Goal: Information Seeking & Learning: Learn about a topic

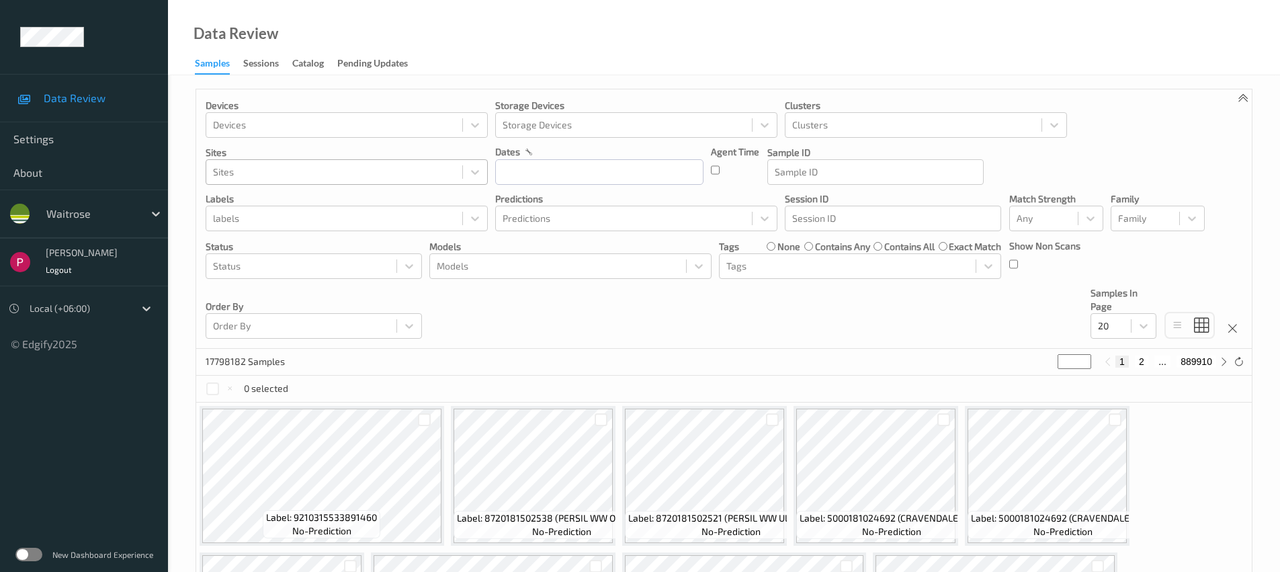
click at [446, 180] on div "Sites" at bounding box center [334, 172] width 256 height 22
click at [265, 65] on div "Sessions" at bounding box center [261, 64] width 36 height 17
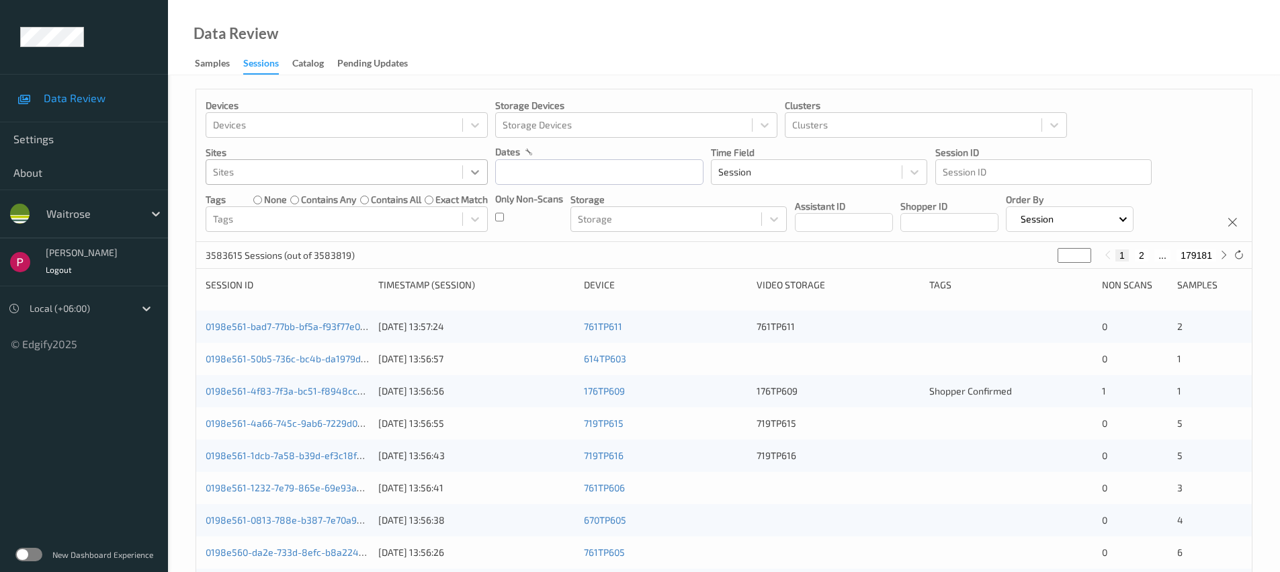
click at [470, 175] on icon at bounding box center [474, 171] width 13 height 13
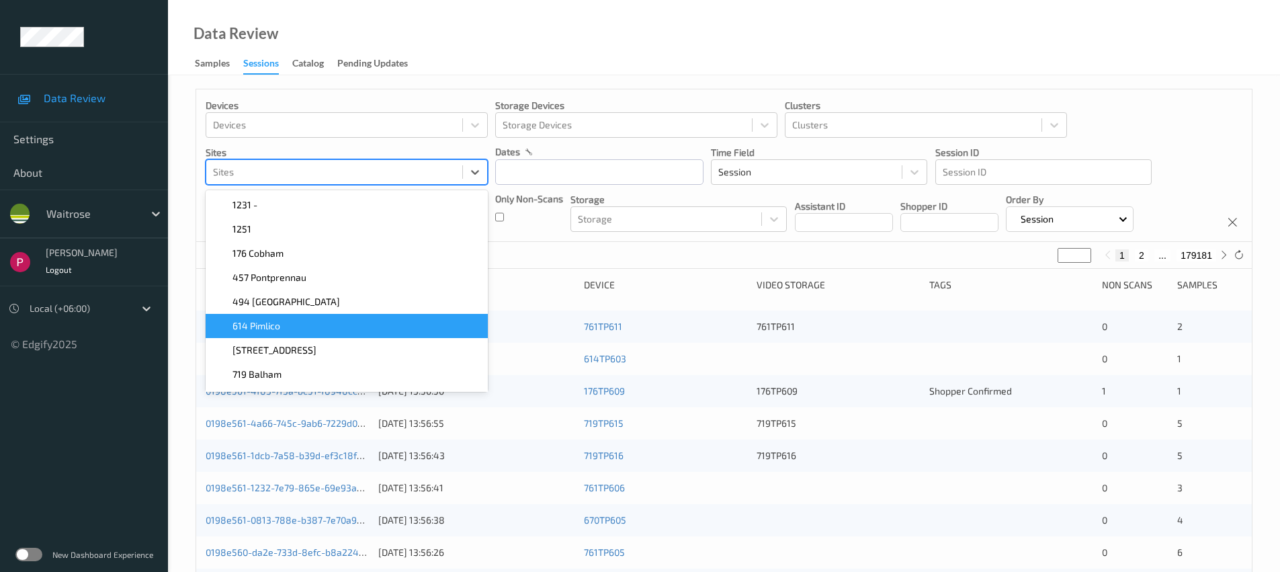
click at [337, 328] on div "614 Pimlico" at bounding box center [347, 325] width 266 height 13
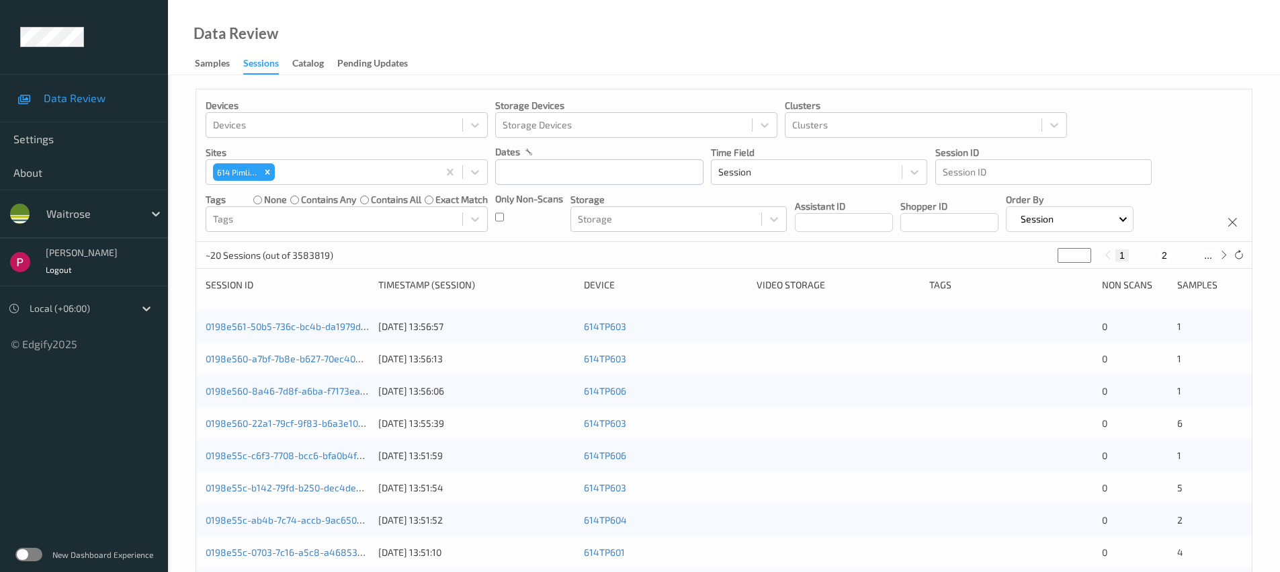
click at [523, 29] on div "Data Review Samples Sessions Catalog Pending Updates" at bounding box center [724, 37] width 1112 height 75
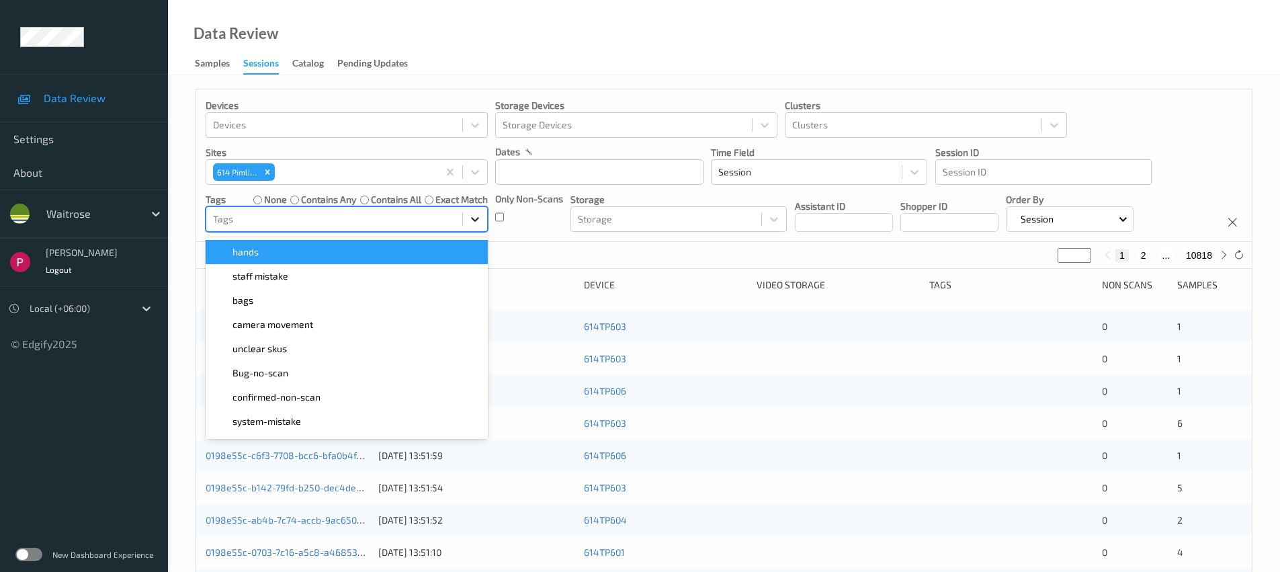
click at [474, 220] on icon at bounding box center [475, 220] width 8 height 5
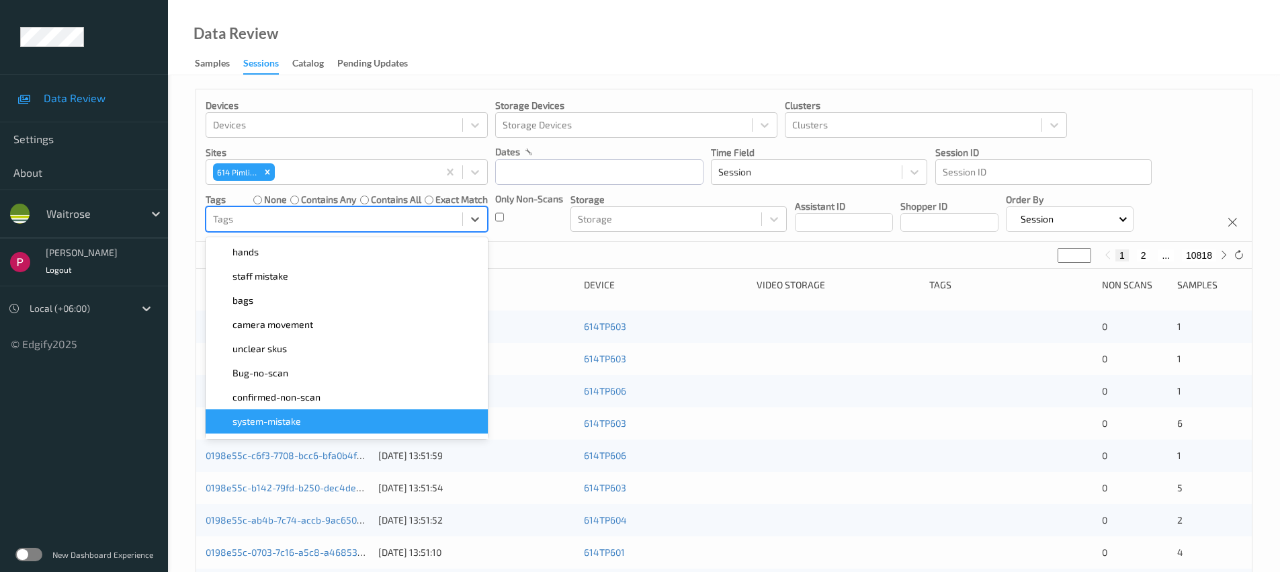
click at [314, 417] on div "system-mistake" at bounding box center [347, 421] width 266 height 13
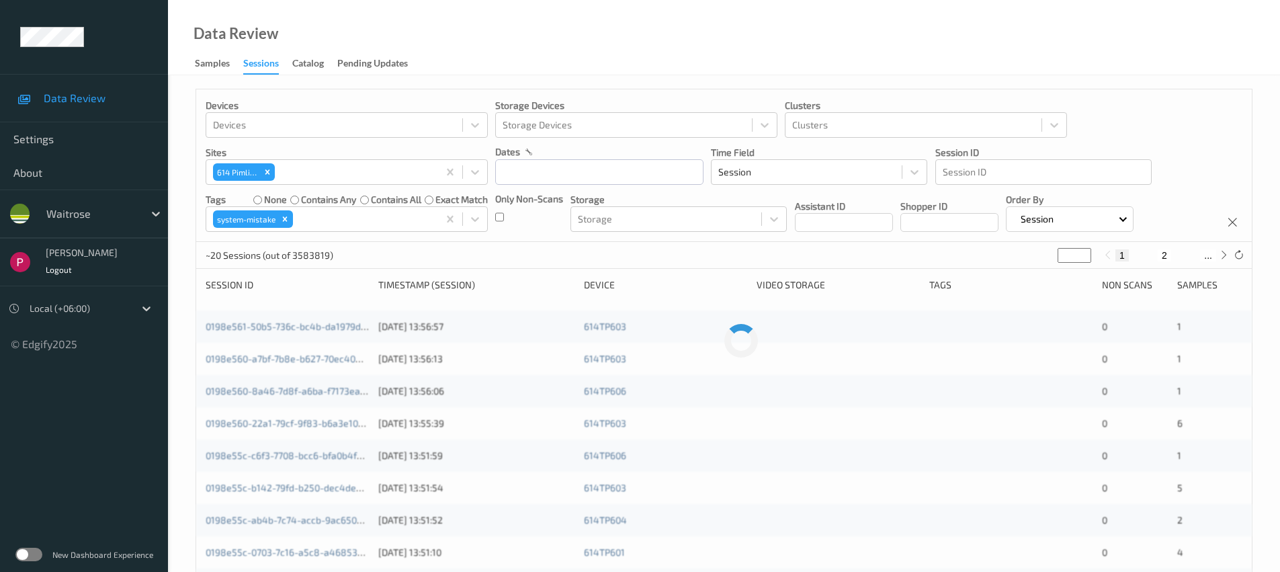
click at [595, 185] on div "Devices Devices Storage Devices Storage Devices Clusters Clusters Sites 614 Pim…" at bounding box center [724, 165] width 1056 height 153
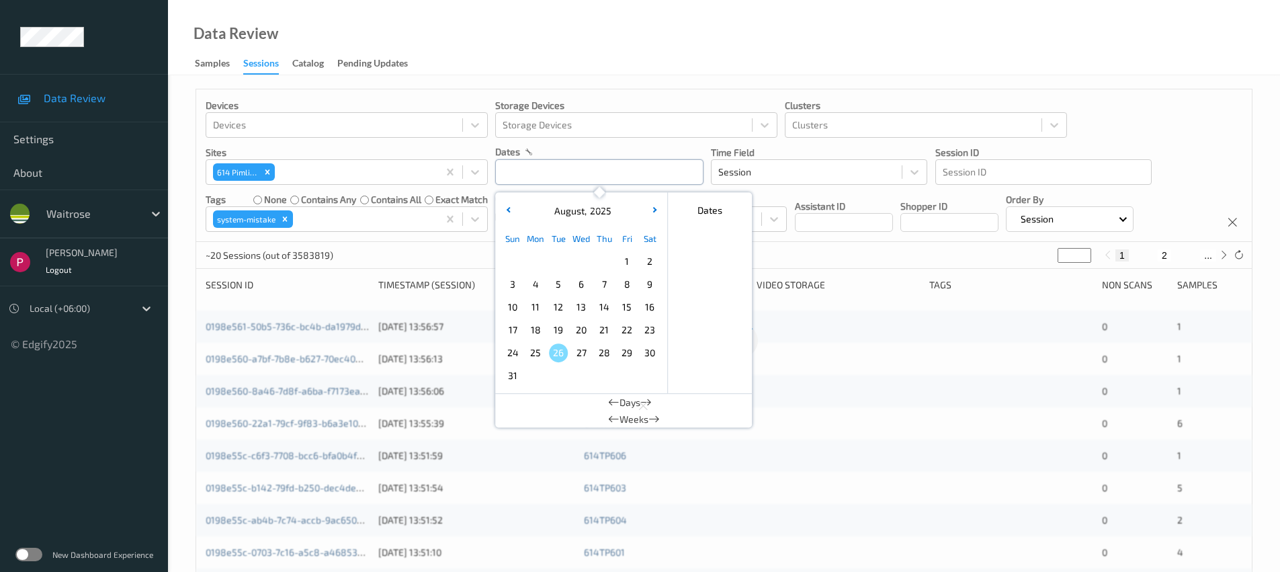
click at [597, 169] on input "text" at bounding box center [599, 172] width 208 height 26
click at [606, 288] on span "7" at bounding box center [604, 284] width 19 height 19
type input "07/08/2025 00:00 -> 07/08/2025 23:59"
click at [853, 25] on div "Data Review Samples Sessions Catalog Pending Updates" at bounding box center [724, 37] width 1112 height 75
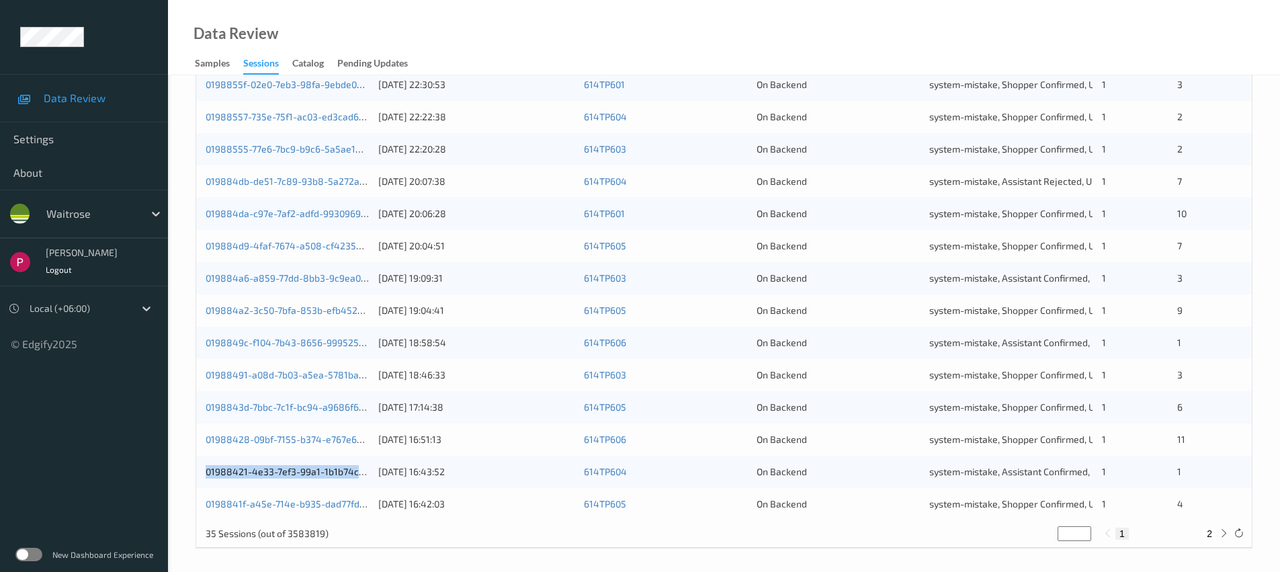
scroll to position [439, 0]
click at [1161, 528] on div at bounding box center [1223, 530] width 15 height 15
type input "*"
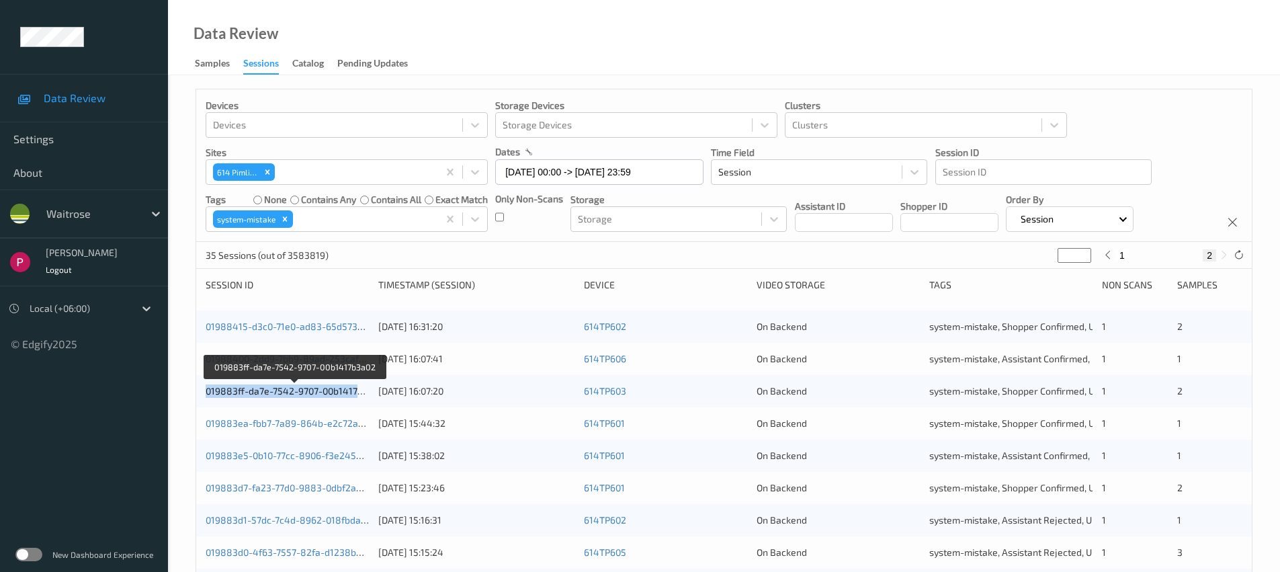
scroll to position [273, 0]
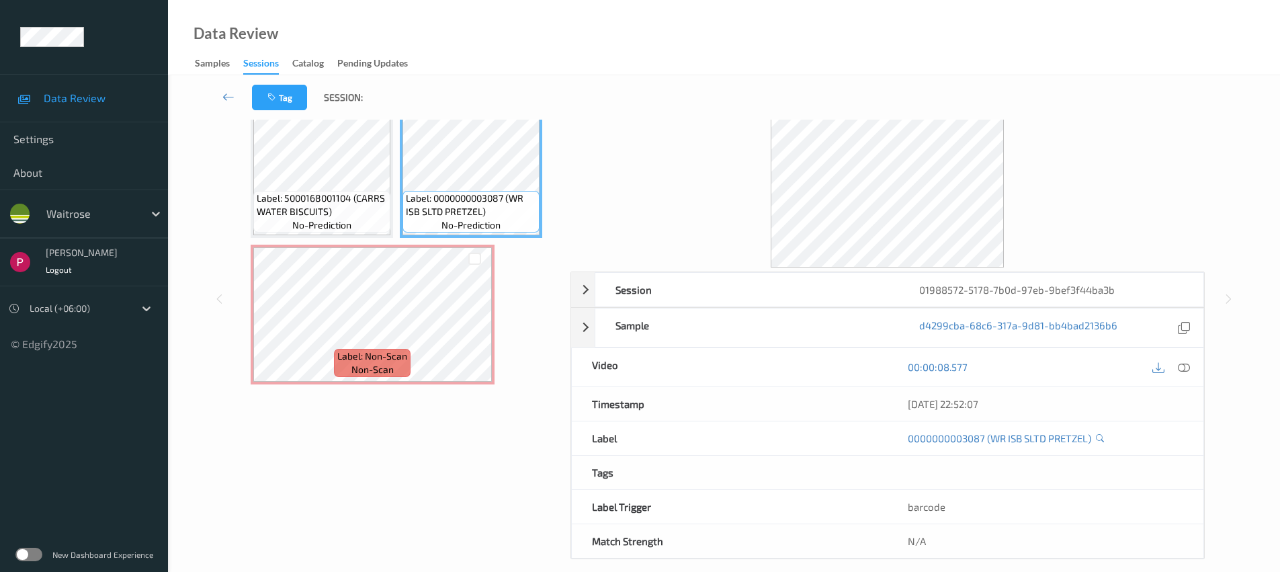
scroll to position [95, 0]
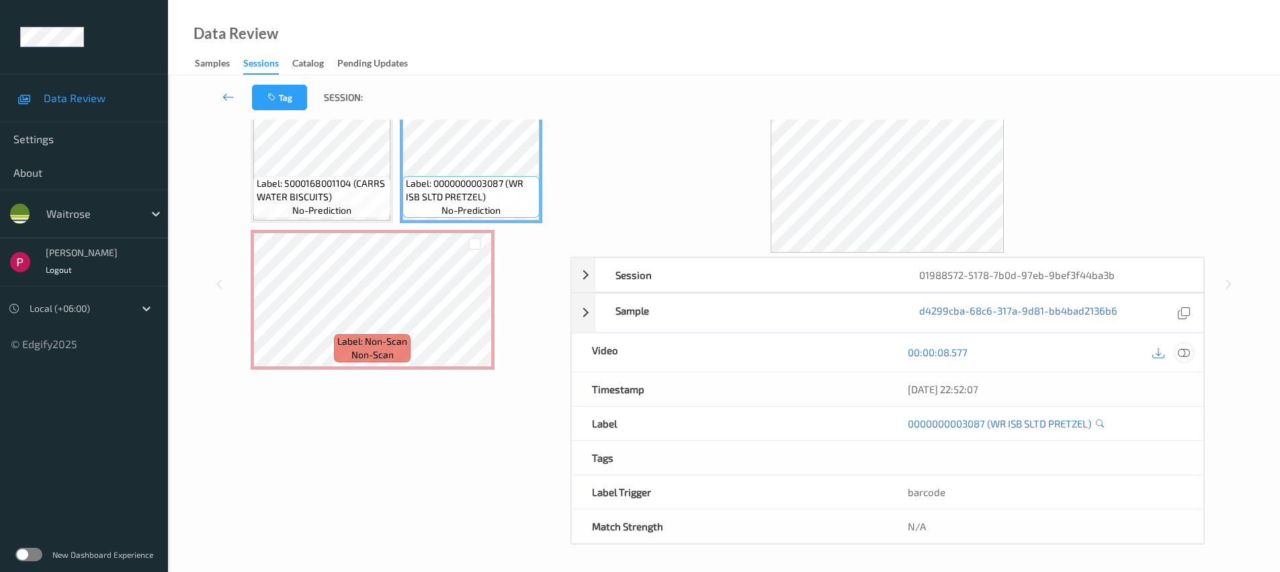
click at [1183, 348] on icon at bounding box center [1184, 352] width 12 height 12
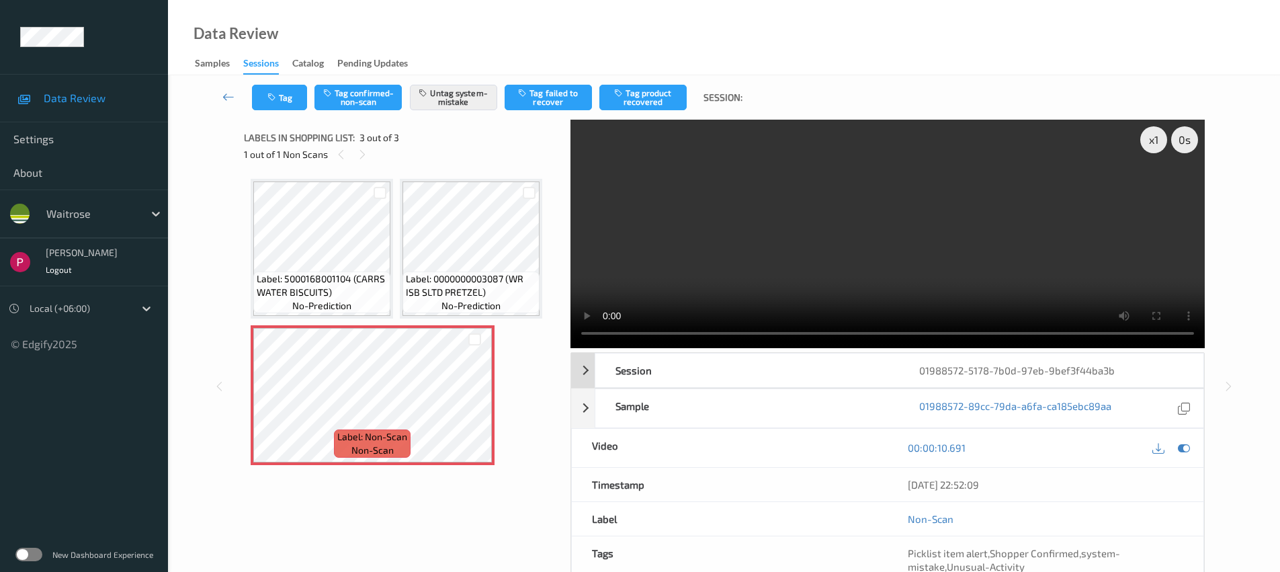
click at [997, 364] on div "01988572-5178-7b0d-97eb-9bef3f44ba3b" at bounding box center [1051, 370] width 304 height 34
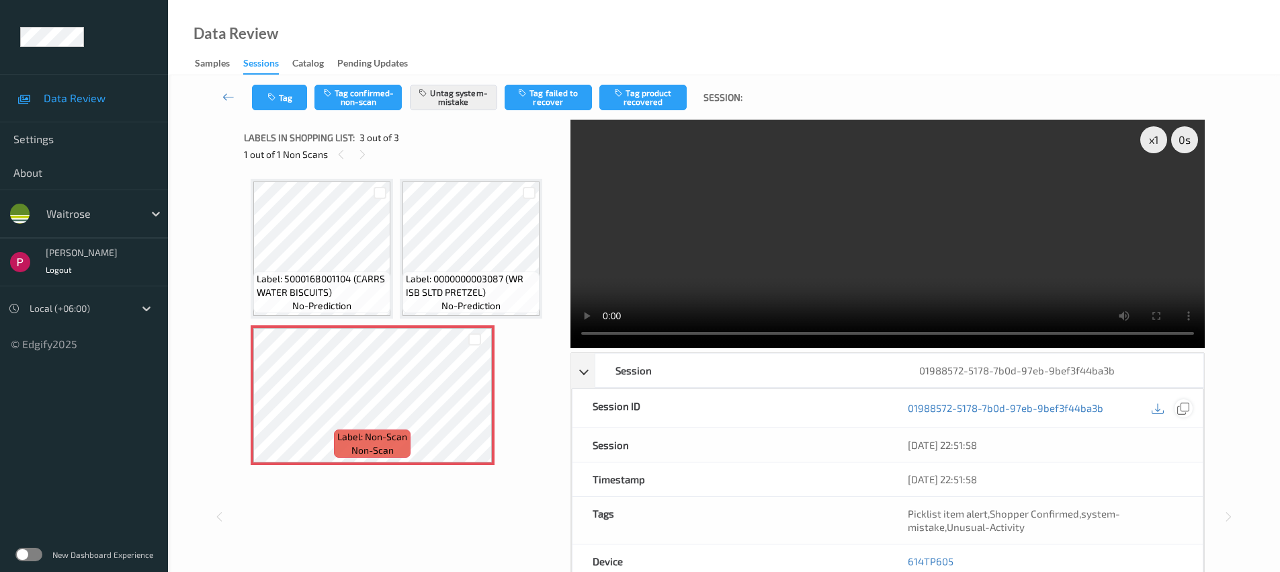
click at [1178, 409] on icon at bounding box center [1183, 408] width 12 height 12
click at [996, 371] on div "01988572-5178-7b0d-97eb-9bef3f44ba3b" at bounding box center [1051, 370] width 304 height 34
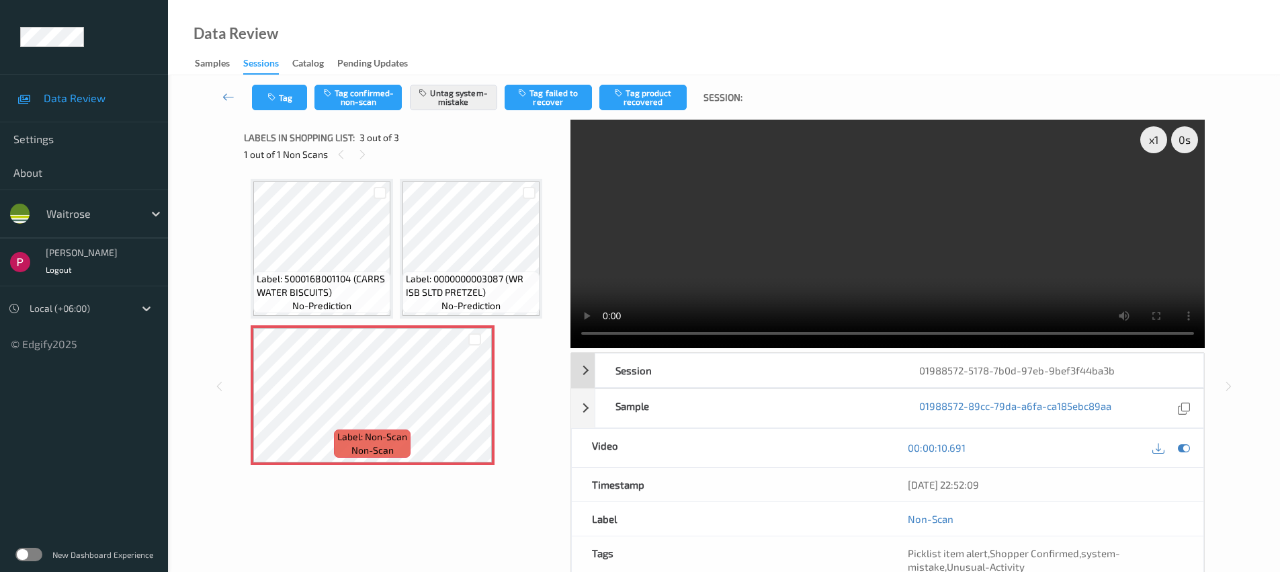
click at [1033, 362] on div "01988572-5178-7b0d-97eb-9bef3f44ba3b" at bounding box center [1051, 370] width 304 height 34
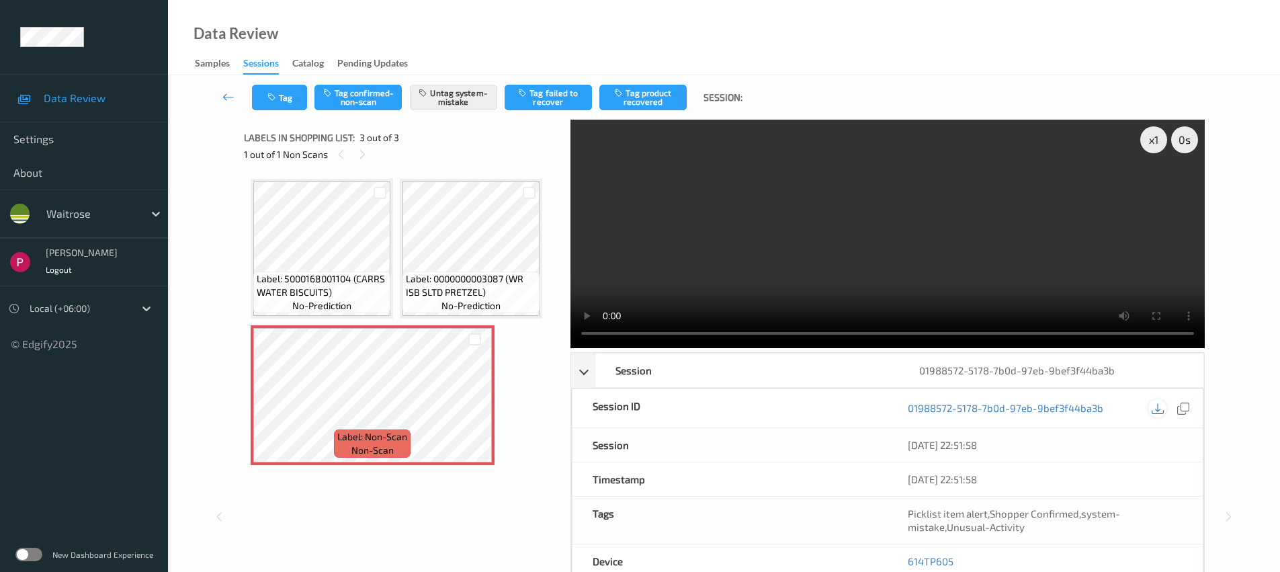
drag, startPoint x: 1173, startPoint y: 404, endPoint x: 1165, endPoint y: 403, distance: 8.8
click at [1173, 404] on div at bounding box center [1170, 408] width 44 height 18
click at [1191, 409] on div at bounding box center [1184, 408] width 18 height 18
drag, startPoint x: 933, startPoint y: 562, endPoint x: 900, endPoint y: 562, distance: 33.6
click at [900, 563] on div "614TP605" at bounding box center [1045, 561] width 315 height 34
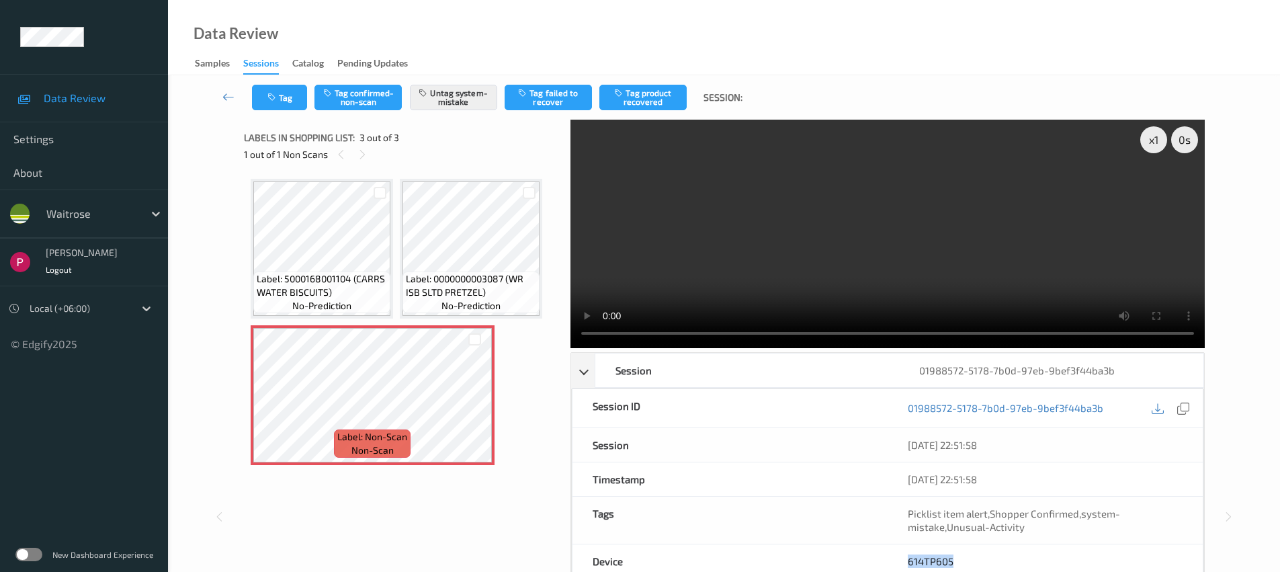
copy link "614TP605"
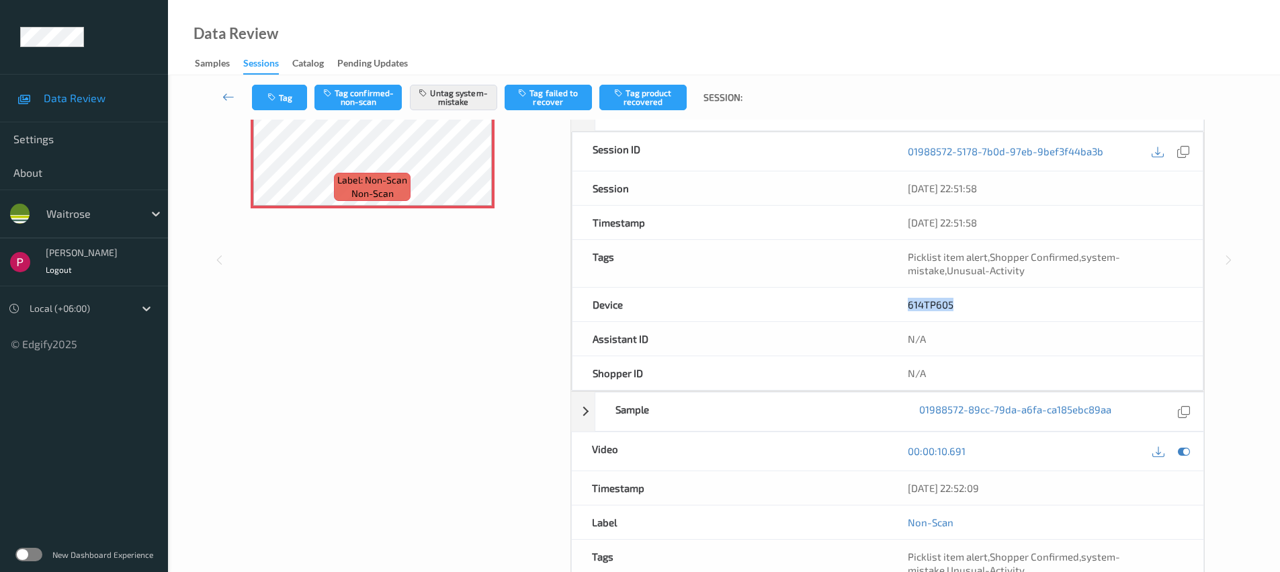
scroll to position [283, 0]
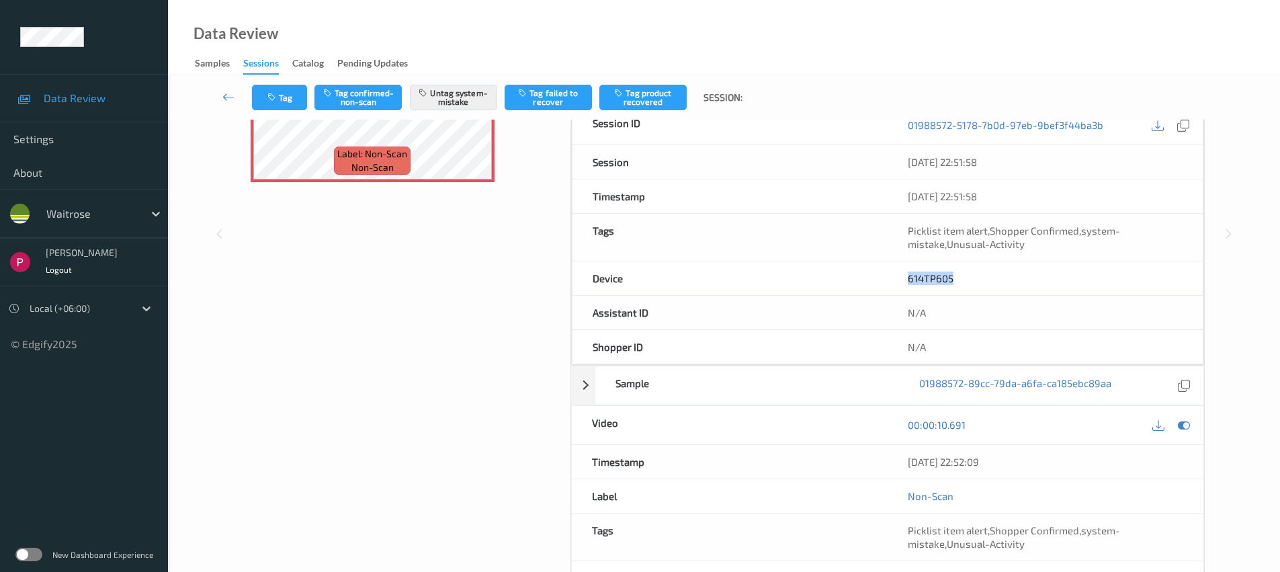
drag, startPoint x: 1010, startPoint y: 472, endPoint x: 898, endPoint y: 464, distance: 111.9
click at [898, 466] on div "07/08/2025 22:52:09" at bounding box center [1046, 462] width 316 height 34
copy div "07/08/2025 22:52:09"
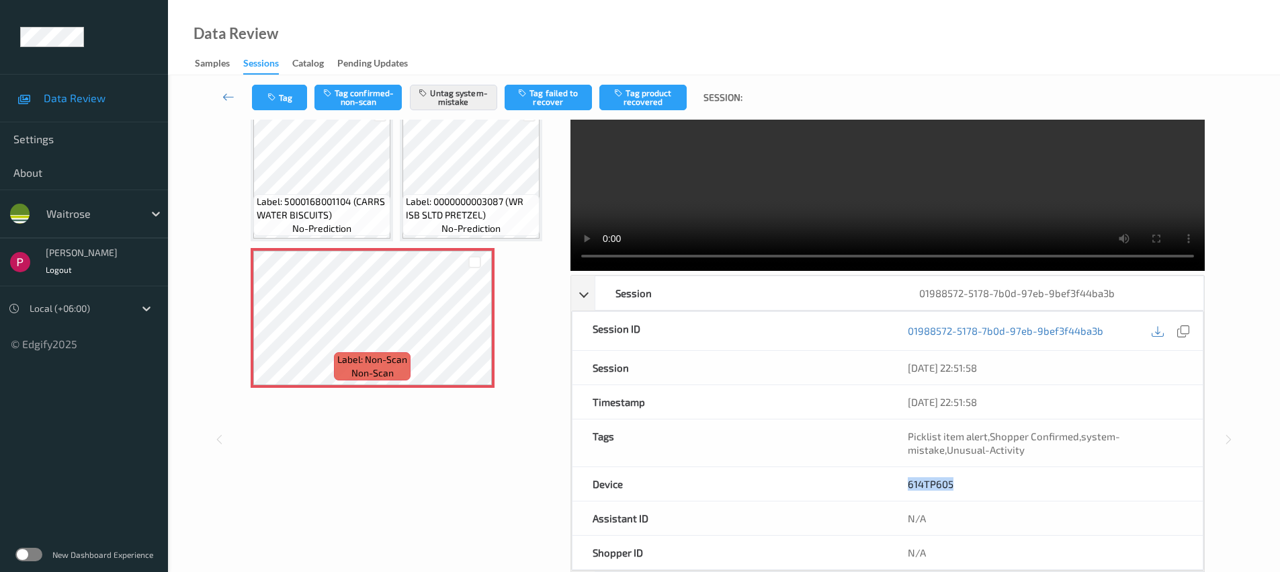
scroll to position [0, 0]
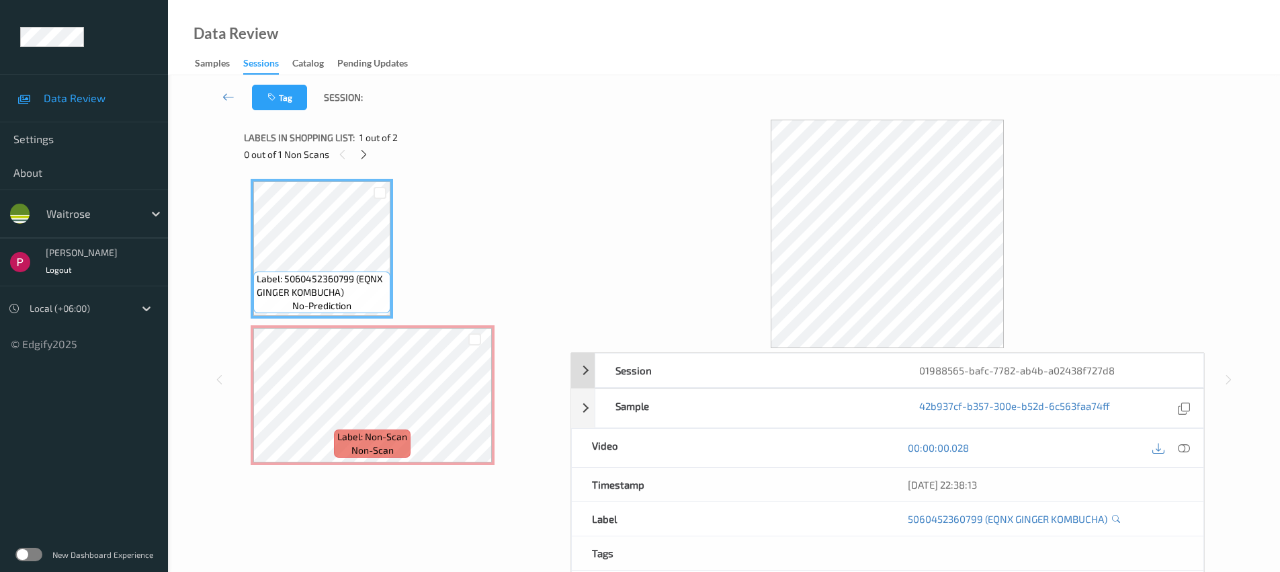
click at [968, 369] on div "01988565-bafc-7782-ab4b-a02438f727d8" at bounding box center [1051, 370] width 304 height 34
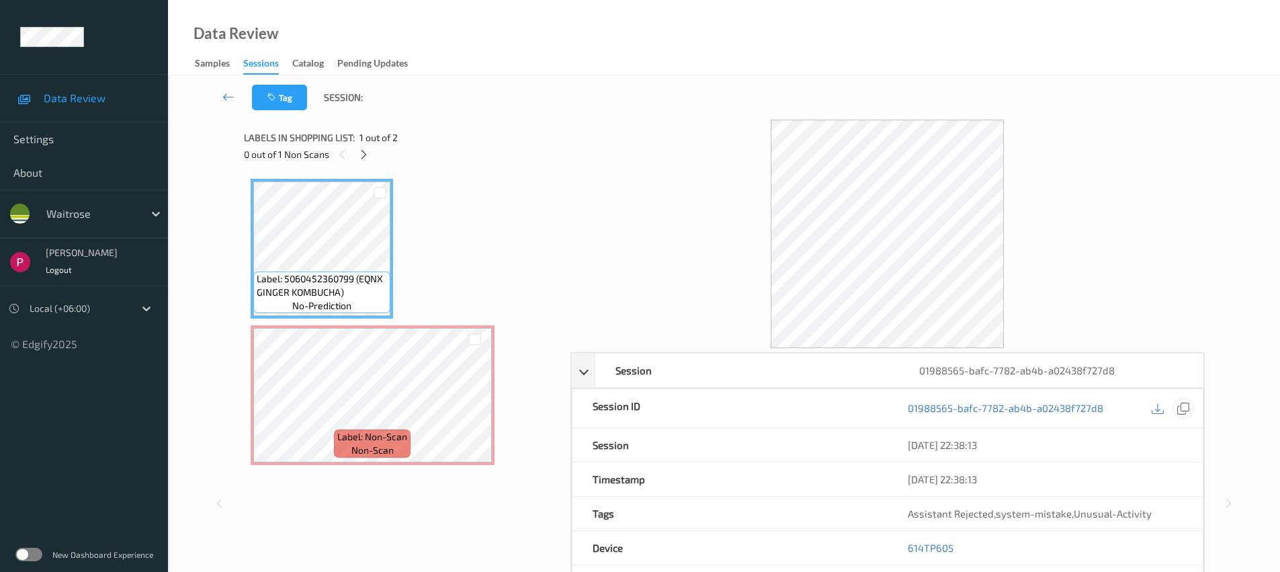
click at [1187, 407] on icon at bounding box center [1183, 408] width 12 height 12
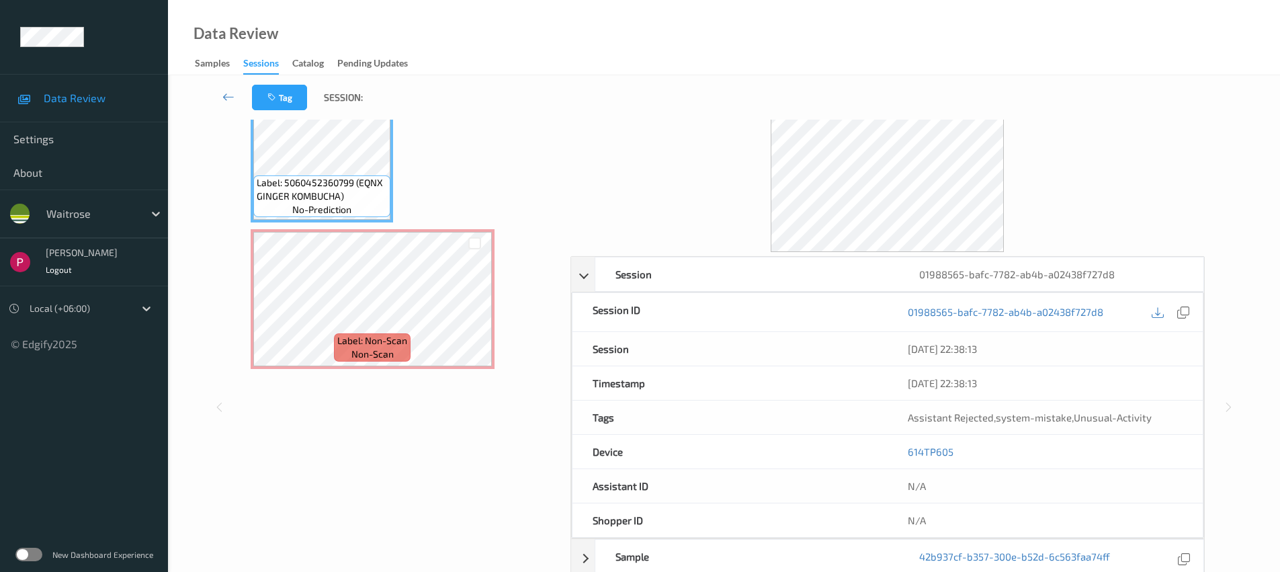
scroll to position [108, 0]
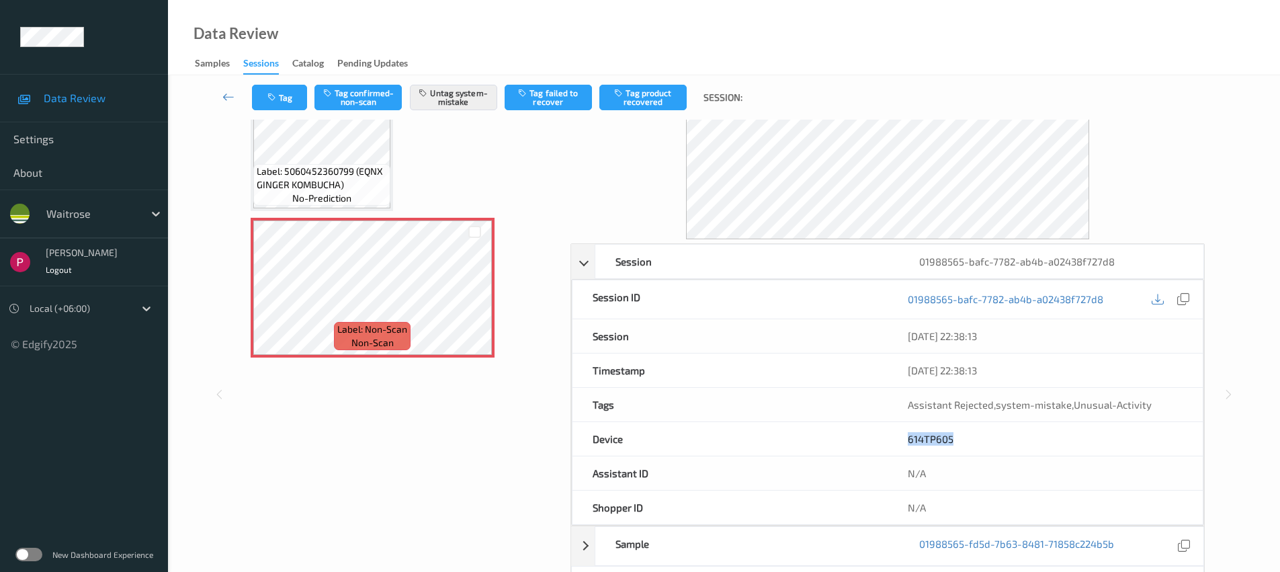
drag, startPoint x: 941, startPoint y: 442, endPoint x: 903, endPoint y: 441, distance: 37.7
click at [903, 441] on div "614TP605" at bounding box center [1045, 439] width 315 height 34
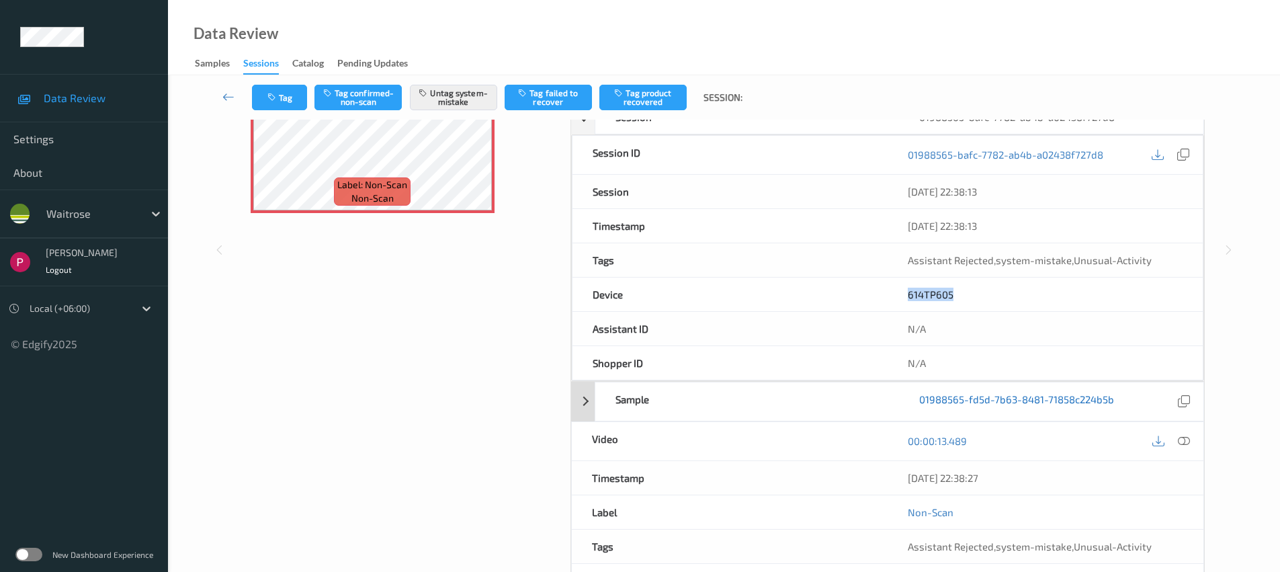
scroll to position [340, 0]
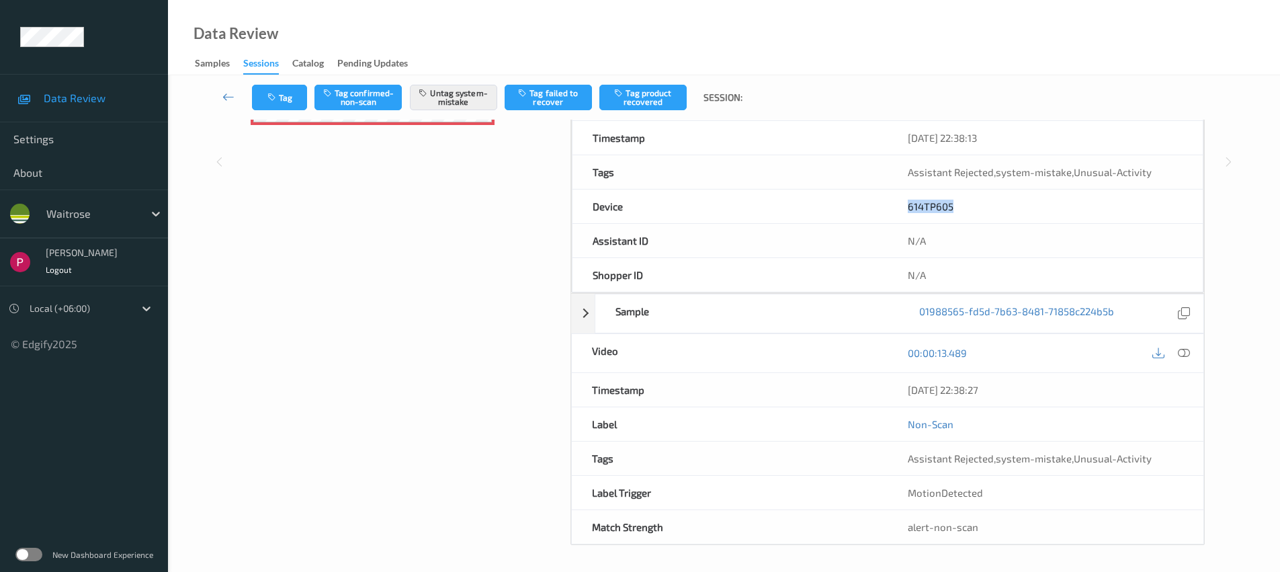
copy link "614TP605"
drag, startPoint x: 1025, startPoint y: 402, endPoint x: 894, endPoint y: 388, distance: 132.4
click at [894, 388] on div "07/08/2025 22:38:27" at bounding box center [1046, 390] width 316 height 34
copy div "07/08/2025 22:38:27"
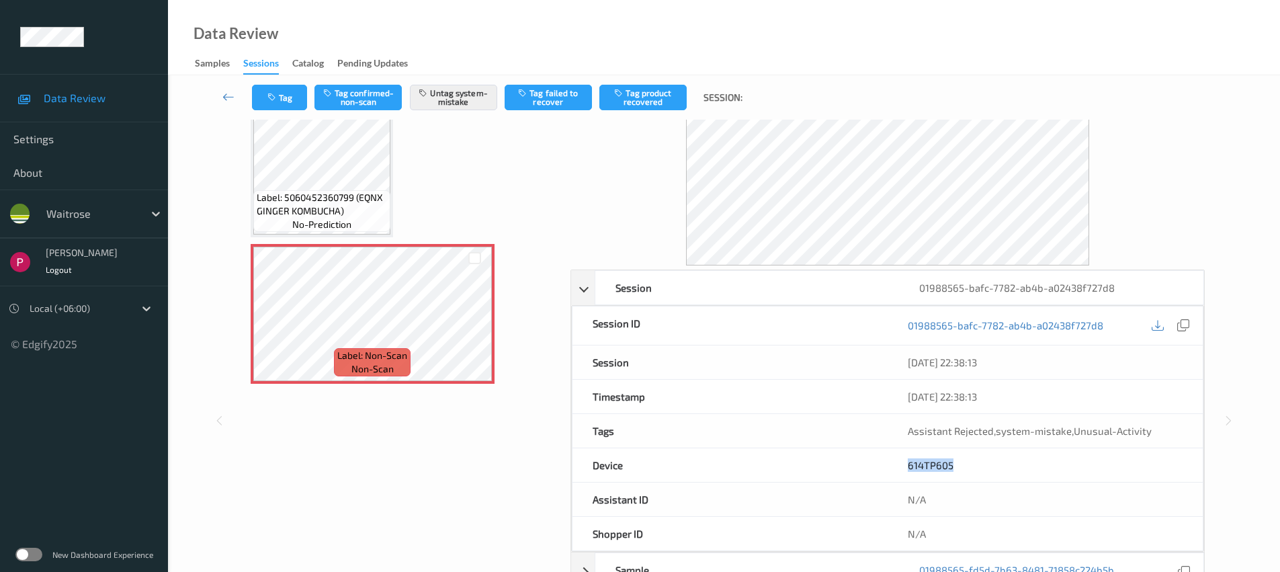
scroll to position [135, 0]
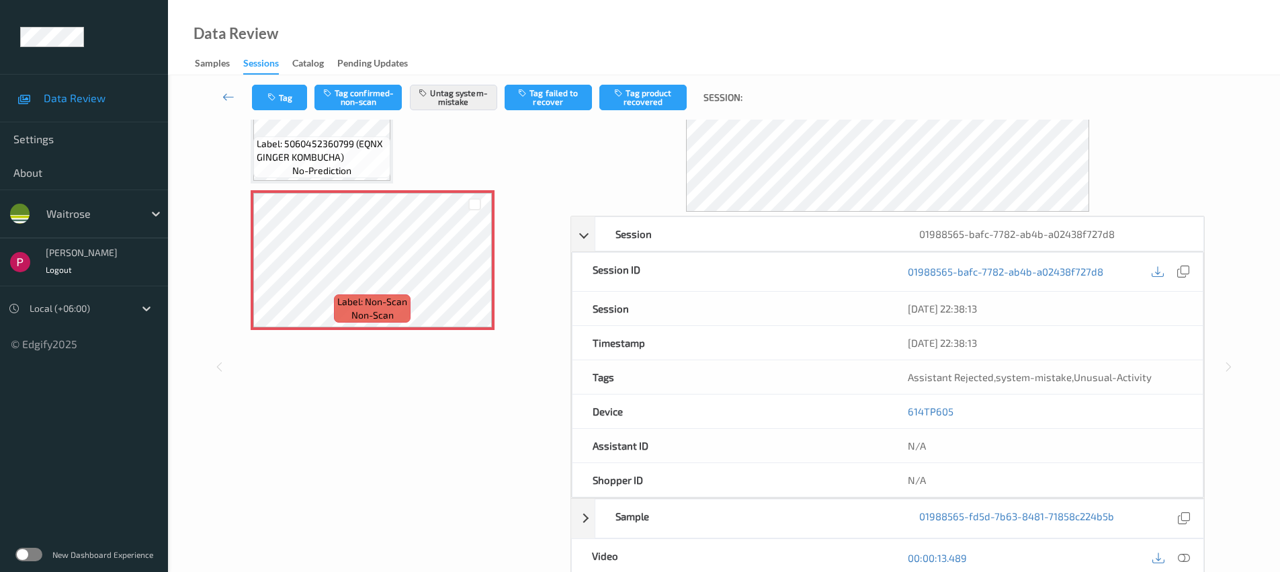
drag, startPoint x: 1186, startPoint y: 559, endPoint x: 1186, endPoint y: 544, distance: 14.8
click at [1185, 558] on icon at bounding box center [1184, 558] width 12 height 12
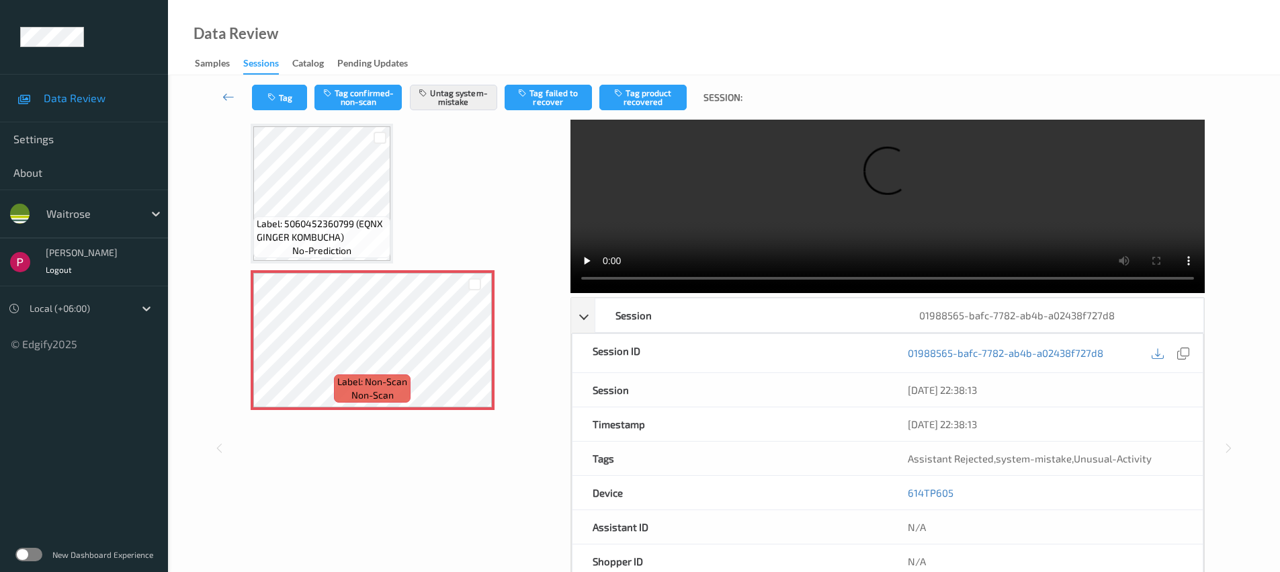
scroll to position [0, 0]
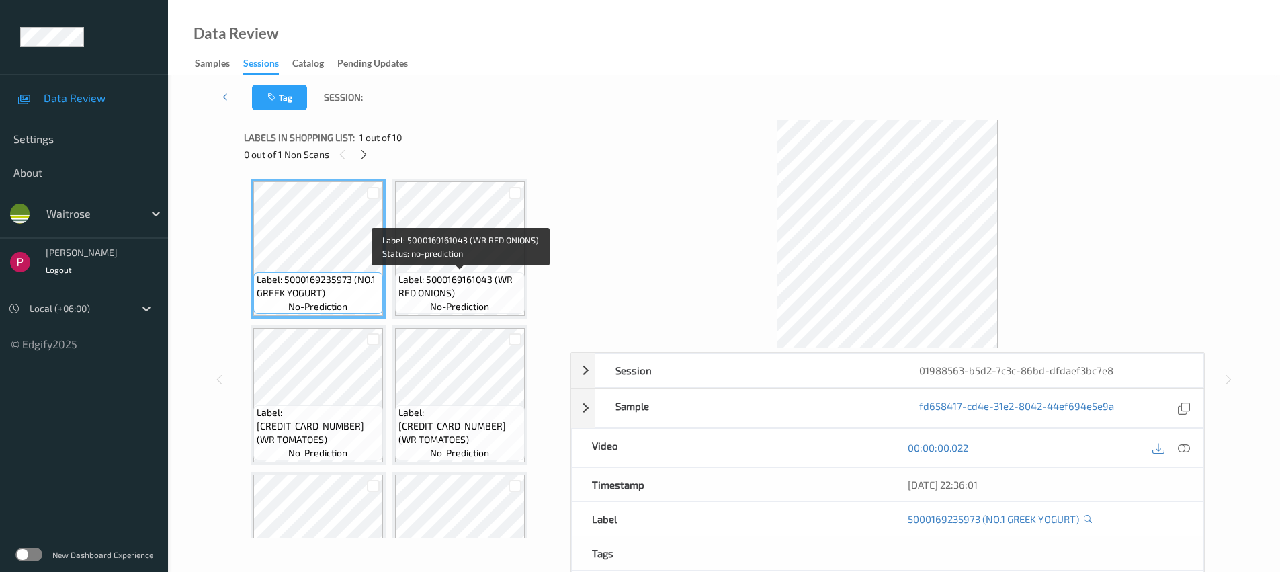
scroll to position [520, 0]
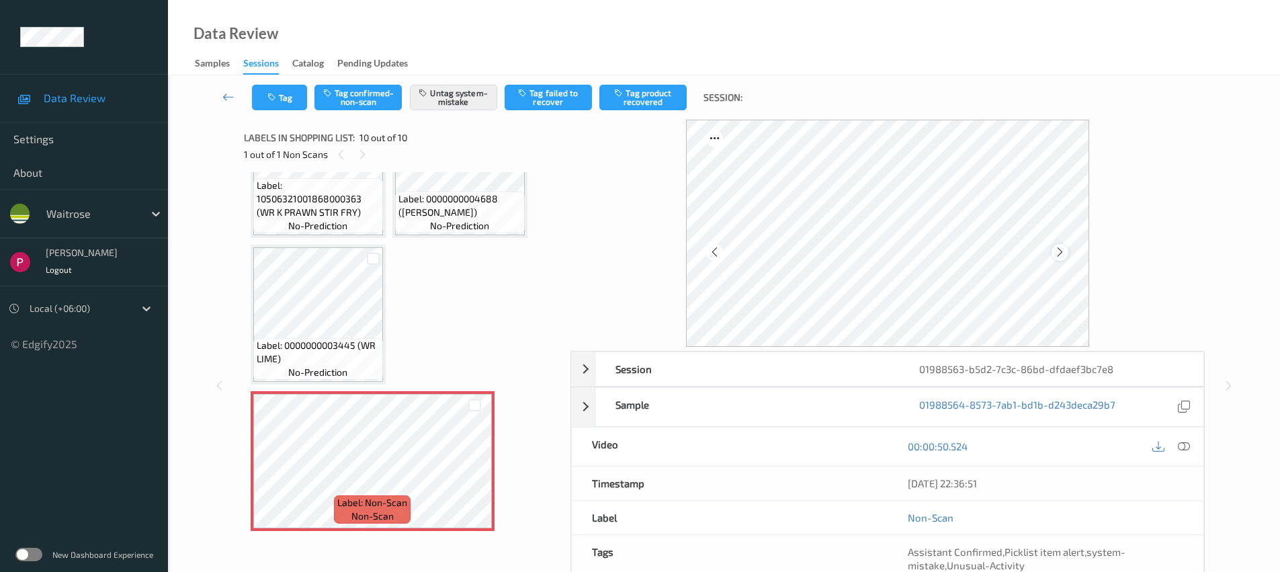
click at [1058, 250] on icon at bounding box center [1059, 252] width 11 height 12
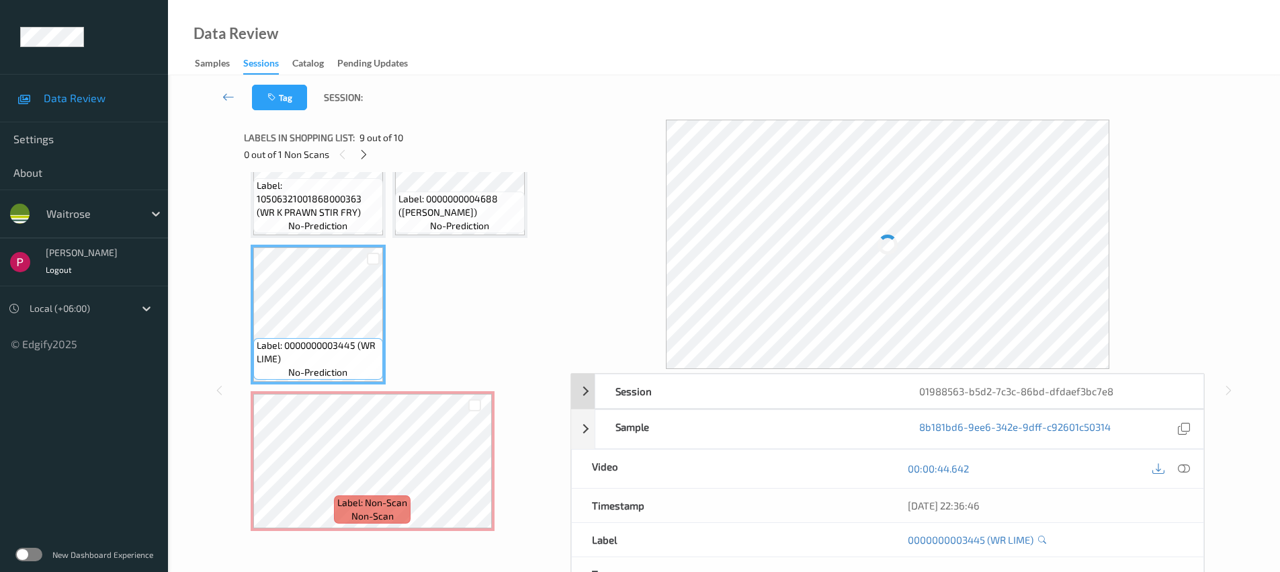
click at [675, 385] on div "Session" at bounding box center [747, 391] width 304 height 34
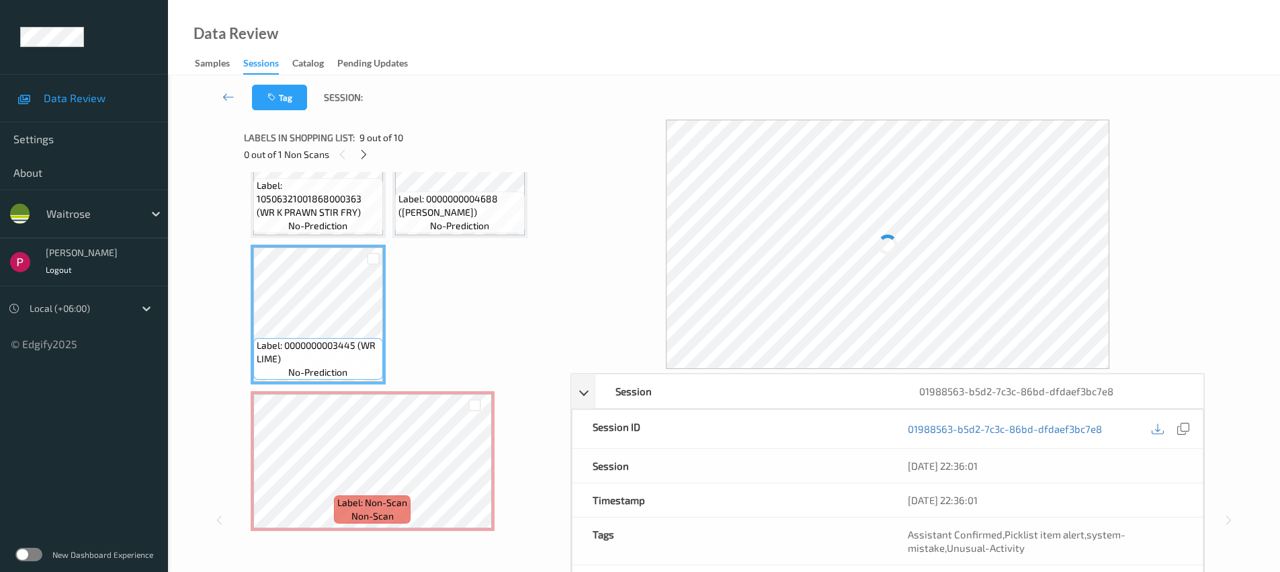
click at [1193, 428] on div "01988563-b5d2-7c3c-86bd-dfdaef3bc7e8" at bounding box center [1045, 429] width 315 height 38
click at [1189, 428] on div at bounding box center [1184, 429] width 18 height 18
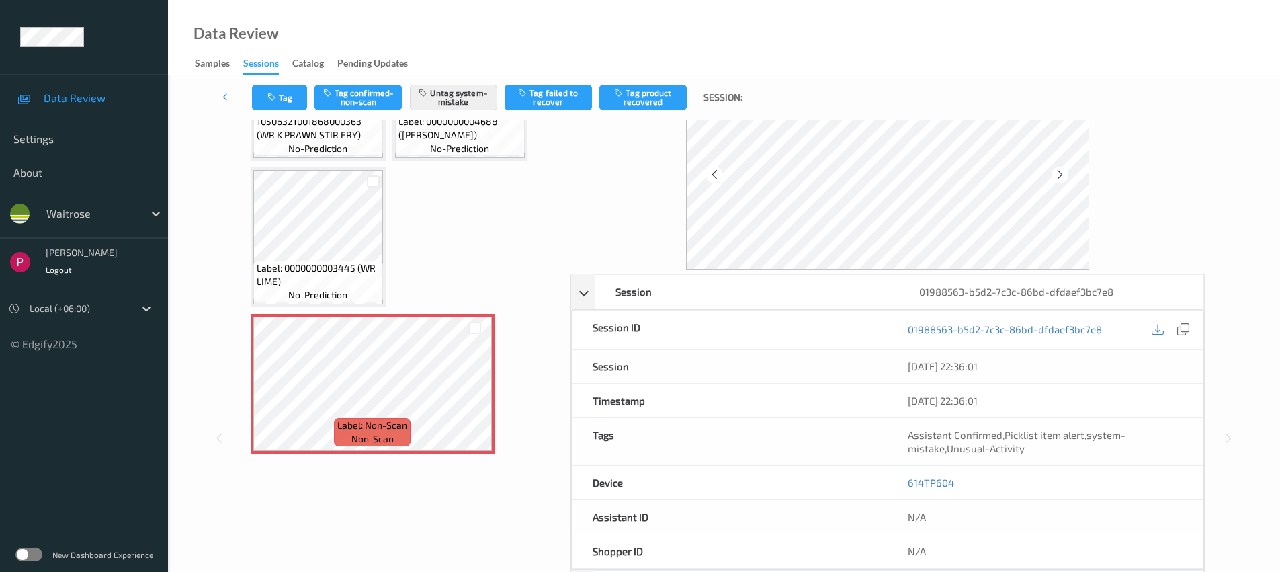
scroll to position [132, 0]
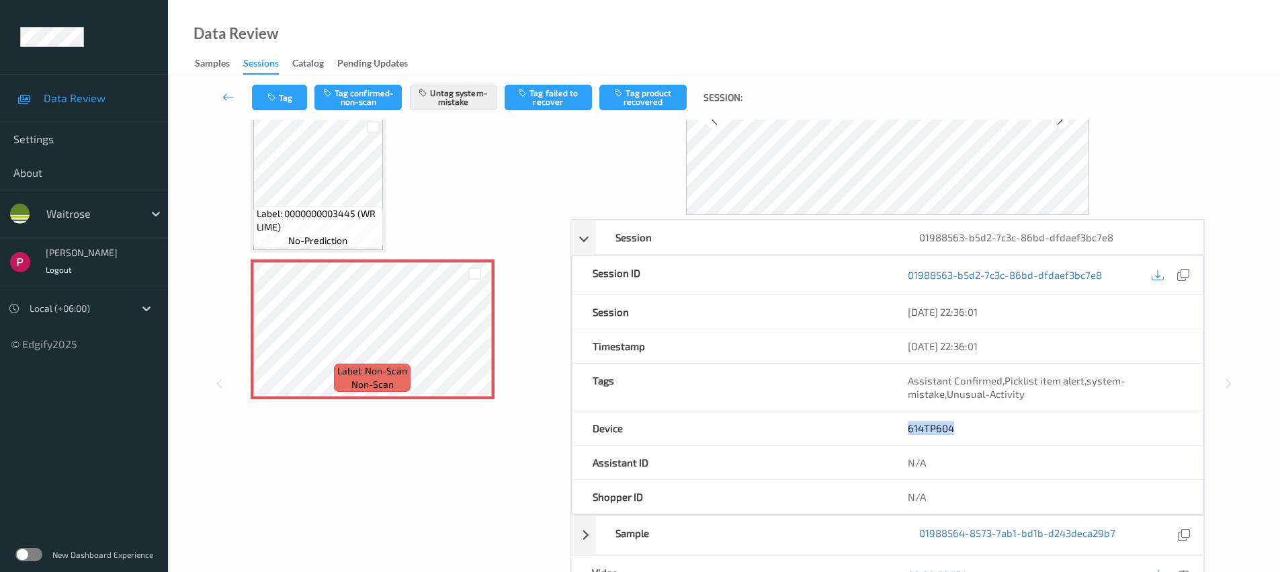
click at [814, 427] on div "Device 614TP604" at bounding box center [888, 428] width 632 height 34
copy div "614TP604"
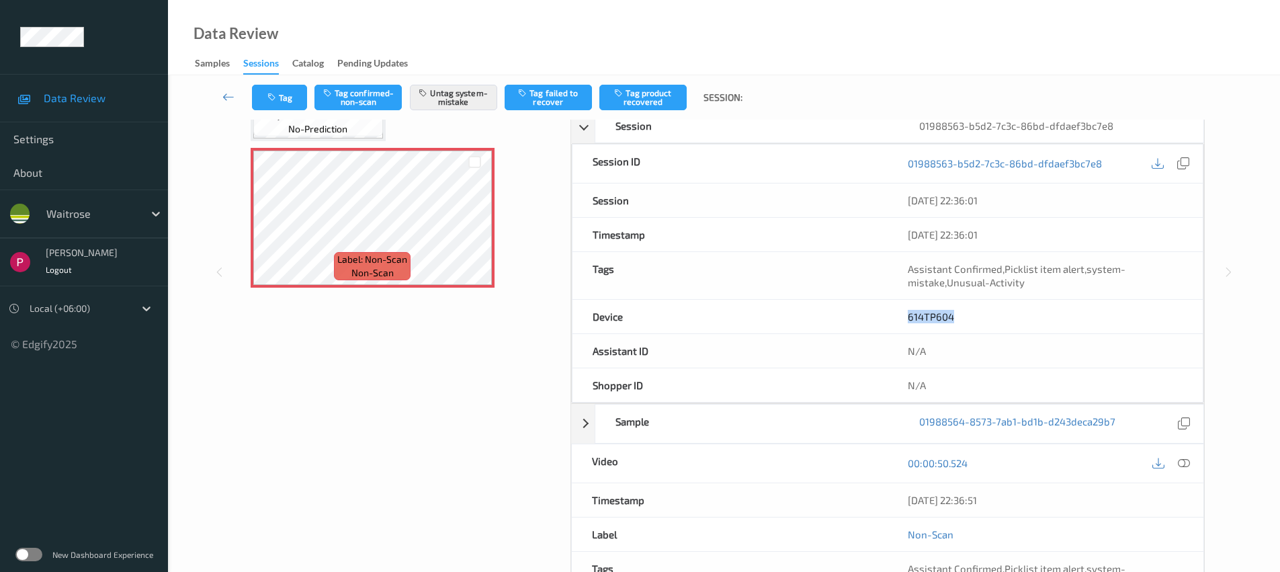
scroll to position [367, 0]
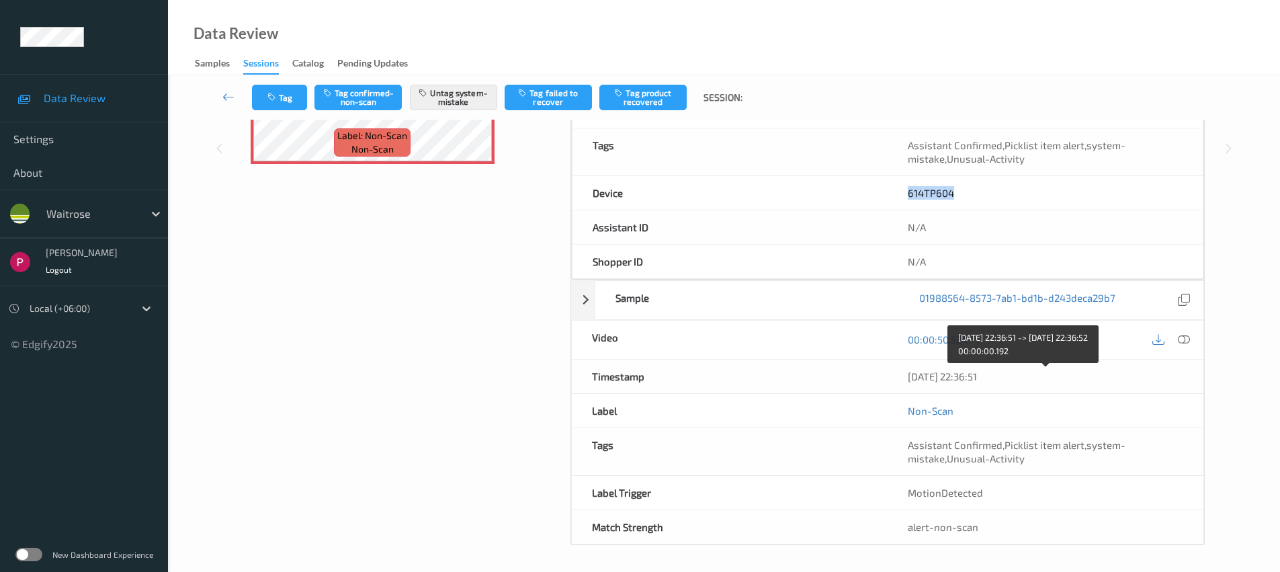
drag, startPoint x: 968, startPoint y: 374, endPoint x: 898, endPoint y: 364, distance: 71.2
click at [898, 364] on div "07/08/2025 22:36:51" at bounding box center [1046, 377] width 316 height 34
copy div "07/08/2025 22:36:51"
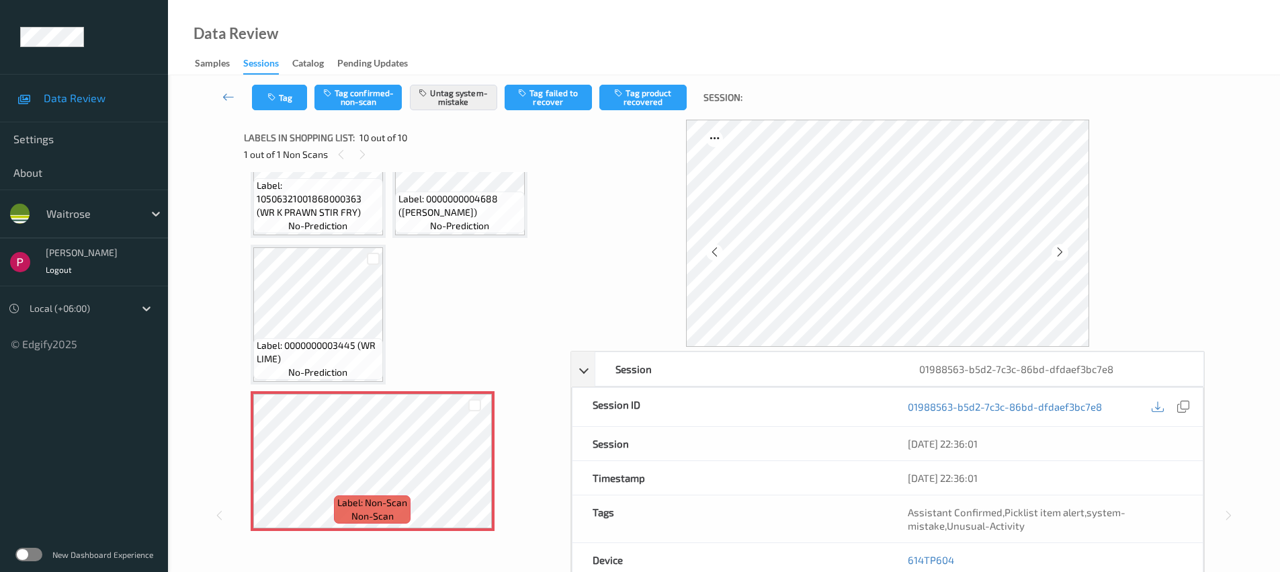
scroll to position [130, 0]
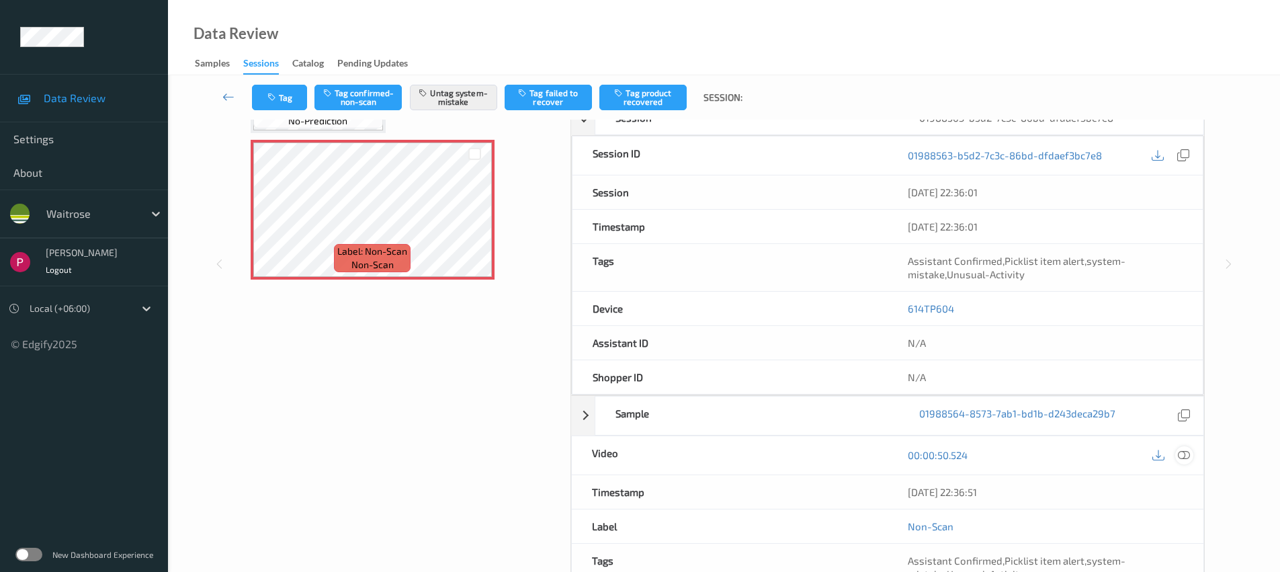
click at [1183, 454] on icon at bounding box center [1184, 455] width 12 height 12
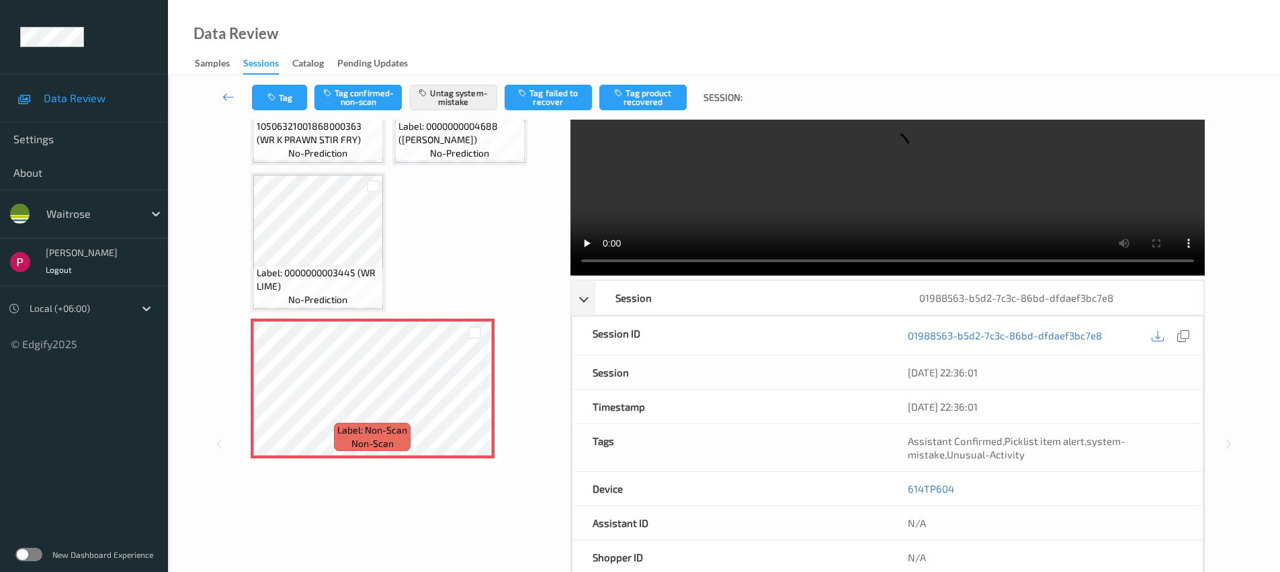
scroll to position [0, 0]
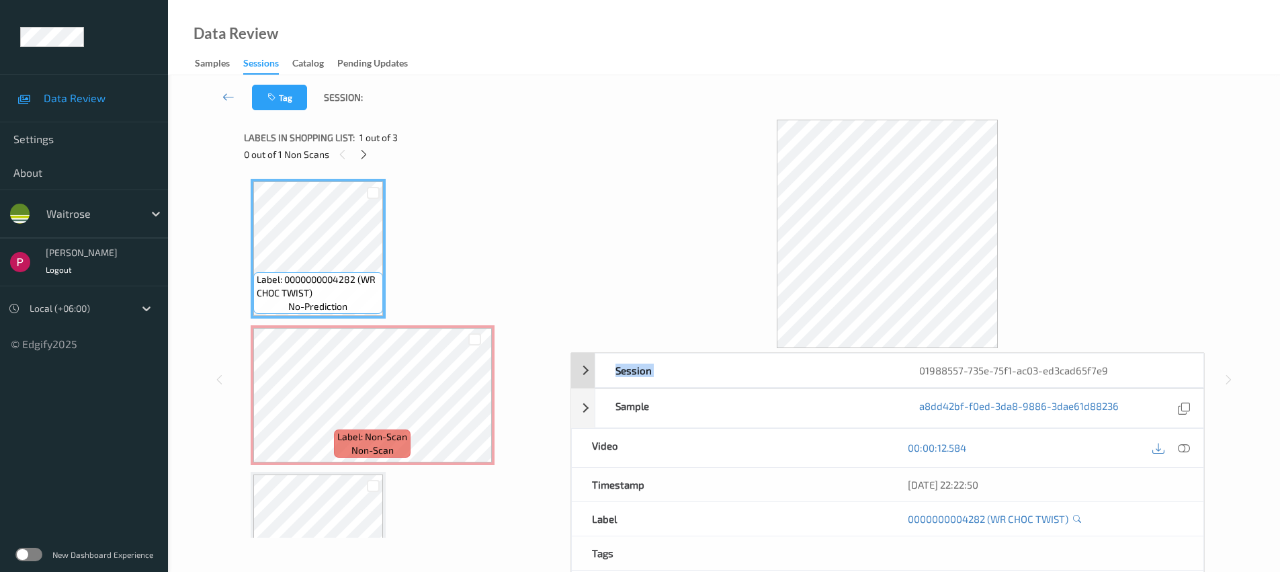
click at [1006, 353] on div "Session 01988557-735e-75f1-ac03-ed3cad65f7e9 Session ID 01988557-735e-75f1-ac03…" at bounding box center [888, 496] width 634 height 288
click at [1009, 374] on div "01988557-735e-75f1-ac03-ed3cad65f7e9" at bounding box center [1051, 370] width 304 height 34
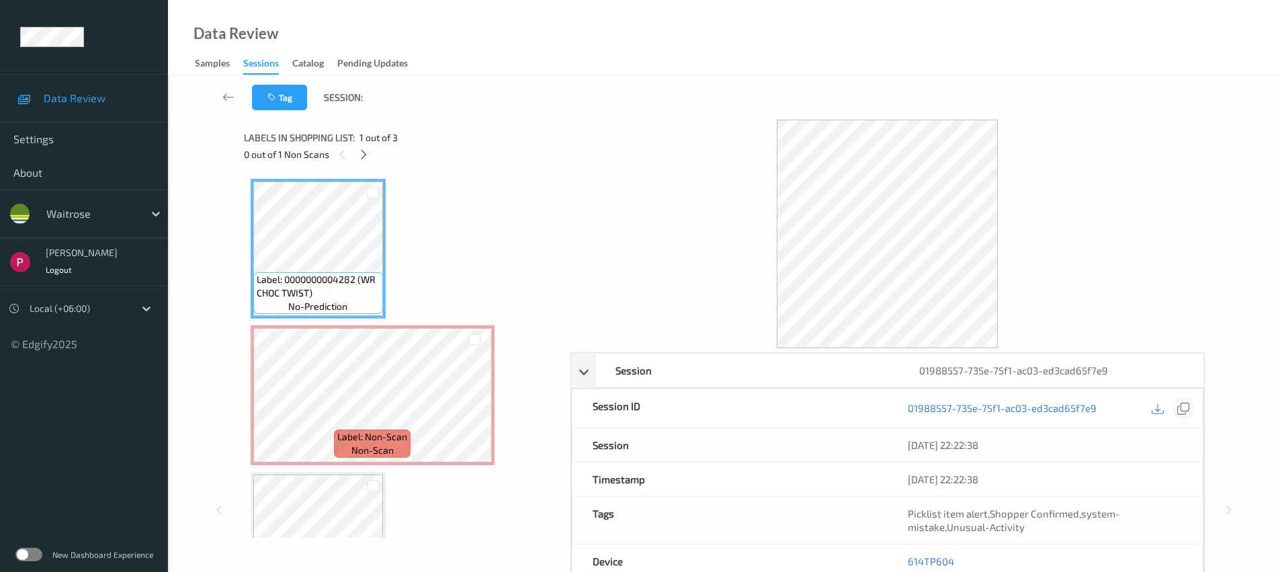
click at [1187, 408] on icon at bounding box center [1183, 408] width 12 height 12
drag, startPoint x: 970, startPoint y: 559, endPoint x: 884, endPoint y: 559, distance: 86.0
click at [884, 559] on div "Device 614TP604" at bounding box center [888, 561] width 632 height 34
copy div "614TP604"
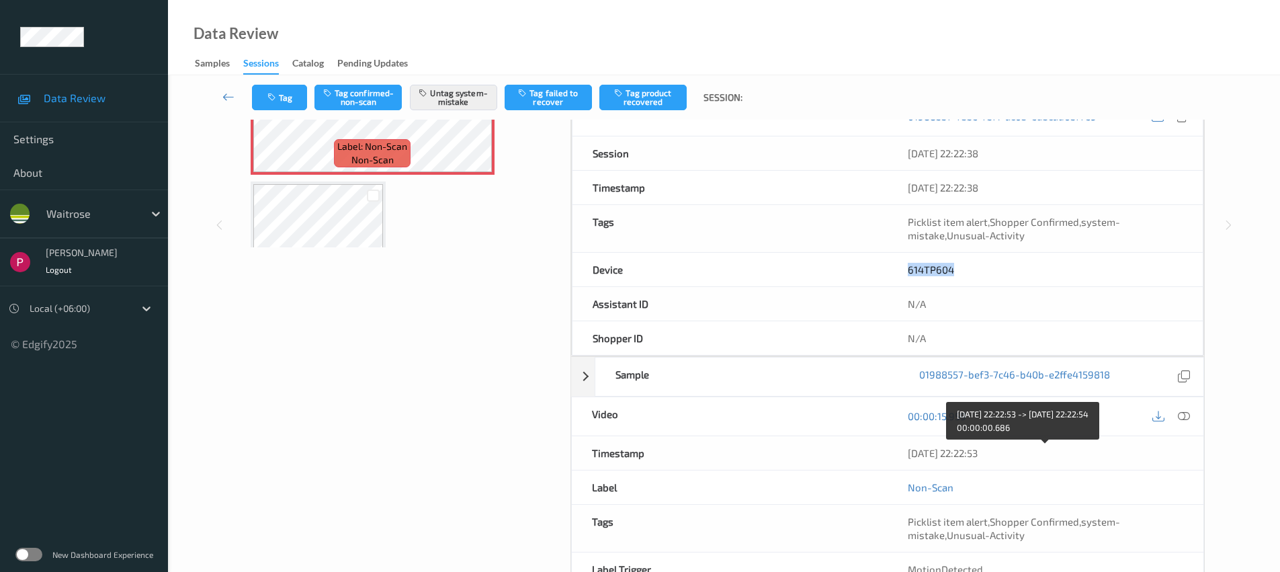
drag, startPoint x: 1011, startPoint y: 457, endPoint x: 921, endPoint y: 450, distance: 90.3
click at [909, 451] on div "07/08/2025 22:22:53" at bounding box center [1046, 452] width 276 height 13
copy div "07/08/2025 22:22:53"
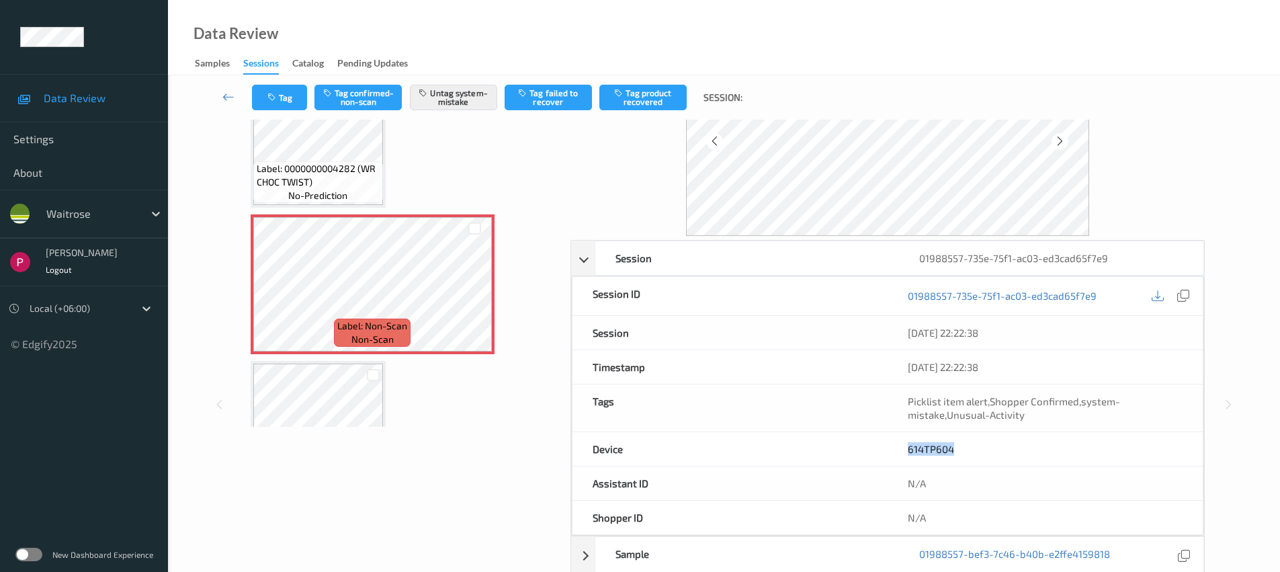
scroll to position [0, 0]
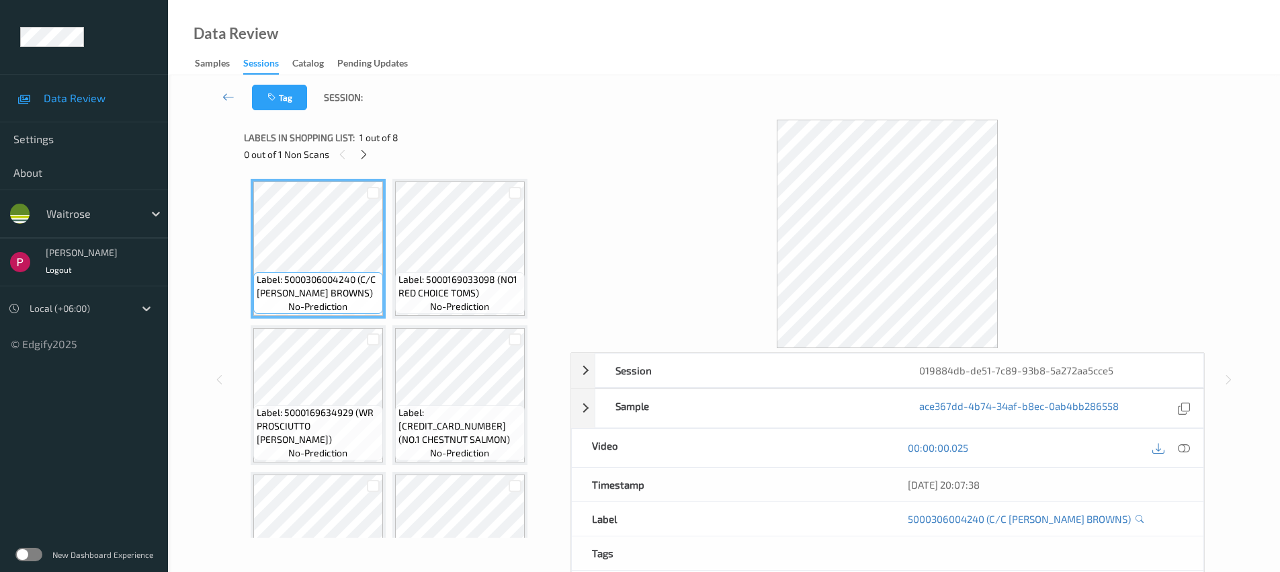
scroll to position [374, 0]
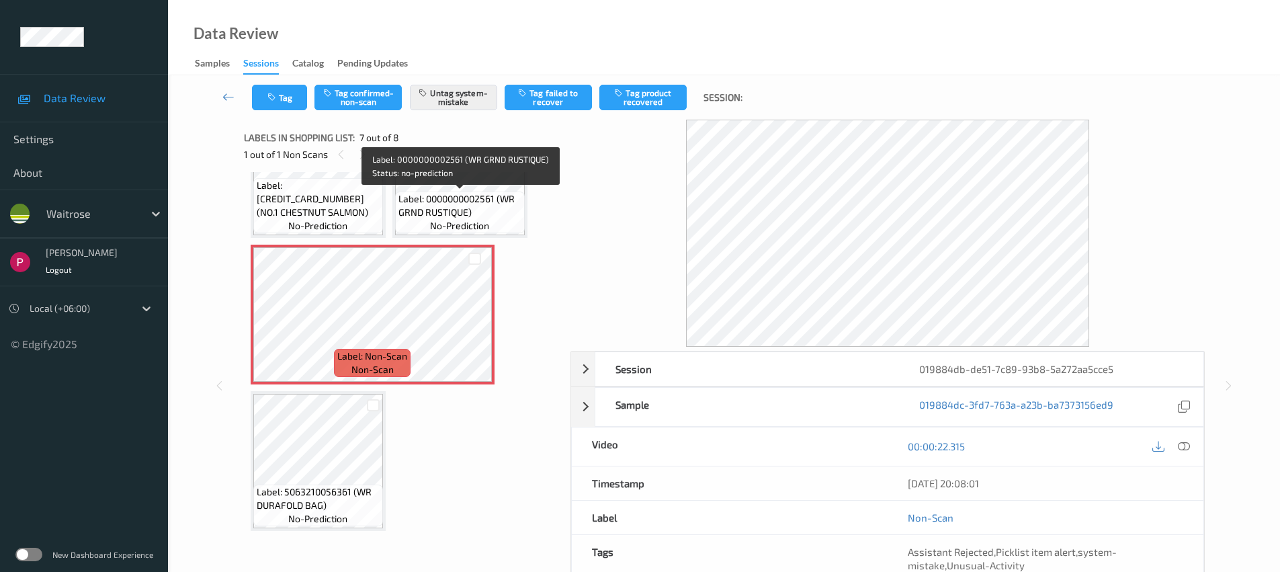
click at [472, 222] on span "no-prediction" at bounding box center [459, 225] width 59 height 13
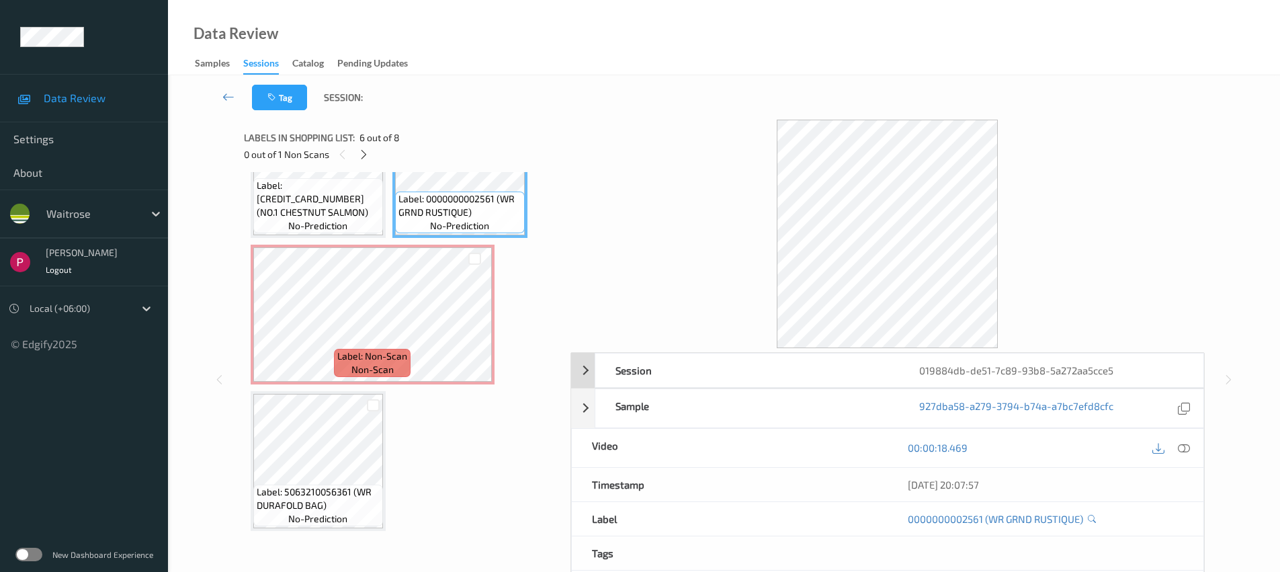
click at [1038, 360] on div "019884db-de51-7c89-93b8-5a272aa5cce5" at bounding box center [1051, 370] width 304 height 34
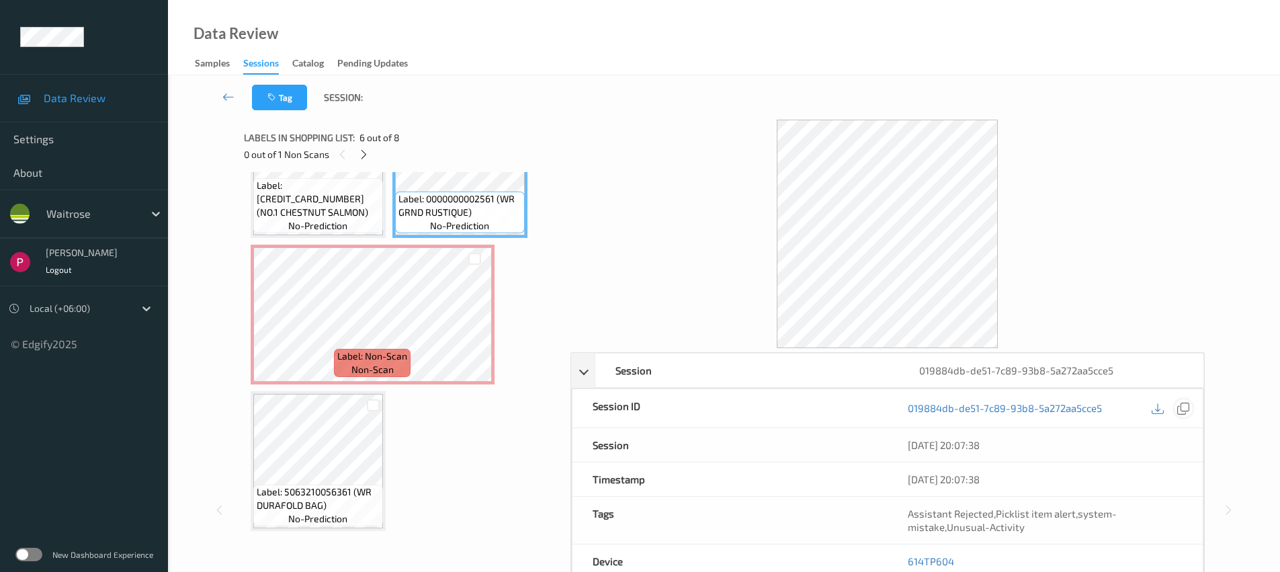
click at [1176, 407] on div at bounding box center [1184, 408] width 18 height 18
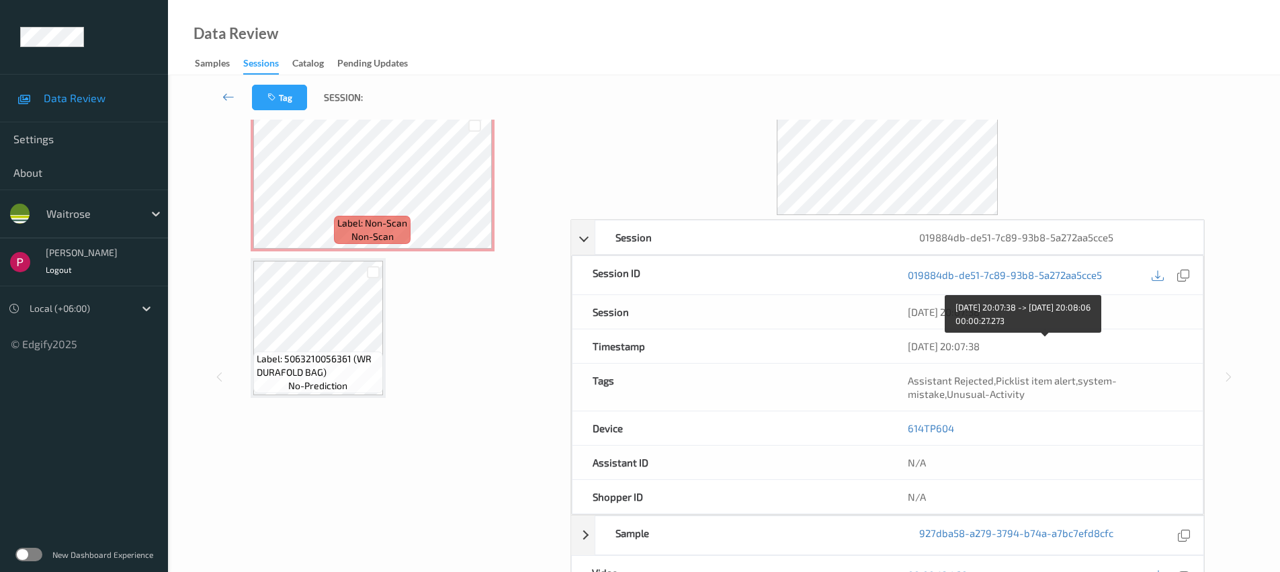
scroll to position [282, 0]
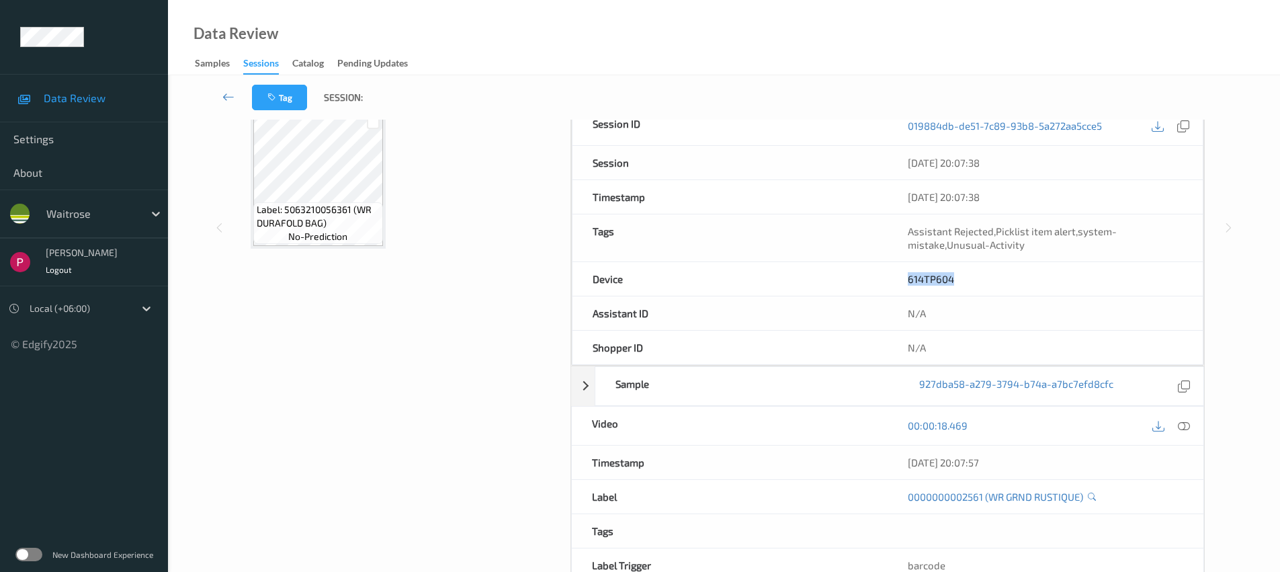
drag, startPoint x: 959, startPoint y: 282, endPoint x: 895, endPoint y: 271, distance: 64.7
click at [895, 271] on div "614TP604" at bounding box center [1045, 279] width 315 height 34
copy link "614TP604"
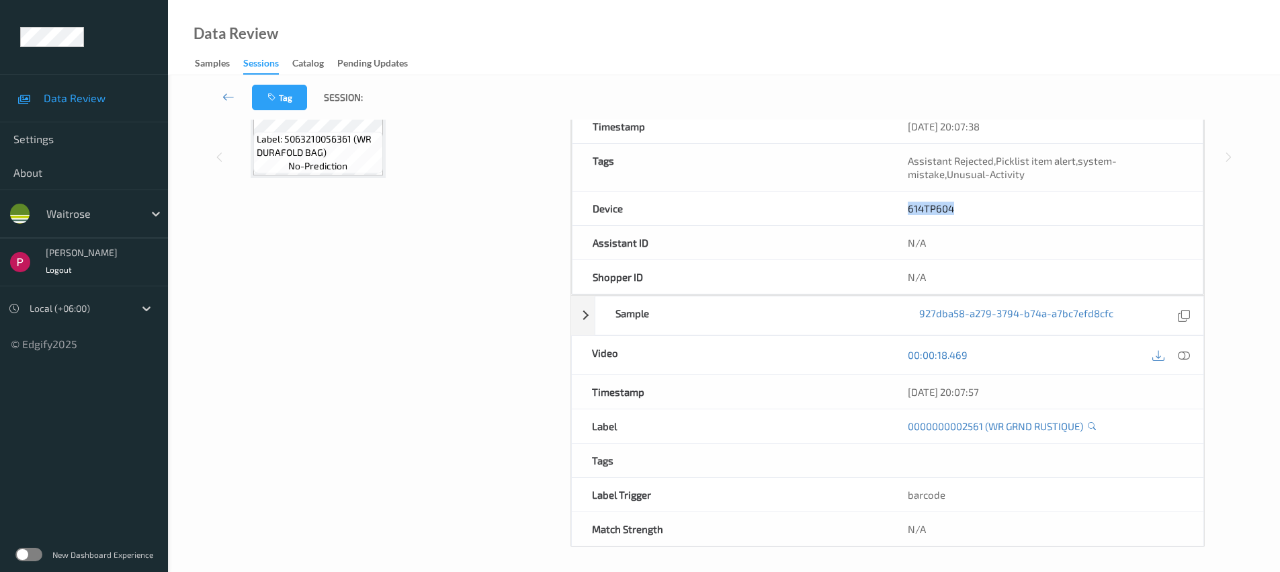
scroll to position [355, 0]
drag, startPoint x: 1001, startPoint y: 388, endPoint x: 867, endPoint y: 380, distance: 133.9
click at [867, 380] on div "Timestamp 07/08/2025 20:07:57" at bounding box center [887, 389] width 633 height 34
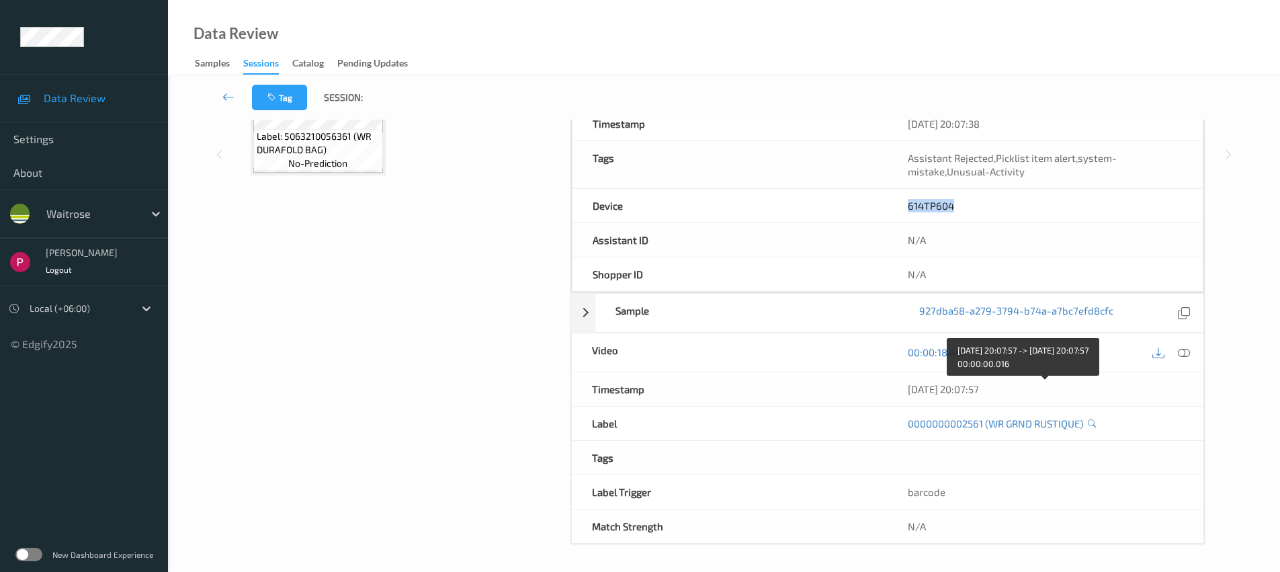
click at [1028, 388] on div "07/08/2025 20:07:57" at bounding box center [1046, 388] width 276 height 13
drag, startPoint x: 1009, startPoint y: 388, endPoint x: 830, endPoint y: 382, distance: 179.5
click at [830, 382] on div "Timestamp 07/08/2025 20:07:57" at bounding box center [887, 389] width 633 height 34
click at [1066, 392] on div "07/08/2025 20:07:57" at bounding box center [1046, 388] width 276 height 13
drag, startPoint x: 1058, startPoint y: 389, endPoint x: 935, endPoint y: 407, distance: 123.6
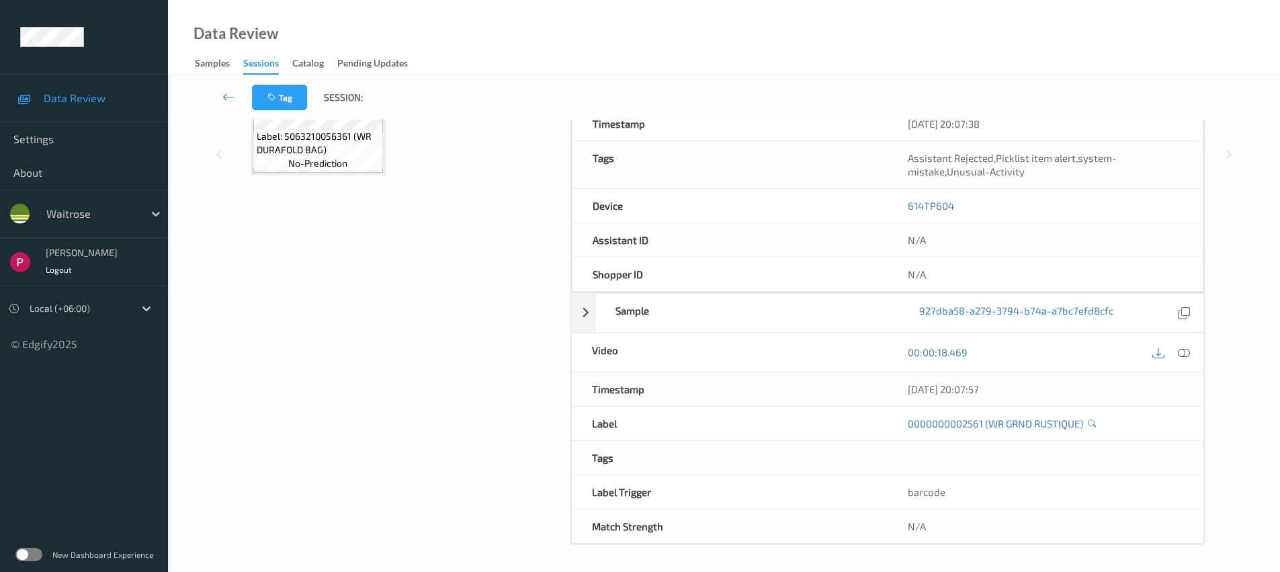
click at [909, 378] on div "07/08/2025 20:07:57" at bounding box center [1046, 389] width 316 height 34
copy div "07/08/2025 20:07:57"
click at [1181, 351] on icon at bounding box center [1184, 352] width 12 height 12
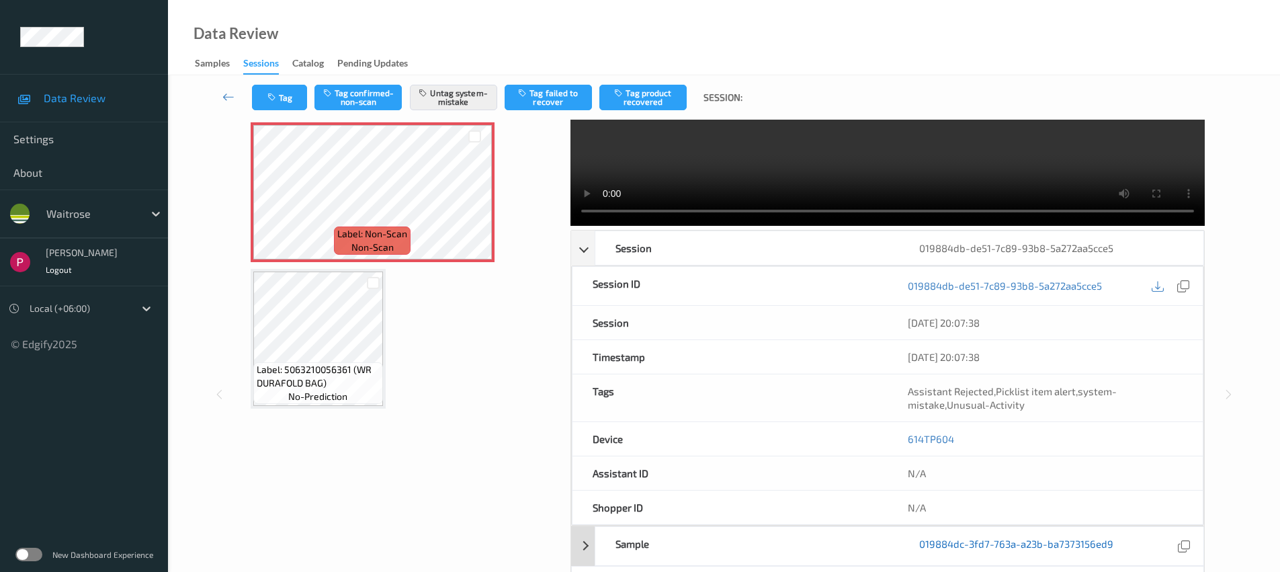
scroll to position [273, 0]
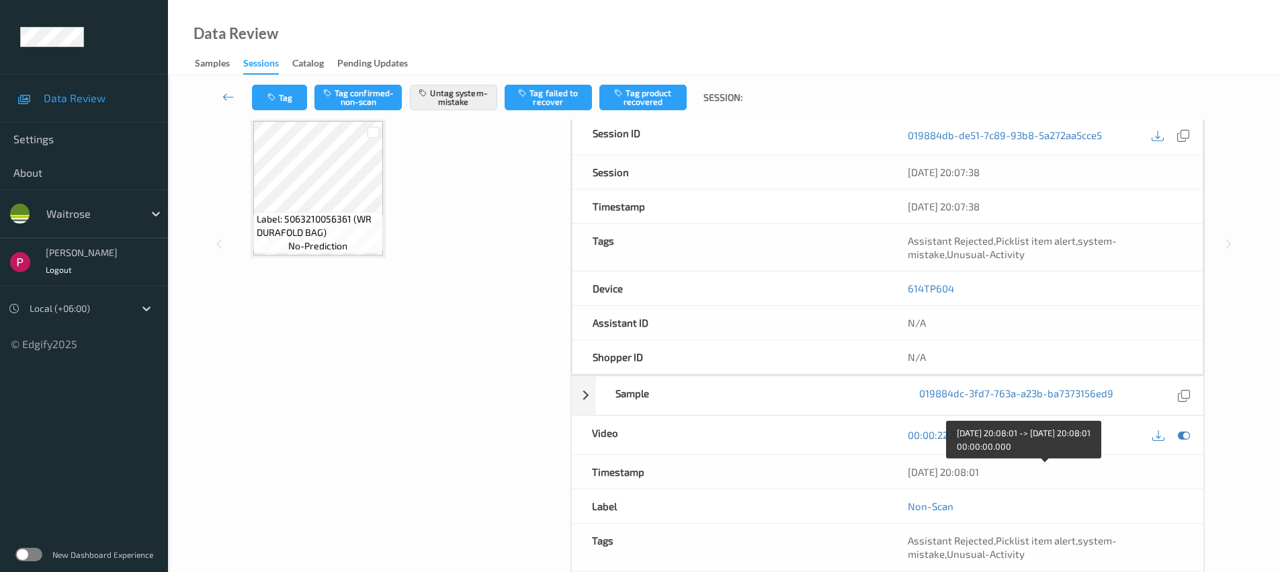
drag, startPoint x: 1018, startPoint y: 472, endPoint x: 935, endPoint y: 470, distance: 83.3
click at [905, 468] on div "07/08/2025 20:08:01" at bounding box center [1046, 472] width 316 height 34
copy div "07/08/2025 20:08:01"
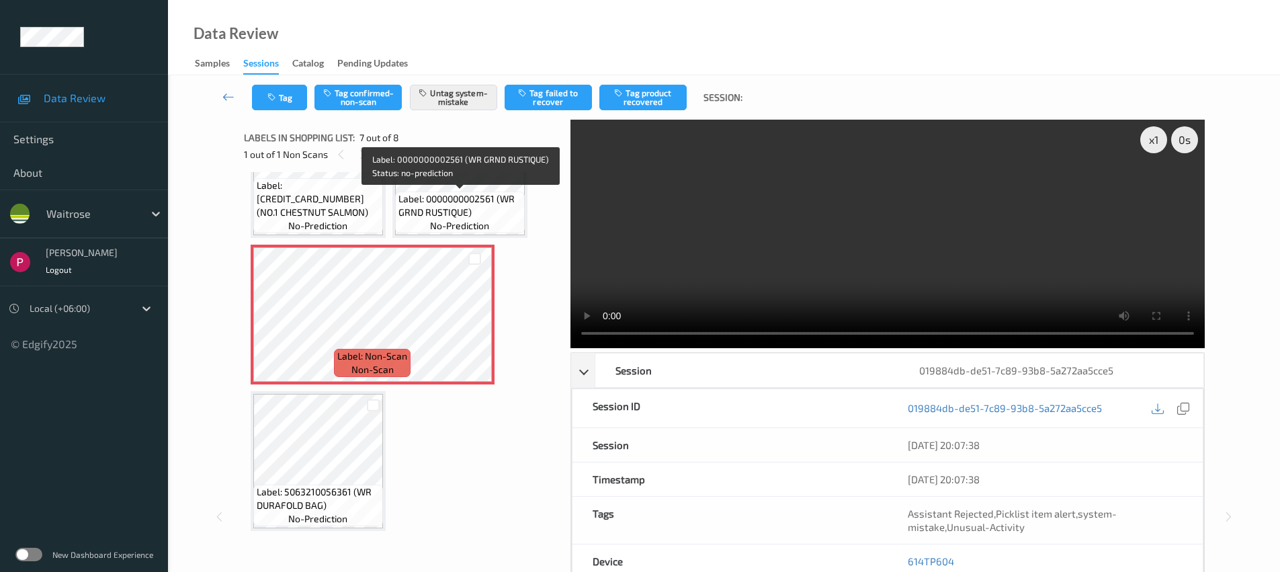
click at [435, 206] on span "Label: 0000000002561 (WR GRND RUSTIQUE)" at bounding box center [459, 205] width 123 height 27
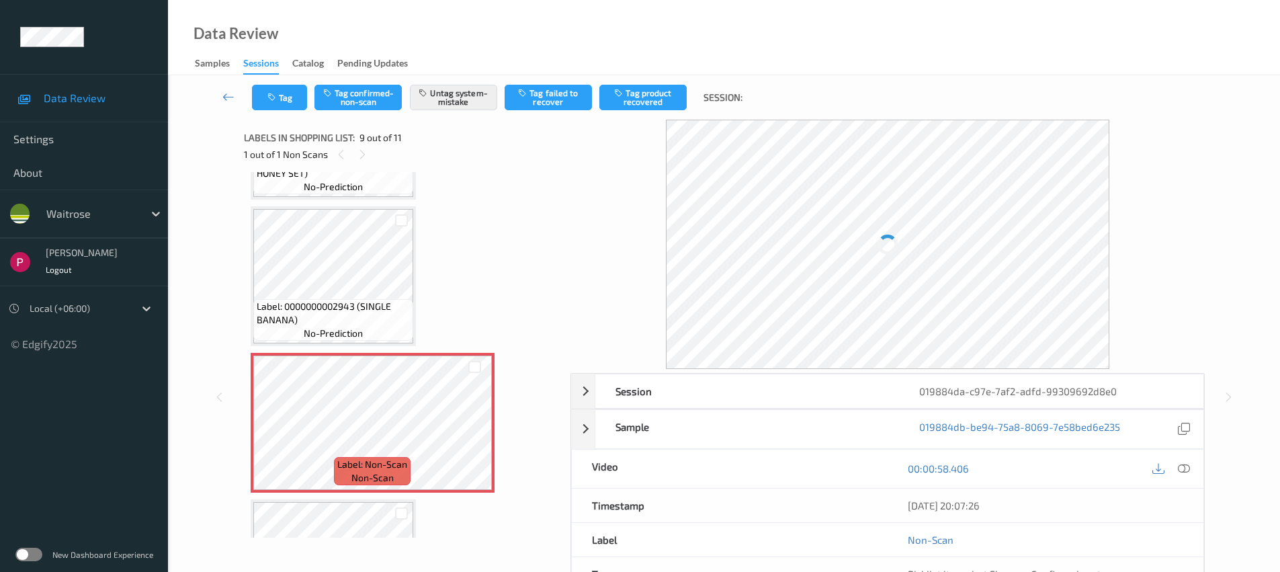
scroll to position [997, 0]
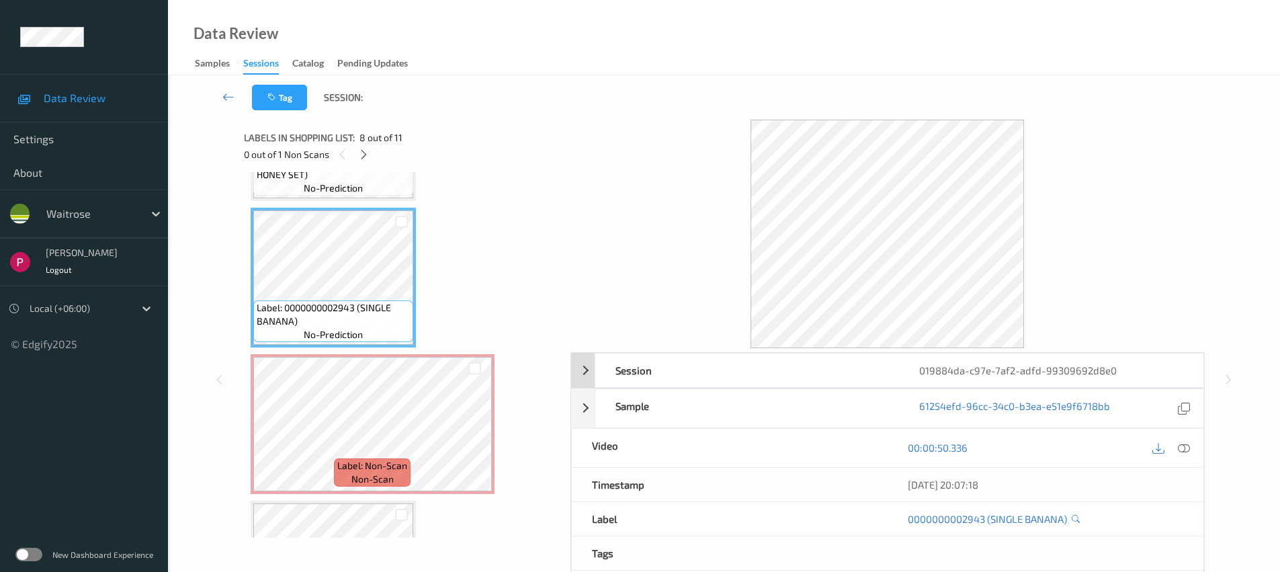
click at [1142, 372] on div "019884da-c97e-7af2-adfd-99309692d8e0" at bounding box center [1051, 370] width 304 height 34
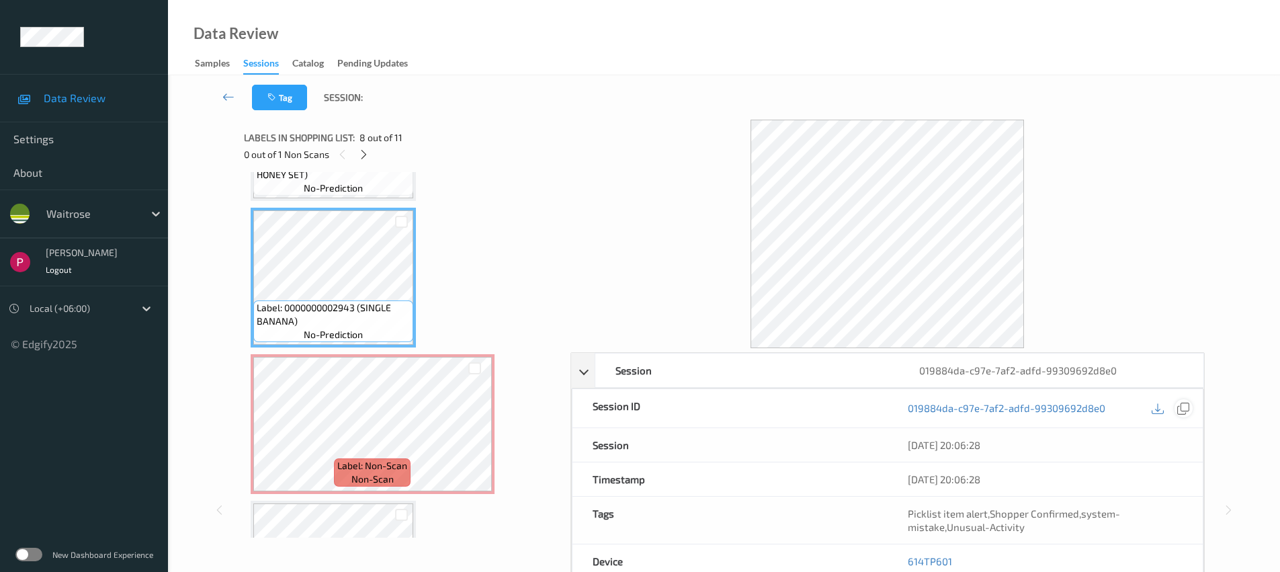
click at [1188, 405] on icon at bounding box center [1183, 408] width 12 height 12
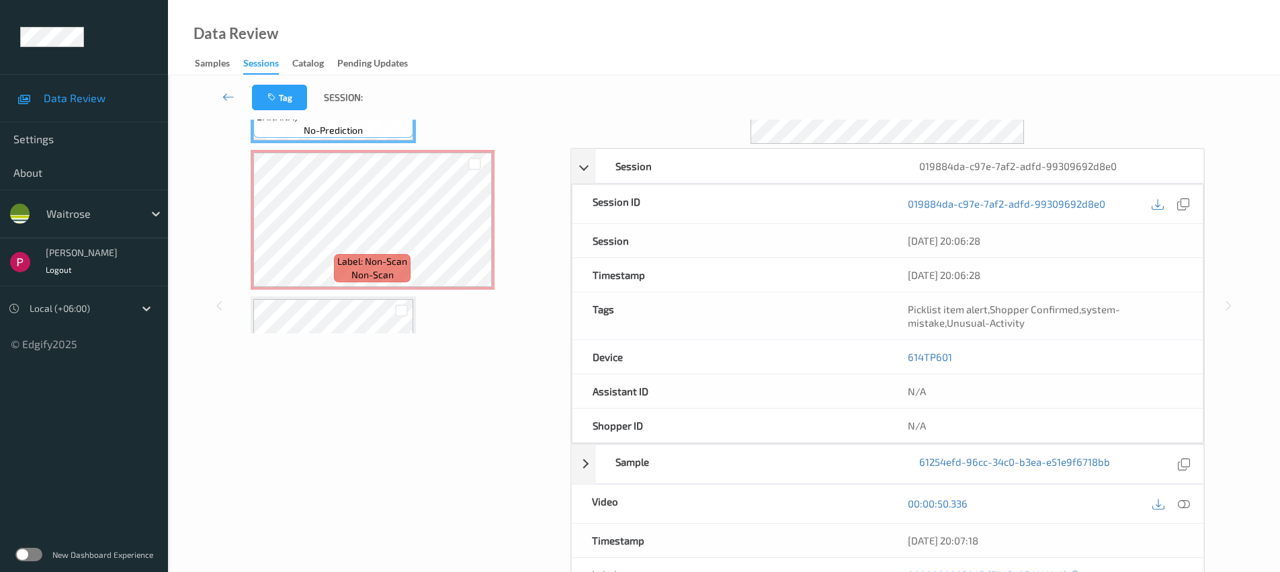
scroll to position [234, 0]
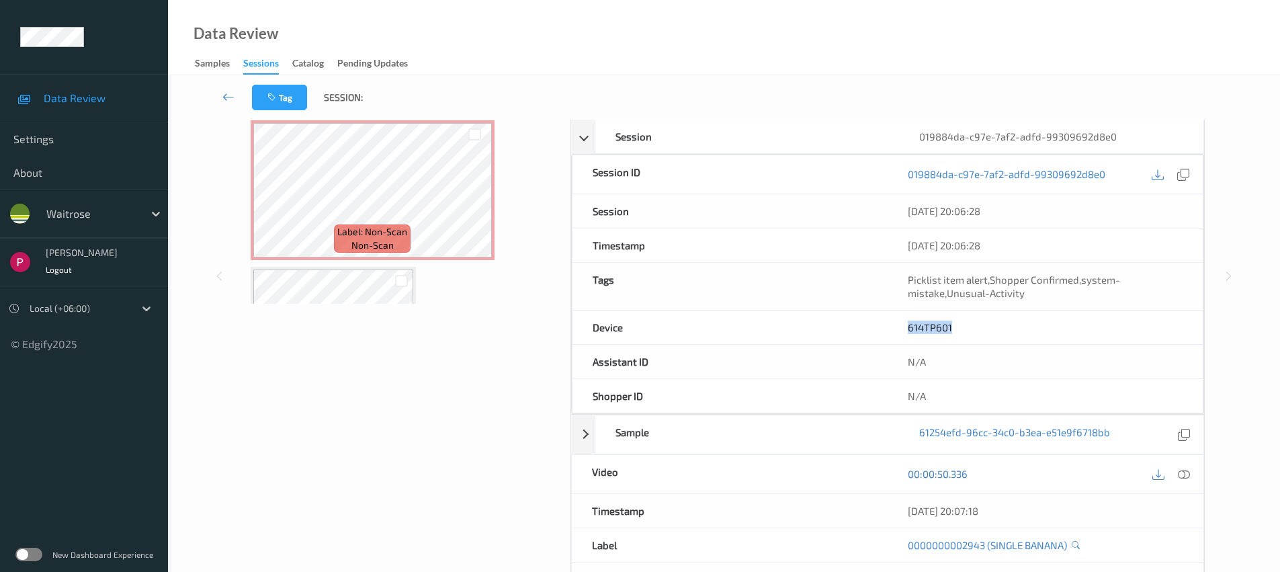
drag, startPoint x: 970, startPoint y: 329, endPoint x: 909, endPoint y: 327, distance: 61.9
click at [904, 327] on div "614TP601" at bounding box center [1045, 327] width 315 height 34
copy link "614TP601"
drag, startPoint x: 1014, startPoint y: 515, endPoint x: 843, endPoint y: 407, distance: 202.1
click at [1012, 513] on div "07/08/2025 20:07:18" at bounding box center [1046, 510] width 276 height 13
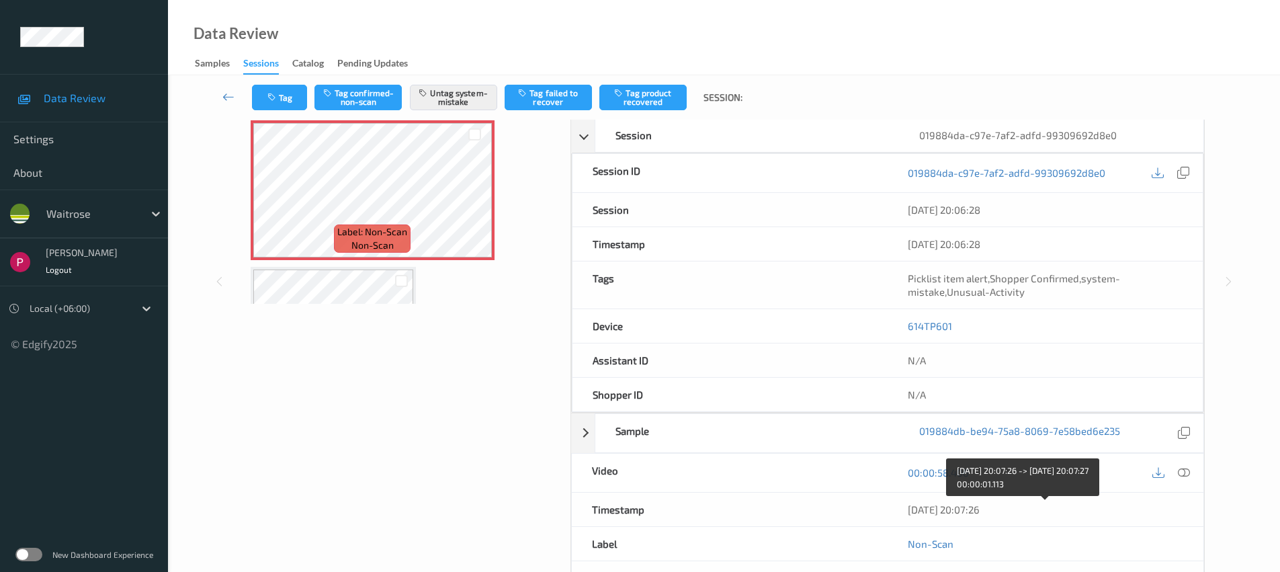
drag, startPoint x: 1015, startPoint y: 509, endPoint x: 886, endPoint y: 504, distance: 128.4
click at [886, 505] on div "Timestamp 07/08/2025 20:07:26" at bounding box center [887, 510] width 633 height 34
copy div "07/08/2025 20:07:26"
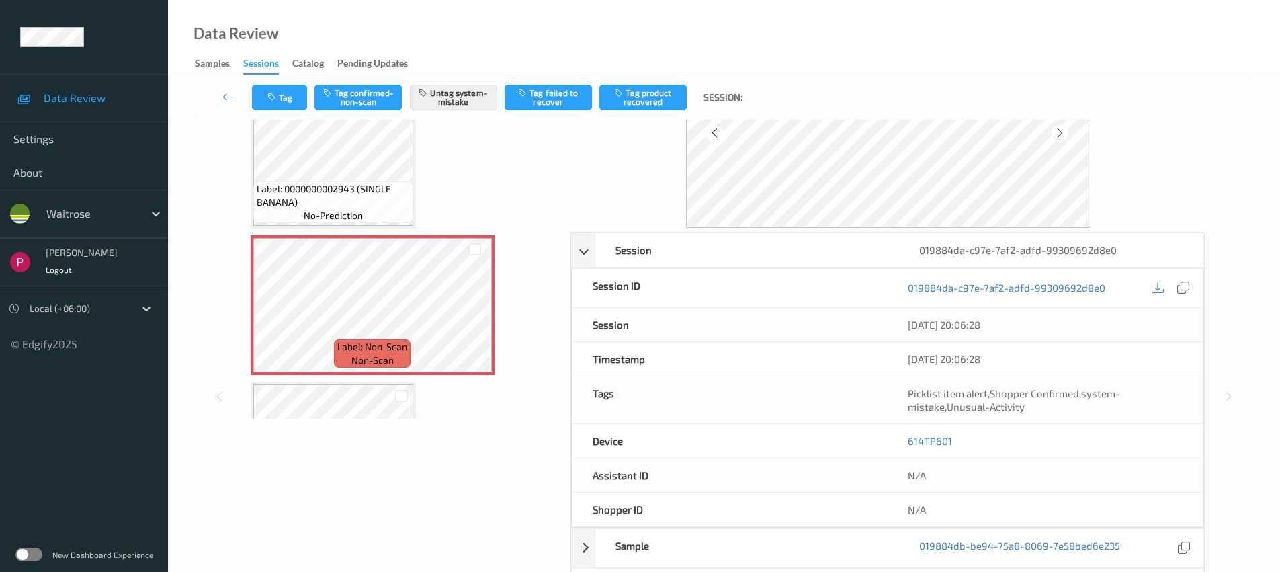
scroll to position [0, 0]
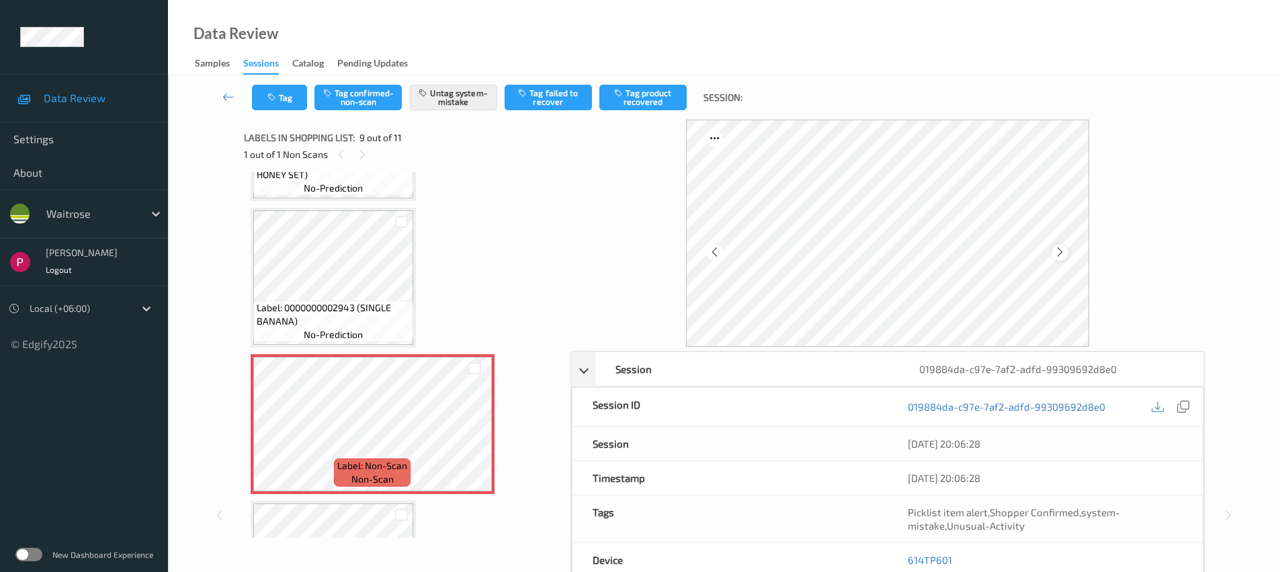
click at [1064, 254] on icon at bounding box center [1059, 252] width 11 height 12
click at [1063, 254] on icon at bounding box center [1059, 252] width 11 height 12
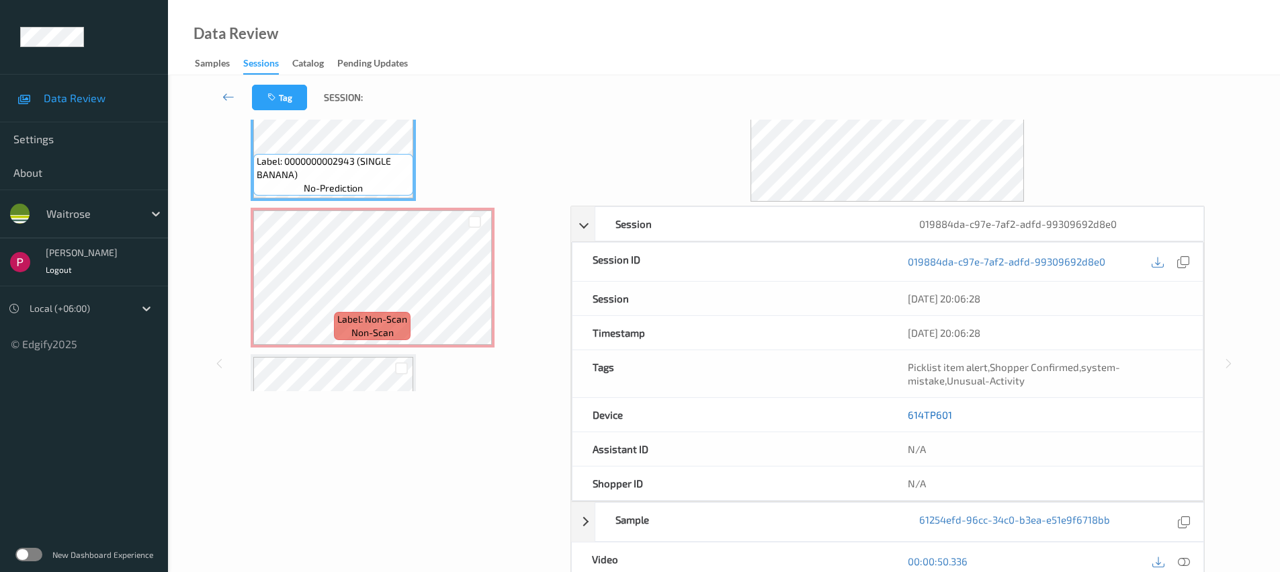
scroll to position [283, 0]
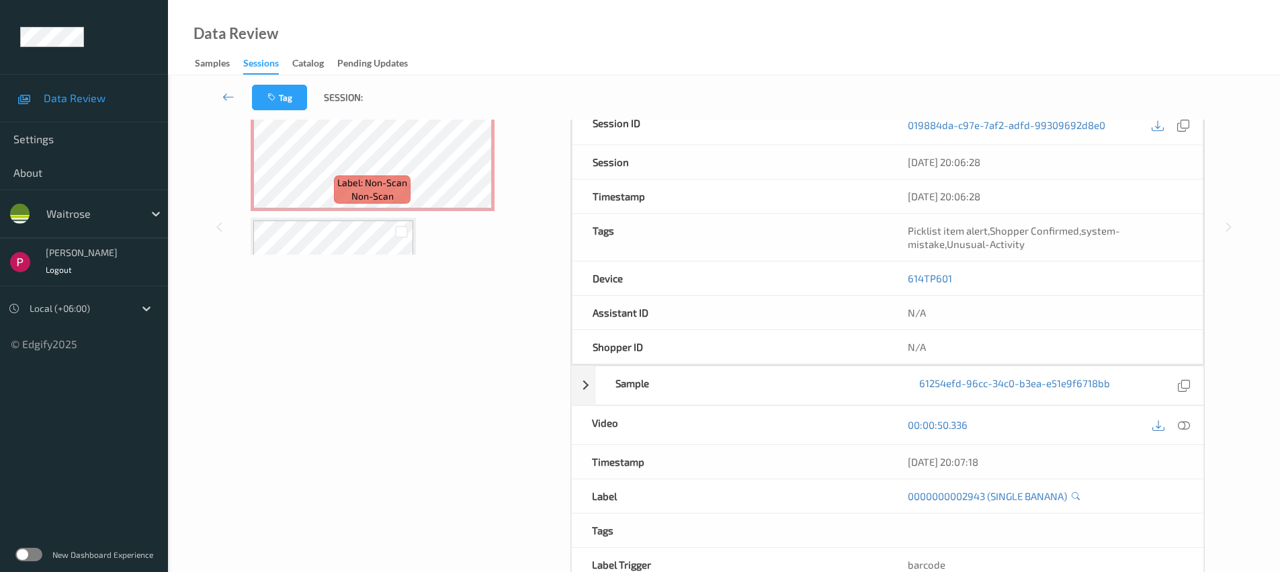
click at [1185, 421] on icon at bounding box center [1184, 425] width 12 height 12
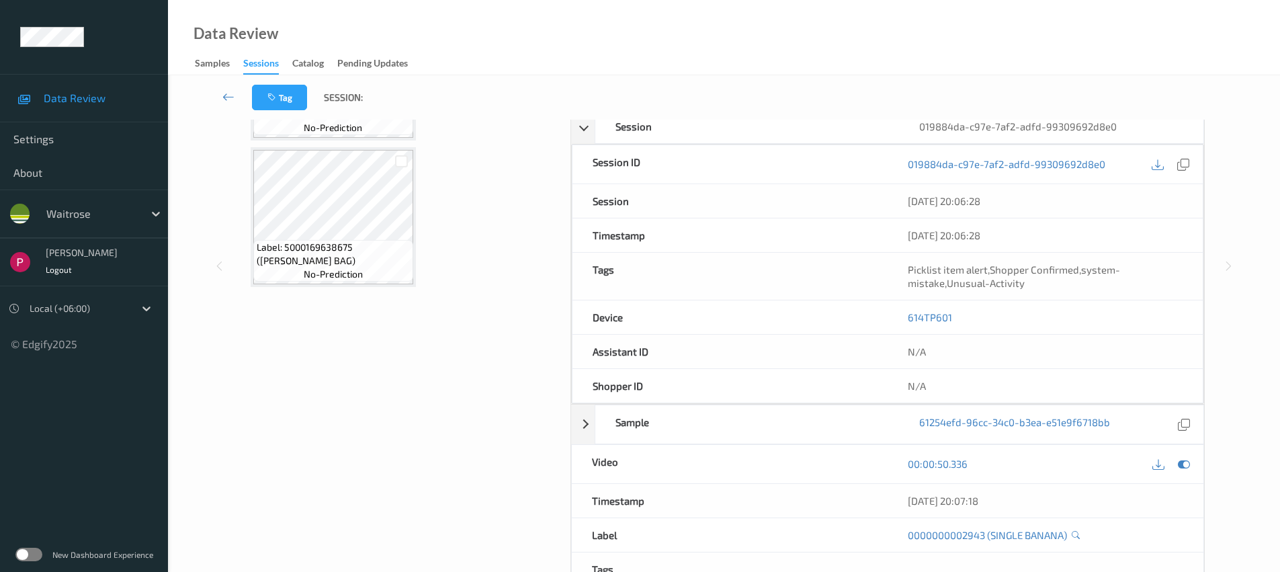
scroll to position [300, 0]
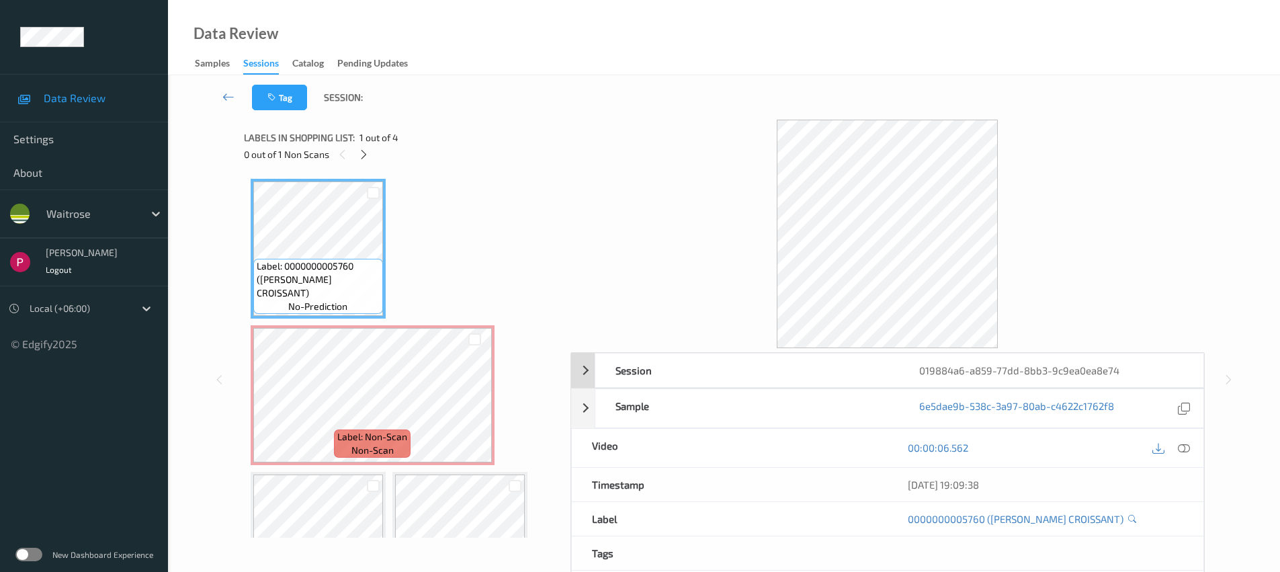
click at [1121, 372] on div "019884a6-a859-77dd-8bb3-9c9ea0ea8e74" at bounding box center [1051, 370] width 304 height 34
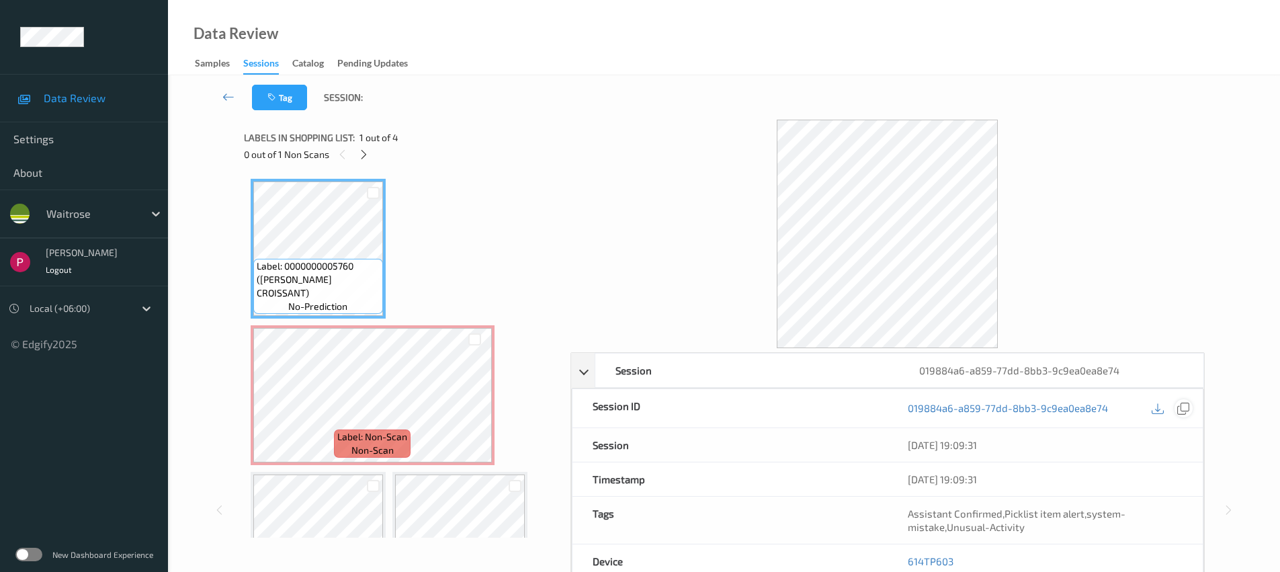
click at [1185, 411] on icon at bounding box center [1183, 408] width 12 height 12
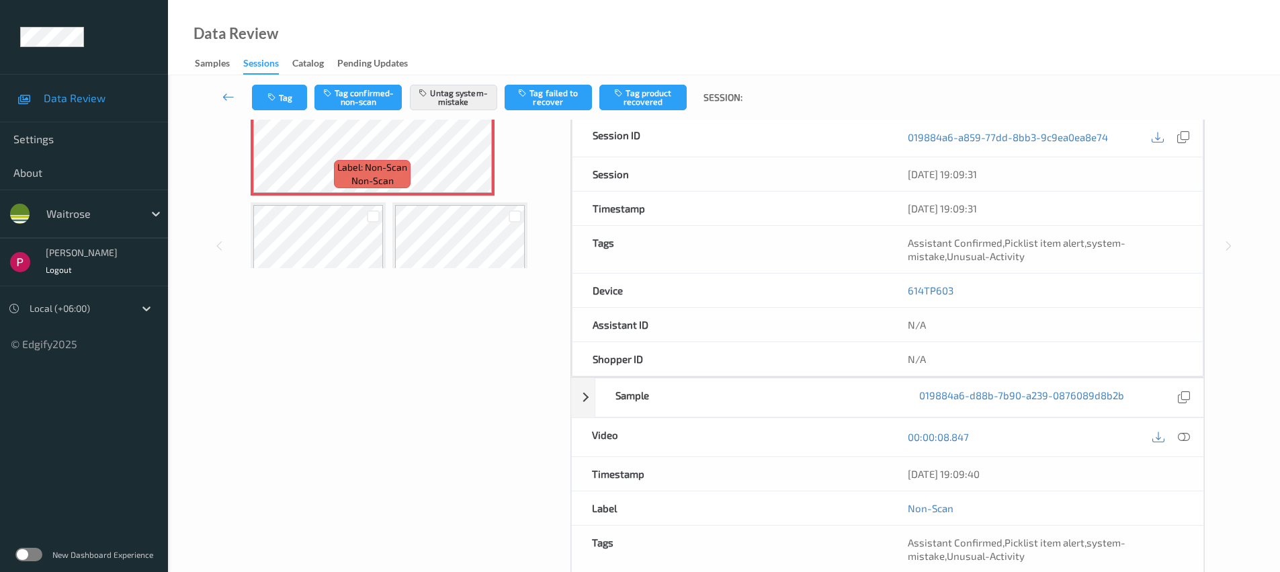
drag, startPoint x: 970, startPoint y: 470, endPoint x: 886, endPoint y: 464, distance: 84.2
click at [886, 464] on div "Timestamp [DATE] 19:09:40" at bounding box center [887, 474] width 633 height 34
copy div "Timestamp [DATE] 19:09:40"
drag, startPoint x: 924, startPoint y: 284, endPoint x: 896, endPoint y: 282, distance: 27.6
click at [896, 282] on div "614TP603" at bounding box center [1045, 290] width 315 height 34
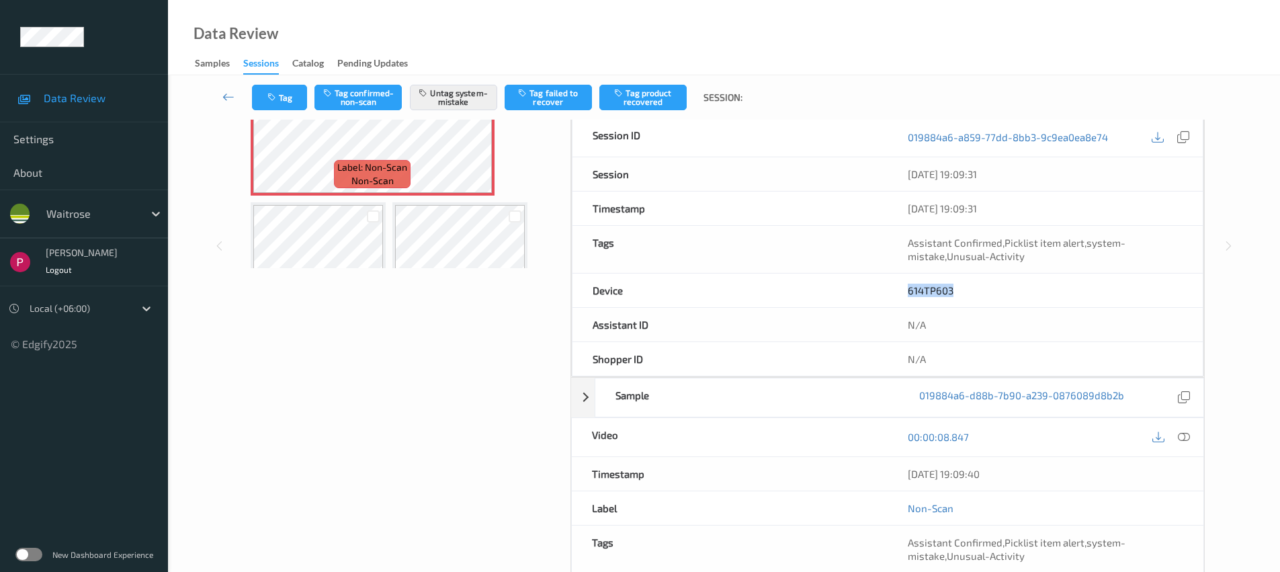
copy link "614TP603"
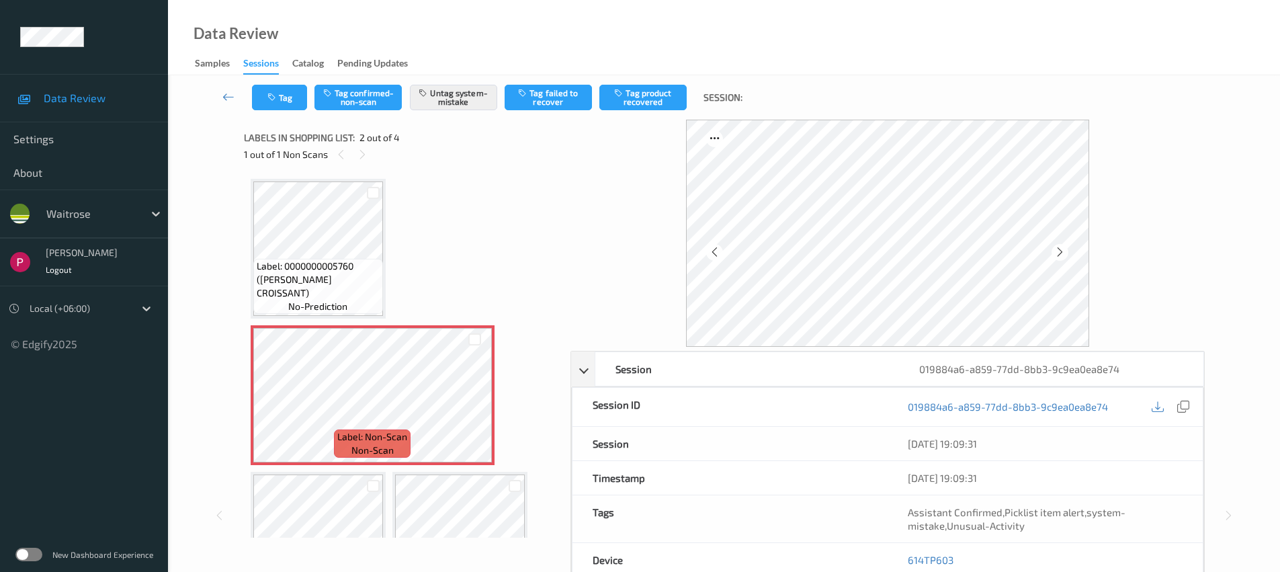
drag, startPoint x: 333, startPoint y: 272, endPoint x: 356, endPoint y: 277, distance: 24.0
click at [333, 272] on span "Label: 0000000005760 ([PERSON_NAME] CROISSANT)" at bounding box center [318, 279] width 123 height 40
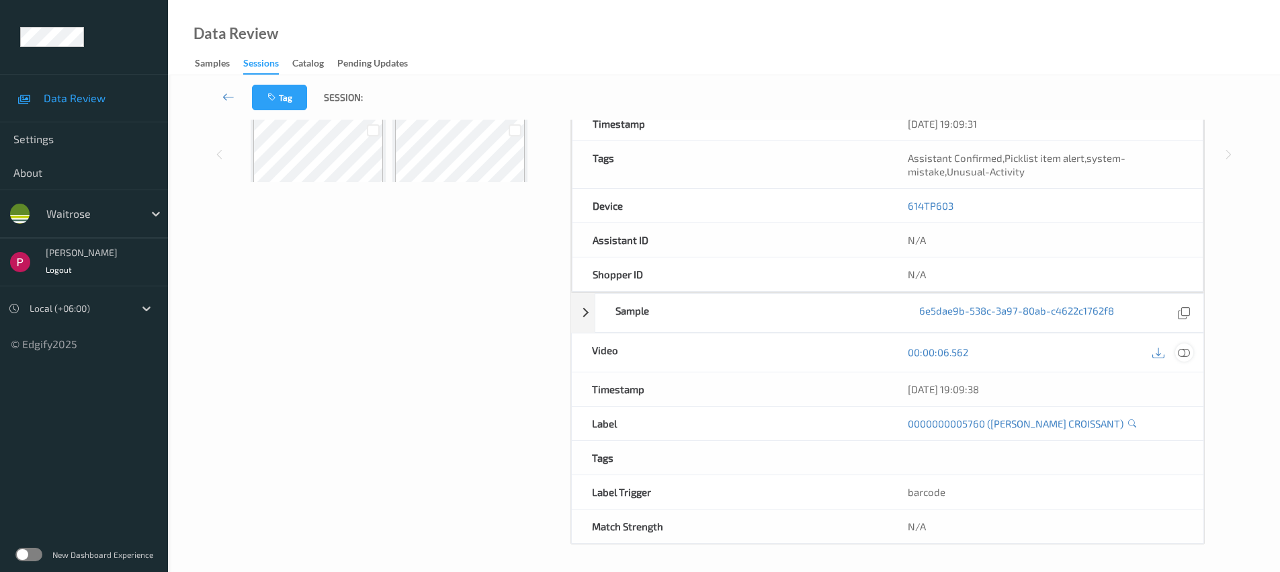
click at [1188, 351] on icon at bounding box center [1184, 352] width 12 height 12
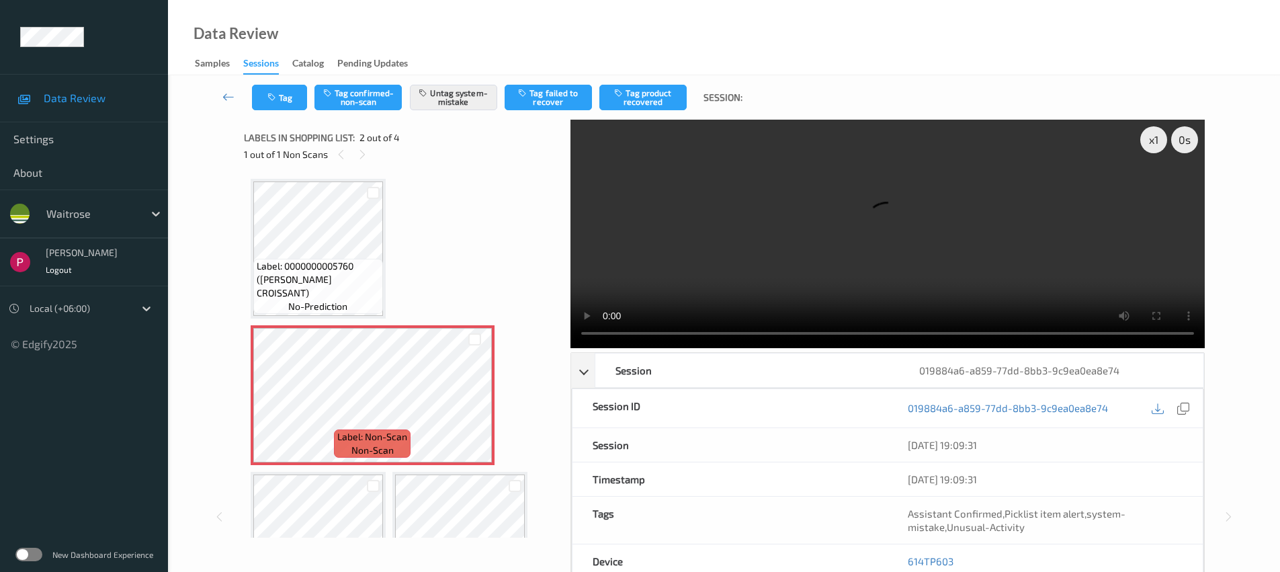
click at [360, 179] on div "Label: 0000000005760 ([PERSON_NAME] CROISSANT) no-prediction" at bounding box center [318, 249] width 135 height 140
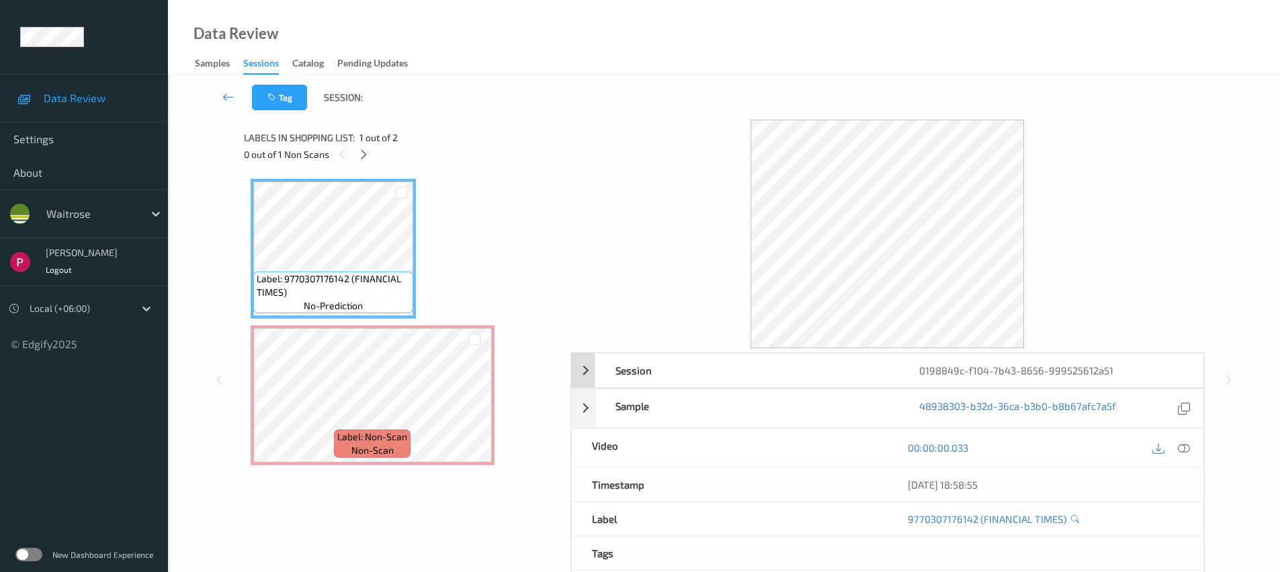
click at [979, 372] on div "0198849c-f104-7b43-8656-999525612a51" at bounding box center [1051, 370] width 304 height 34
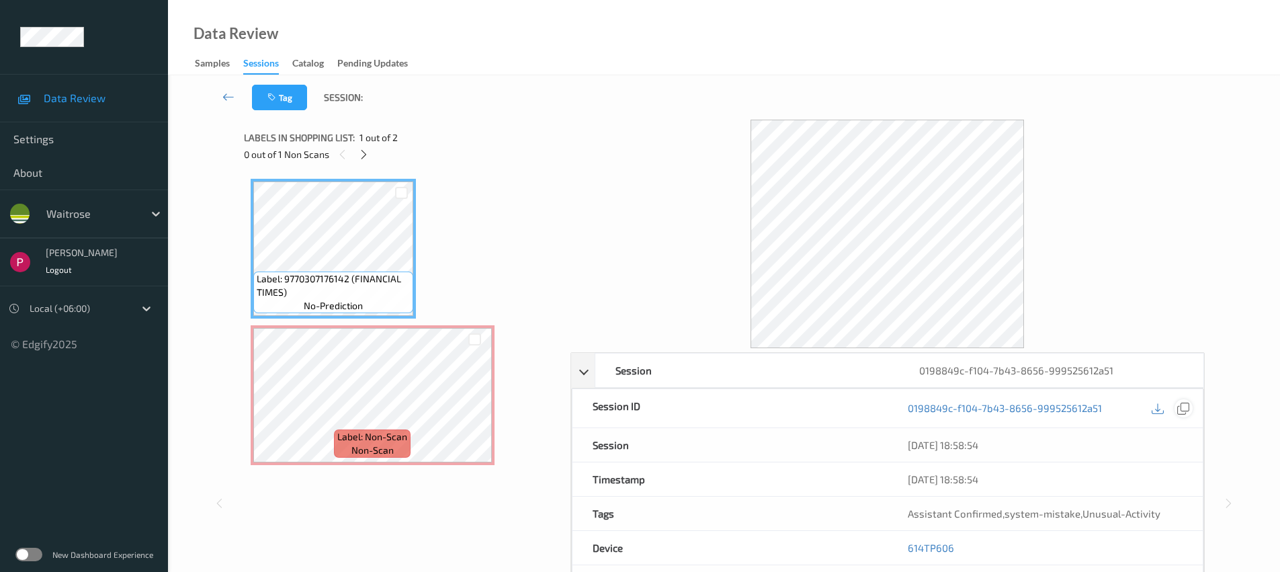
click at [1189, 406] on div at bounding box center [1184, 408] width 18 height 18
drag, startPoint x: 963, startPoint y: 547, endPoint x: 933, endPoint y: 540, distance: 31.0
click at [907, 543] on div "614TP606" at bounding box center [1045, 548] width 315 height 34
copy link "614TP606"
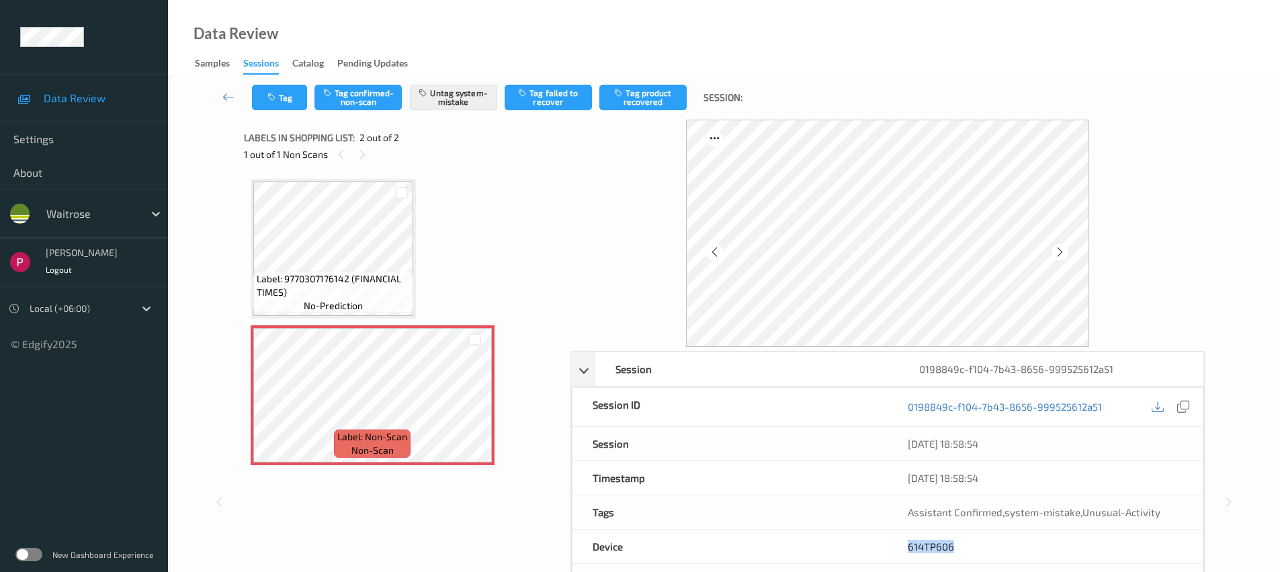
scroll to position [253, 0]
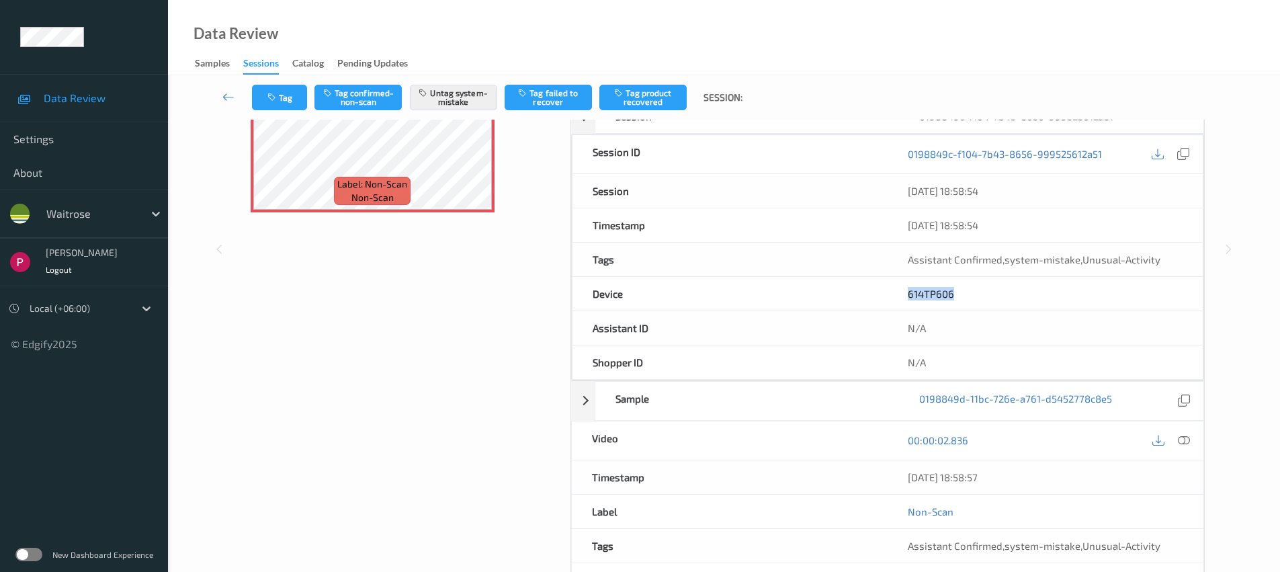
drag, startPoint x: 1007, startPoint y: 477, endPoint x: 896, endPoint y: 482, distance: 111.0
click at [896, 482] on div "07/08/2025 18:58:57" at bounding box center [1046, 477] width 316 height 34
copy div "07/08/2025 18:58:57"
click at [1187, 437] on icon at bounding box center [1184, 443] width 12 height 12
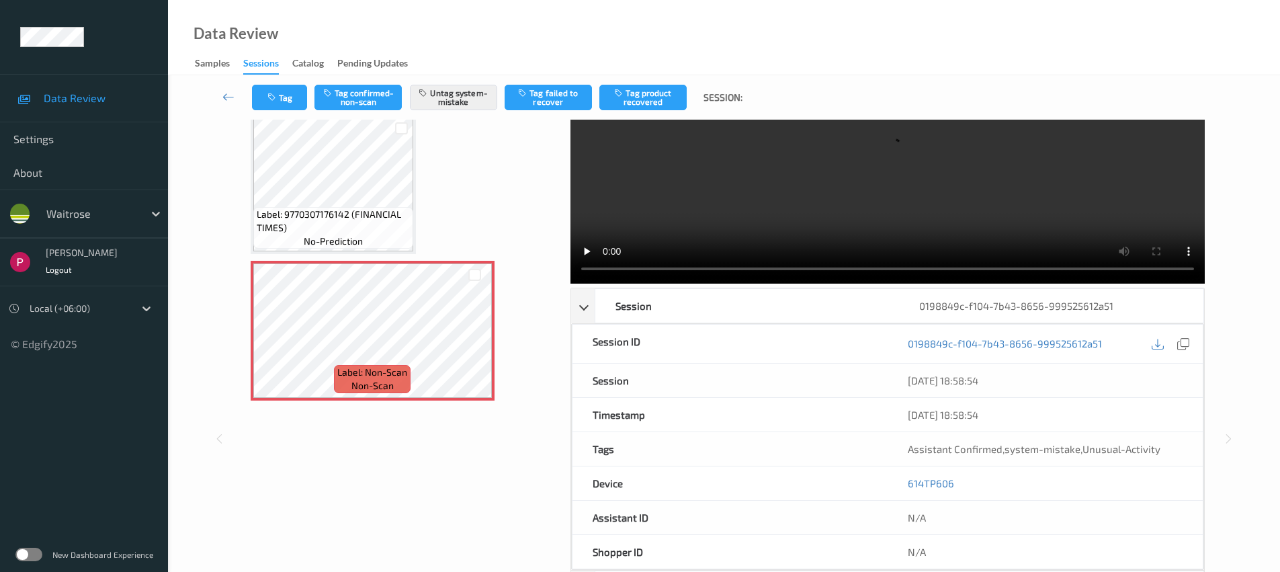
scroll to position [0, 0]
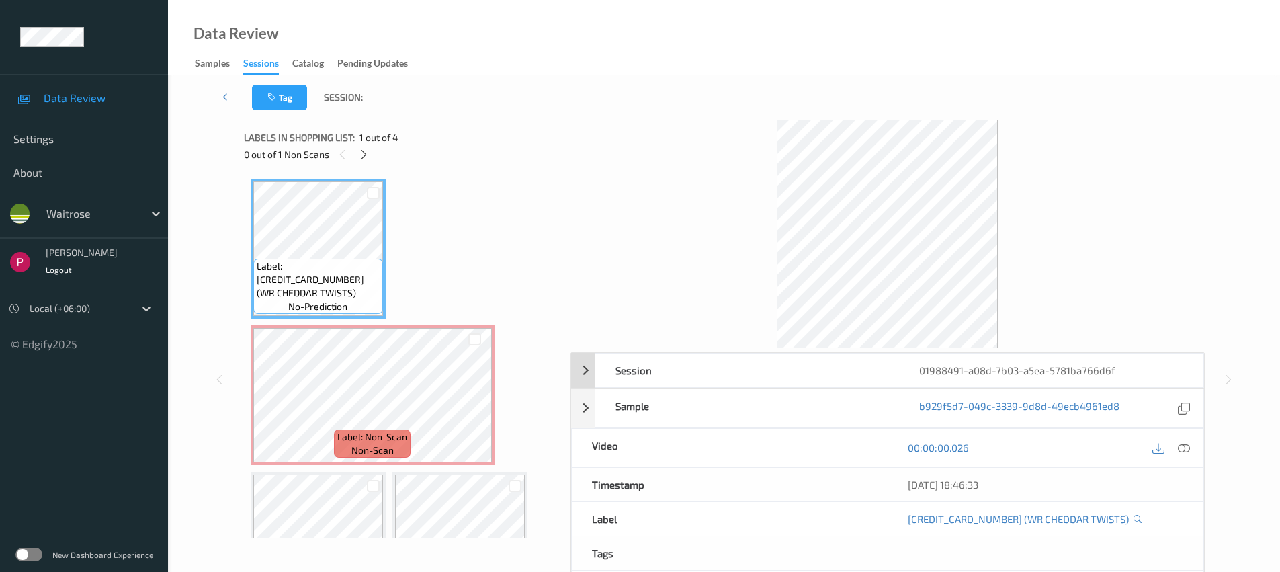
click at [1038, 374] on div "01988491-a08d-7b03-a5ea-5781ba766d6f" at bounding box center [1051, 370] width 304 height 34
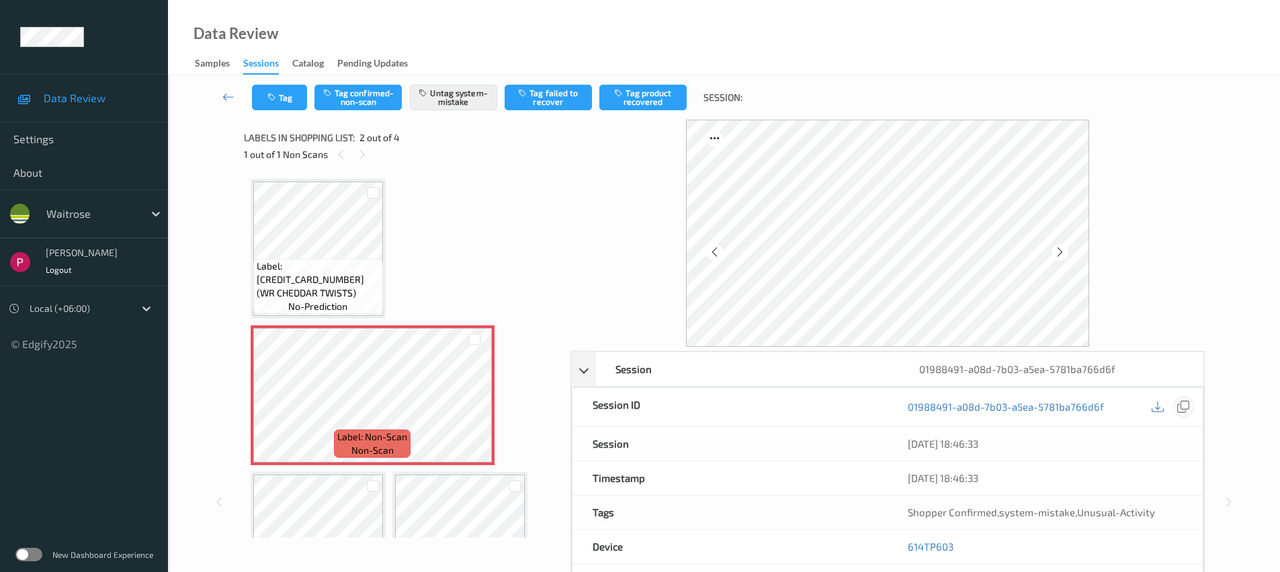
click at [1184, 404] on icon at bounding box center [1183, 406] width 12 height 12
drag, startPoint x: 922, startPoint y: 543, endPoint x: 898, endPoint y: 542, distance: 23.6
click at [895, 543] on div "614TP603" at bounding box center [1045, 547] width 315 height 34
copy link "614TP603"
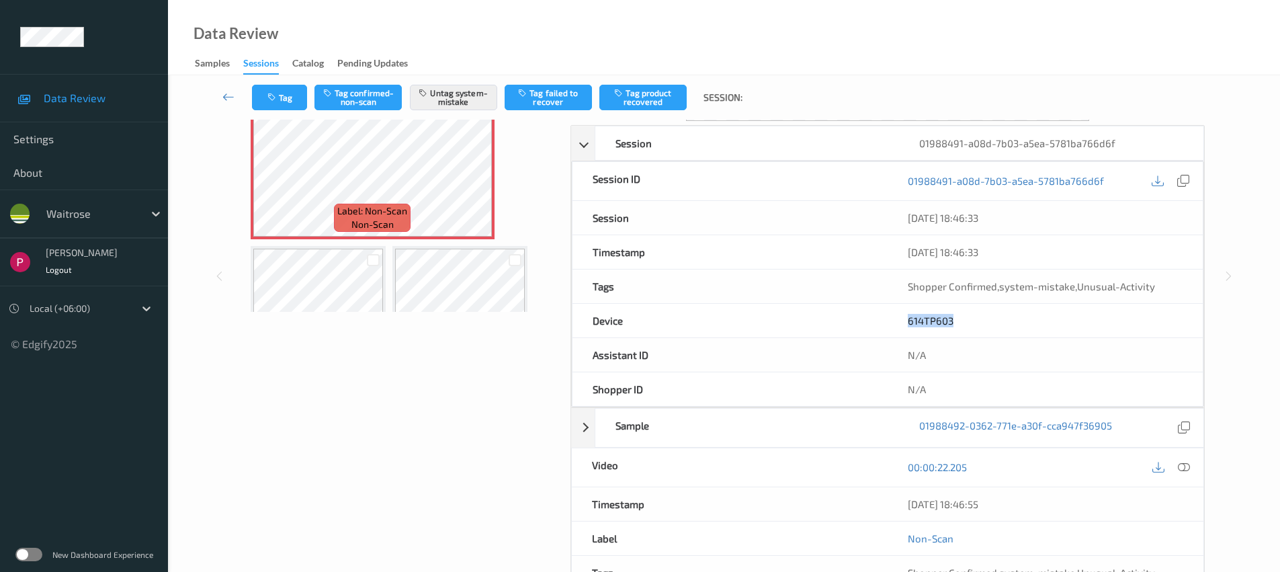
scroll to position [226, 0]
drag, startPoint x: 1005, startPoint y: 502, endPoint x: 902, endPoint y: 495, distance: 103.1
click at [896, 499] on div "[DATE] 18:46:55" at bounding box center [1046, 504] width 316 height 34
copy div "[DATE] 18:46:55"
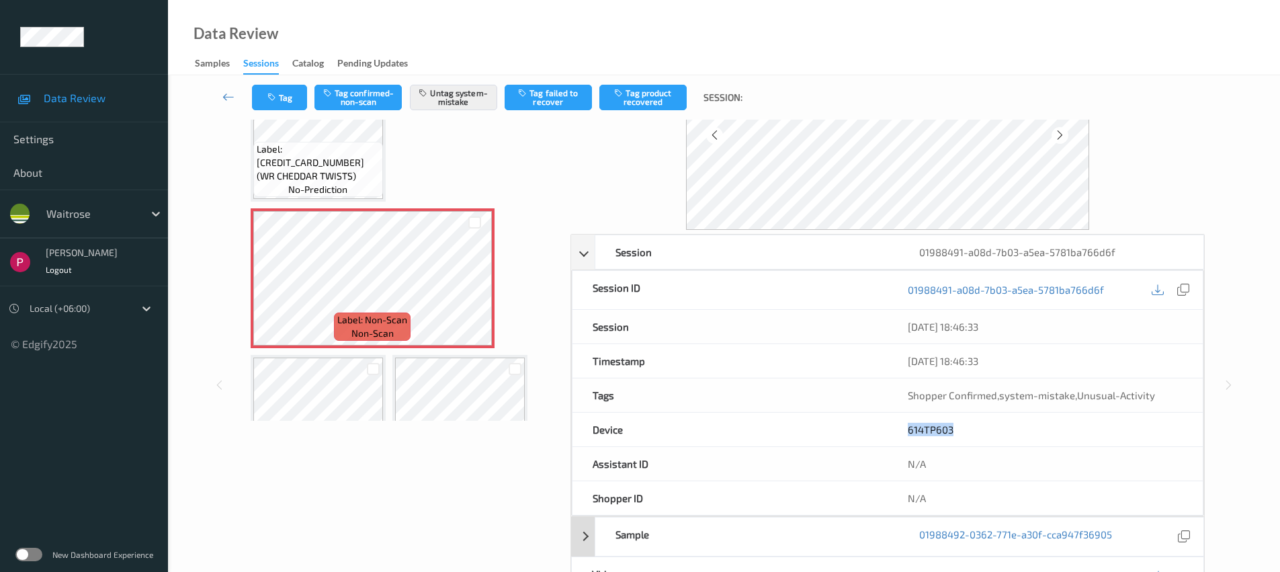
scroll to position [112, 0]
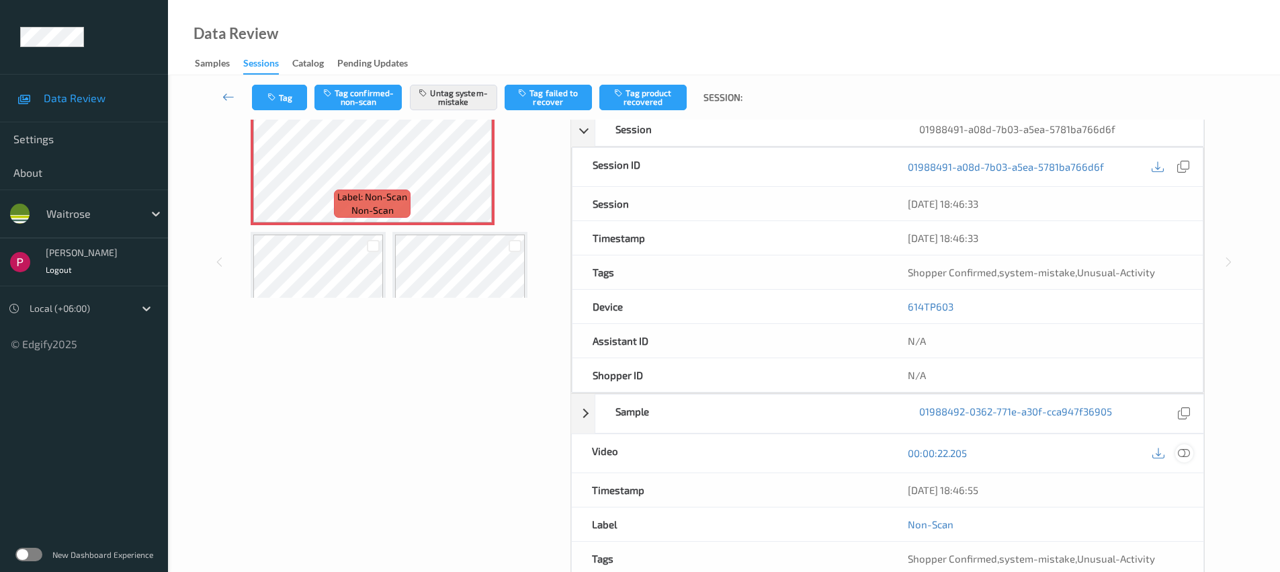
click at [1184, 455] on icon at bounding box center [1184, 453] width 12 height 12
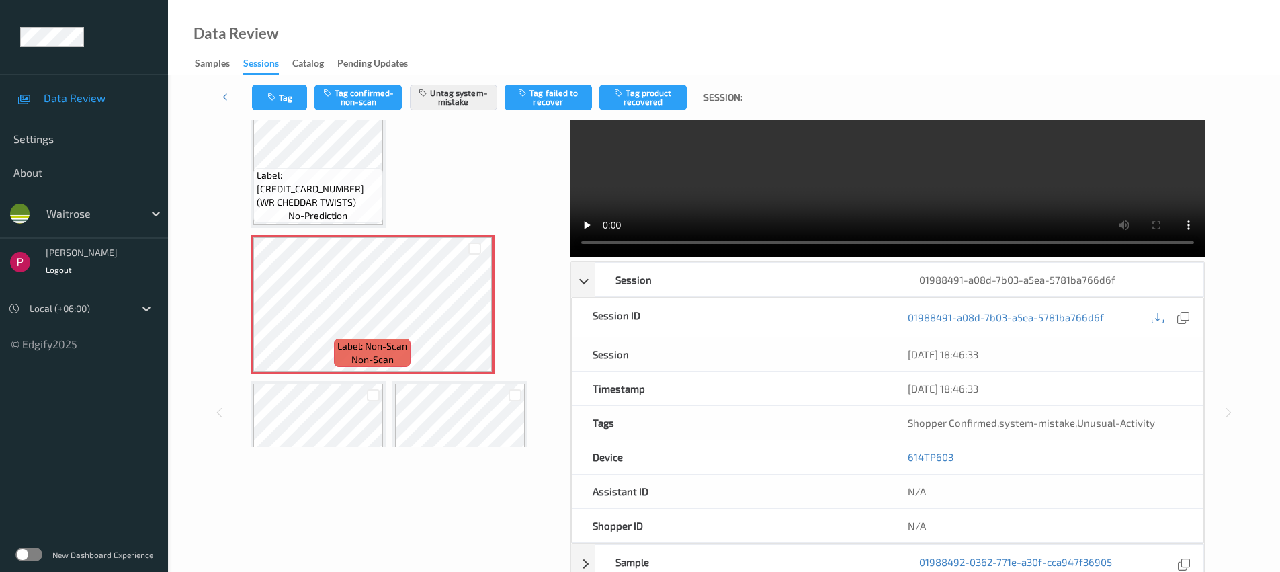
scroll to position [0, 0]
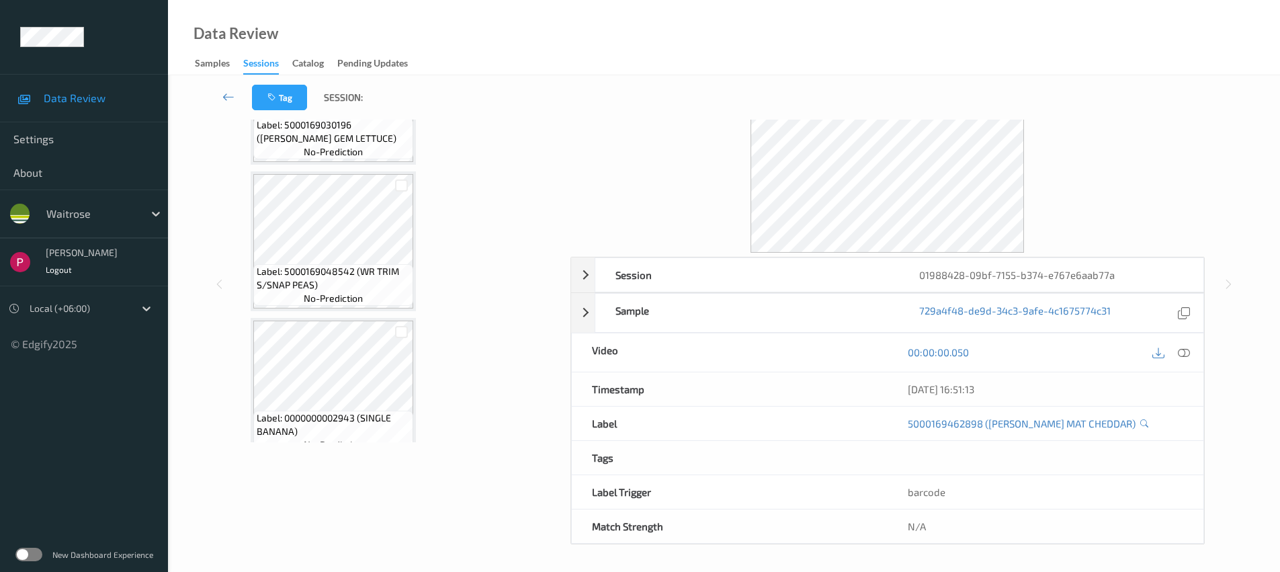
scroll to position [1399, 0]
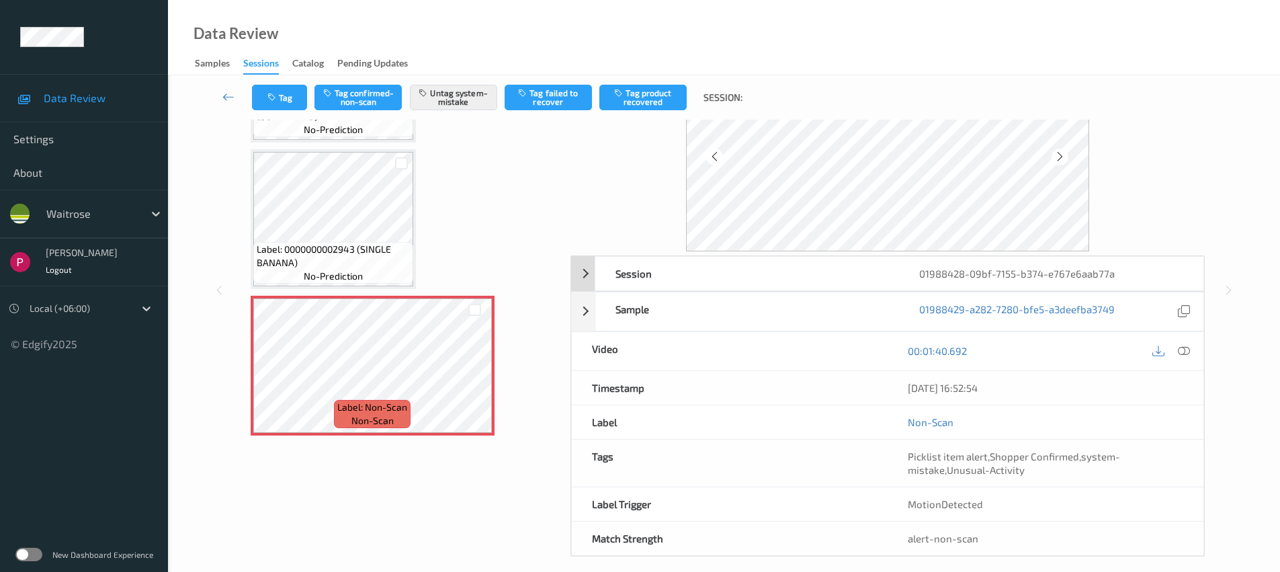
click at [1077, 277] on div "01988428-09bf-7155-b374-e767e6aab77a" at bounding box center [1051, 274] width 304 height 34
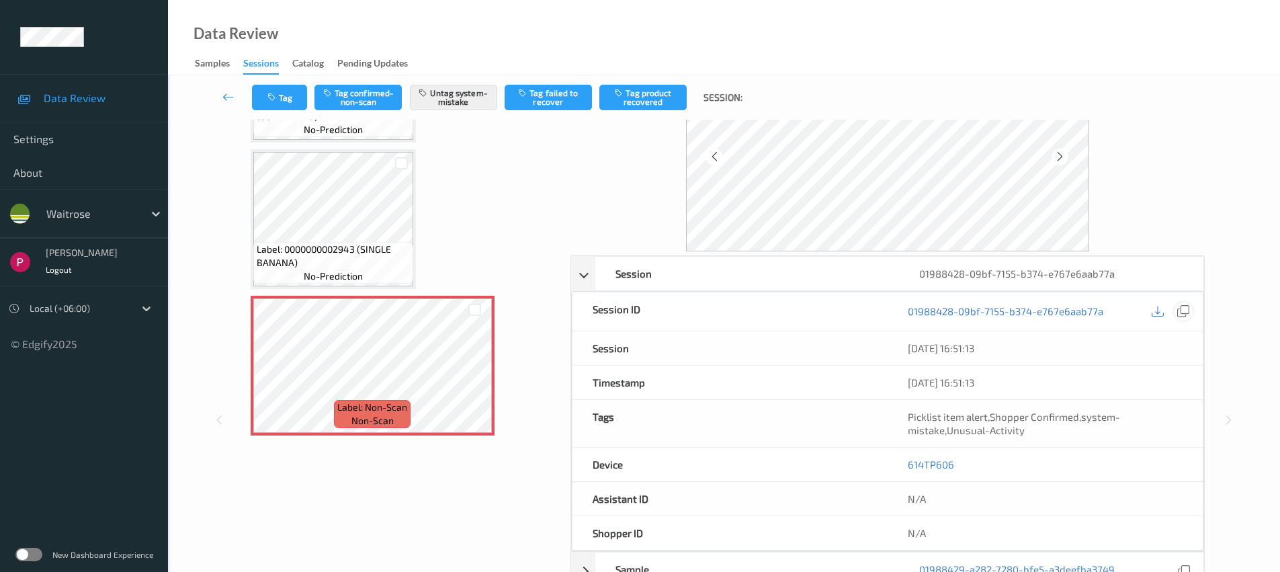
click at [1187, 317] on icon at bounding box center [1183, 311] width 12 height 12
drag, startPoint x: 936, startPoint y: 462, endPoint x: 897, endPoint y: 458, distance: 39.2
click at [897, 458] on div "614TP606" at bounding box center [1045, 465] width 315 height 34
copy link "614TP606"
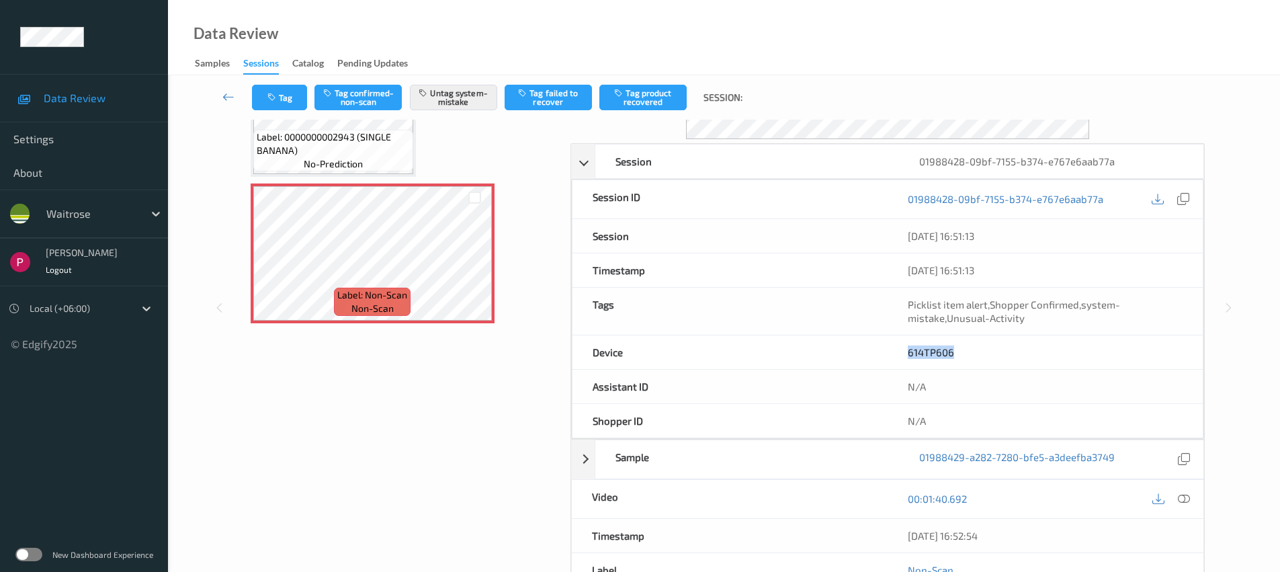
scroll to position [210, 0]
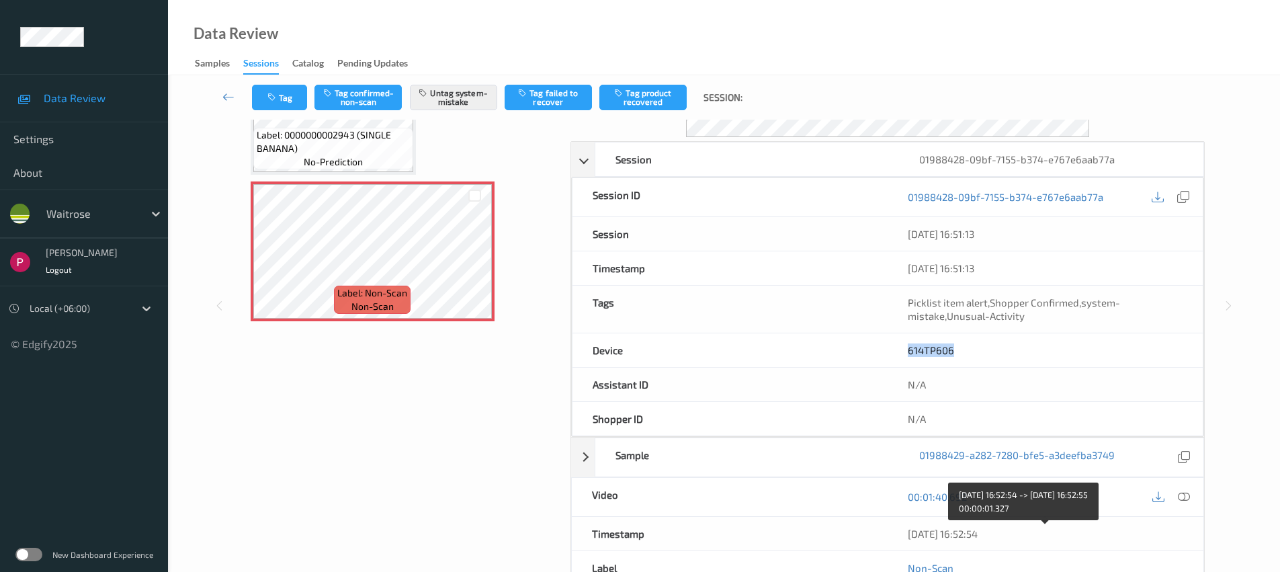
drag, startPoint x: 1006, startPoint y: 530, endPoint x: 896, endPoint y: 530, distance: 109.5
click at [896, 530] on div "07/08/2025 16:52:54" at bounding box center [1046, 534] width 316 height 34
copy div "07/08/2025 16:52:54"
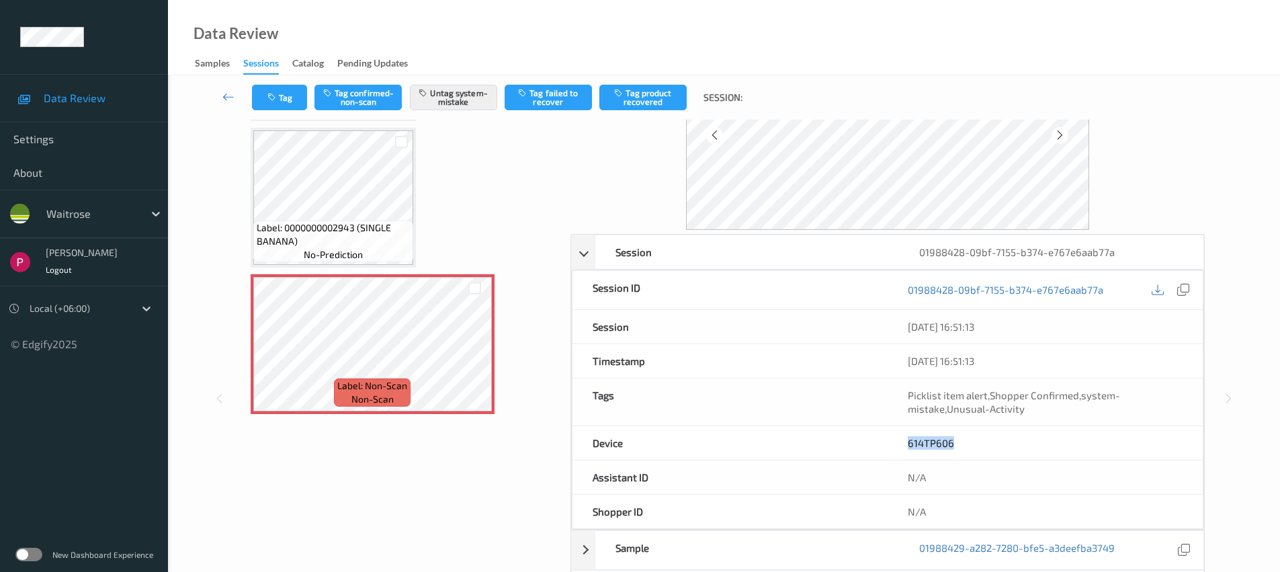
scroll to position [108, 0]
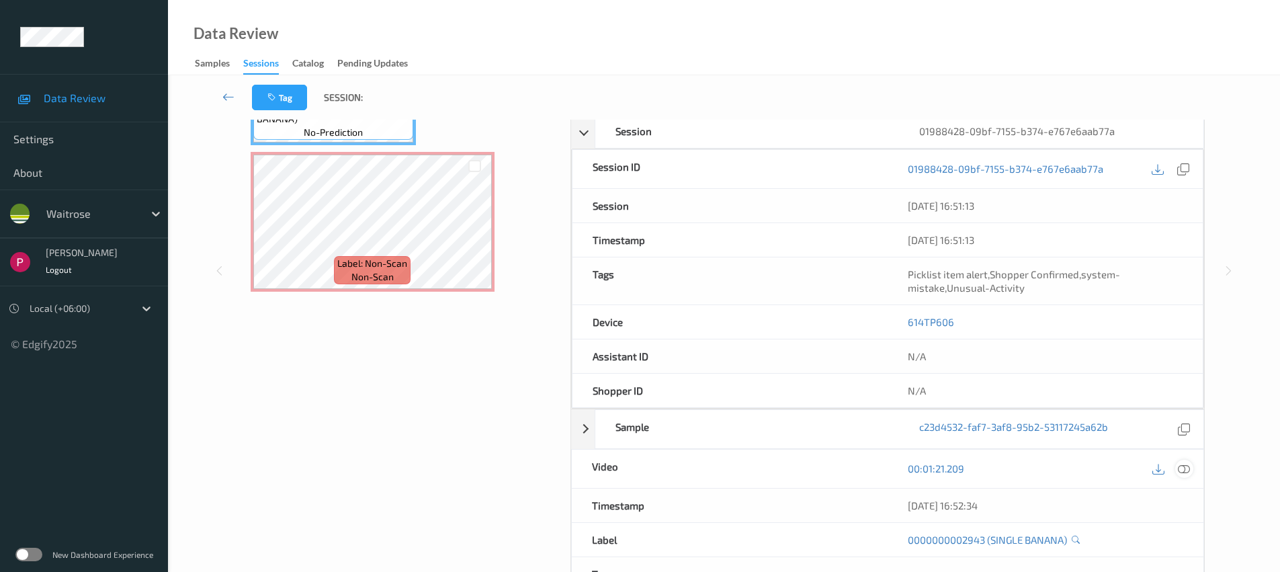
click at [1187, 471] on icon at bounding box center [1184, 468] width 12 height 12
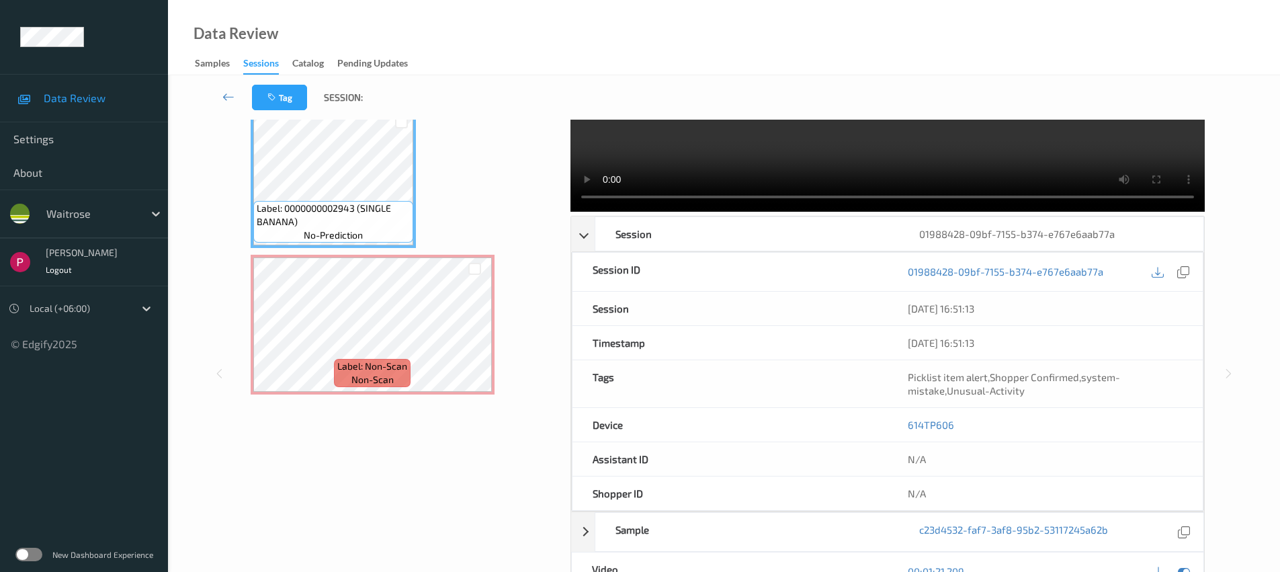
scroll to position [11, 0]
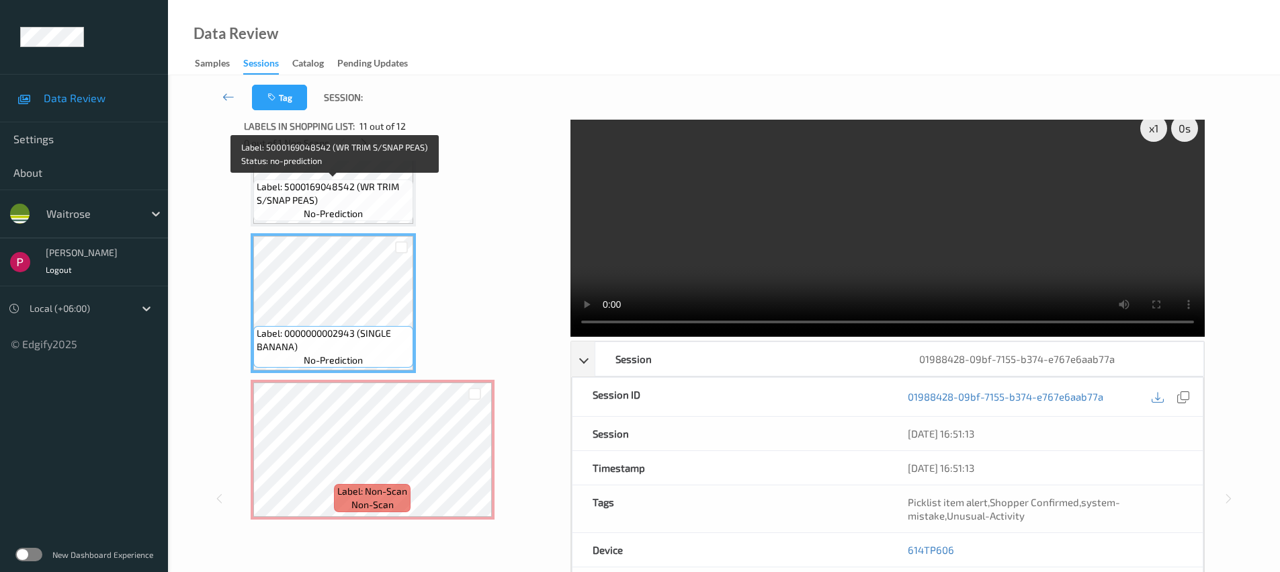
click at [350, 194] on span "Label: 5000169048542 (WR TRIM S/SNAP PEAS)" at bounding box center [333, 193] width 153 height 27
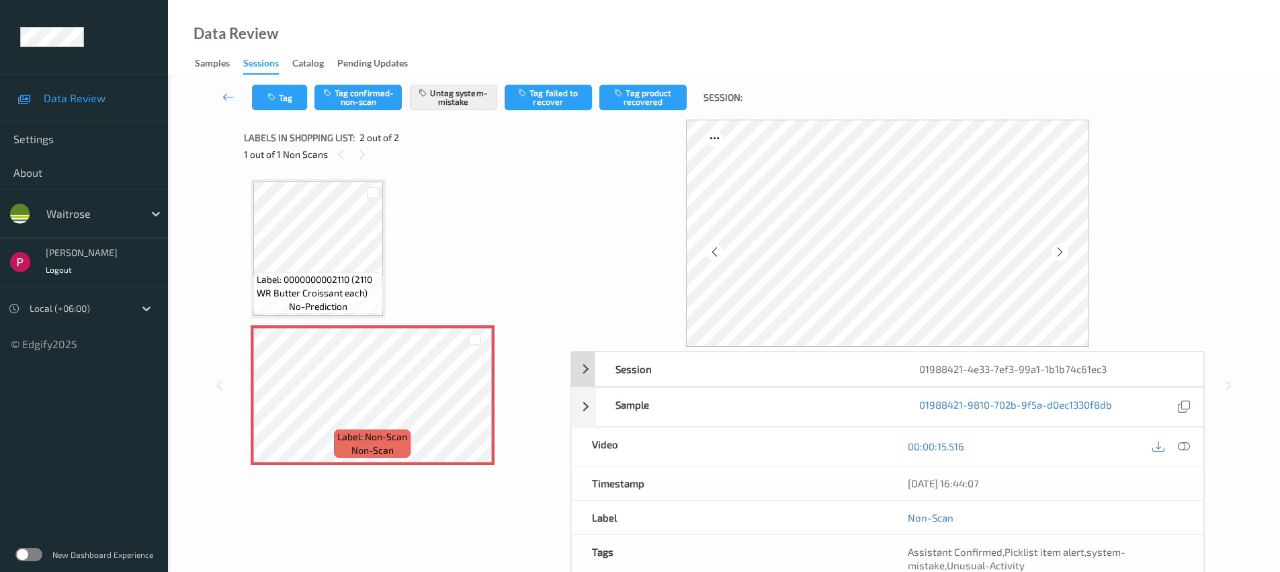
click at [1082, 356] on div "01988421-4e33-7ef3-99a1-1b1b74c61ec3" at bounding box center [1051, 369] width 304 height 34
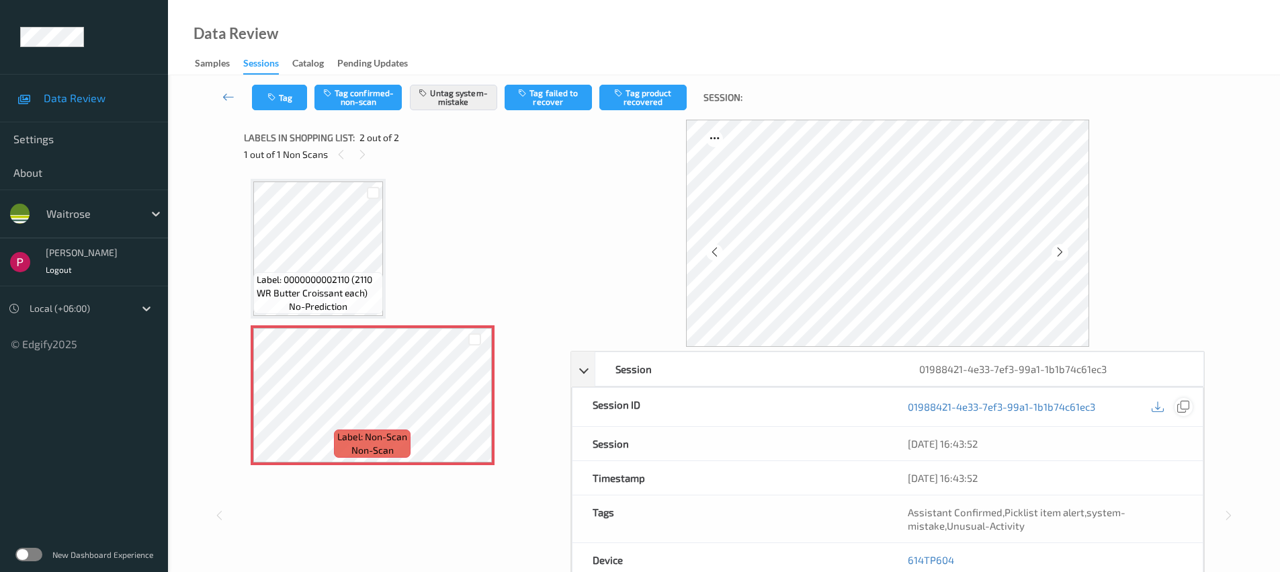
click at [1183, 408] on icon at bounding box center [1183, 406] width 12 height 12
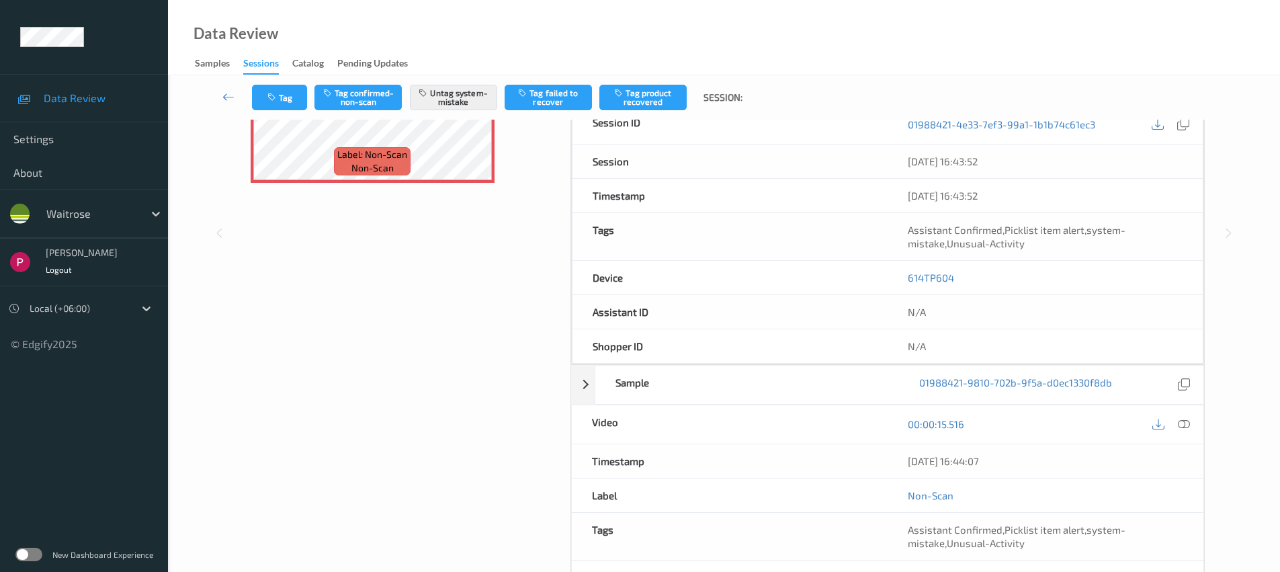
drag, startPoint x: 1012, startPoint y: 465, endPoint x: 841, endPoint y: 457, distance: 170.9
click at [841, 457] on div "Timestamp [DATE] 16:44:07" at bounding box center [887, 461] width 633 height 34
copy div "[DATE] 16:44:07"
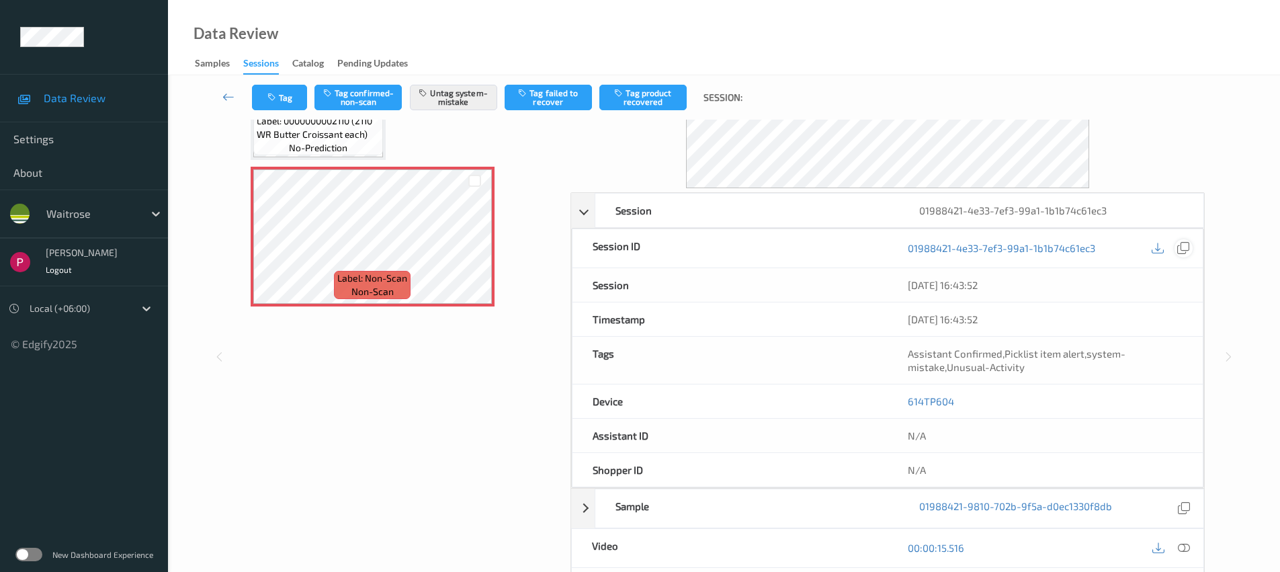
click at [1183, 249] on icon at bounding box center [1183, 248] width 12 height 12
drag, startPoint x: 964, startPoint y: 397, endPoint x: 879, endPoint y: 396, distance: 84.7
click at [879, 396] on div "Device 614TP604" at bounding box center [888, 401] width 632 height 34
copy div "614TP604"
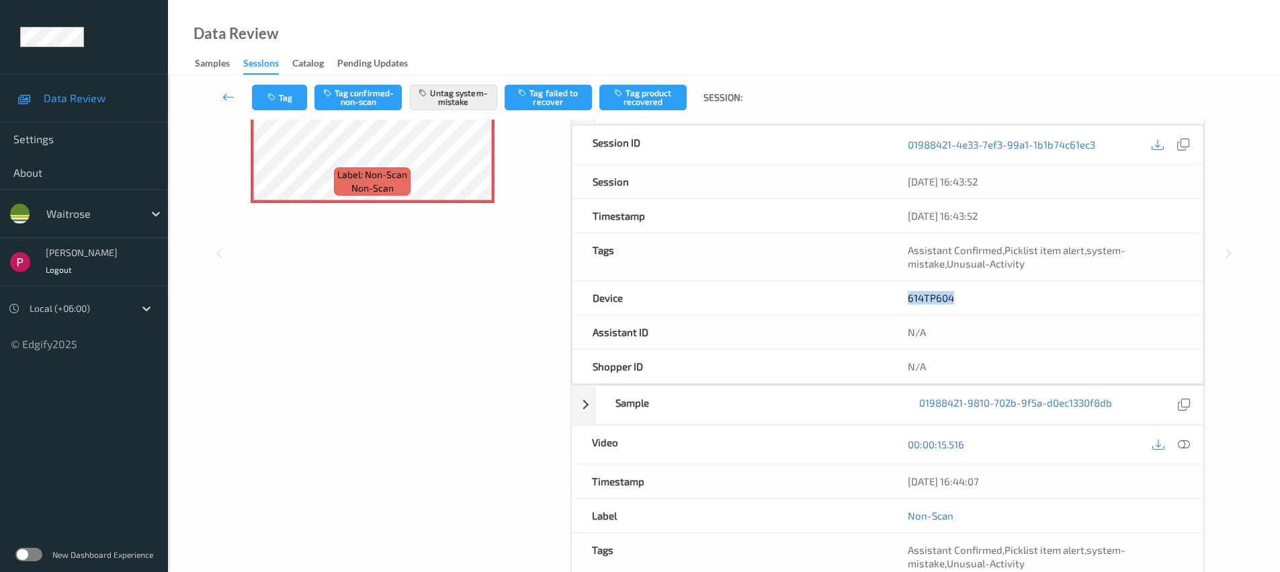
scroll to position [367, 0]
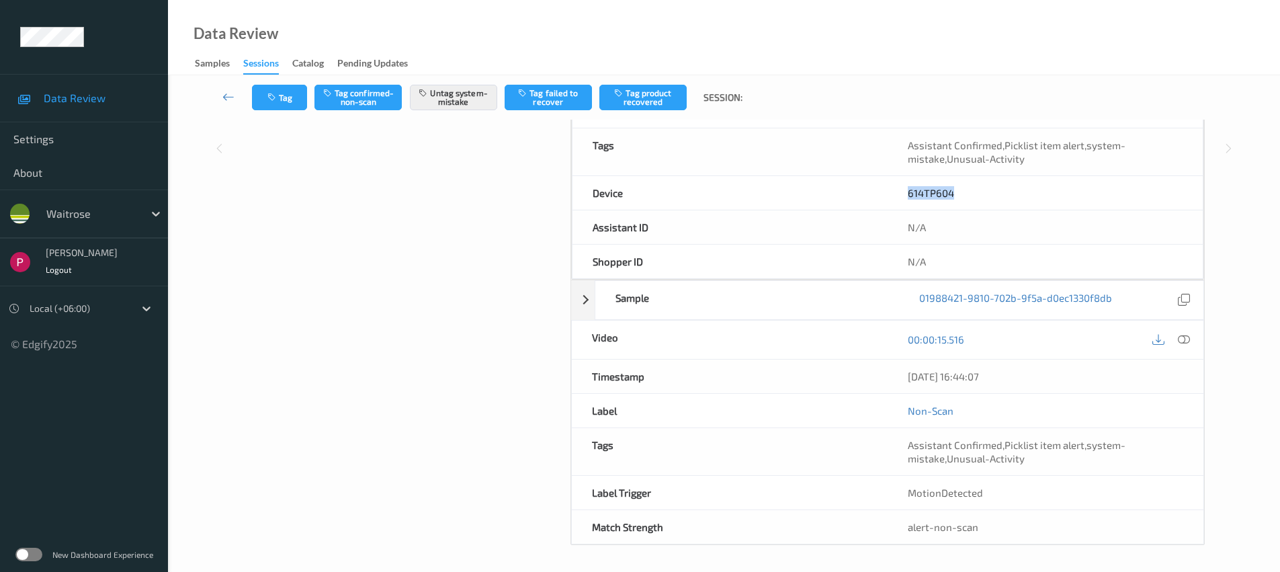
drag, startPoint x: 951, startPoint y: 378, endPoint x: 904, endPoint y: 383, distance: 46.7
click at [898, 380] on div "[DATE] 16:44:07" at bounding box center [1046, 377] width 316 height 34
copy div "[DATE] 16:44:07"
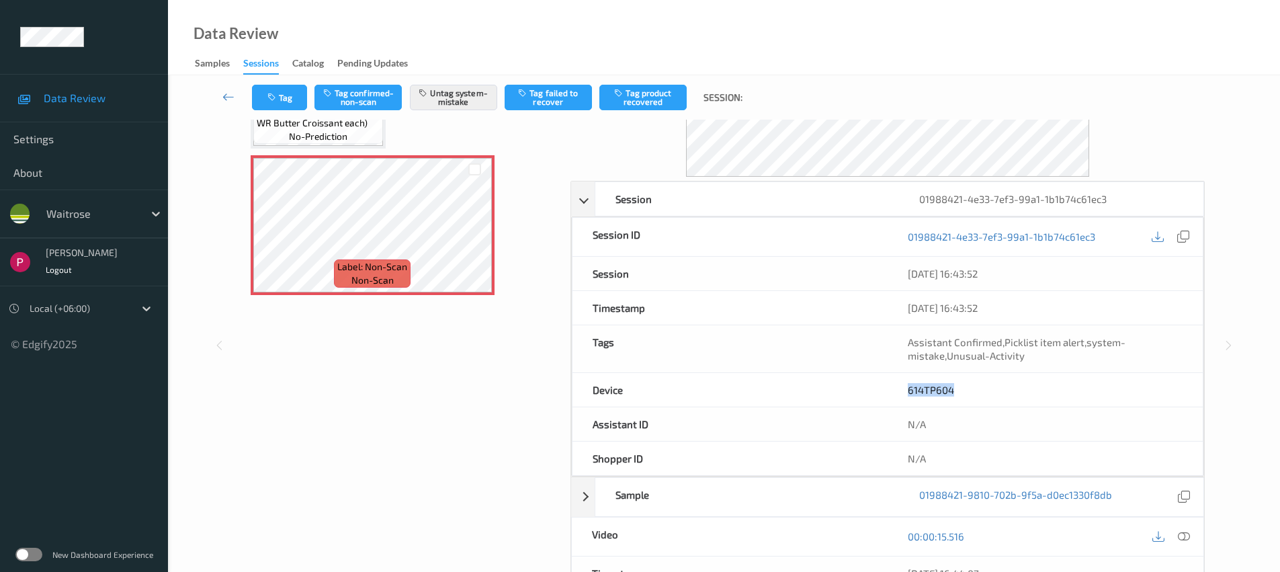
scroll to position [0, 0]
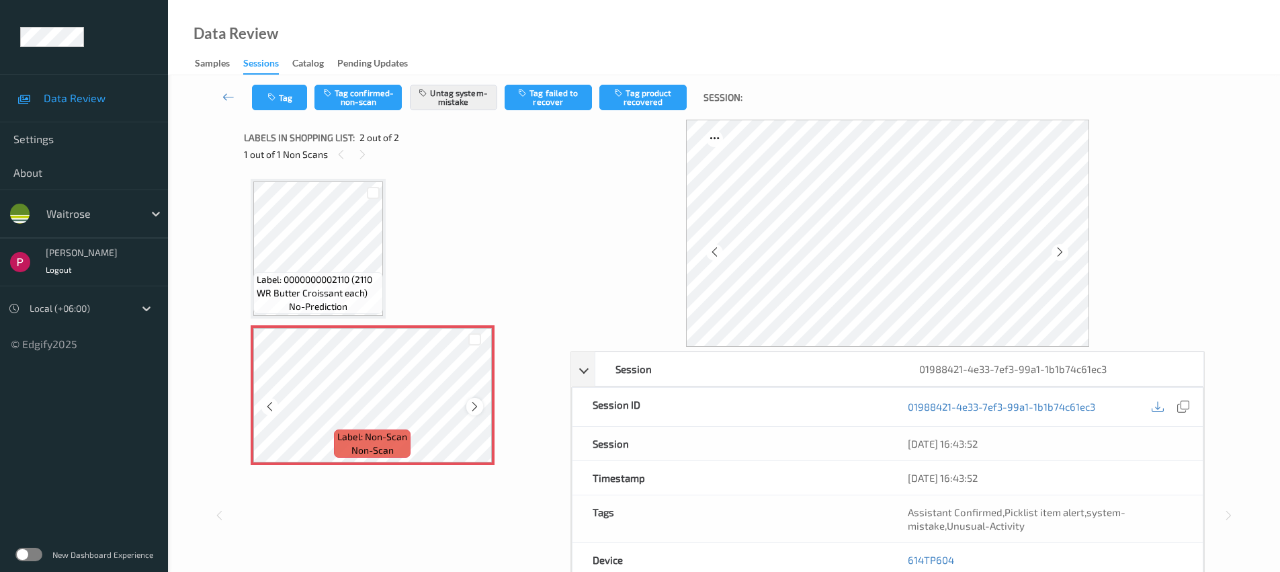
click at [480, 406] on icon at bounding box center [474, 406] width 11 height 12
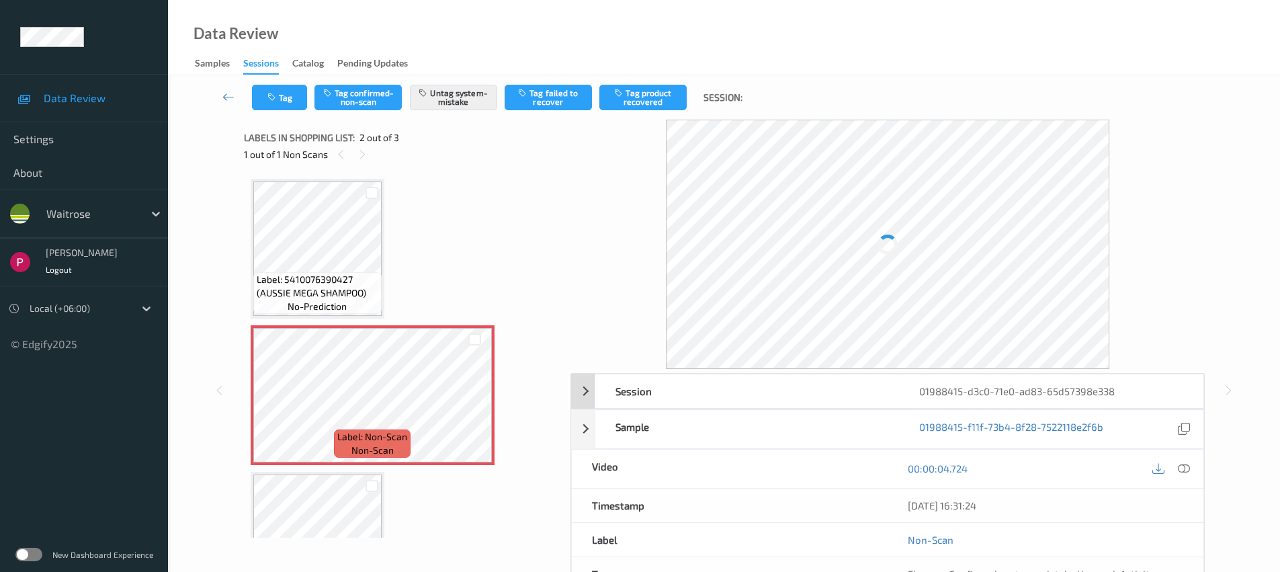
click at [995, 383] on div "01988415-d3c0-71e0-ad83-65d57398e338" at bounding box center [1051, 391] width 304 height 34
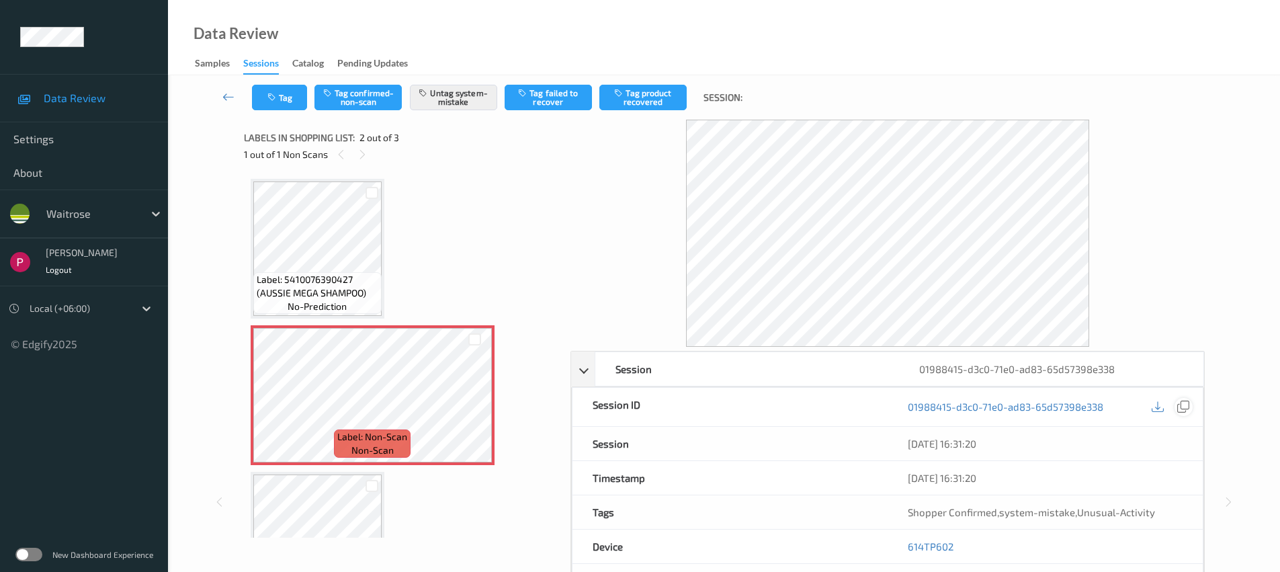
click at [1185, 409] on icon at bounding box center [1183, 406] width 12 height 12
drag, startPoint x: 955, startPoint y: 545, endPoint x: 907, endPoint y: 552, distance: 48.2
click at [896, 539] on div "614TP602" at bounding box center [1045, 547] width 315 height 34
copy link "614TP602"
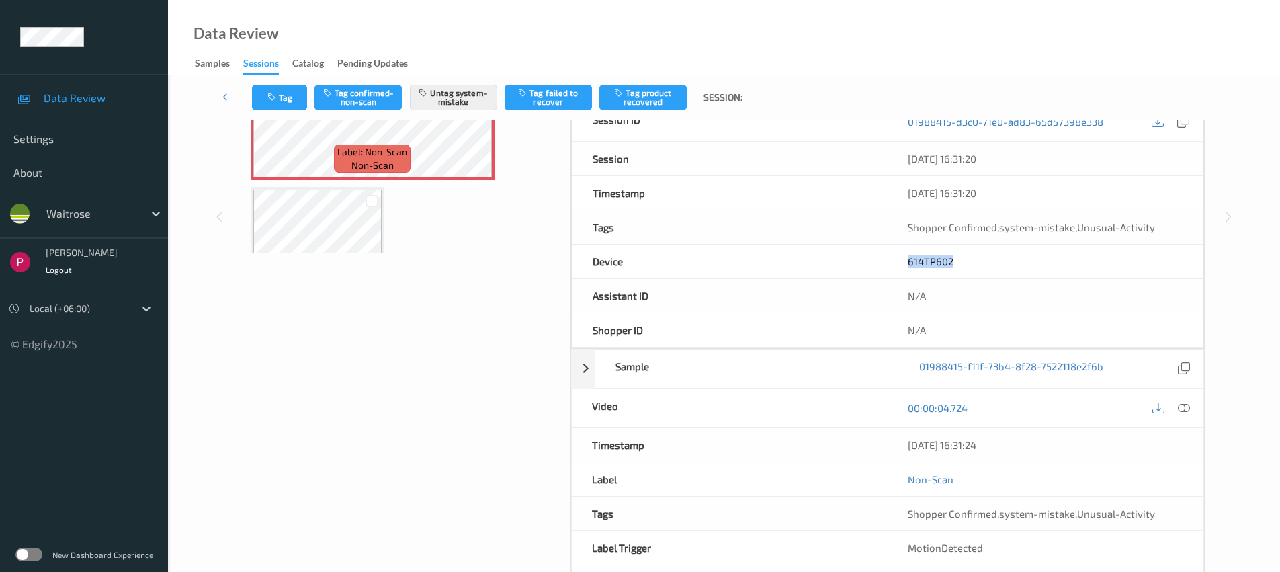
drag, startPoint x: 1006, startPoint y: 445, endPoint x: 882, endPoint y: 446, distance: 124.3
click at [886, 434] on div "Timestamp [DATE] 16:31:24" at bounding box center [887, 445] width 633 height 34
click at [1081, 441] on div "07/08/2025 16:31:24" at bounding box center [1046, 444] width 276 height 13
drag, startPoint x: 1023, startPoint y: 452, endPoint x: 902, endPoint y: 443, distance: 121.3
click at [902, 443] on div "07/08/2025 16:31:24" at bounding box center [1046, 445] width 316 height 34
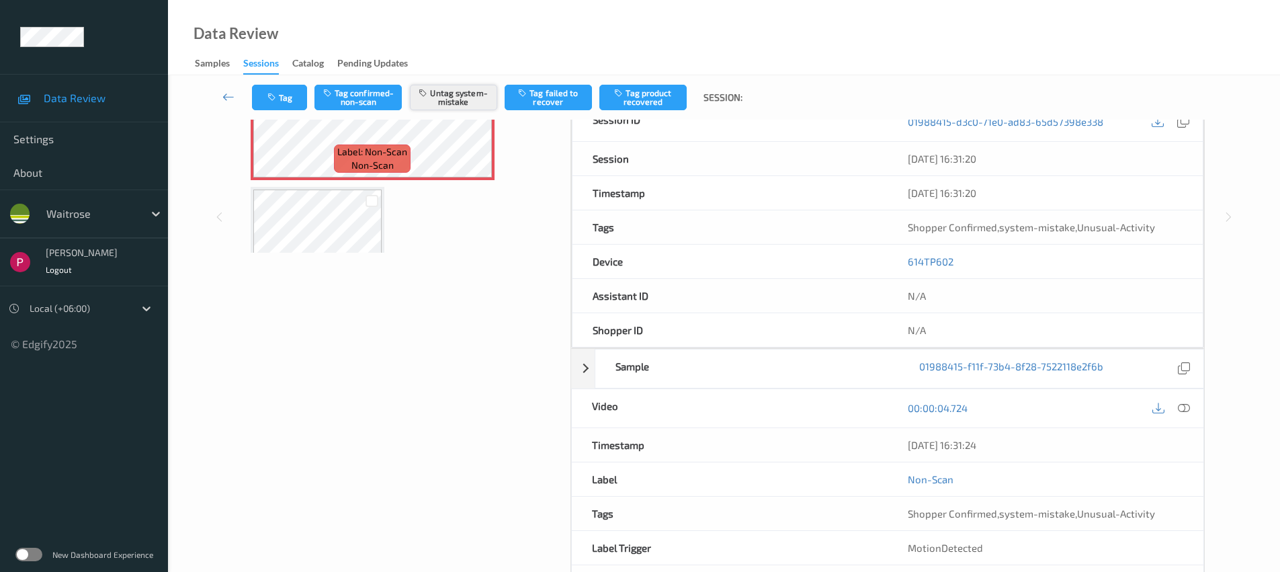
copy div "07/08/2025 16:31:24"
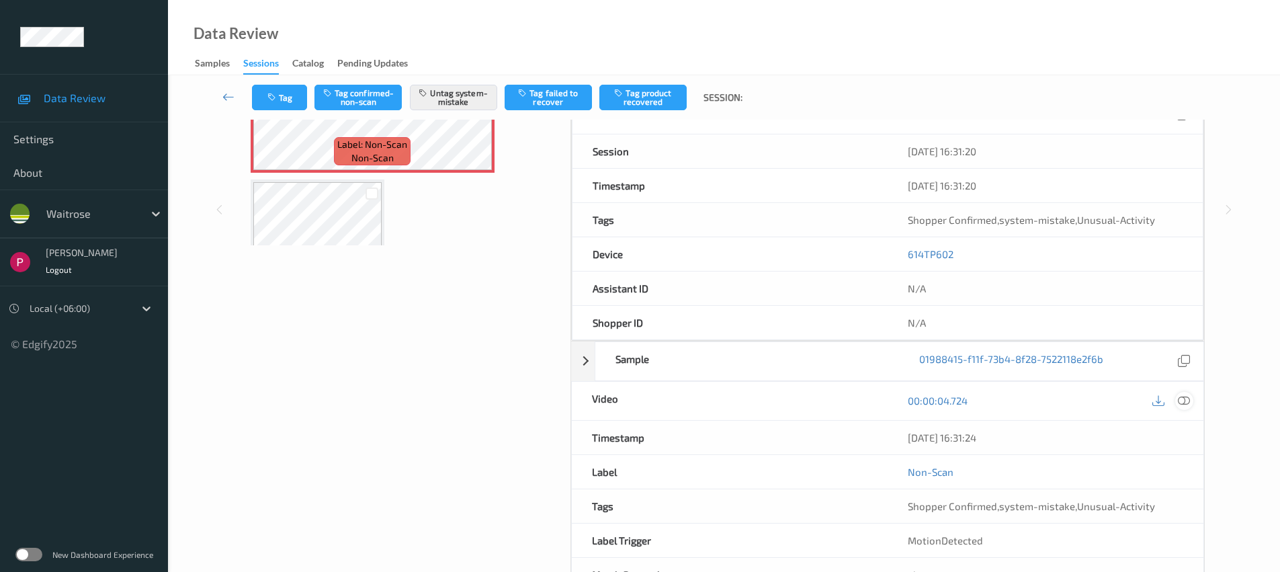
click at [1187, 400] on icon at bounding box center [1184, 400] width 12 height 12
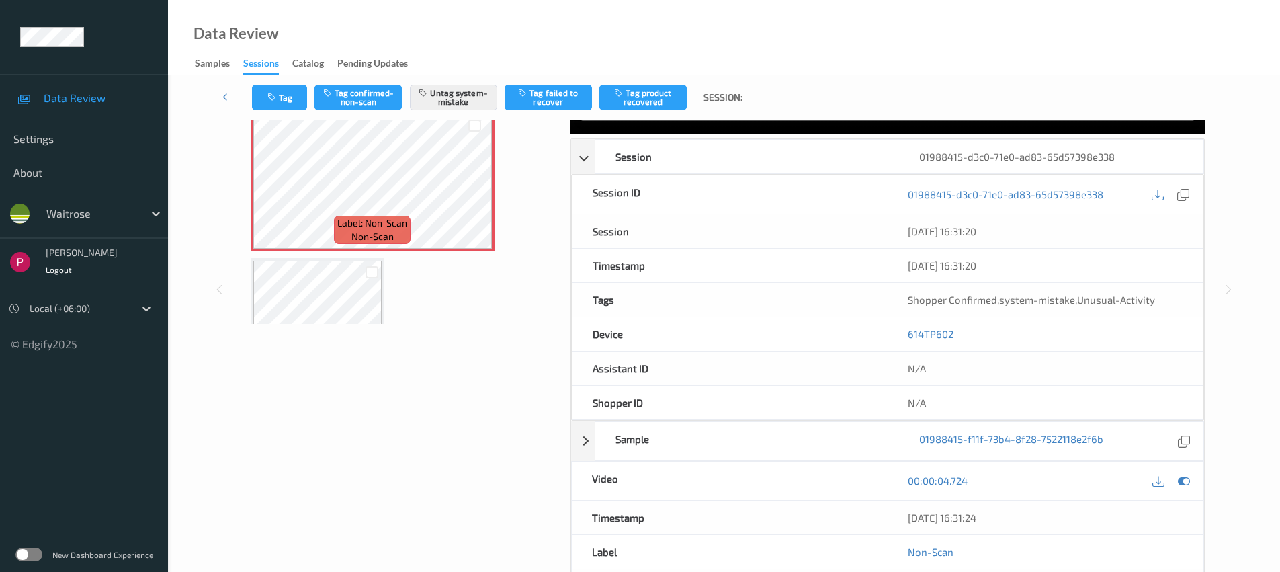
scroll to position [0, 0]
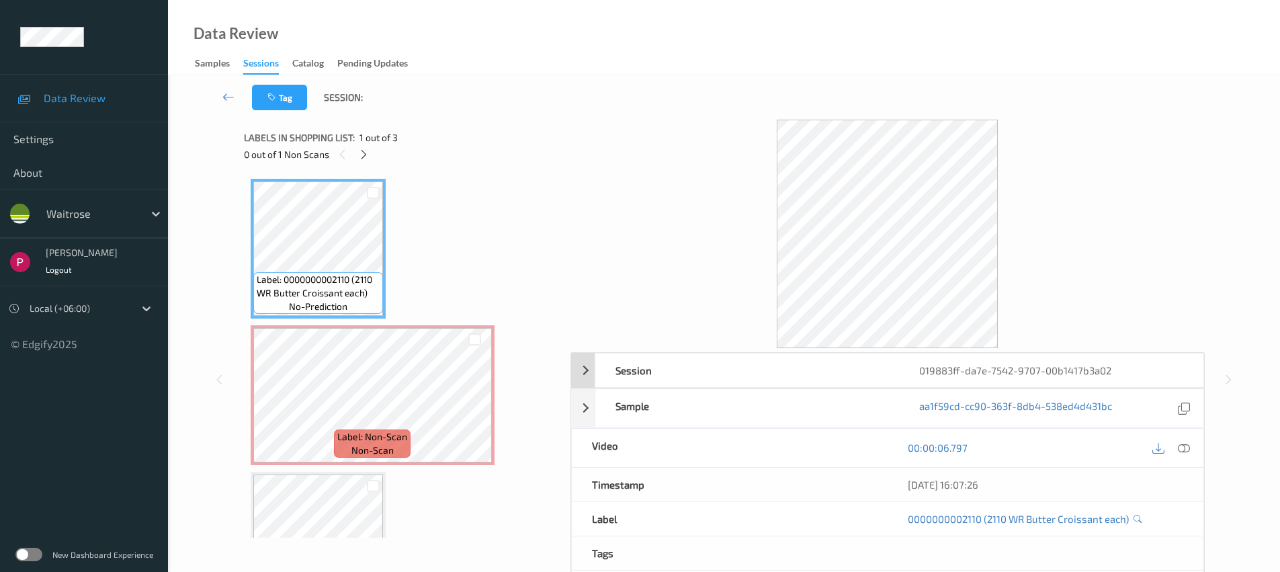
drag, startPoint x: 855, startPoint y: 381, endPoint x: 874, endPoint y: 384, distance: 19.7
click at [855, 381] on div "Session" at bounding box center [747, 370] width 304 height 34
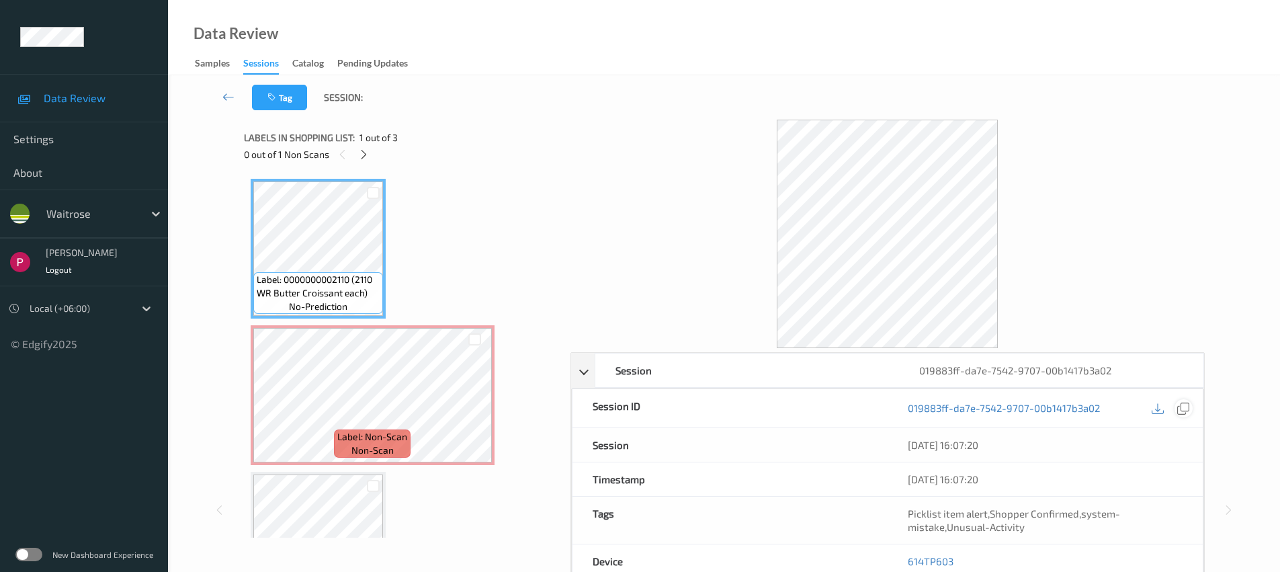
click at [1182, 409] on icon at bounding box center [1183, 408] width 12 height 12
drag, startPoint x: 928, startPoint y: 560, endPoint x: 907, endPoint y: 555, distance: 22.0
click at [908, 558] on div "614TP603" at bounding box center [1045, 561] width 315 height 34
copy link "614TP603"
click at [470, 405] on div at bounding box center [474, 406] width 17 height 17
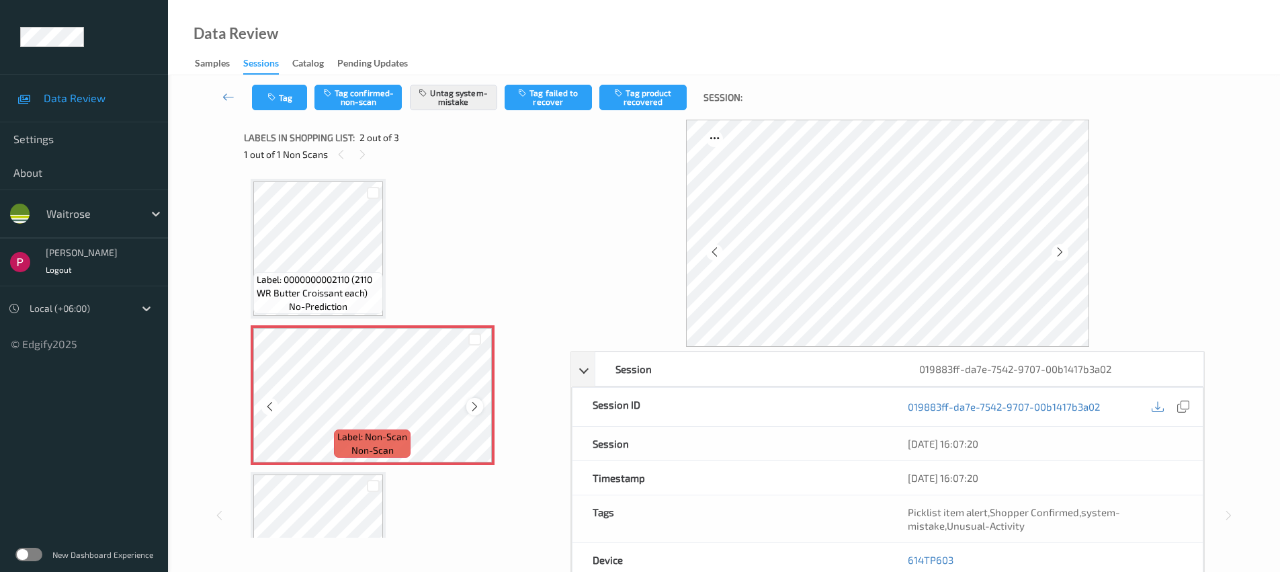
click at [480, 407] on div at bounding box center [474, 406] width 17 height 17
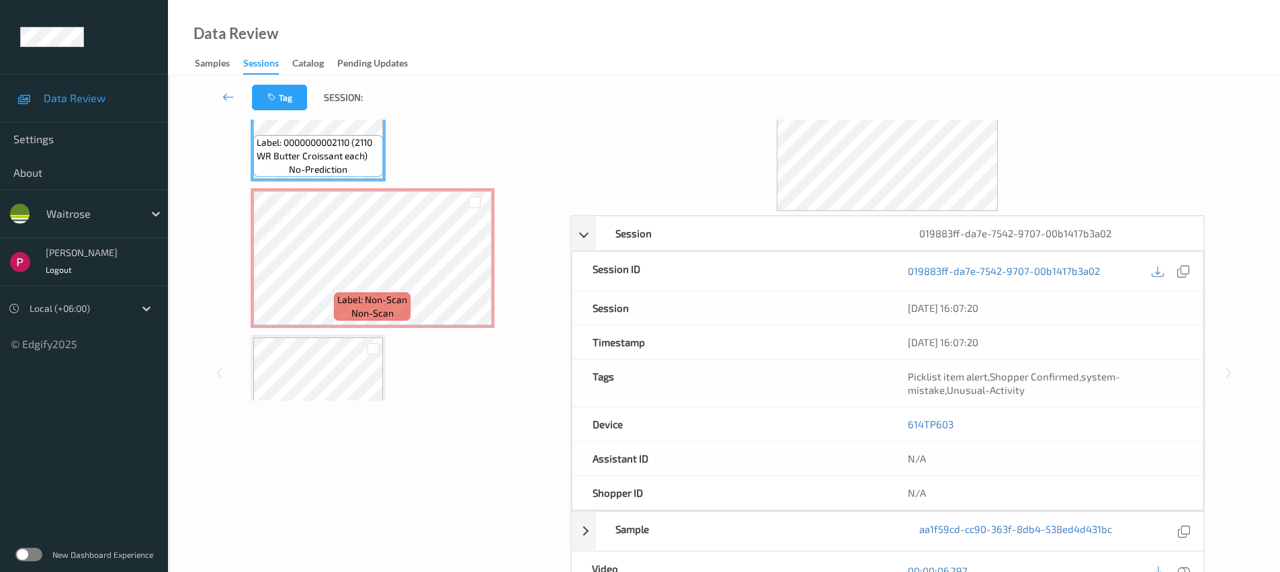
scroll to position [278, 0]
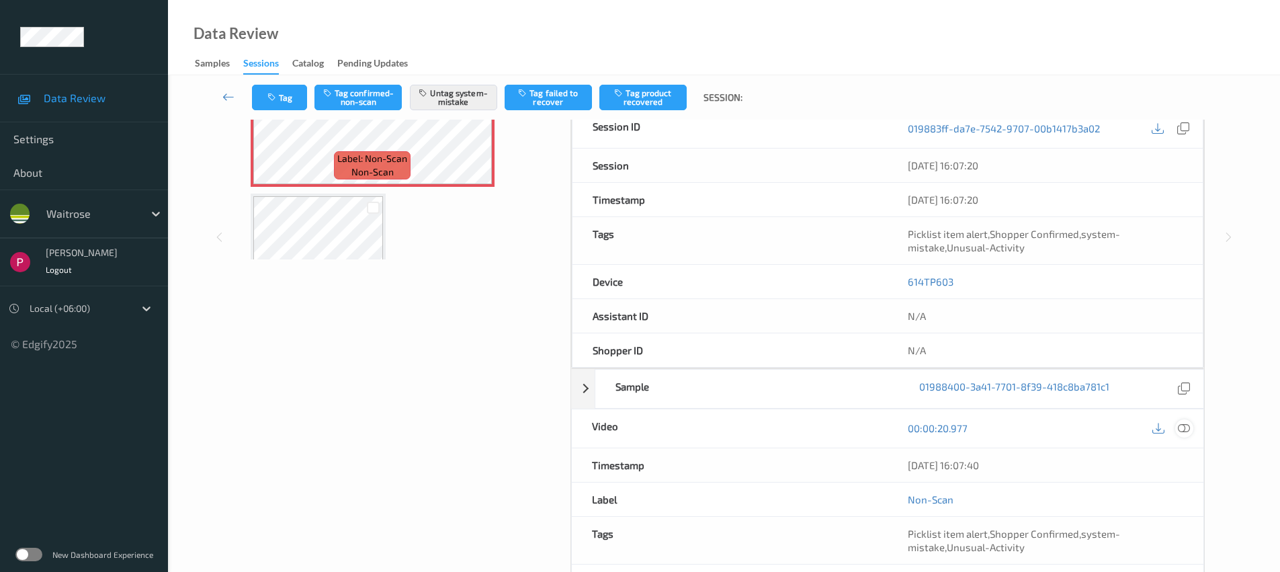
click at [1189, 424] on icon at bounding box center [1184, 428] width 12 height 12
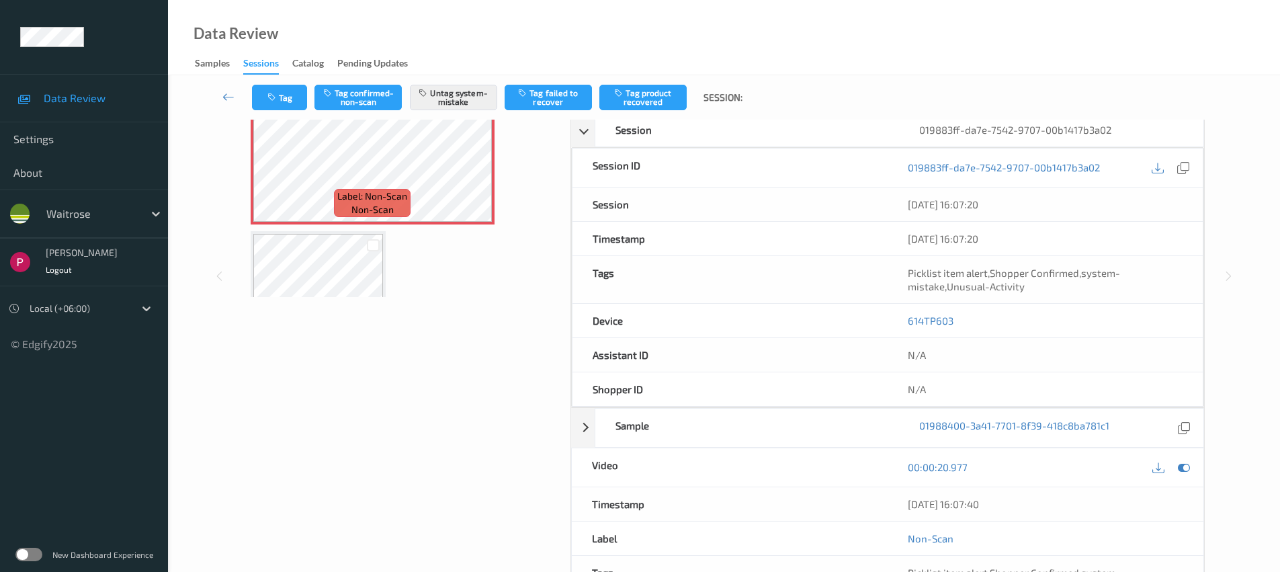
scroll to position [0, 0]
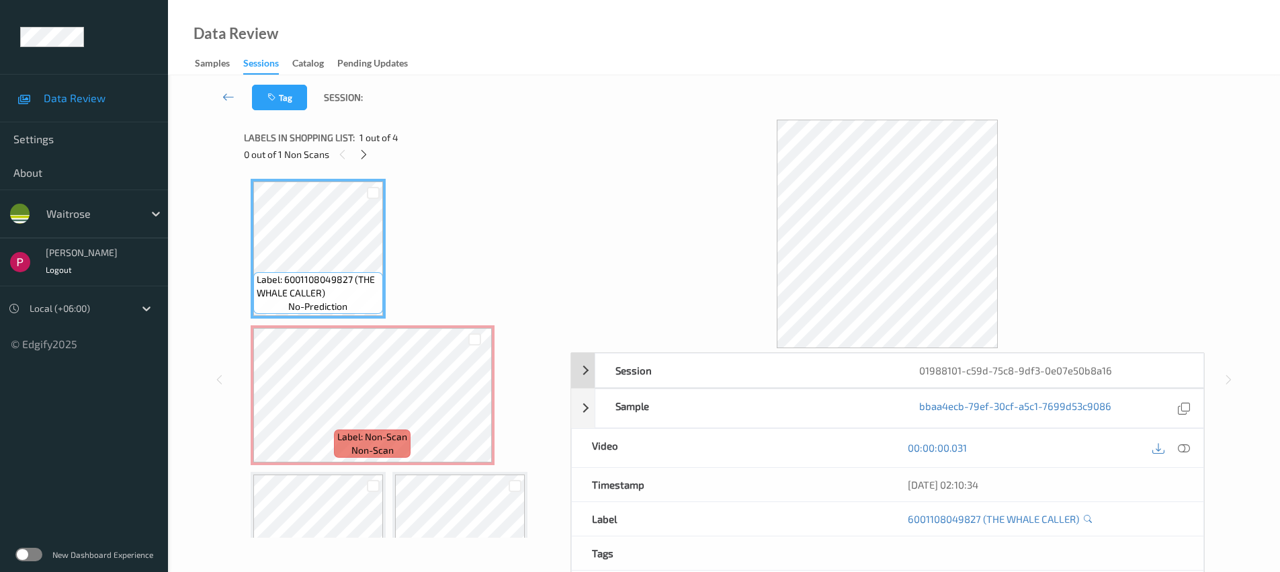
click at [1094, 372] on div "01988101-c59d-75c8-9df3-0e07e50b8a16" at bounding box center [1051, 370] width 304 height 34
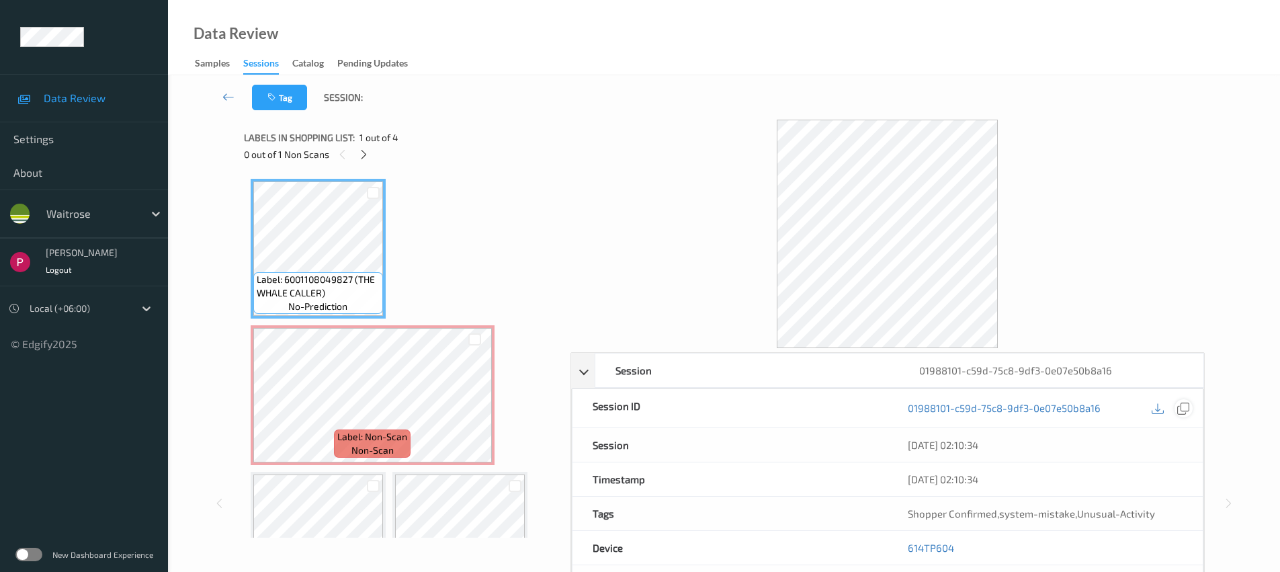
click at [1185, 409] on icon at bounding box center [1183, 408] width 12 height 12
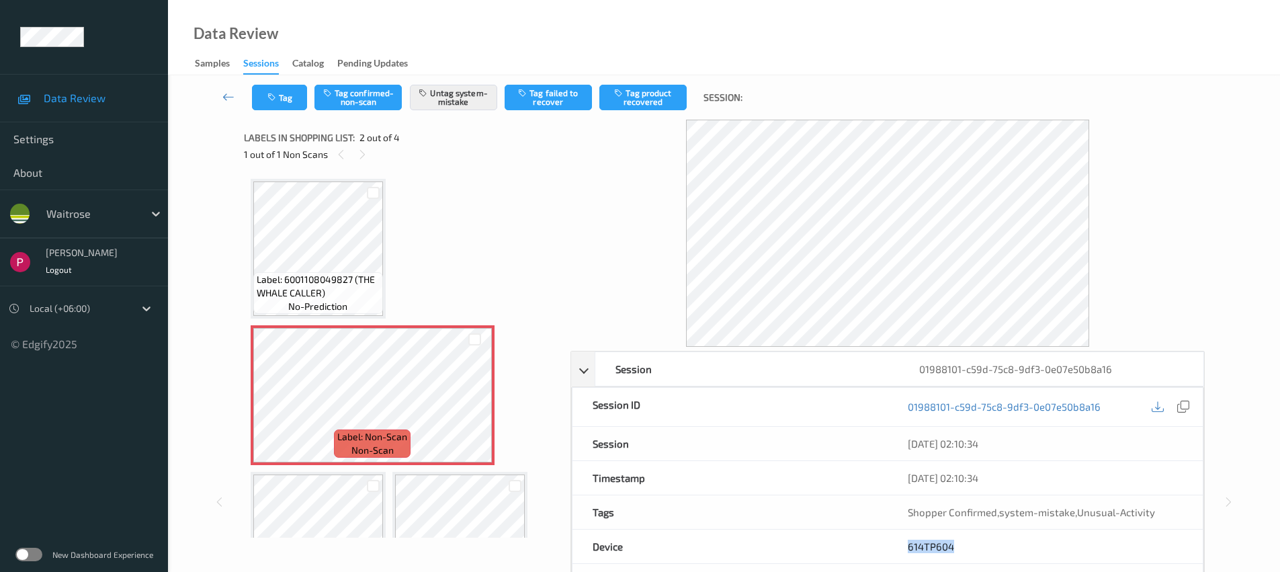
drag, startPoint x: 952, startPoint y: 549, endPoint x: 909, endPoint y: 529, distance: 47.5
click at [904, 543] on div "614TP604" at bounding box center [1045, 547] width 315 height 34
copy link "614TP604"
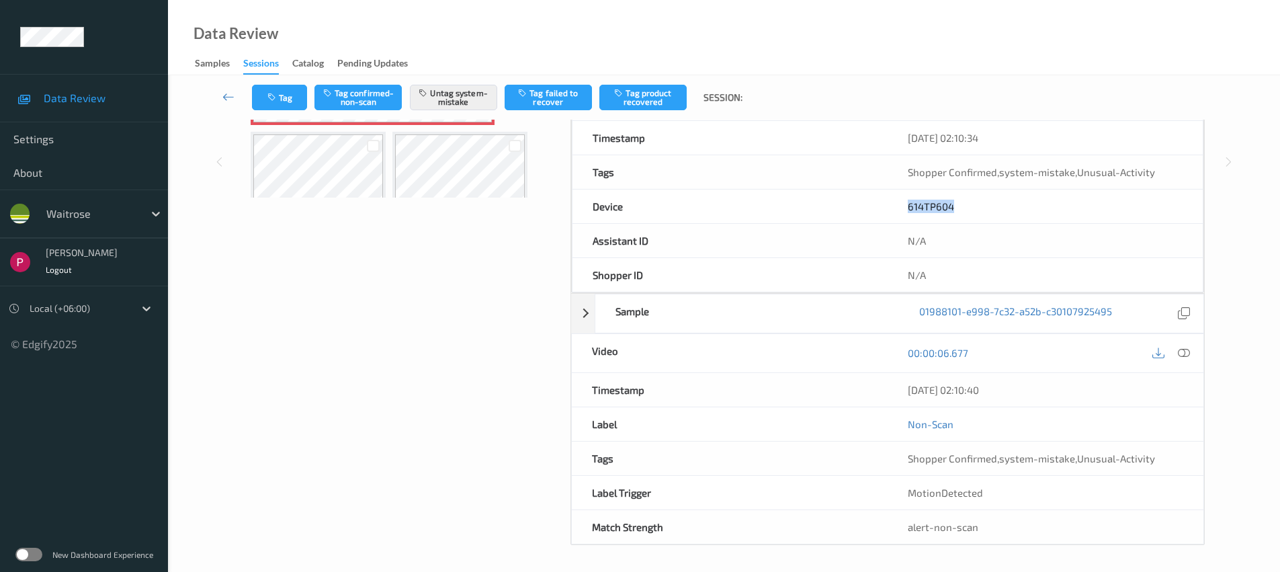
drag, startPoint x: 1011, startPoint y: 396, endPoint x: 902, endPoint y: 389, distance: 109.1
click at [902, 389] on div "[DATE] 02:10:40" at bounding box center [1046, 390] width 316 height 34
copy div "[DATE] 02:10:40"
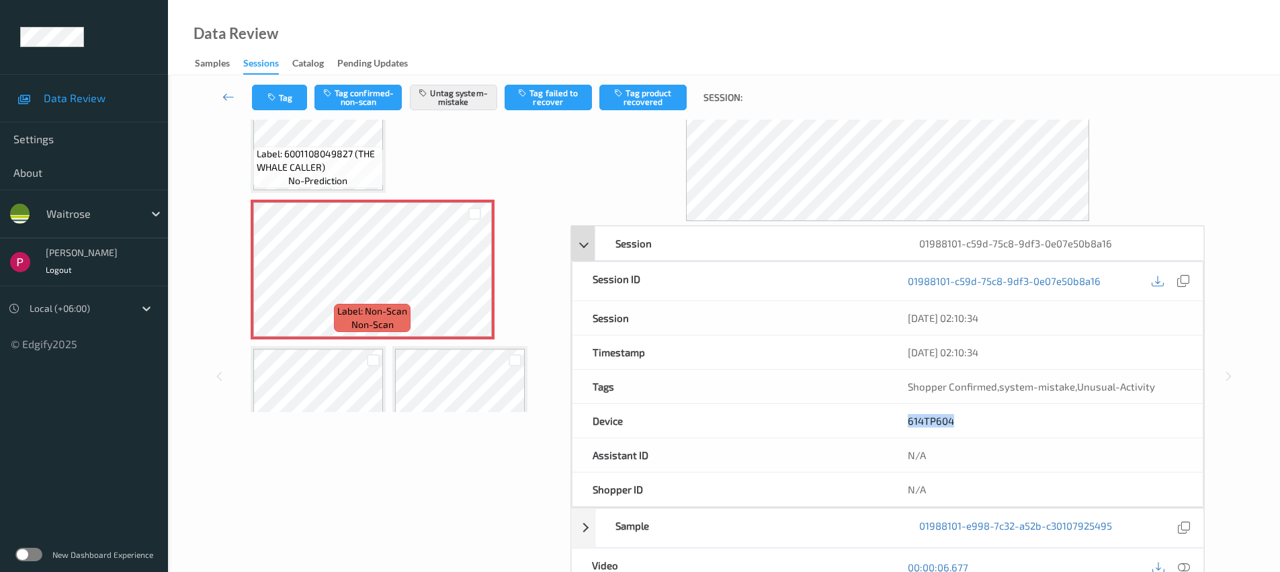
scroll to position [0, 0]
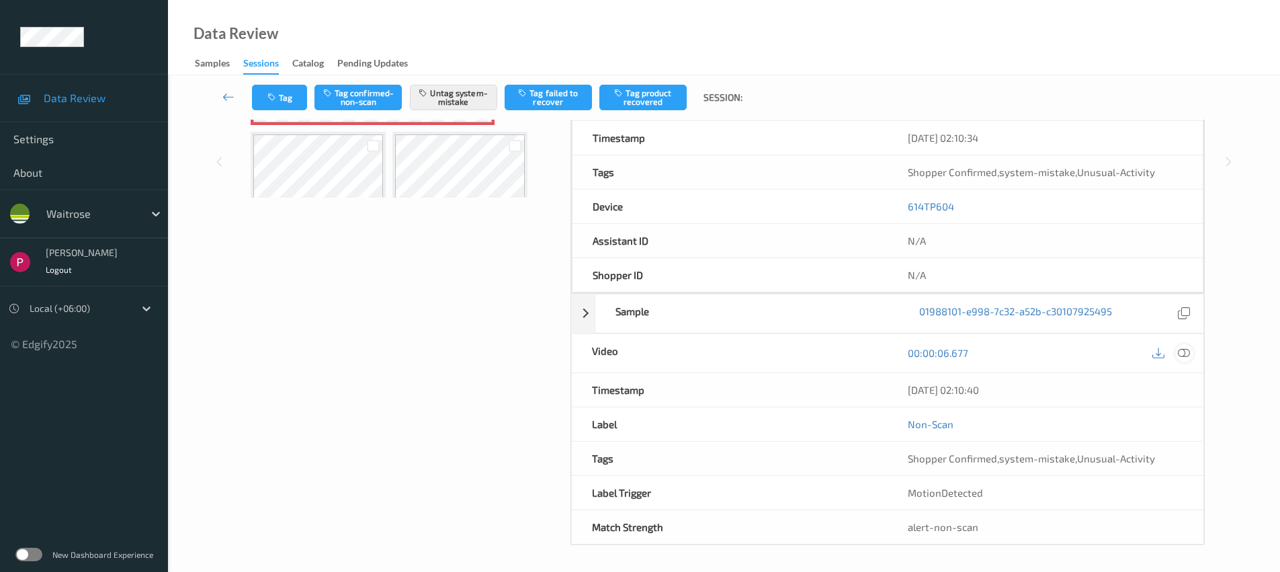
click at [1183, 355] on icon at bounding box center [1184, 353] width 12 height 12
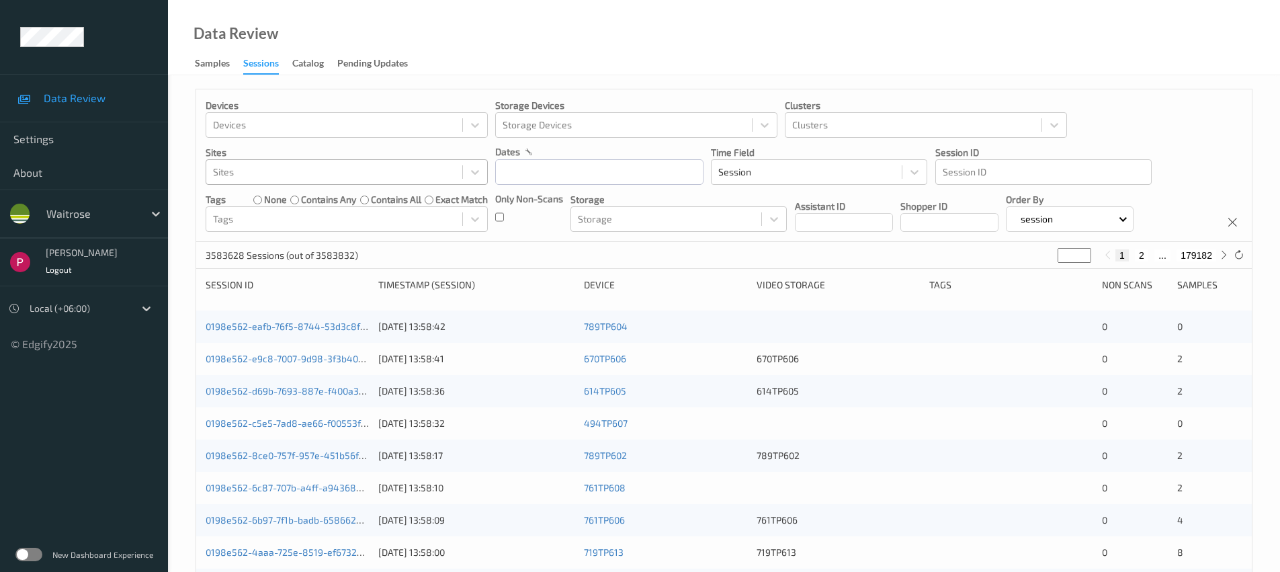
click at [263, 168] on div at bounding box center [334, 172] width 243 height 16
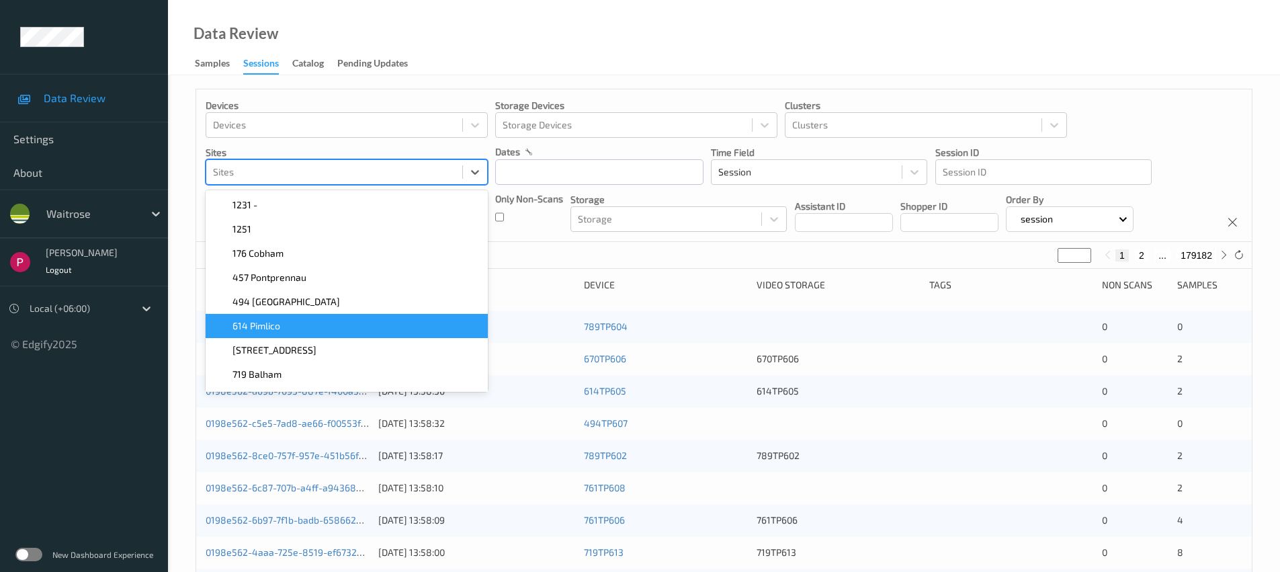
click at [297, 329] on div "614 Pimlico" at bounding box center [347, 325] width 266 height 13
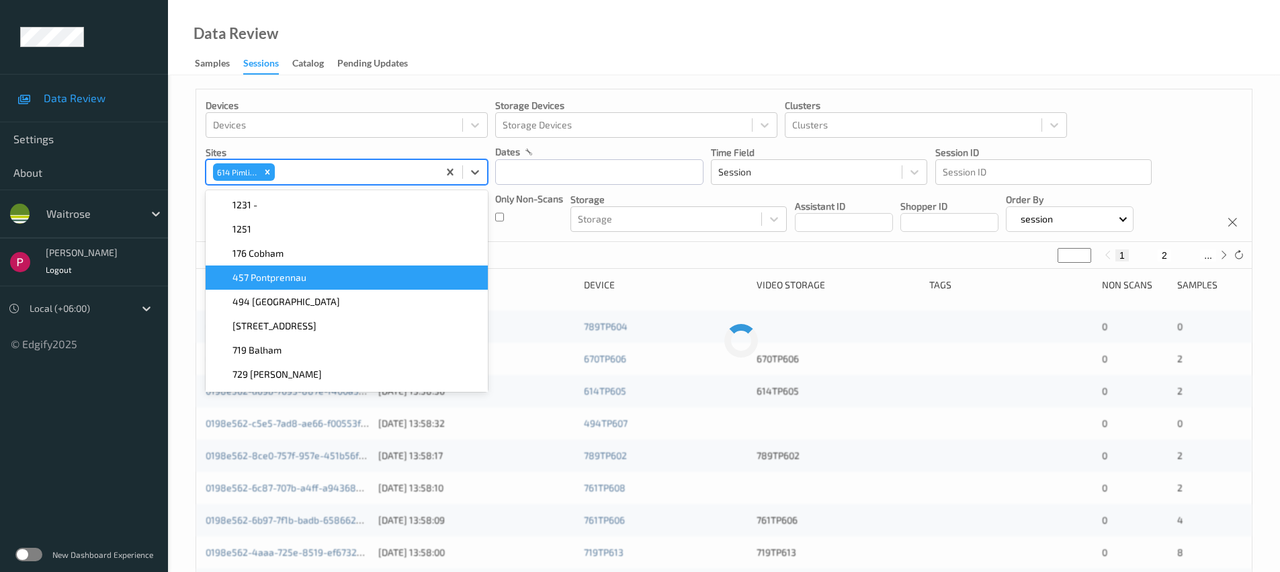
click at [530, 228] on div "Only Non-Scans" at bounding box center [529, 212] width 68 height 40
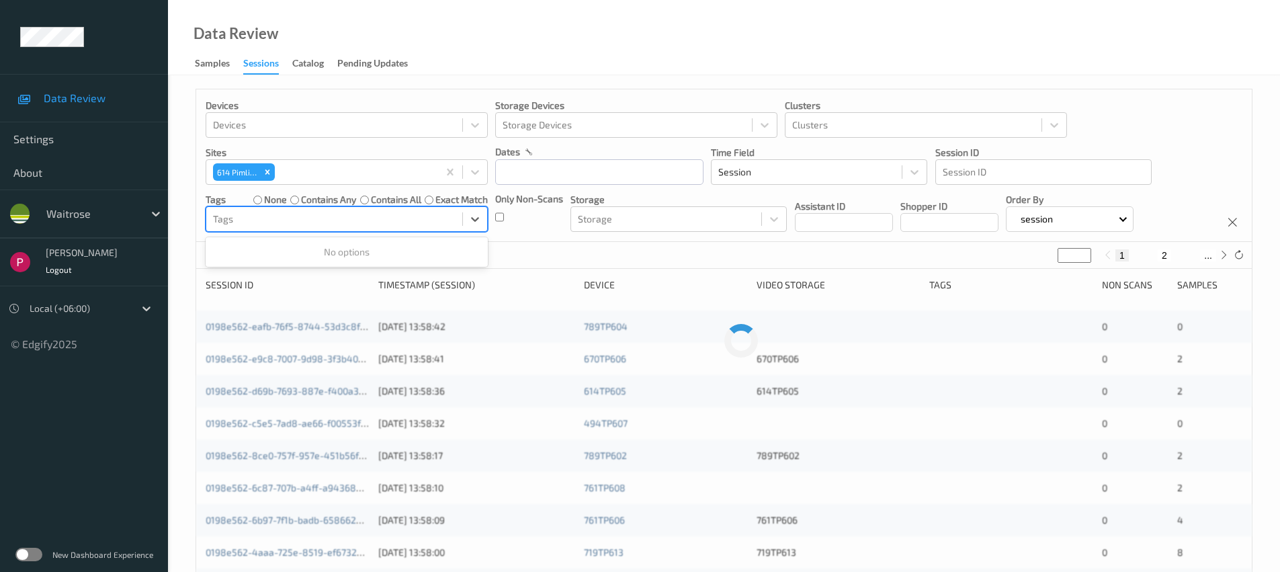
click at [327, 218] on div at bounding box center [334, 219] width 243 height 16
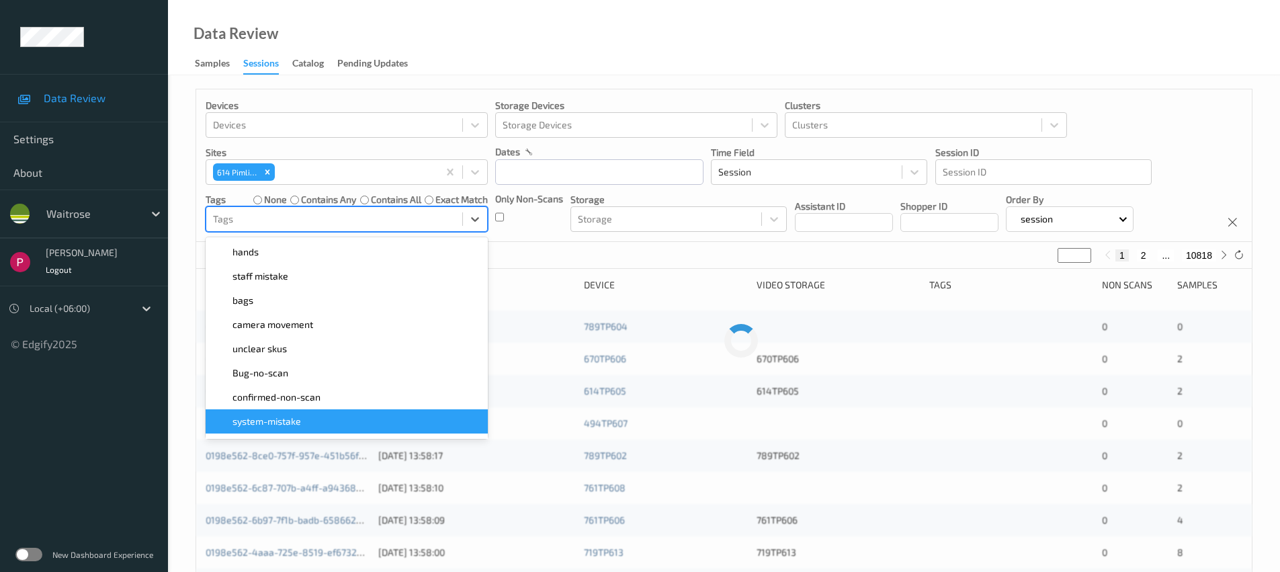
click at [298, 422] on span "system-mistake" at bounding box center [267, 421] width 69 height 13
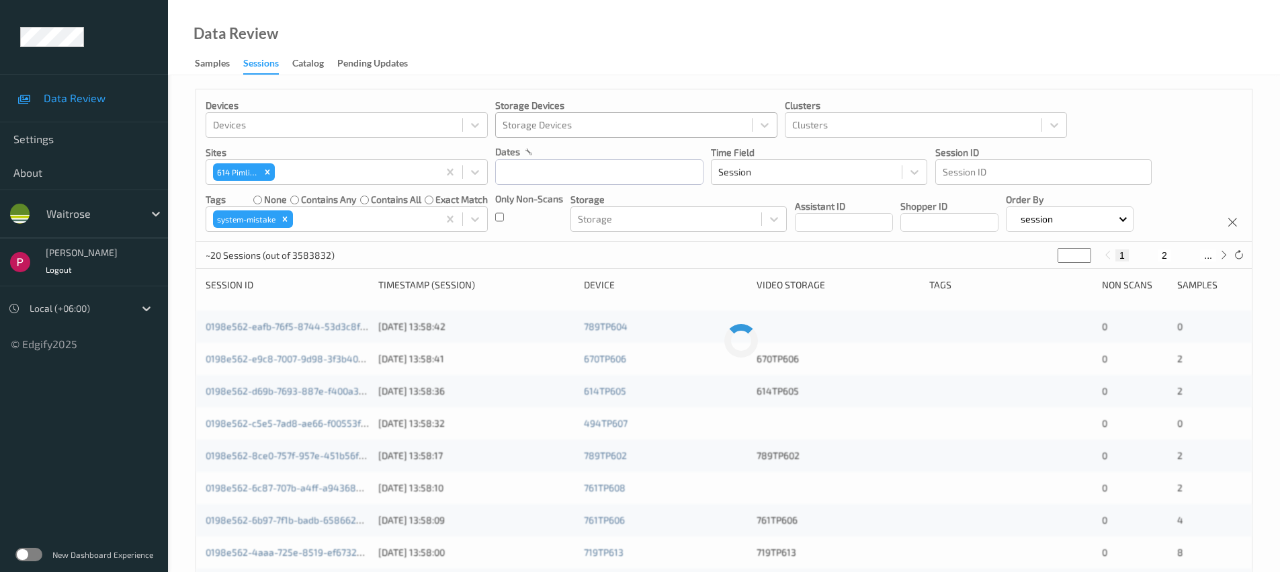
click at [648, 128] on div at bounding box center [624, 125] width 243 height 16
click at [642, 65] on div "Data Review Samples Sessions Catalog Pending Updates" at bounding box center [724, 37] width 1112 height 75
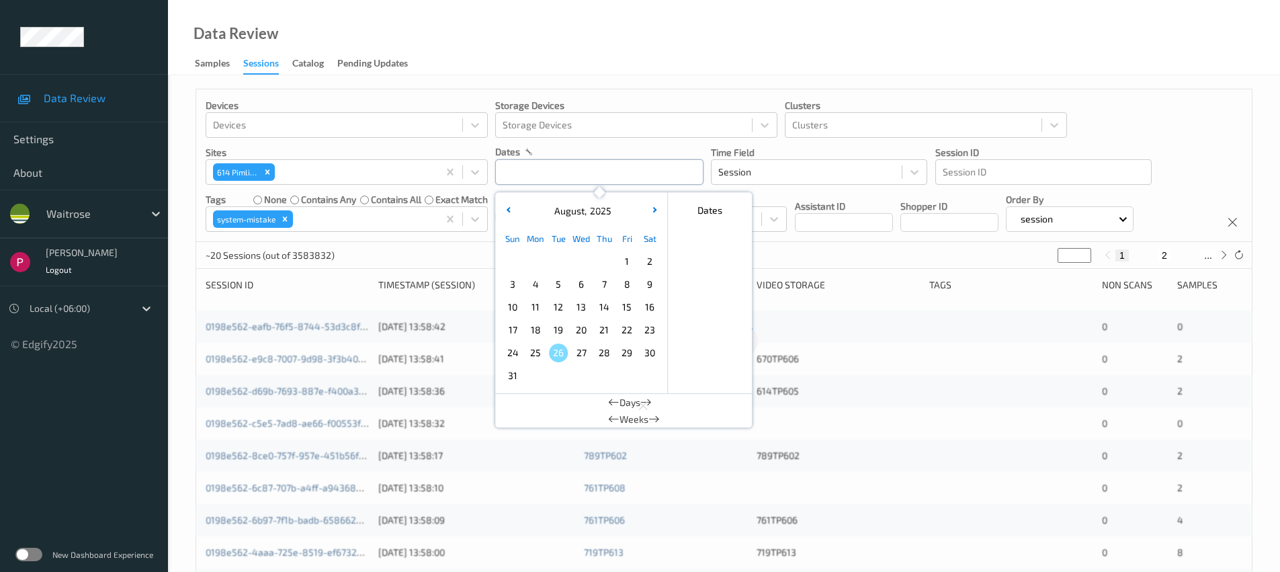
click at [589, 171] on input "text" at bounding box center [599, 172] width 208 height 26
click at [626, 284] on span "8" at bounding box center [627, 284] width 19 height 19
type input "08/08/2025 00:00 -> 08/08/2025 23:59"
click at [626, 30] on div "Data Review Samples Sessions Catalog Pending Updates" at bounding box center [724, 37] width 1112 height 75
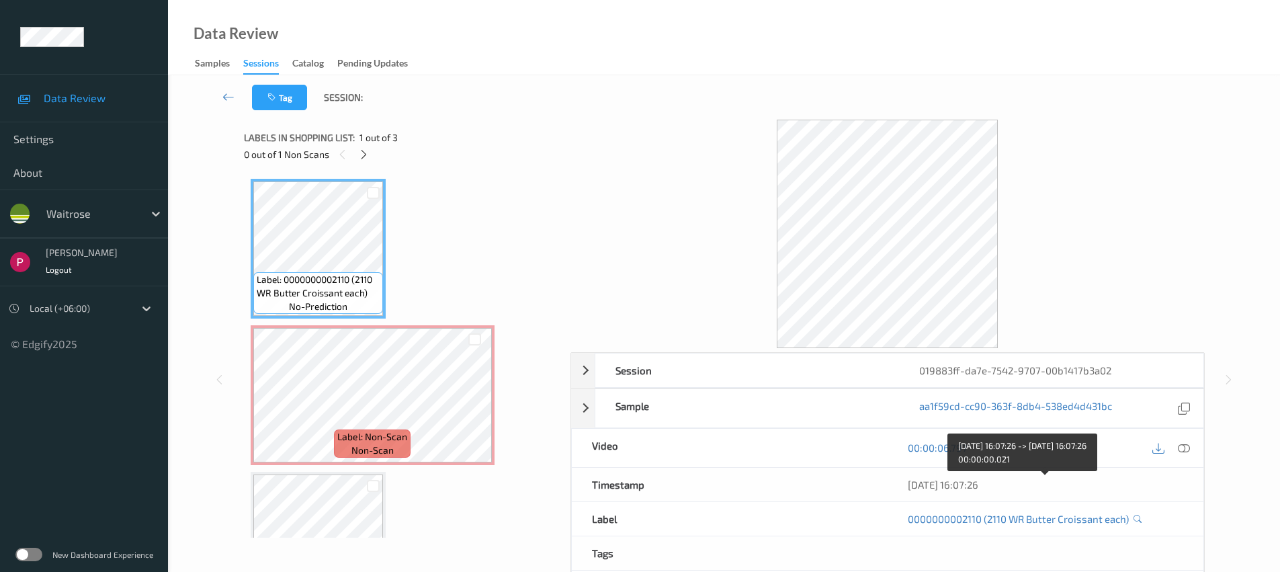
drag, startPoint x: 1011, startPoint y: 489, endPoint x: 904, endPoint y: 480, distance: 106.5
click at [904, 480] on div "[DATE] 16:07:26" at bounding box center [1046, 485] width 316 height 34
copy div "[DATE] 16:07:26"
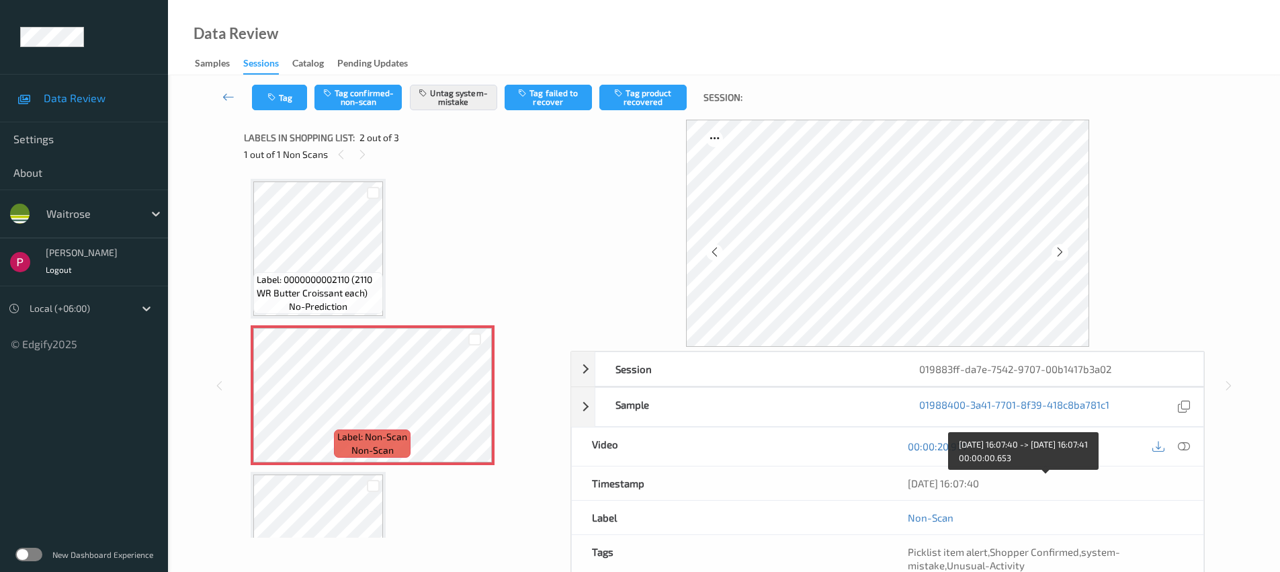
drag, startPoint x: 1018, startPoint y: 484, endPoint x: 906, endPoint y: 486, distance: 112.2
click at [907, 487] on div "[DATE] 16:07:40" at bounding box center [1046, 483] width 316 height 34
copy div "[DATE] 16:07:40"
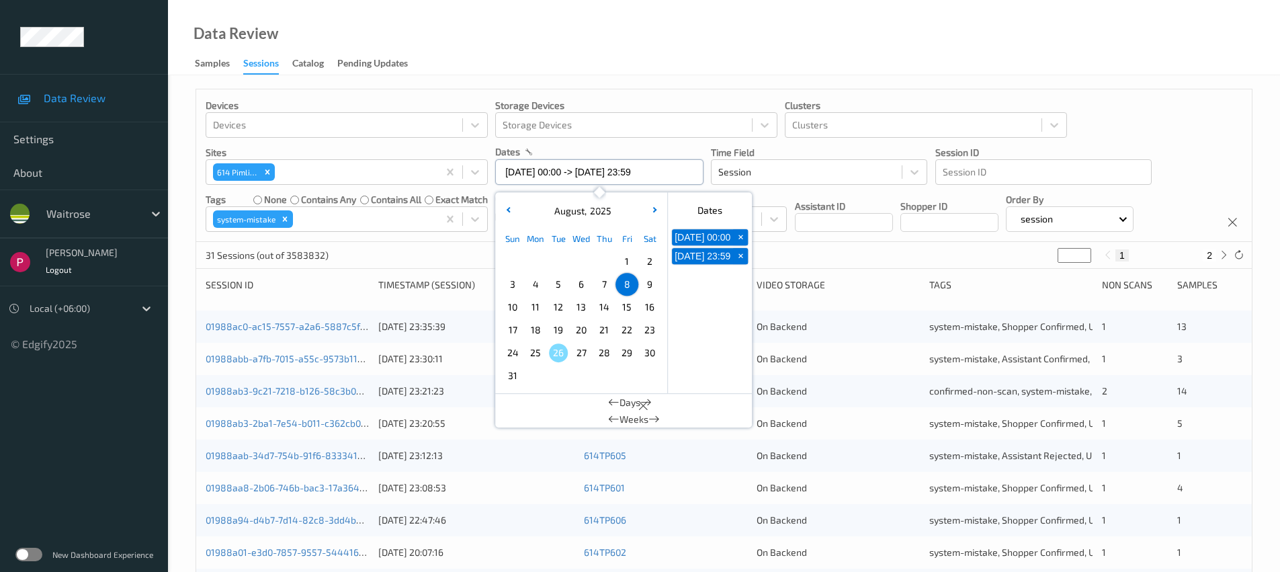
click at [582, 171] on input "[DATE] 00:00 -> [DATE] 23:59" at bounding box center [599, 172] width 208 height 26
click at [603, 289] on span "7" at bounding box center [604, 284] width 19 height 19
type input "[DATE] 00:00 -> [DATE] 23:59"
click at [720, 55] on div "Data Review Samples Sessions Catalog Pending Updates" at bounding box center [724, 37] width 1112 height 75
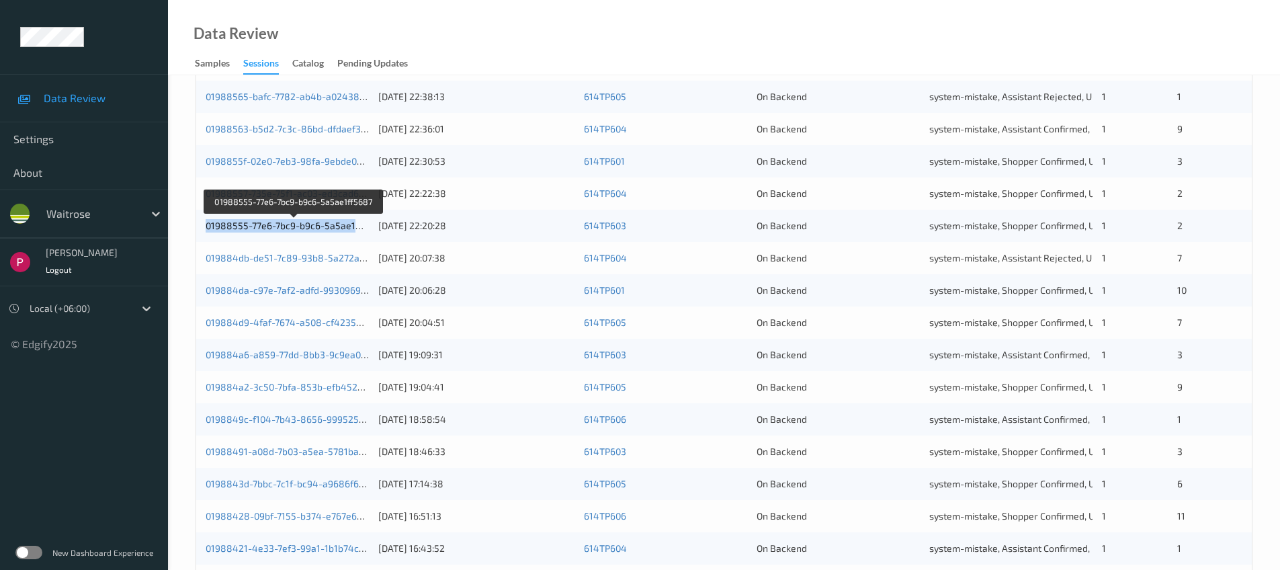
scroll to position [441, 0]
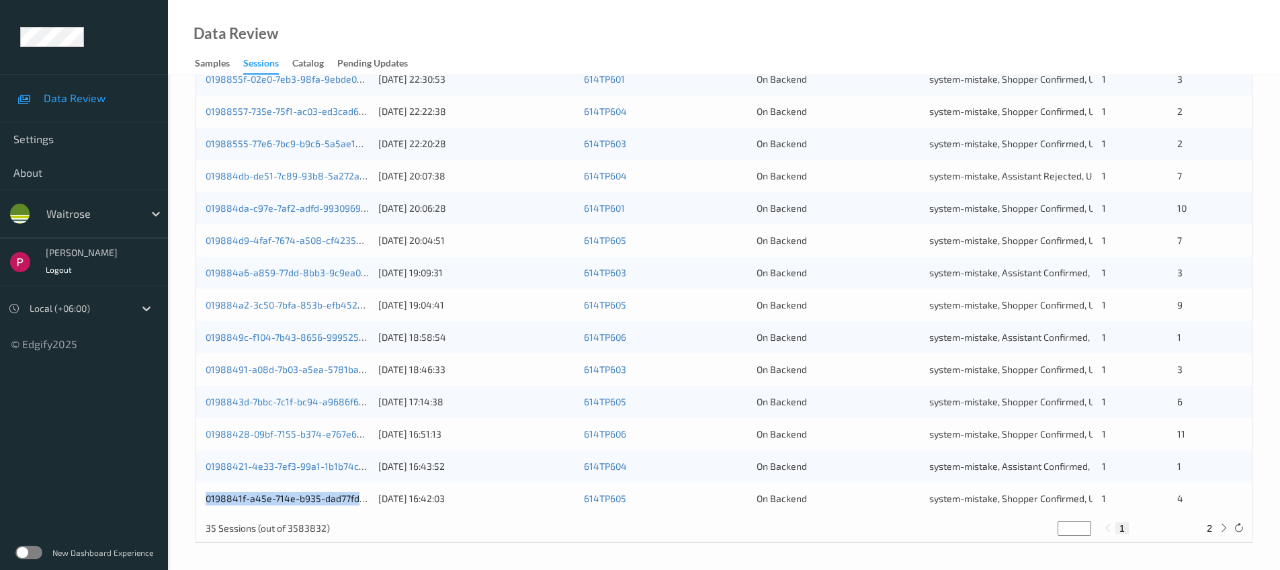
click at [1209, 525] on button "2" at bounding box center [1209, 528] width 13 height 12
type input "*"
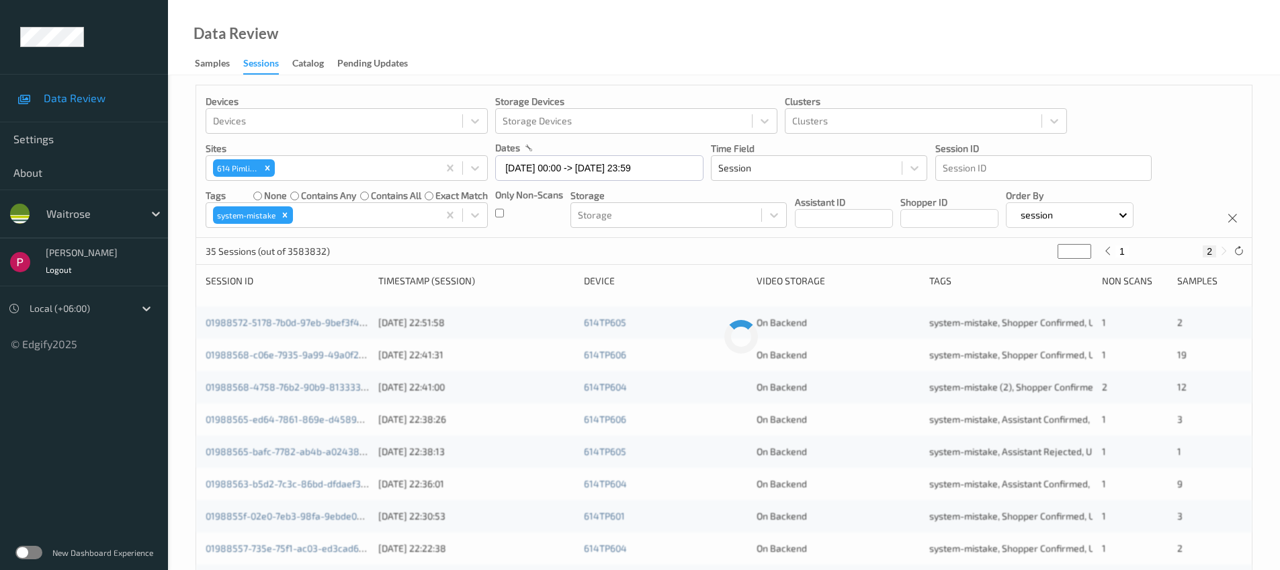
scroll to position [0, 0]
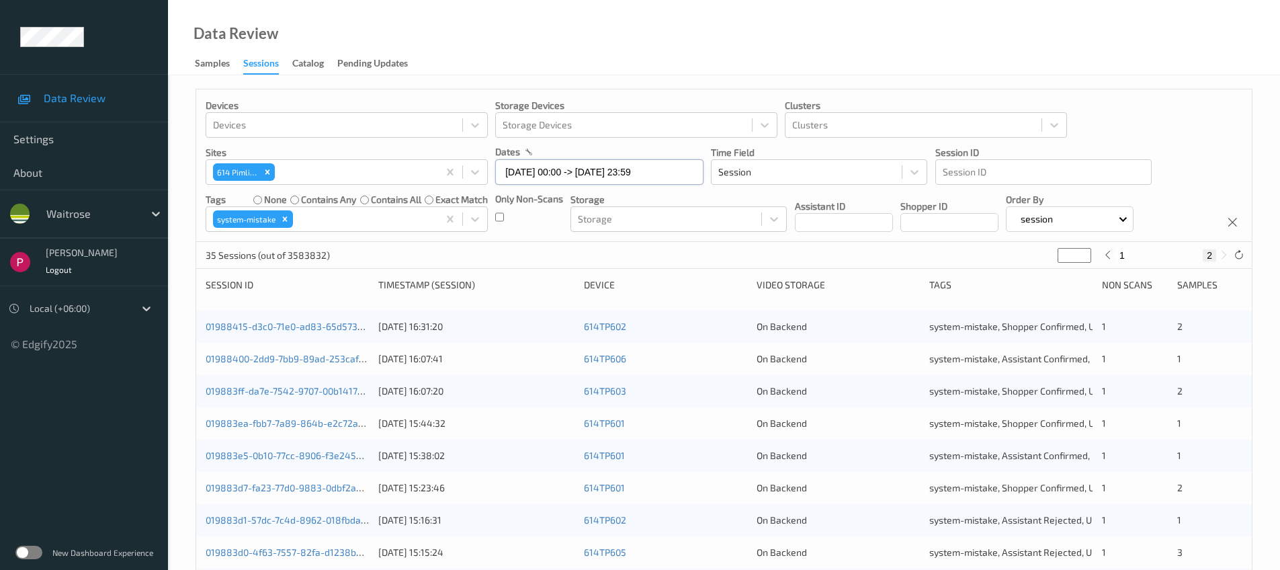
click at [603, 171] on input "07/08/2025 00:00 -> 07/08/2025 23:59" at bounding box center [599, 172] width 208 height 26
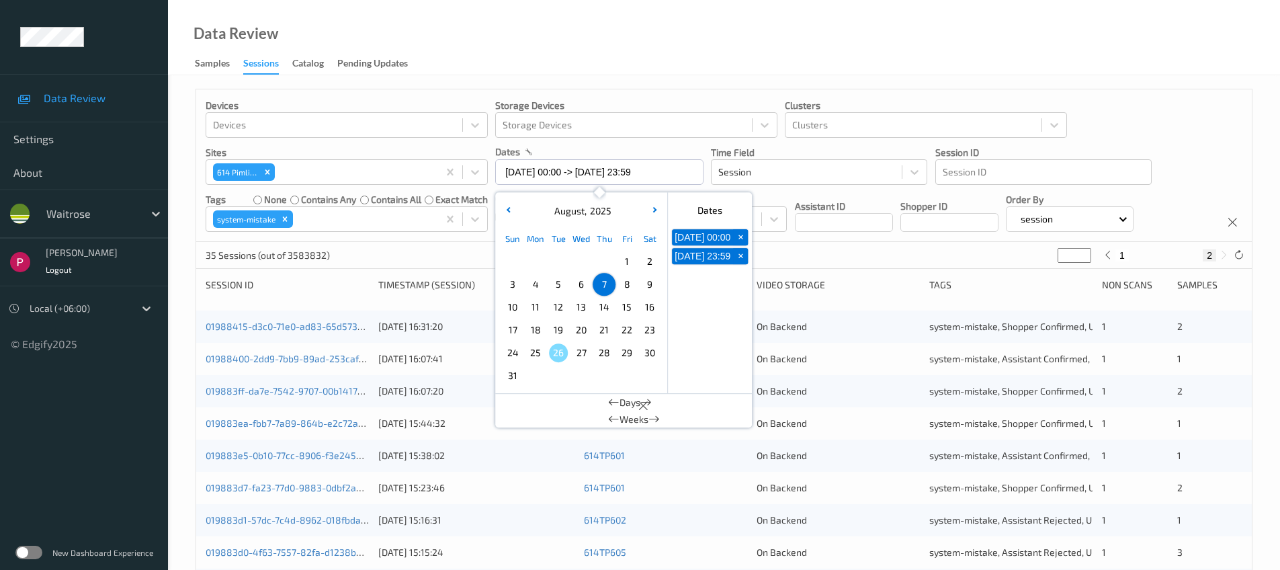
click at [587, 282] on span "6" at bounding box center [581, 284] width 19 height 19
type input "06/08/2025 00:00"
type input "*"
click at [585, 282] on span "6" at bounding box center [581, 284] width 19 height 19
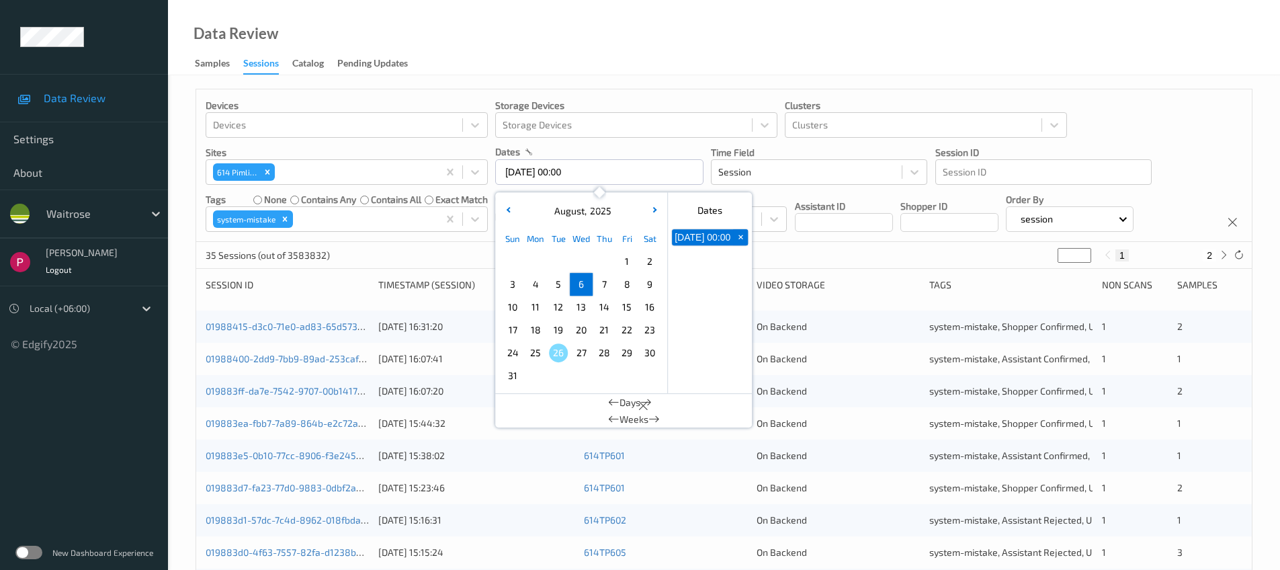
type input "06/08/2025 00:00 -> 06/08/2025 23:59"
click at [746, 54] on div "Data Review Samples Sessions Catalog Pending Updates" at bounding box center [724, 37] width 1112 height 75
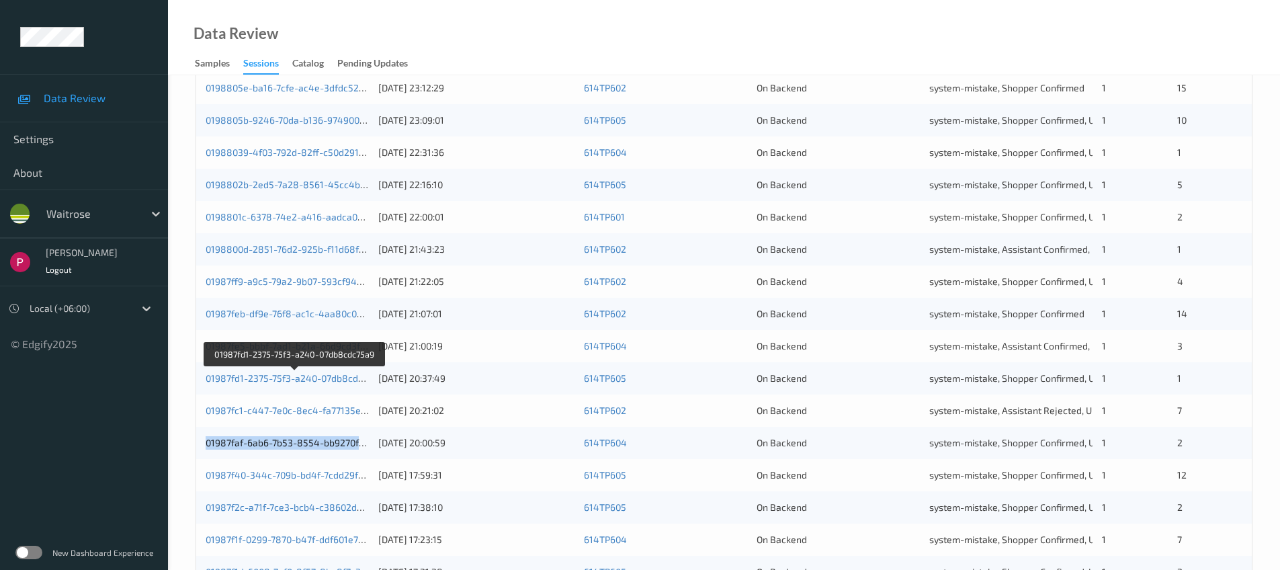
scroll to position [441, 0]
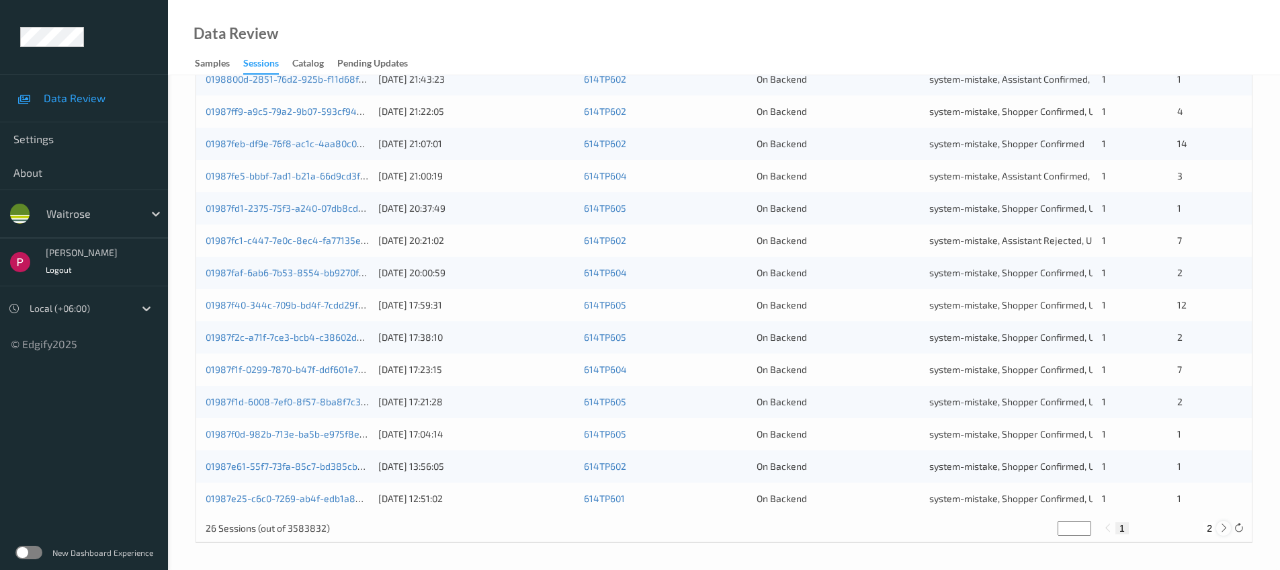
click at [1224, 529] on icon at bounding box center [1224, 528] width 10 height 10
type input "*"
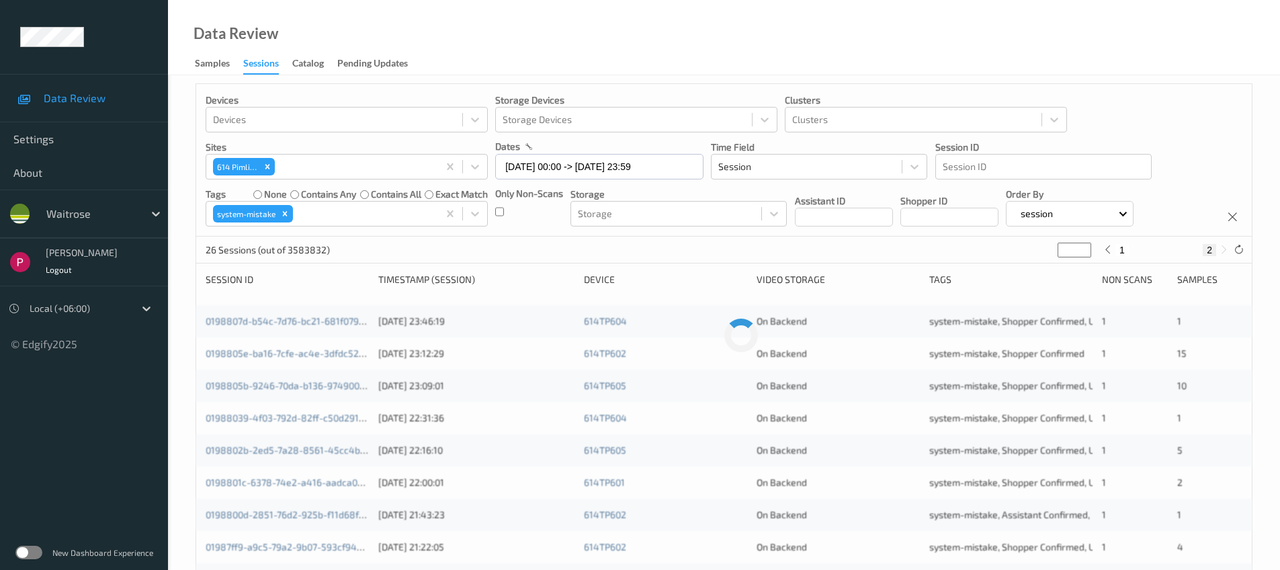
scroll to position [0, 0]
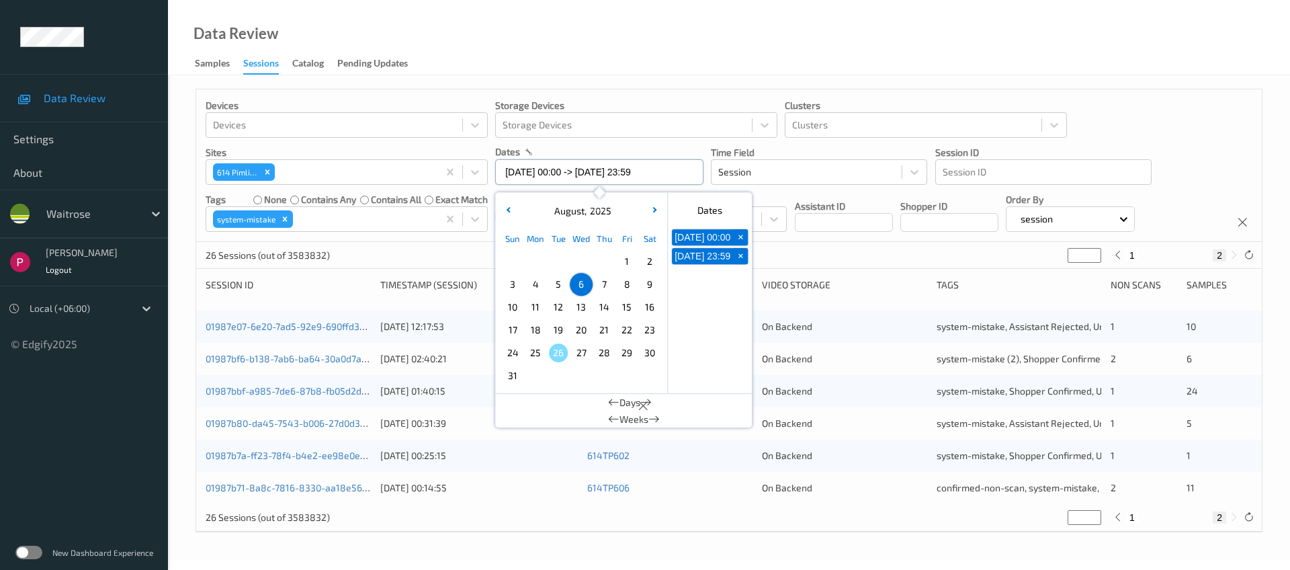
click at [548, 175] on input "06/08/2025 00:00 -> 06/08/2025 23:59" at bounding box center [599, 172] width 208 height 26
click at [554, 286] on span "5" at bounding box center [558, 284] width 19 height 19
type input "05/08/2025 00:00"
type input "*"
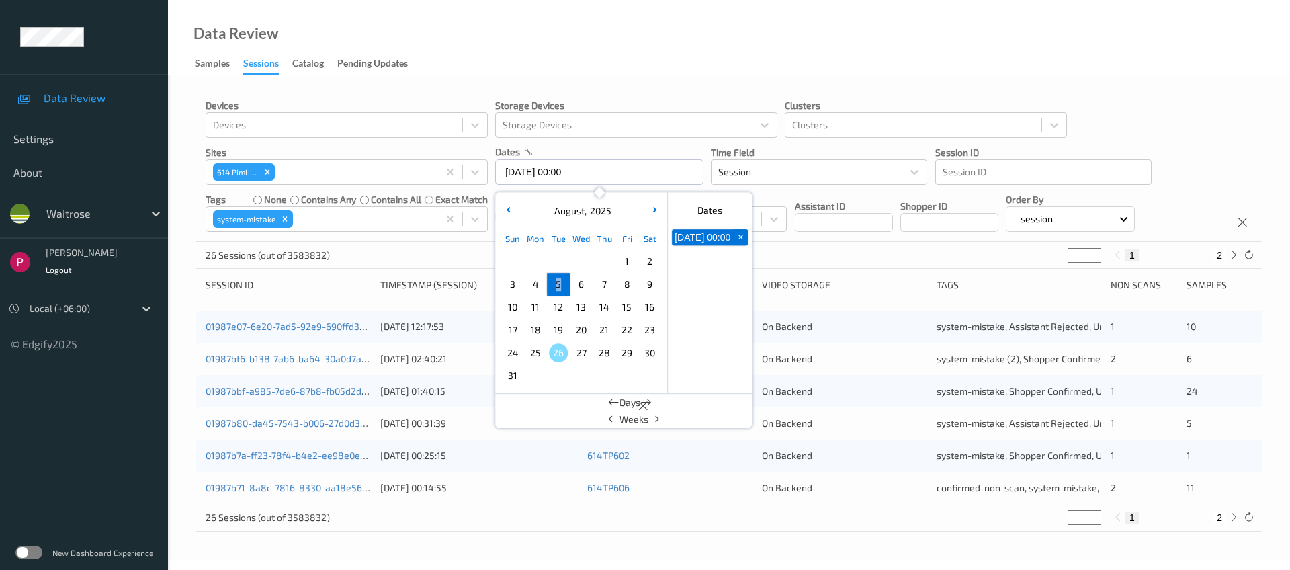
click at [554, 286] on span "5" at bounding box center [558, 284] width 19 height 19
type input "05/08/2025 00:00 -> 05/08/2025 23:59"
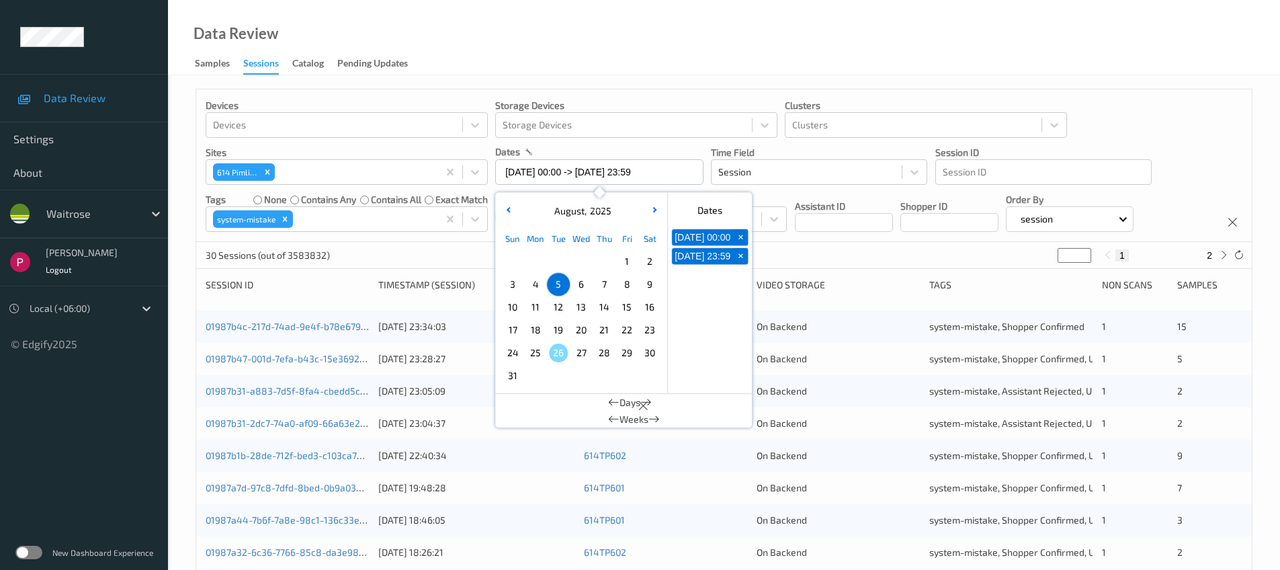
click at [641, 52] on div "Data Review Samples Sessions Catalog Pending Updates" at bounding box center [724, 37] width 1112 height 75
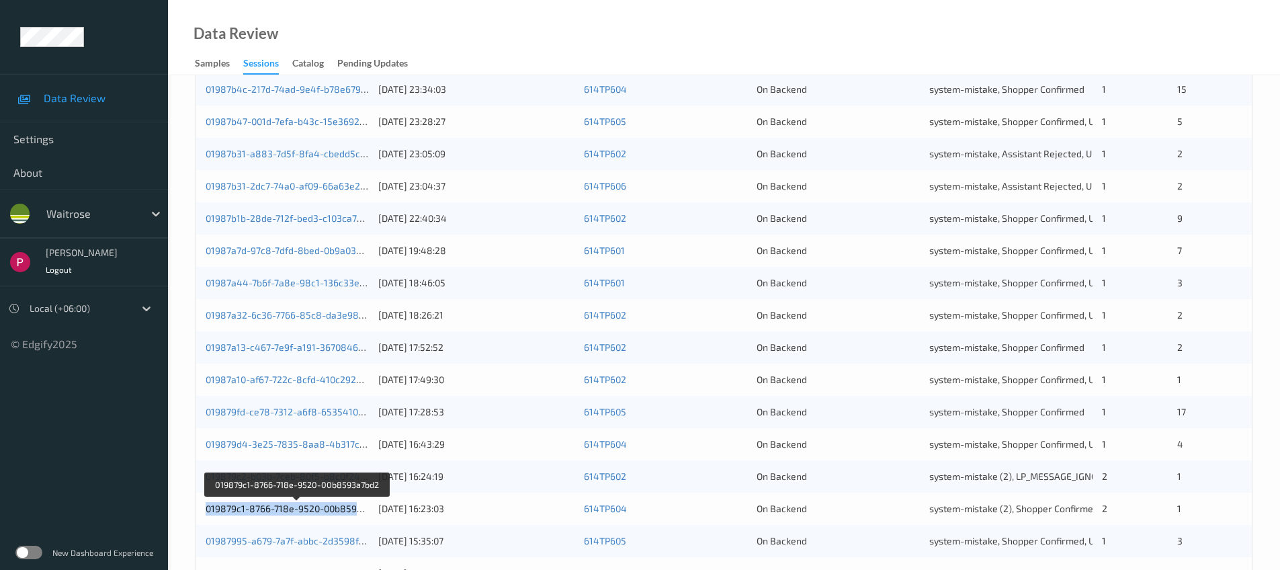
scroll to position [441, 0]
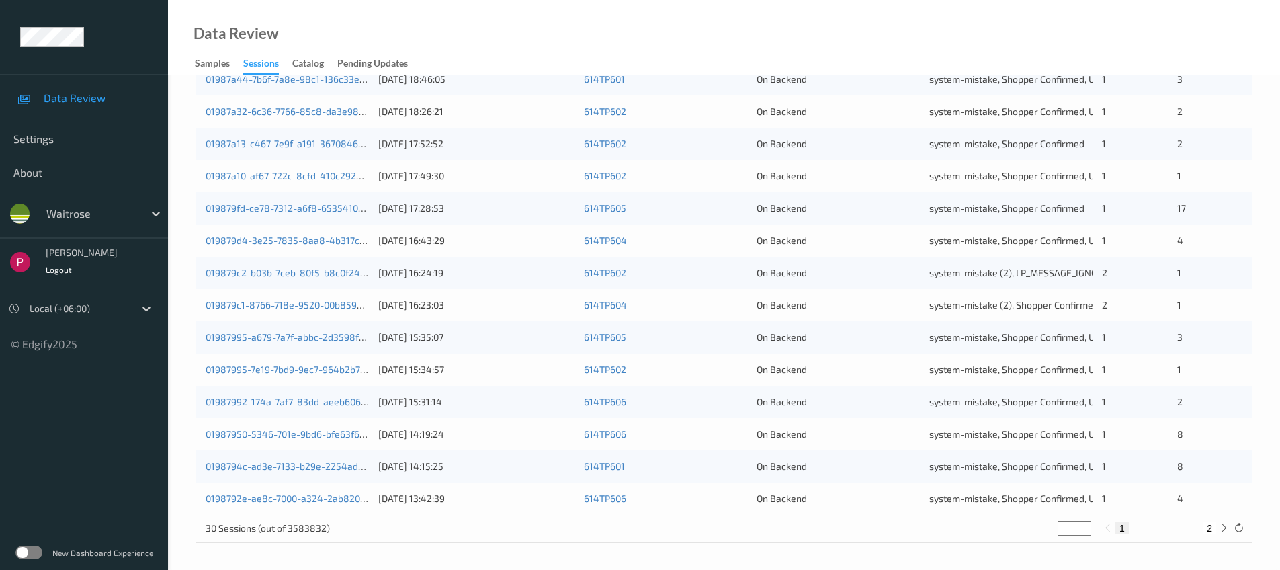
drag, startPoint x: 1224, startPoint y: 530, endPoint x: 1212, endPoint y: 532, distance: 12.3
click at [1224, 530] on icon at bounding box center [1224, 528] width 10 height 10
type input "*"
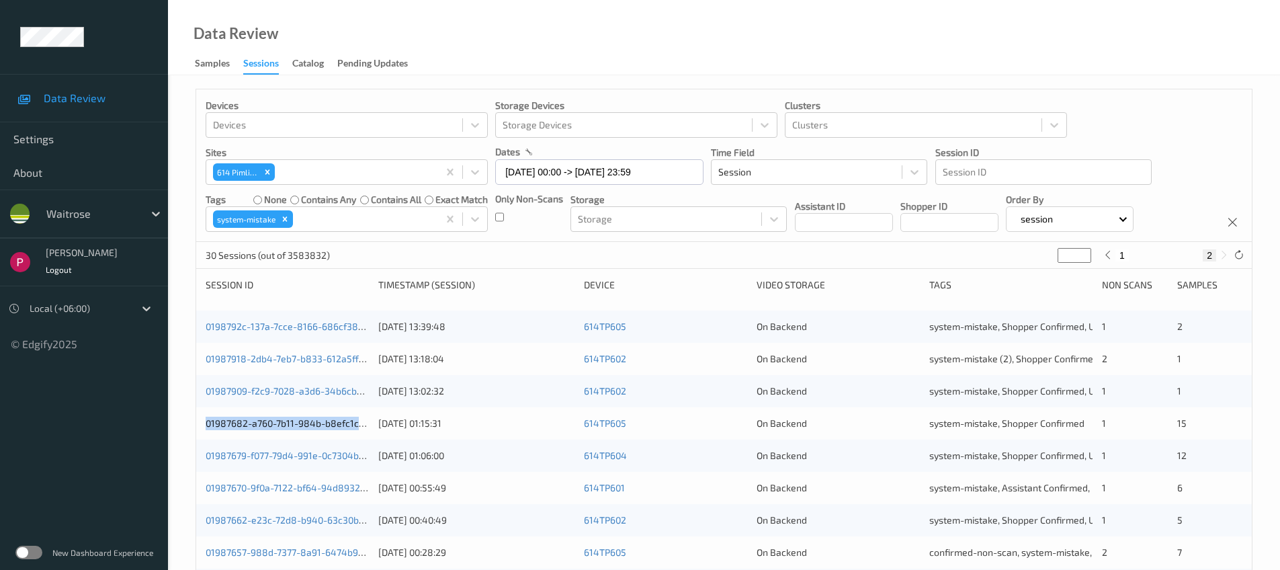
scroll to position [118, 0]
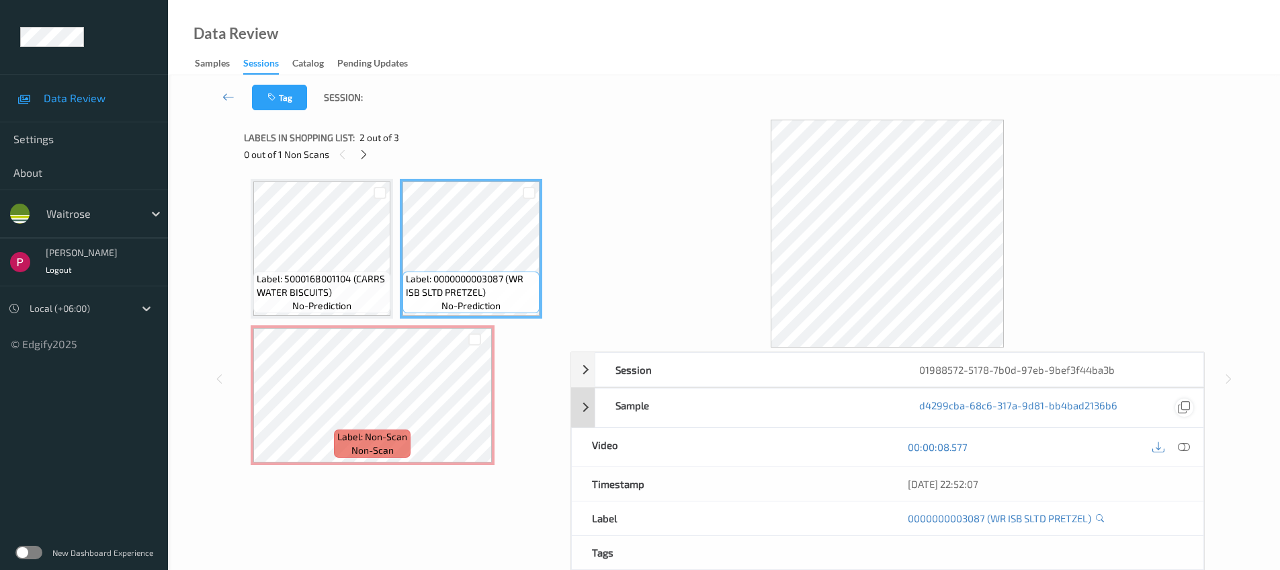
click at [1180, 409] on icon at bounding box center [1184, 407] width 12 height 12
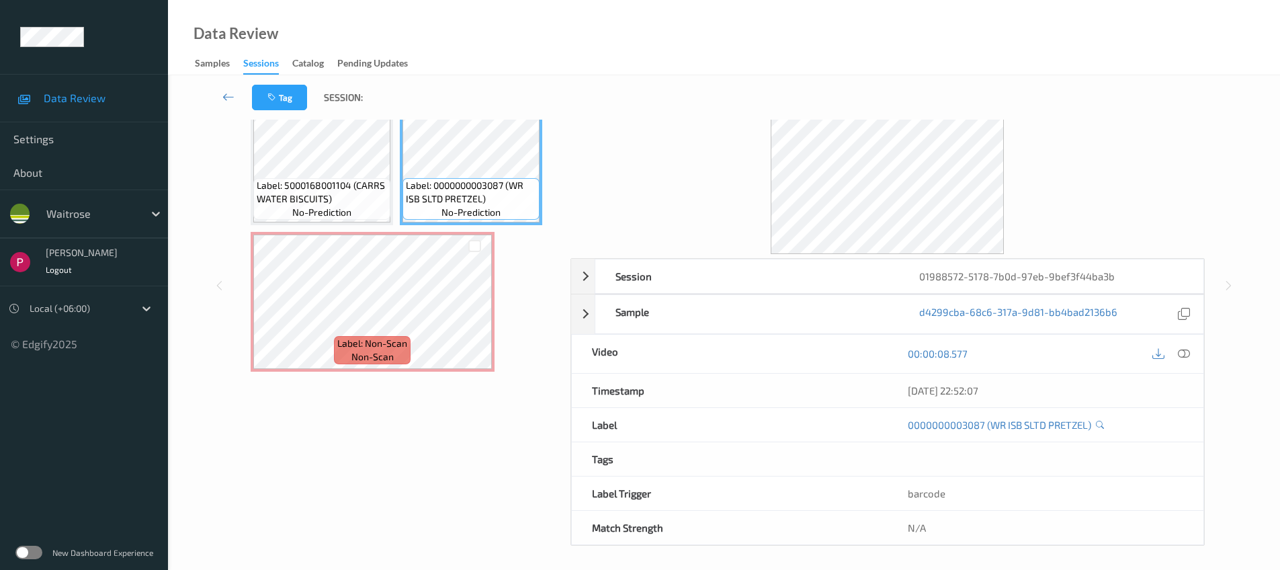
scroll to position [97, 0]
click at [917, 271] on div "01988572-5178-7b0d-97eb-9bef3f44ba3b" at bounding box center [1051, 273] width 304 height 34
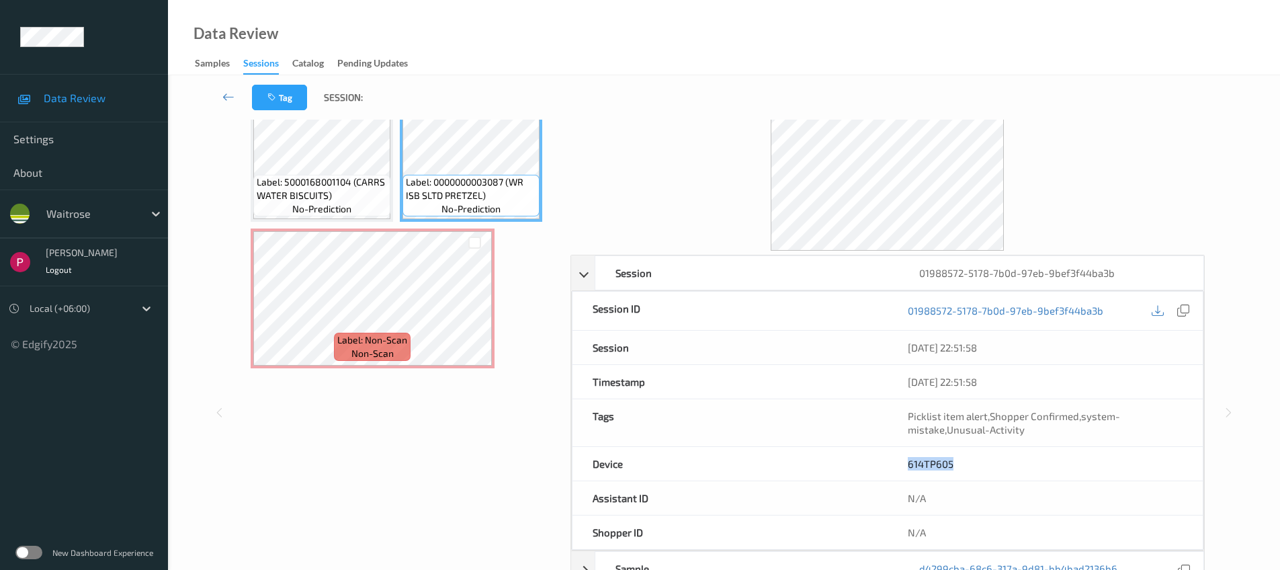
drag, startPoint x: 951, startPoint y: 466, endPoint x: 904, endPoint y: 465, distance: 46.4
click at [904, 465] on div "614TP605" at bounding box center [1045, 464] width 315 height 34
copy link "614TP605"
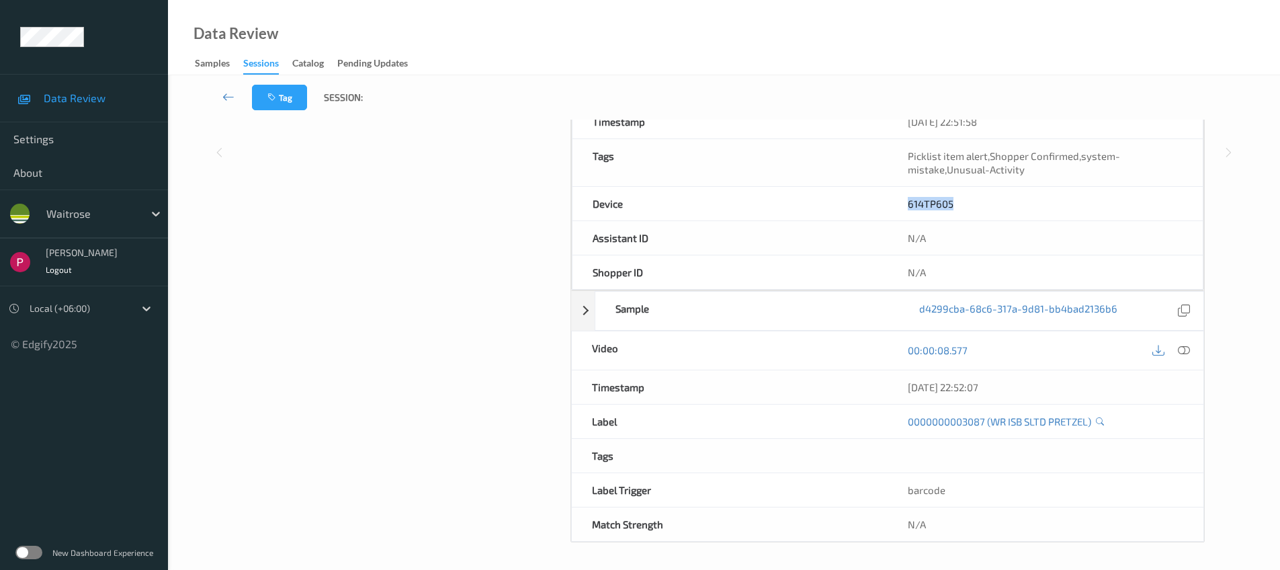
drag, startPoint x: 1019, startPoint y: 391, endPoint x: 889, endPoint y: 385, distance: 129.8
click at [883, 384] on div "Timestamp [DATE] 22:52:07" at bounding box center [887, 387] width 633 height 34
copy div "[DATE] 22:52:07"
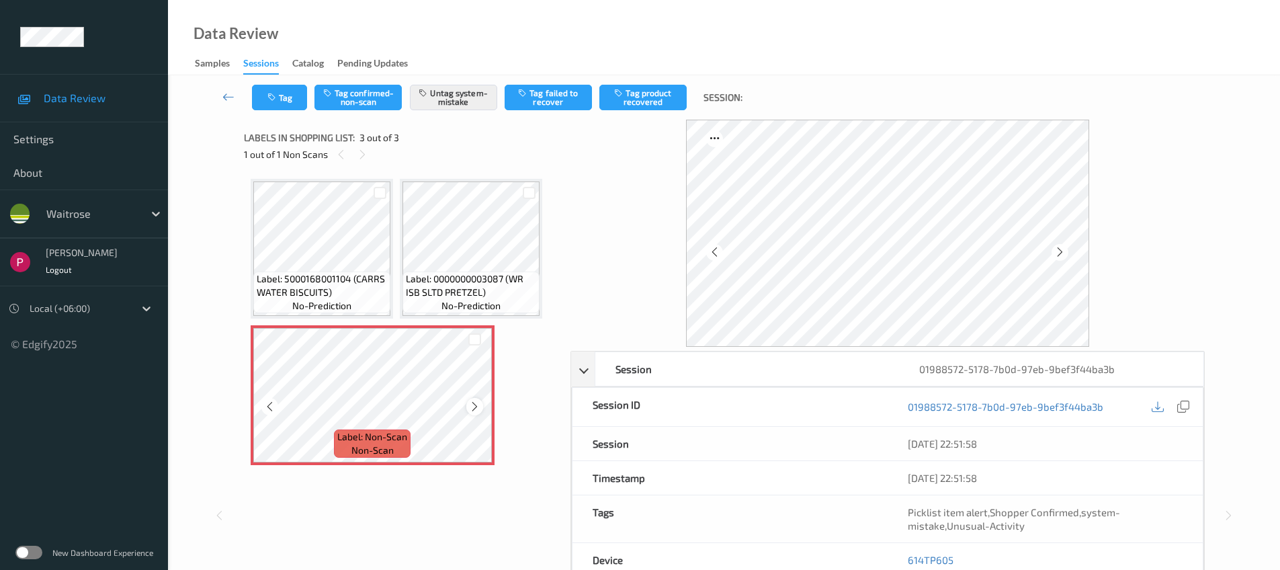
click at [477, 407] on icon at bounding box center [474, 406] width 11 height 12
click at [480, 405] on div at bounding box center [474, 406] width 17 height 17
click at [481, 405] on div at bounding box center [474, 406] width 17 height 17
click at [476, 407] on icon at bounding box center [474, 406] width 11 height 12
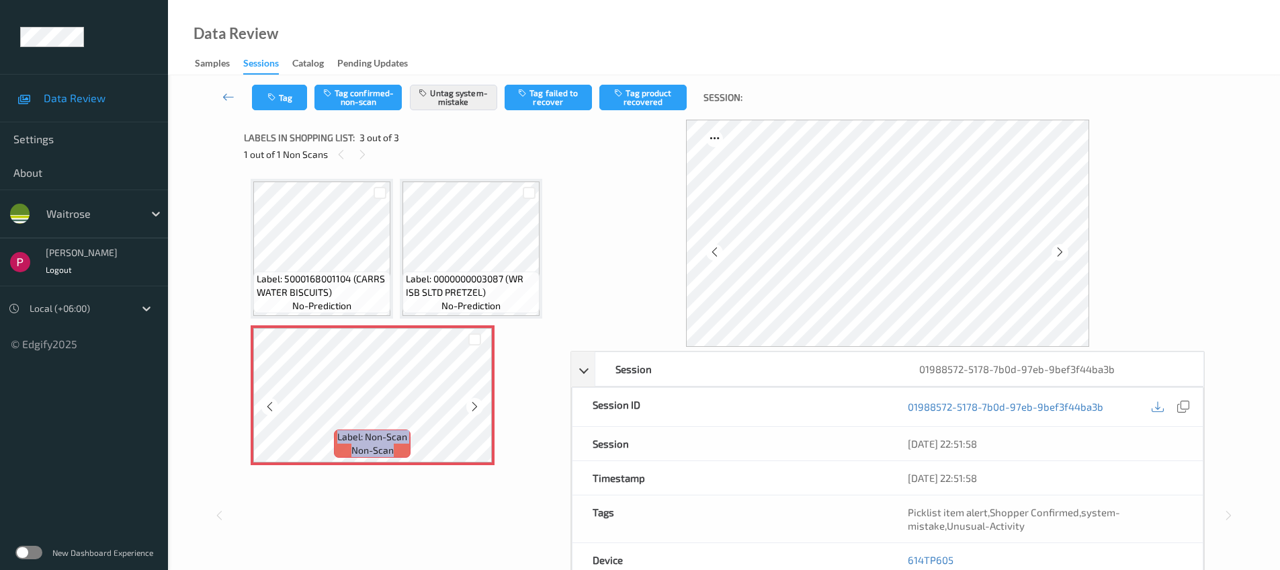
click at [476, 407] on icon at bounding box center [474, 406] width 11 height 12
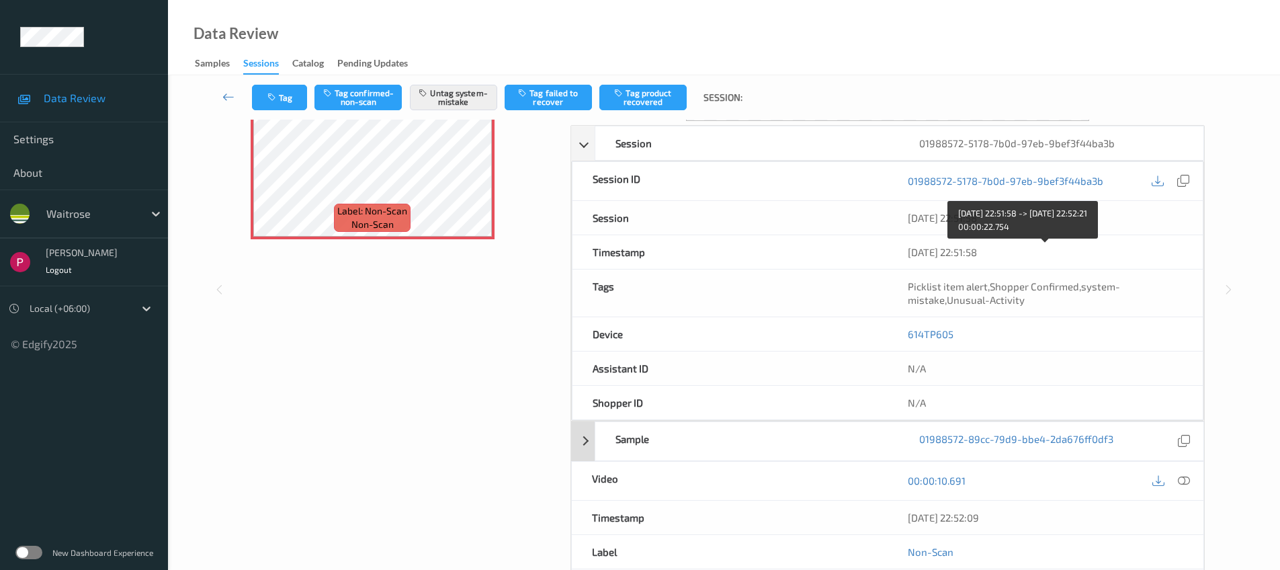
scroll to position [227, 0]
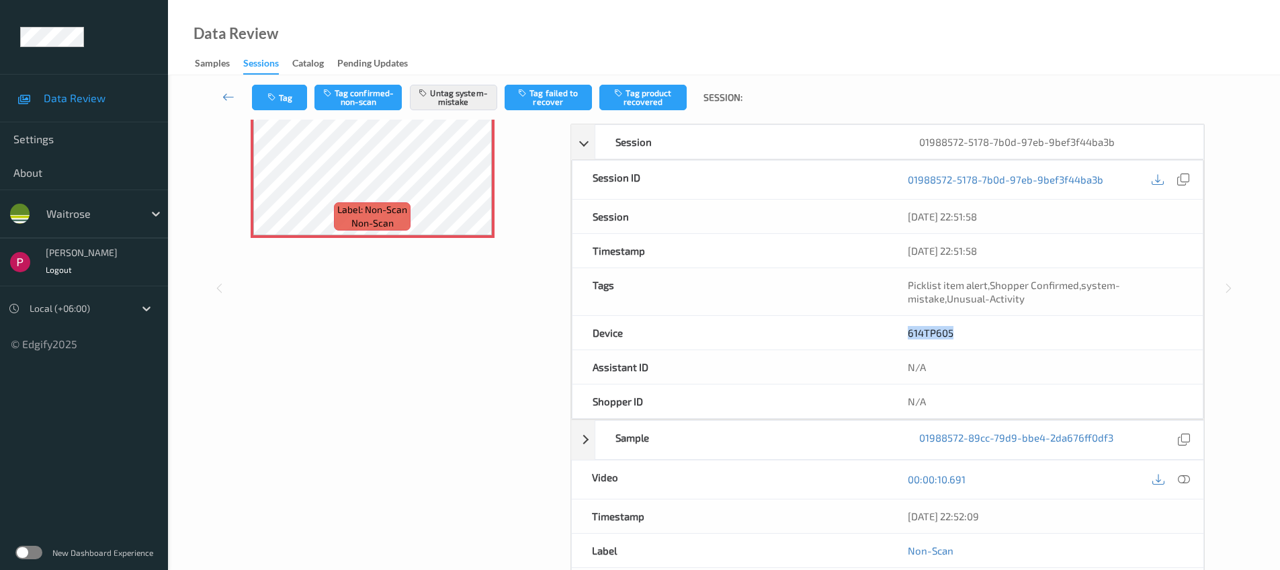
drag, startPoint x: 913, startPoint y: 329, endPoint x: 896, endPoint y: 327, distance: 17.6
click at [896, 328] on div "614TP605" at bounding box center [1045, 333] width 315 height 34
copy link "614TP605"
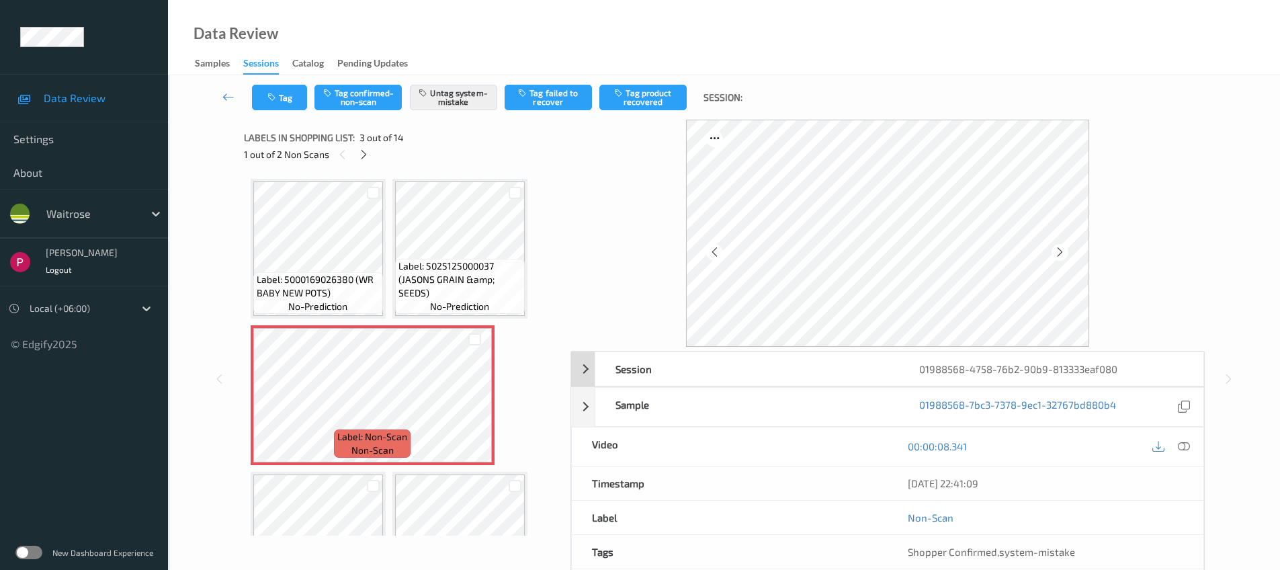
click at [904, 371] on div "01988568-4758-76b2-90b9-813333eaf080" at bounding box center [1051, 369] width 304 height 34
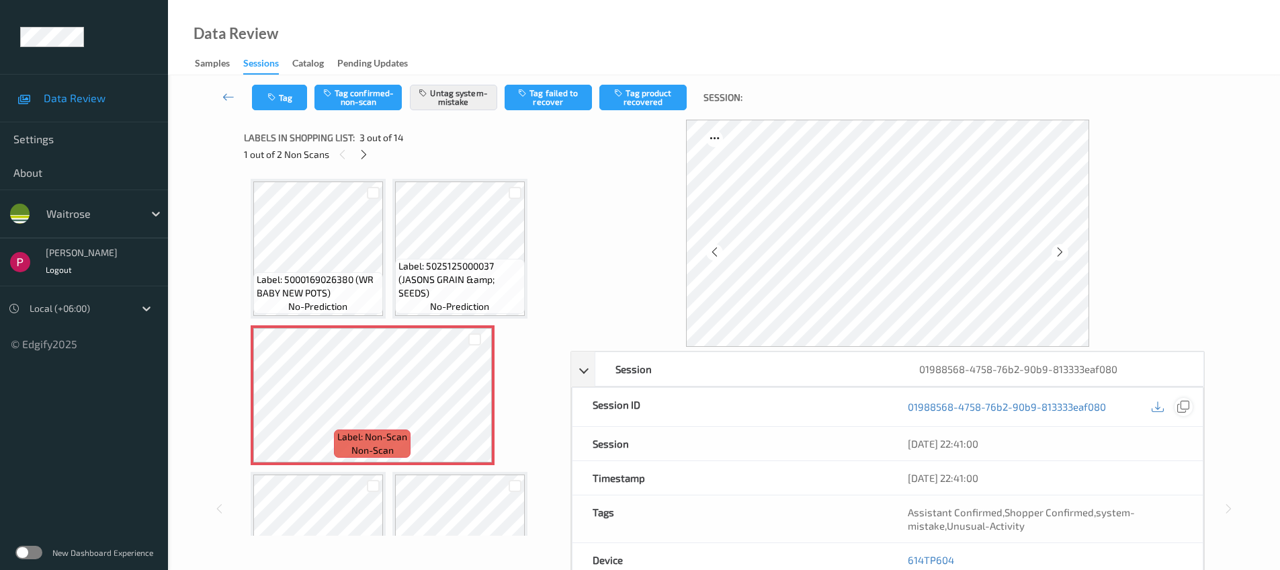
click at [1177, 405] on div at bounding box center [1184, 407] width 18 height 18
drag, startPoint x: 956, startPoint y: 558, endPoint x: 902, endPoint y: 555, distance: 53.9
click at [904, 555] on div "614TP604" at bounding box center [1045, 560] width 315 height 34
copy link "614TP604"
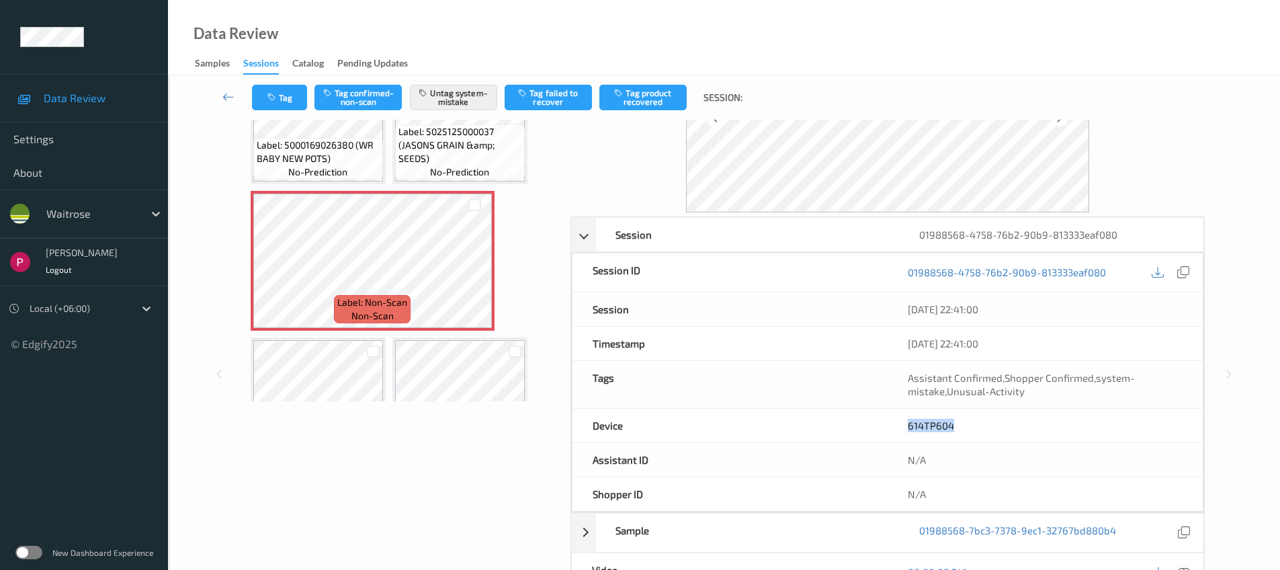
scroll to position [278, 0]
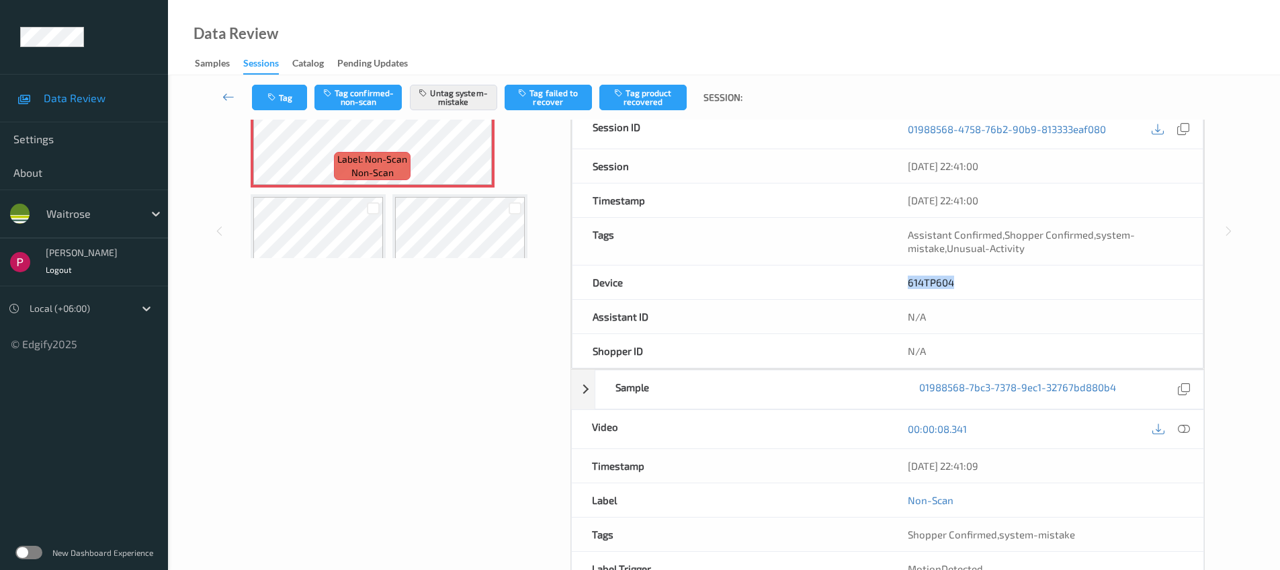
drag, startPoint x: 1015, startPoint y: 467, endPoint x: 902, endPoint y: 469, distance: 112.9
click at [902, 469] on div "[DATE] 22:41:09" at bounding box center [1046, 466] width 316 height 34
copy div "07/08/2025 22:41:09"
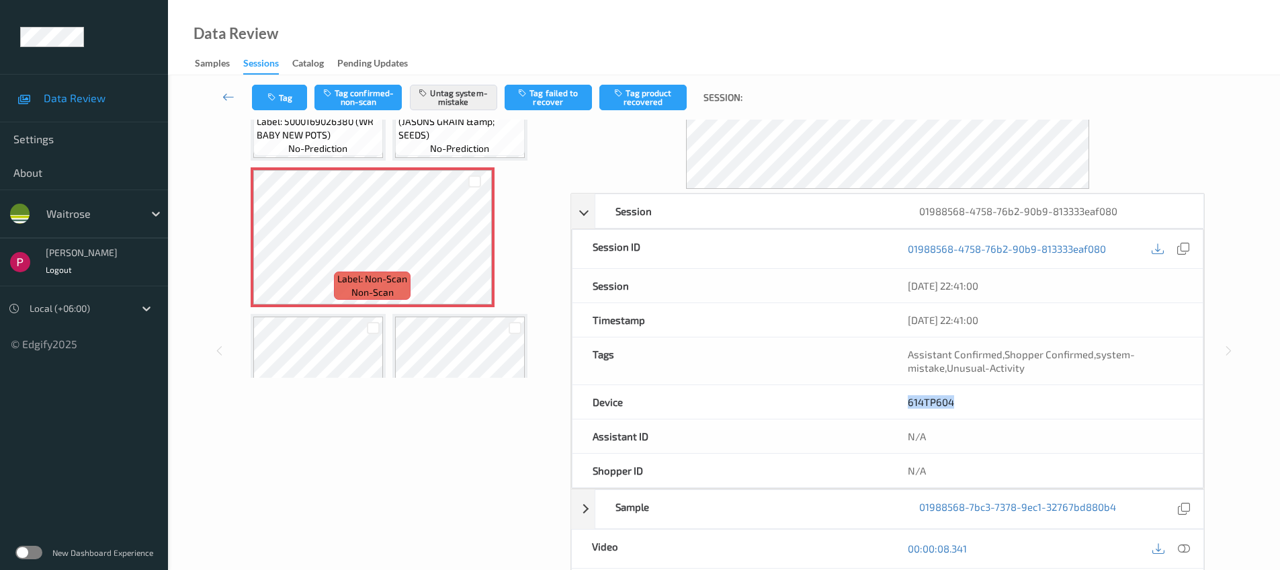
scroll to position [0, 0]
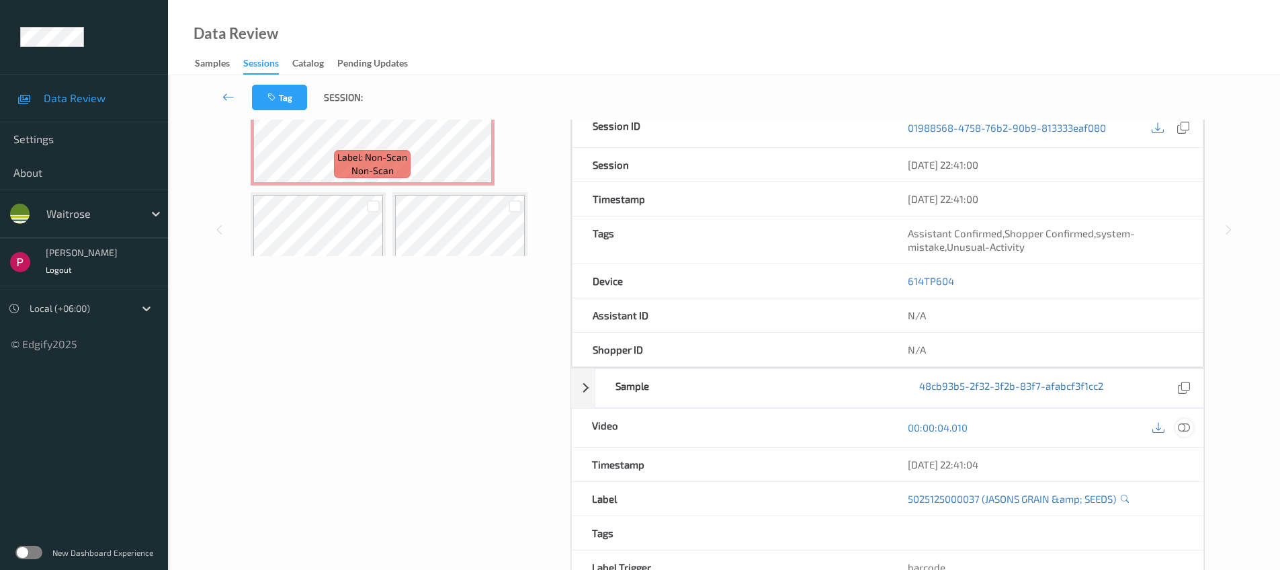
click at [1187, 427] on icon at bounding box center [1184, 427] width 12 height 12
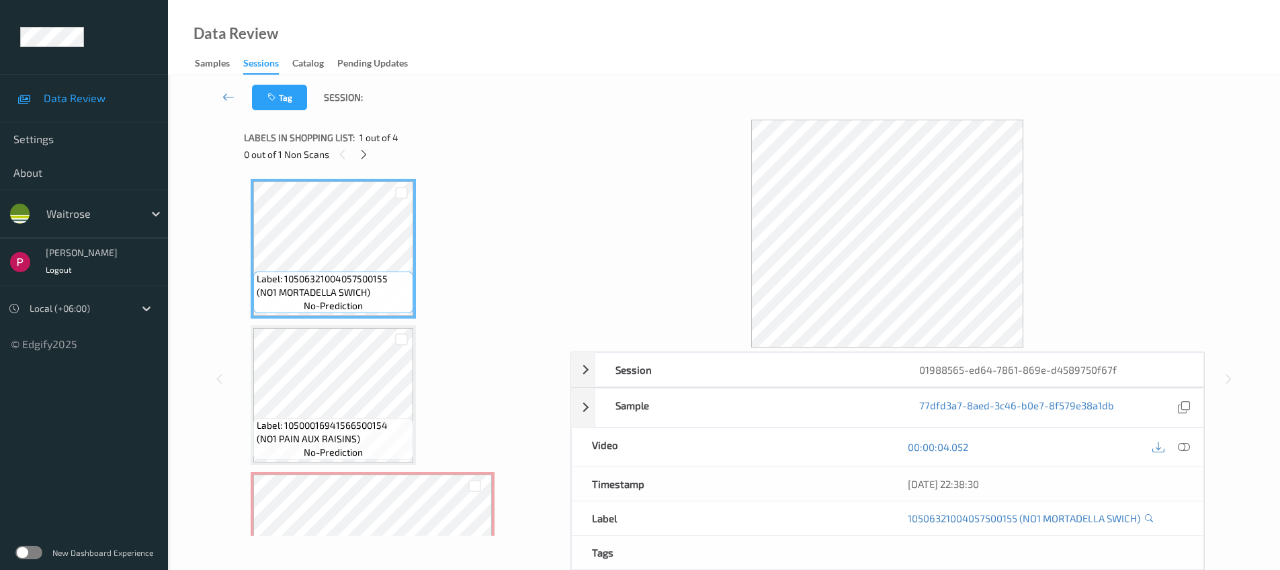
scroll to position [229, 0]
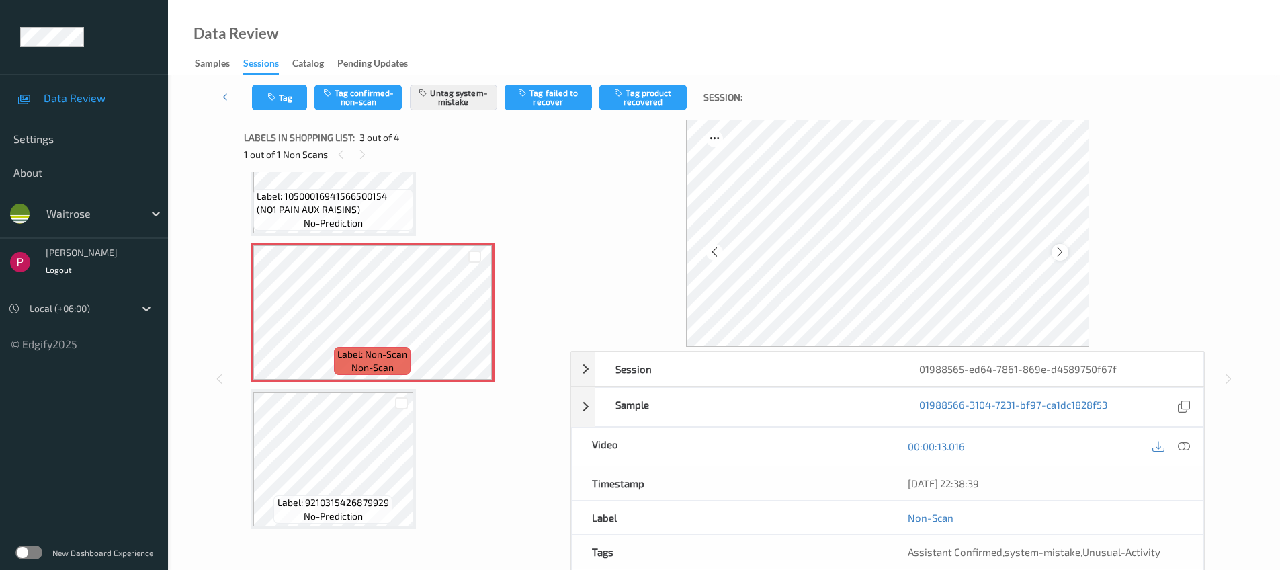
click at [1060, 255] on icon at bounding box center [1059, 252] width 11 height 12
click at [1060, 254] on icon at bounding box center [1059, 252] width 11 height 12
click at [1061, 253] on icon at bounding box center [1059, 252] width 11 height 12
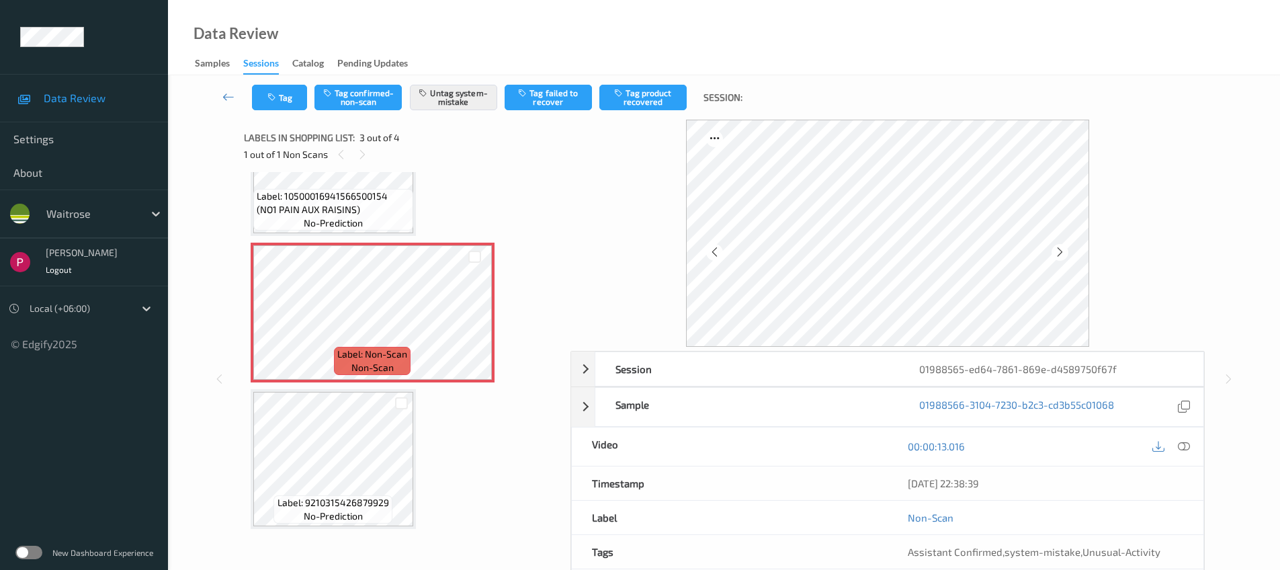
click at [1061, 253] on icon at bounding box center [1059, 252] width 11 height 12
click at [1060, 252] on icon at bounding box center [1059, 252] width 11 height 12
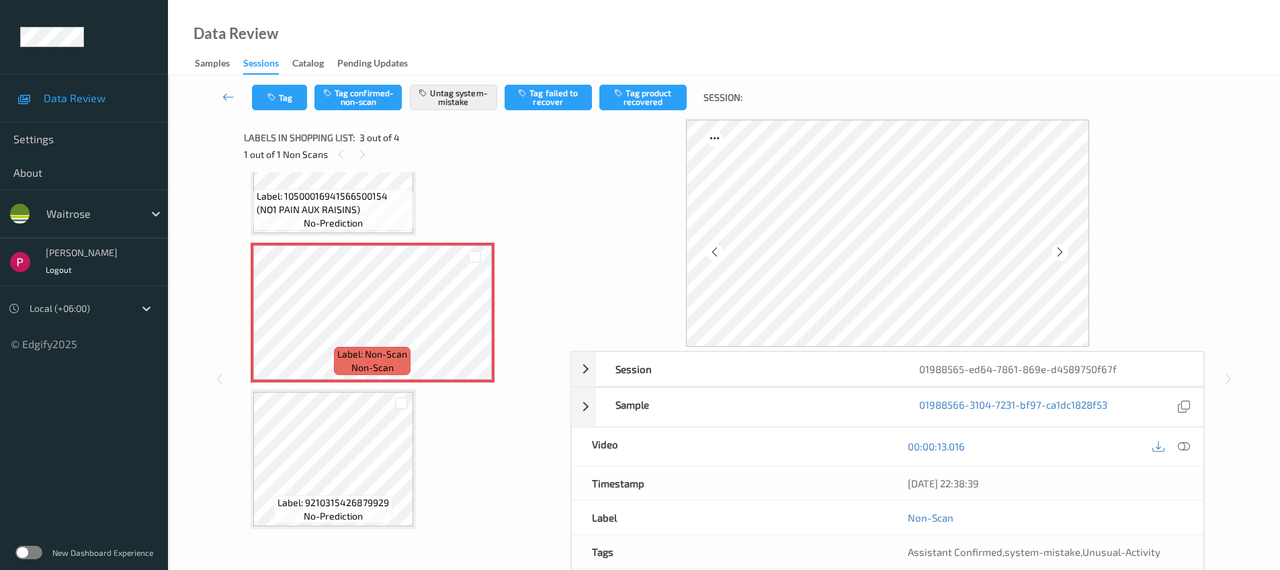
click at [1060, 252] on icon at bounding box center [1059, 252] width 11 height 12
click at [1057, 251] on icon at bounding box center [1059, 252] width 11 height 12
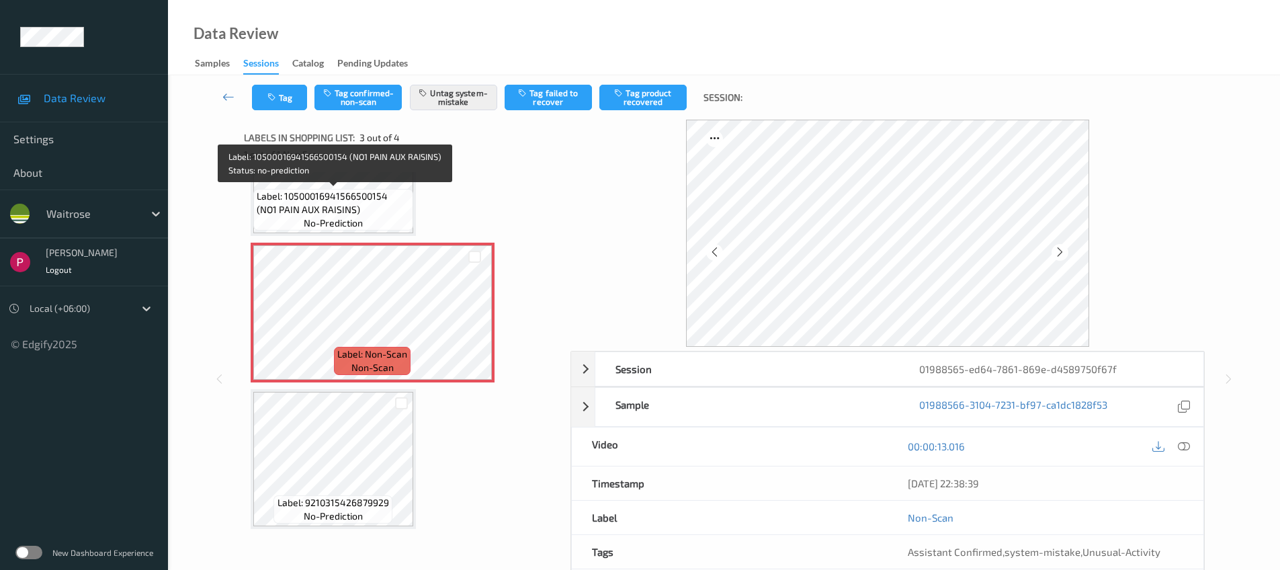
click at [300, 212] on span "Label: 10500016941566500154 (NO1 PAIN AUX RAISINS)" at bounding box center [333, 202] width 153 height 27
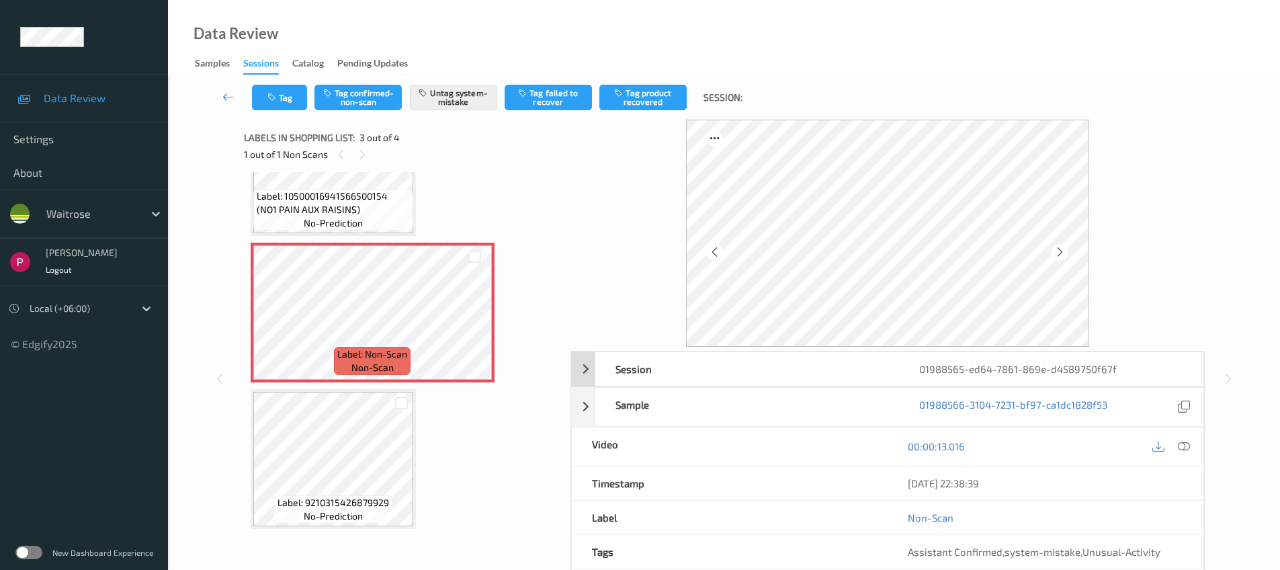
click at [1054, 362] on div "01988565-ed64-7861-869e-d4589750f67f" at bounding box center [1051, 369] width 304 height 34
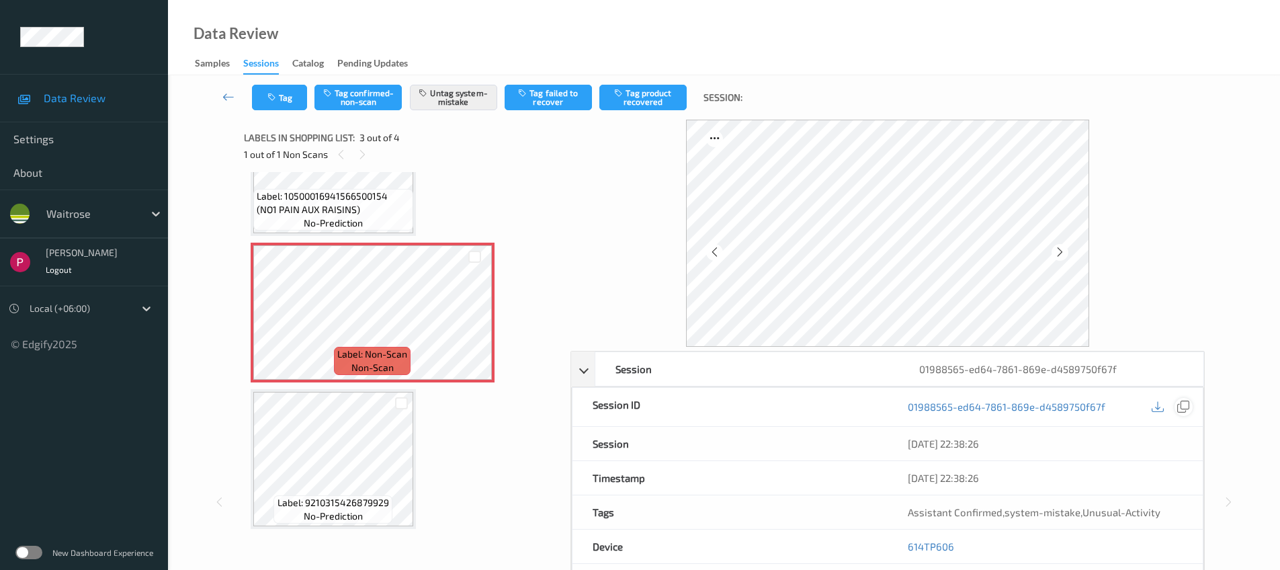
click at [1185, 407] on icon at bounding box center [1183, 406] width 12 height 12
drag, startPoint x: 966, startPoint y: 545, endPoint x: 907, endPoint y: 541, distance: 59.3
click at [907, 541] on div "614TP606" at bounding box center [1045, 547] width 315 height 34
copy link "614TP606"
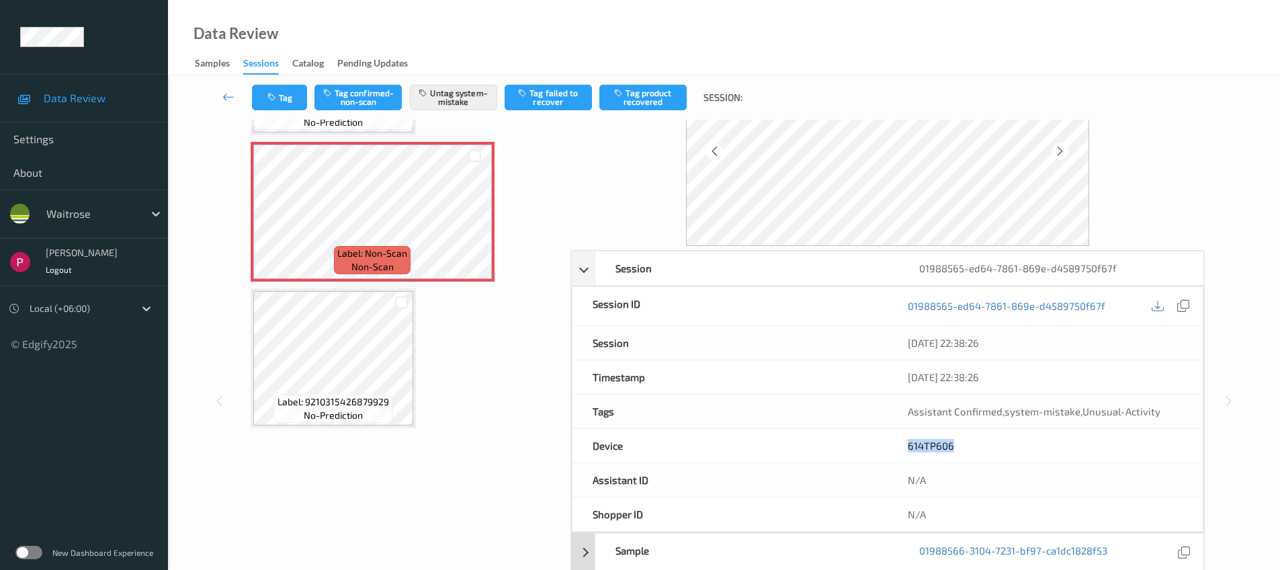
scroll to position [260, 0]
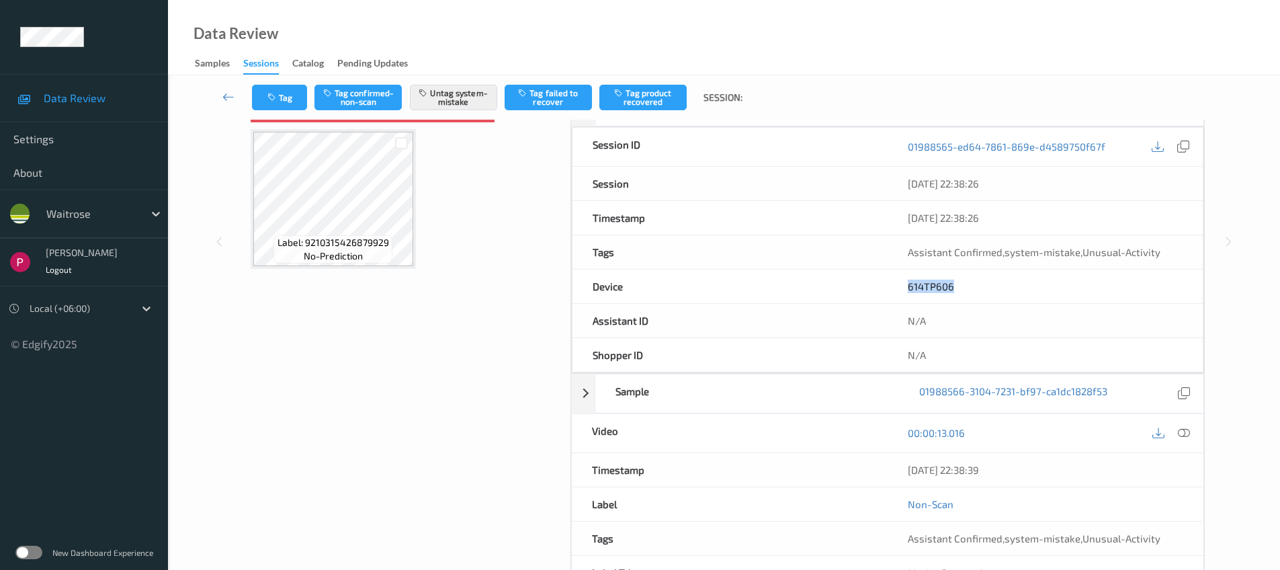
drag, startPoint x: 968, startPoint y: 466, endPoint x: 906, endPoint y: 462, distance: 62.0
click at [906, 462] on div "07/08/2025 22:38:39" at bounding box center [1046, 470] width 316 height 34
copy div "07/08/2025 22:38:39"
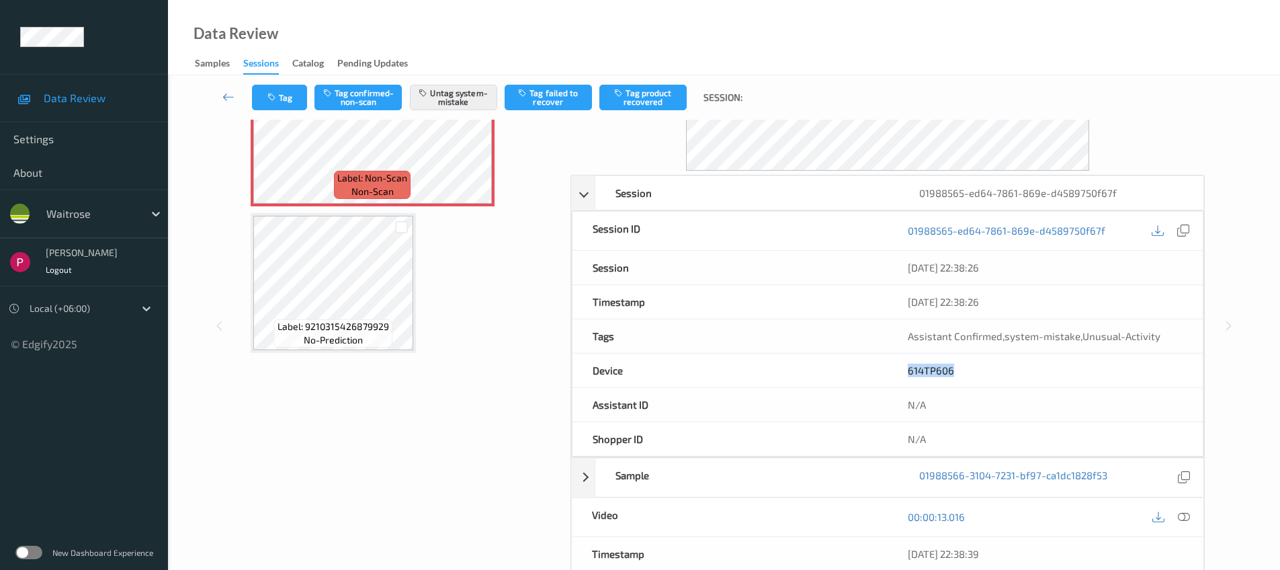
scroll to position [0, 0]
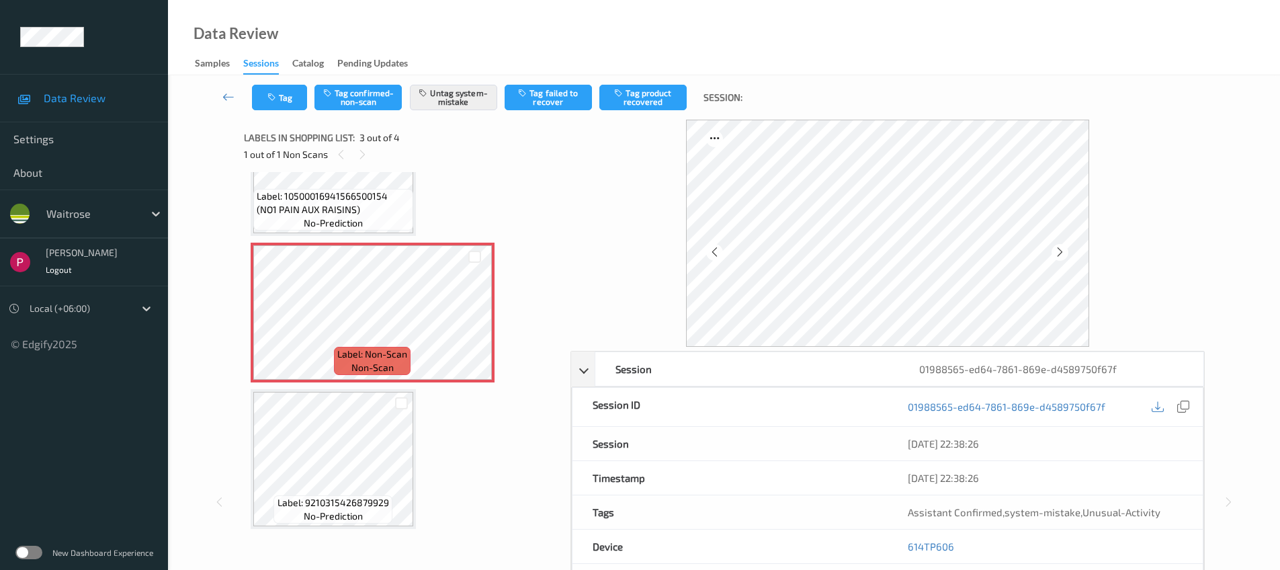
click at [345, 203] on span "Label: 10500016941566500154 (NO1 PAIN AUX RAISINS)" at bounding box center [333, 202] width 153 height 27
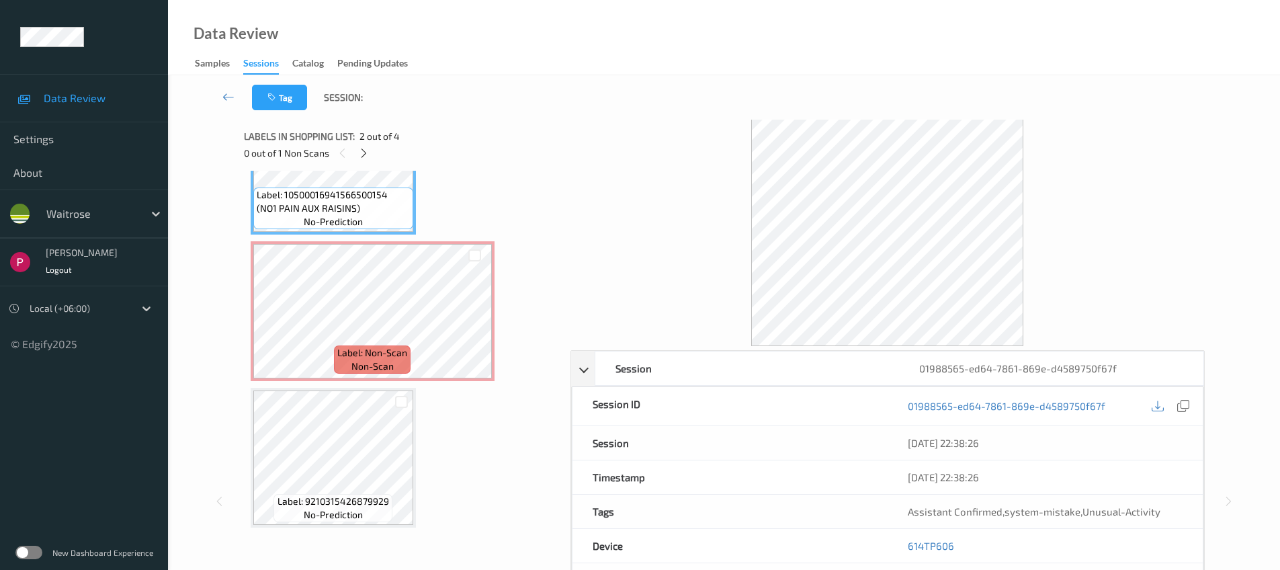
scroll to position [131, 0]
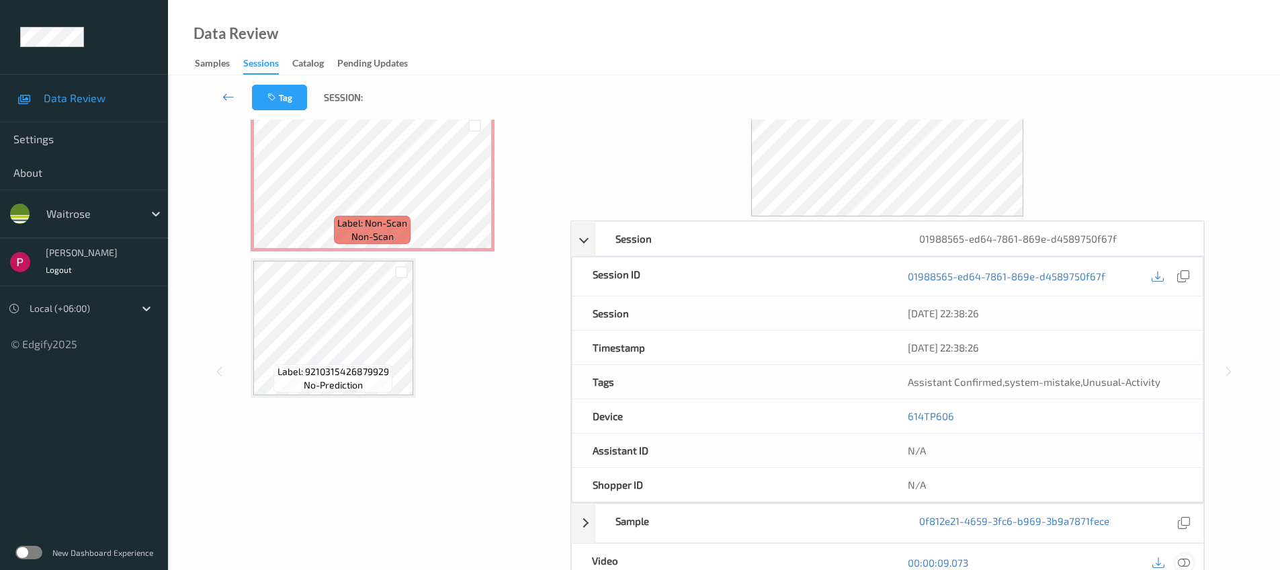
click at [1188, 565] on icon at bounding box center [1184, 562] width 12 height 12
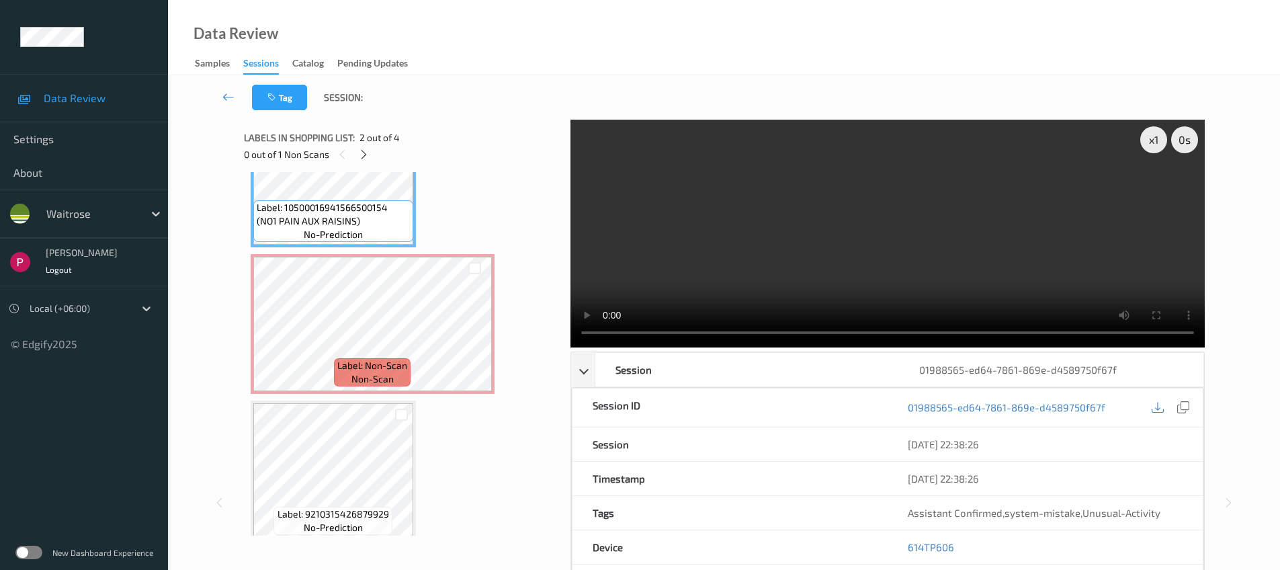
scroll to position [229, 0]
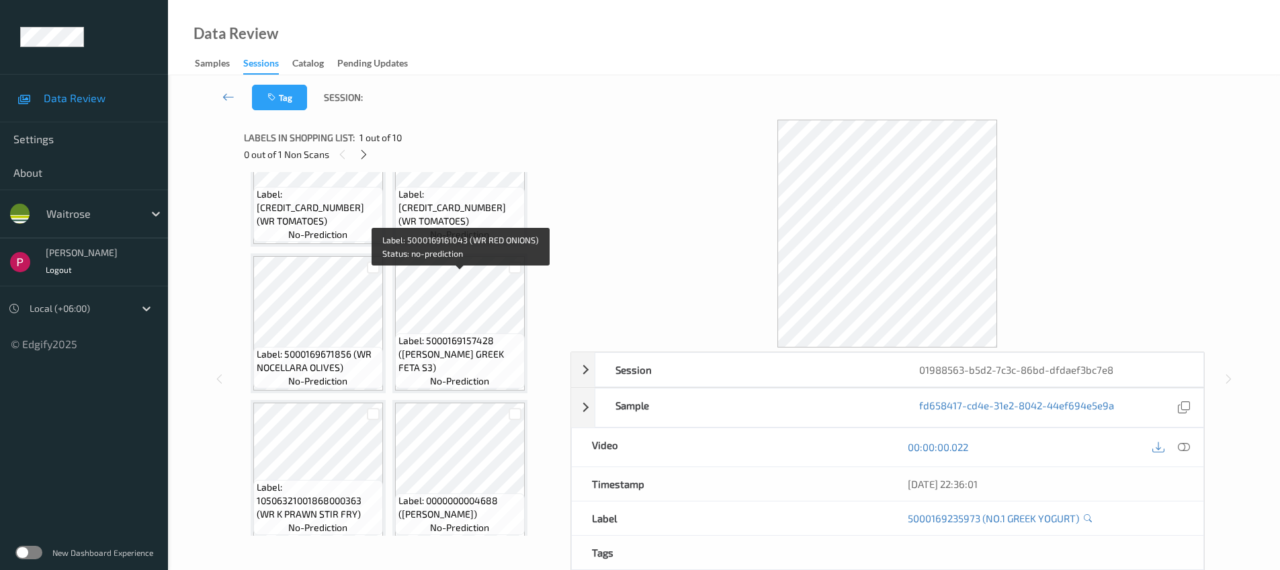
scroll to position [522, 0]
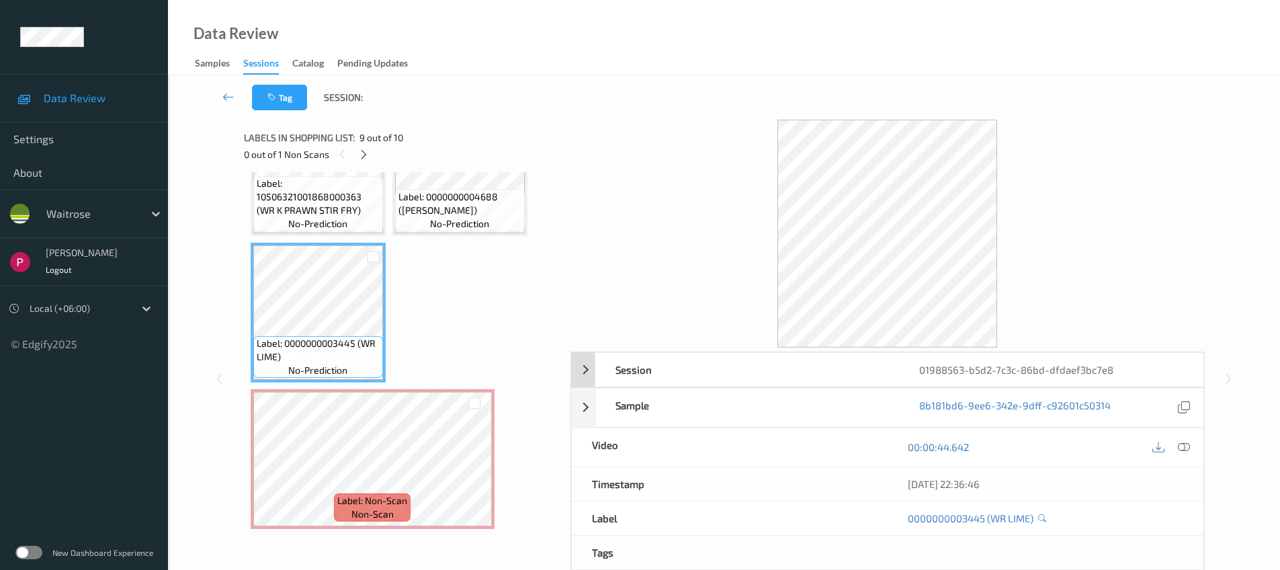
click at [1063, 372] on div "01988563-b5d2-7c3c-86bd-dfdaef3bc7e8" at bounding box center [1051, 370] width 304 height 34
click at [1180, 411] on icon at bounding box center [1183, 407] width 12 height 12
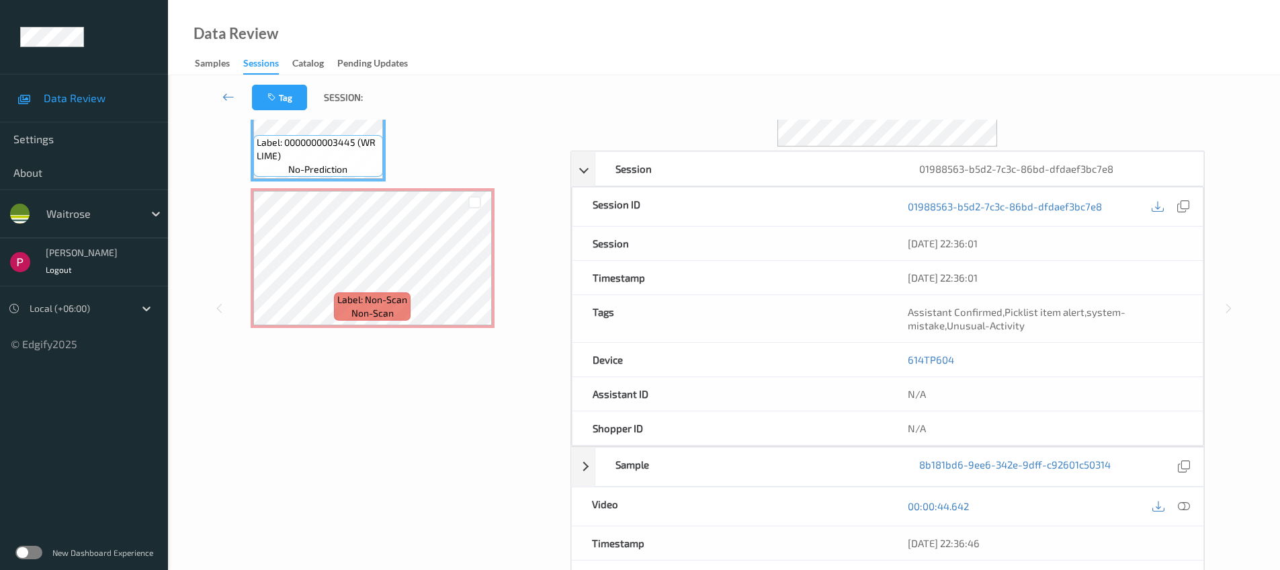
scroll to position [0, 0]
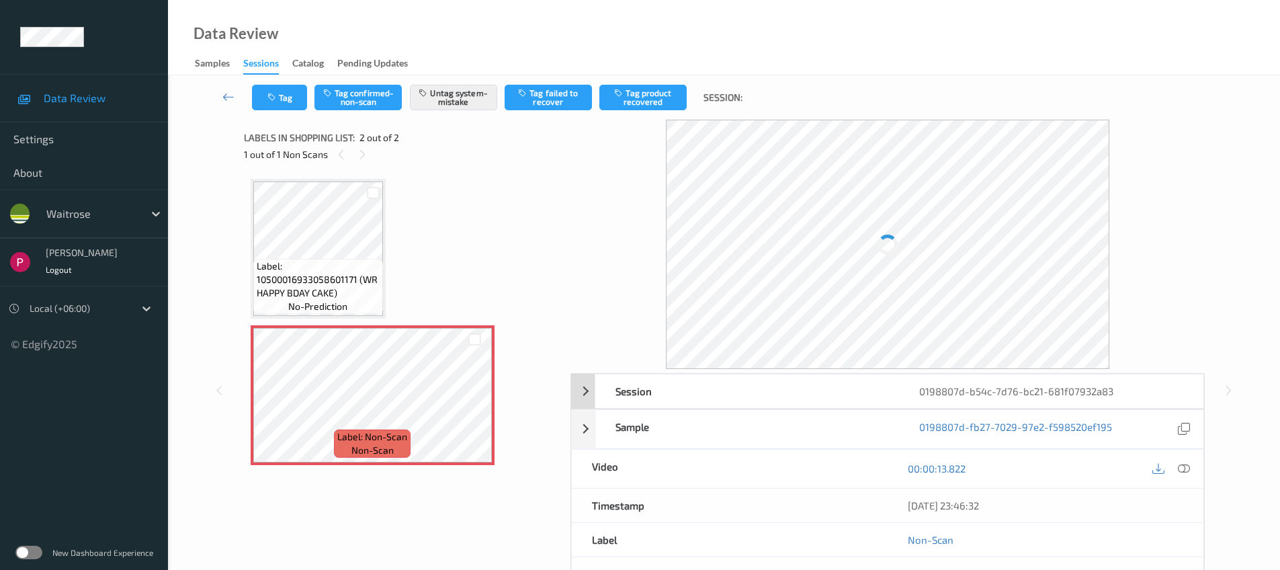
click at [1139, 395] on div "0198807d-b54c-7d76-bc21-681f07932a83" at bounding box center [1051, 391] width 304 height 34
click at [1182, 427] on icon at bounding box center [1183, 429] width 12 height 12
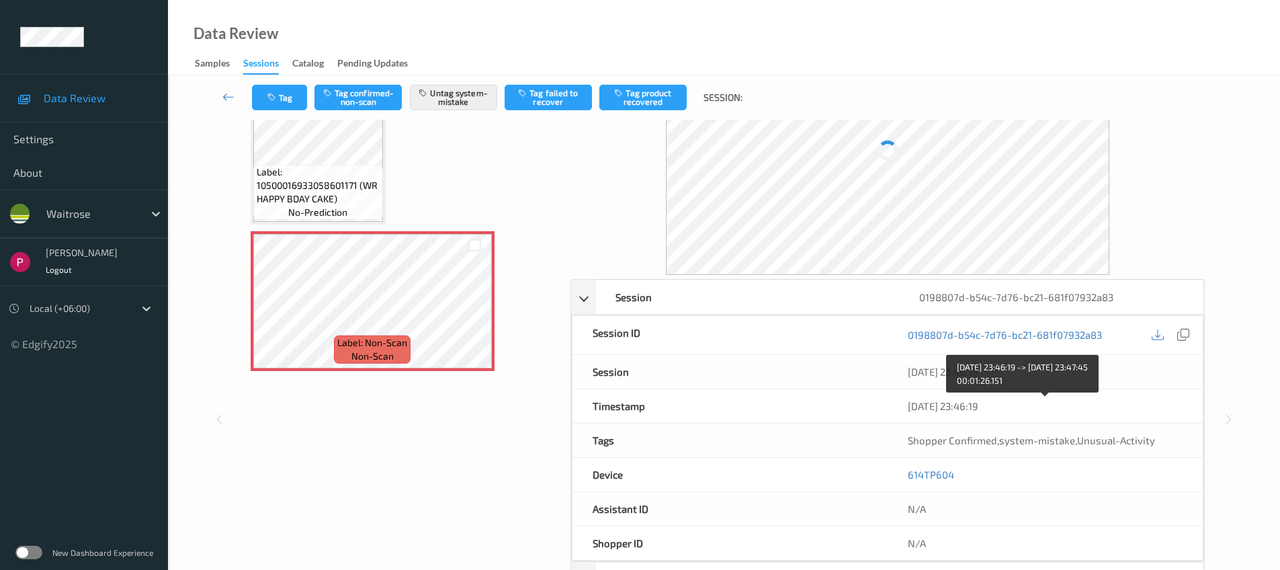
scroll to position [272, 0]
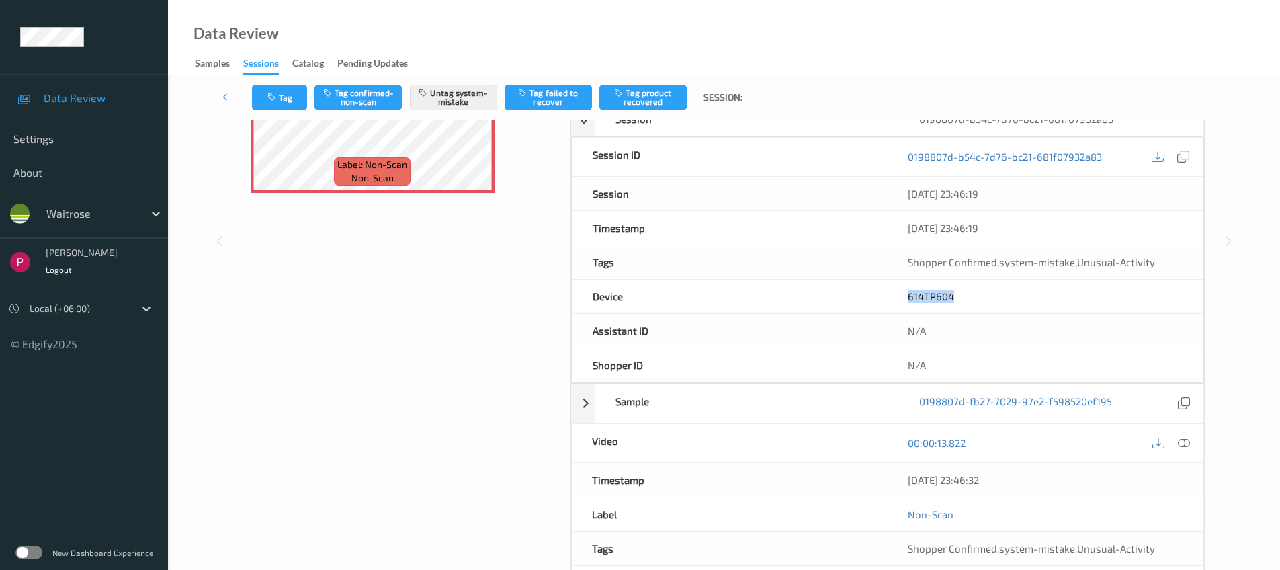
drag, startPoint x: 969, startPoint y: 296, endPoint x: 881, endPoint y: 294, distance: 88.0
click at [881, 295] on div "Device 614TP604" at bounding box center [888, 297] width 632 height 34
copy div "614TP604"
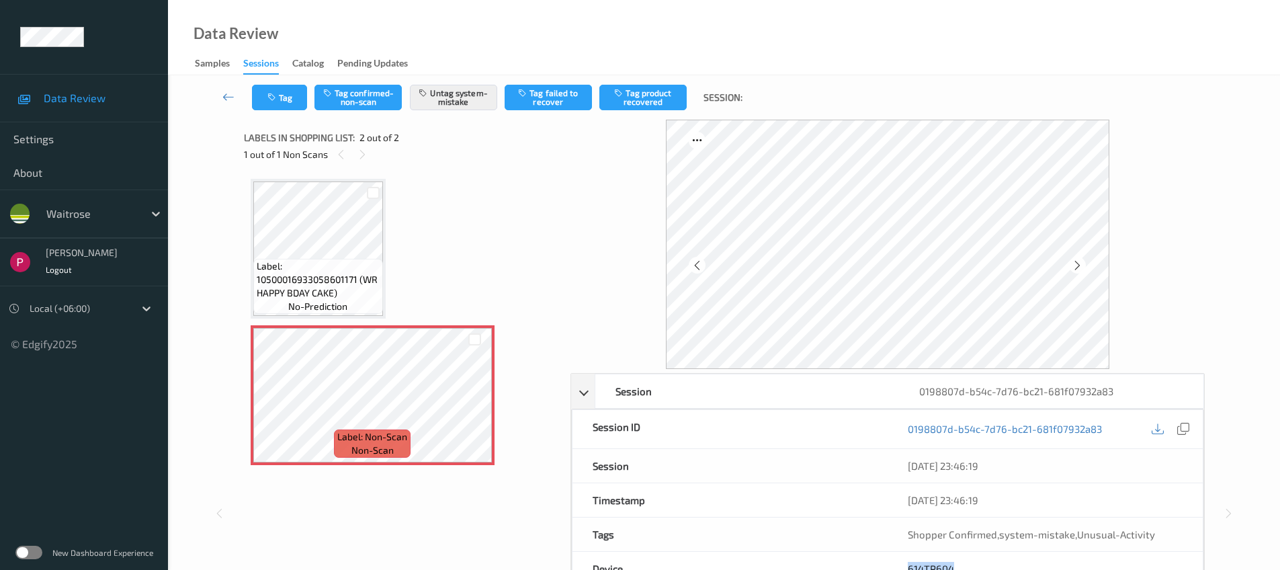
scroll to position [259, 0]
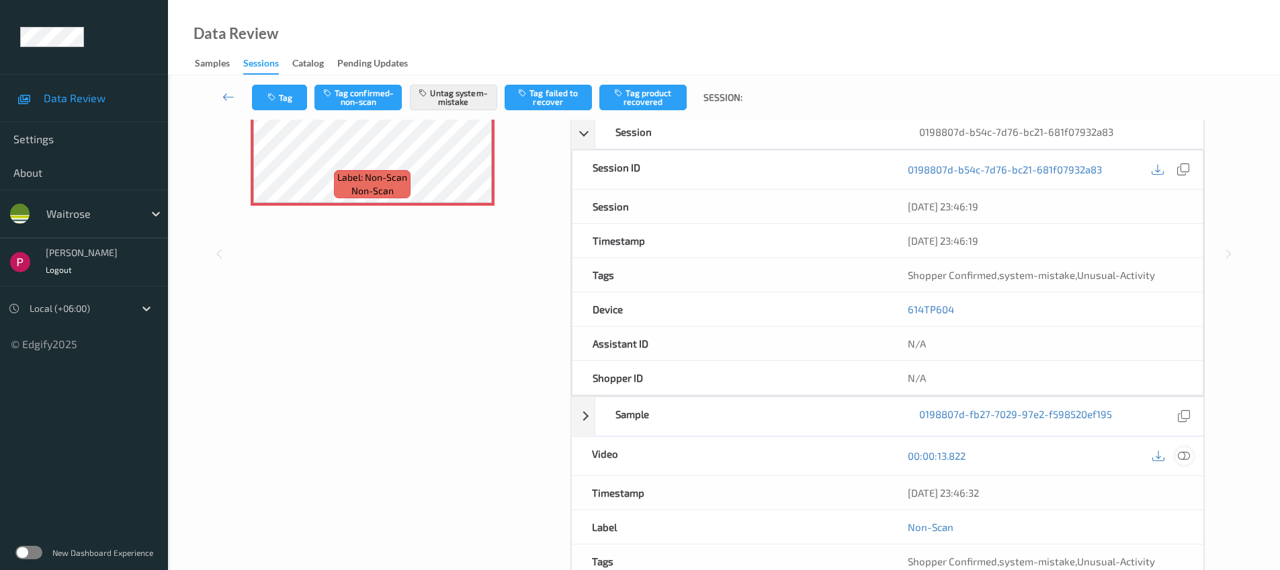
click at [1189, 454] on icon at bounding box center [1184, 456] width 12 height 12
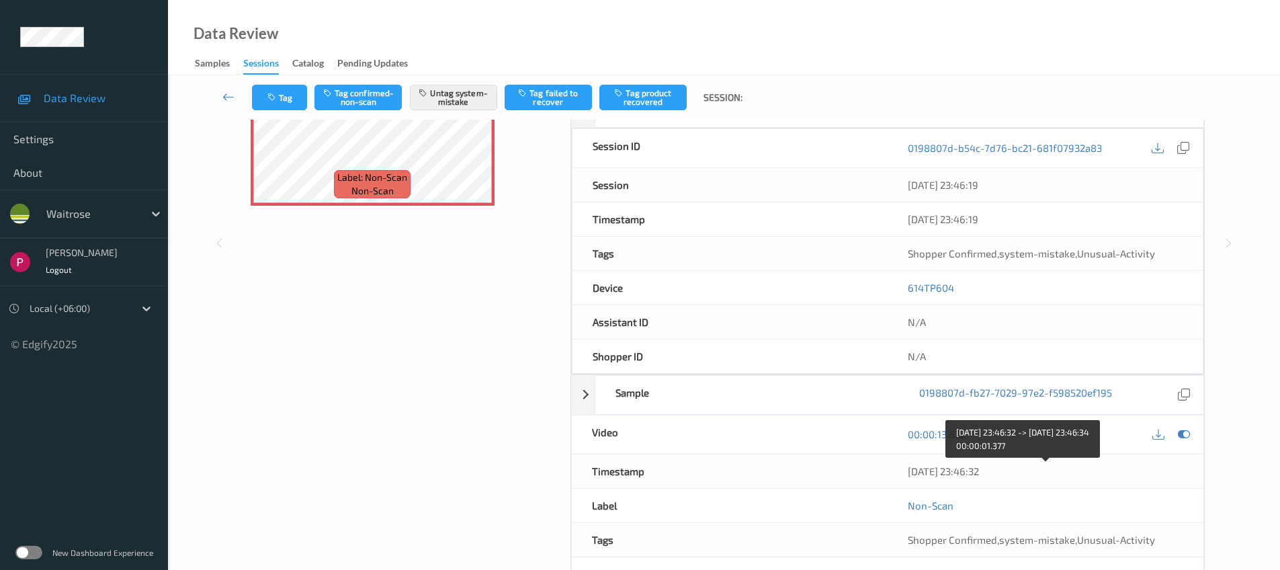
drag, startPoint x: 991, startPoint y: 472, endPoint x: 909, endPoint y: 470, distance: 82.0
click at [909, 470] on div "[DATE] 23:46:32" at bounding box center [1046, 470] width 276 height 13
copy div "[DATE] 23:46:32"
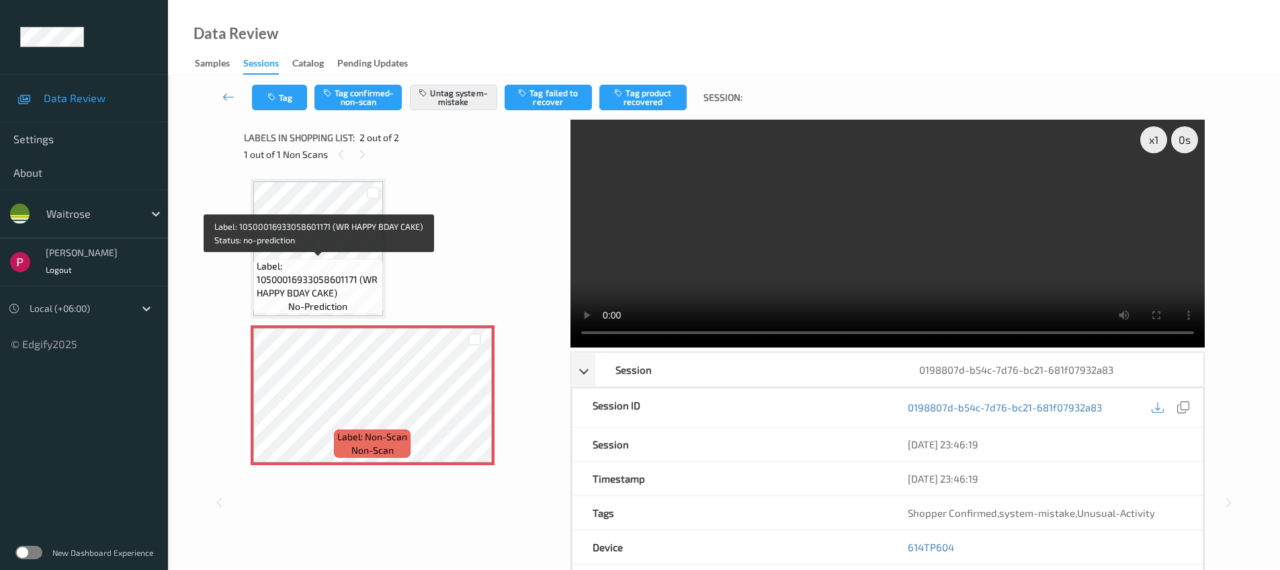
click at [338, 290] on span "Label: 10500016933058601171 (WR HAPPY BDAY CAKE)" at bounding box center [318, 279] width 123 height 40
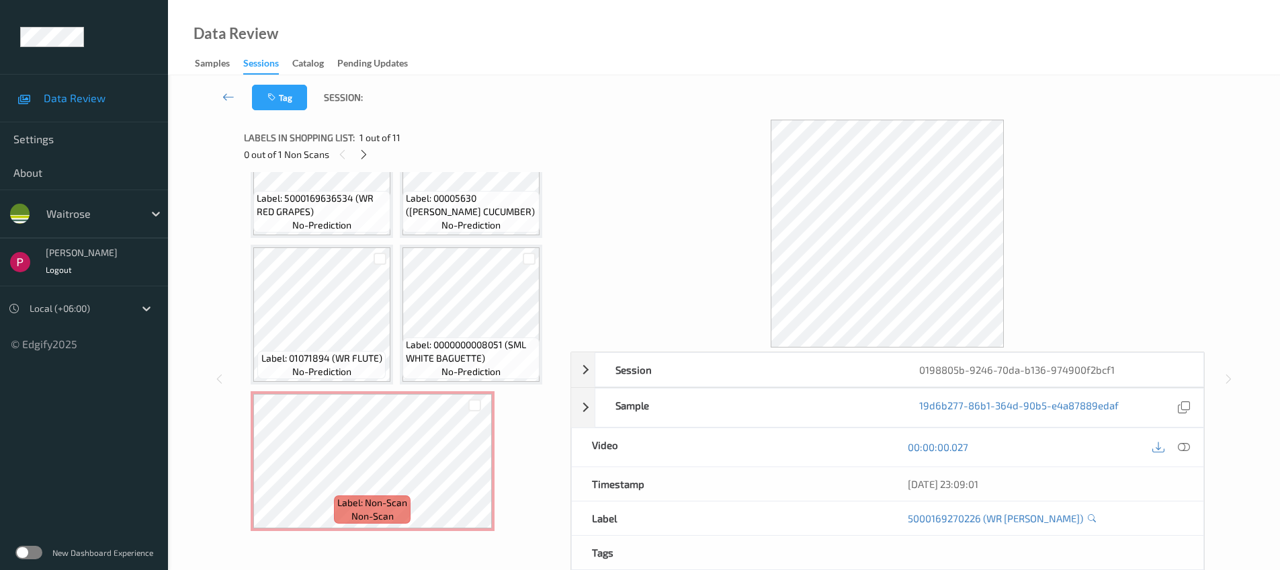
scroll to position [522, 0]
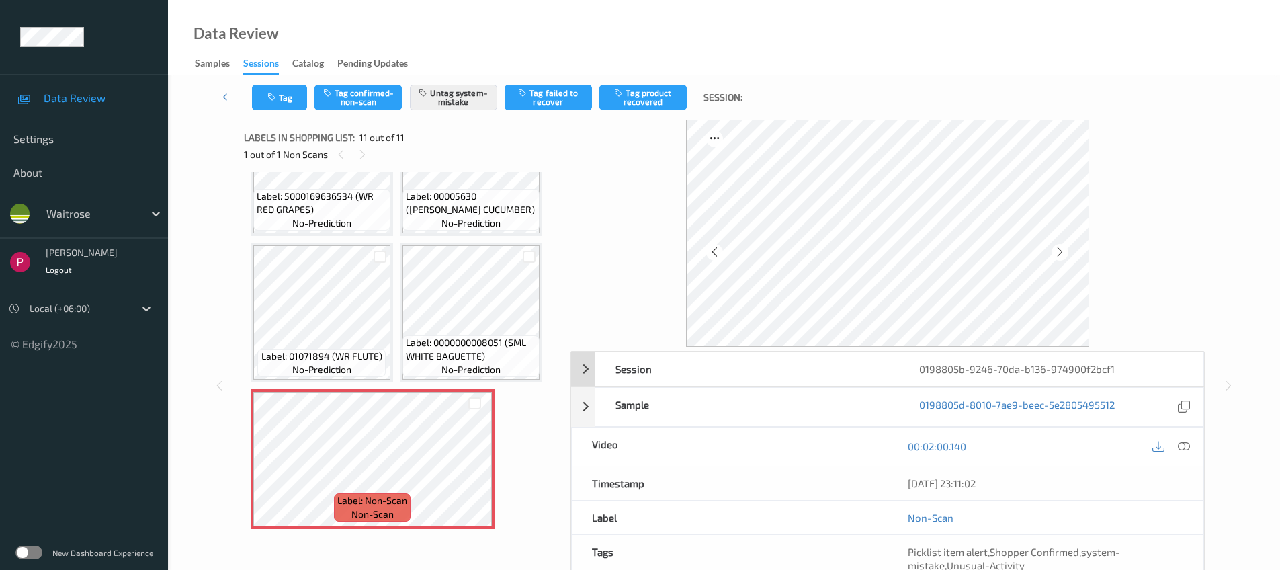
click at [993, 355] on div "0198805b-9246-70da-b136-974900f2bcf1" at bounding box center [1051, 369] width 304 height 34
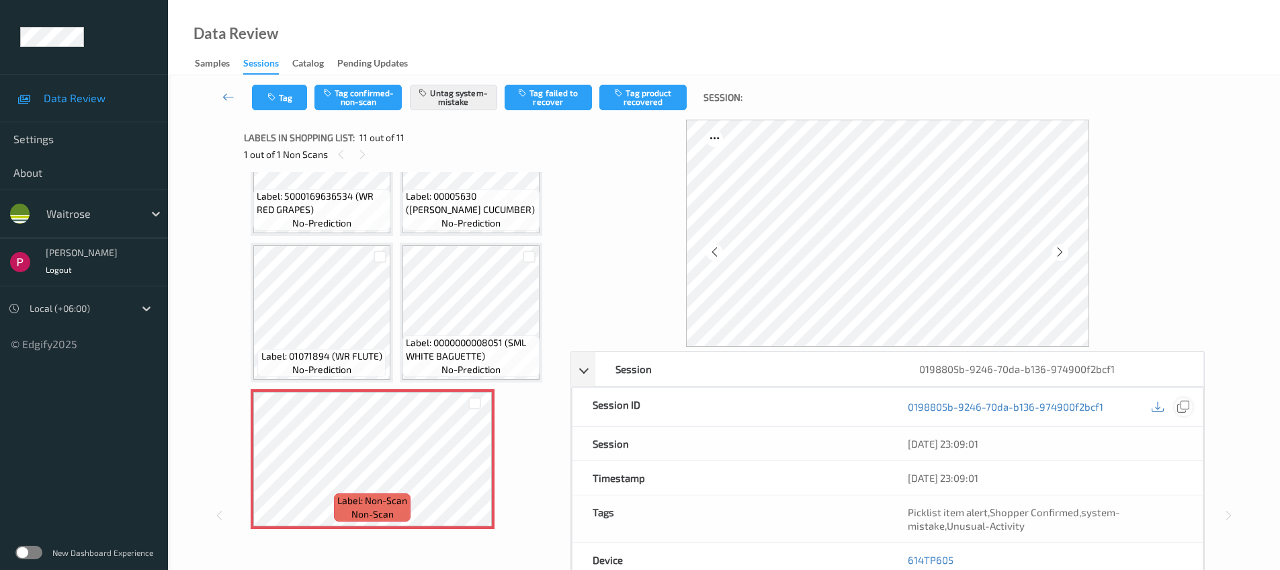
click at [1179, 400] on div at bounding box center [1184, 407] width 18 height 18
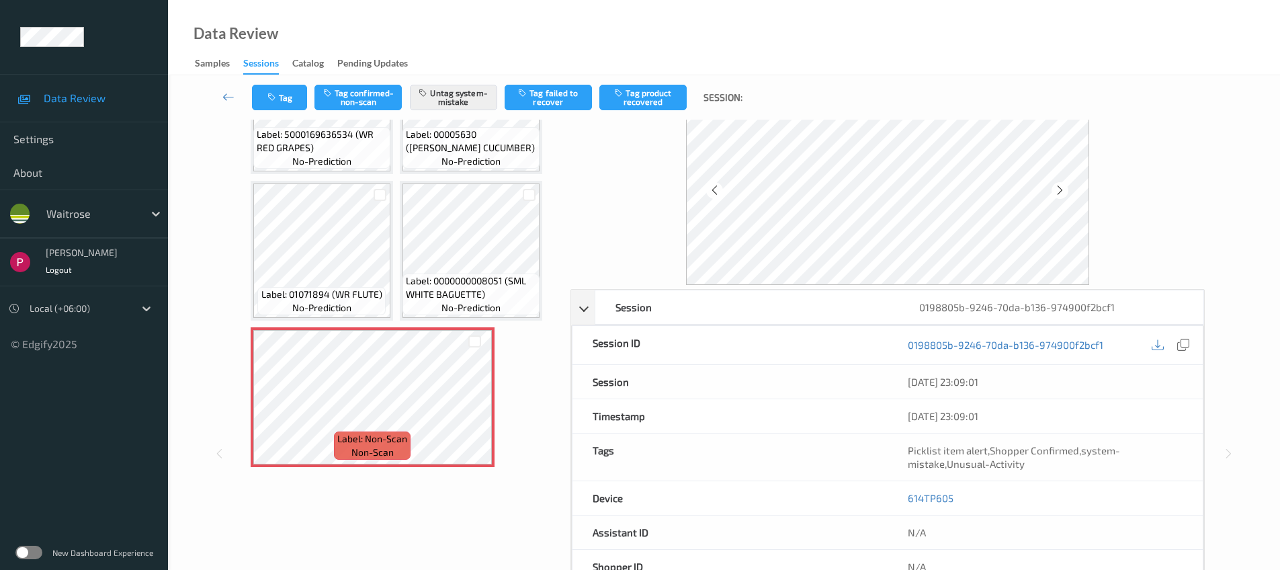
scroll to position [128, 0]
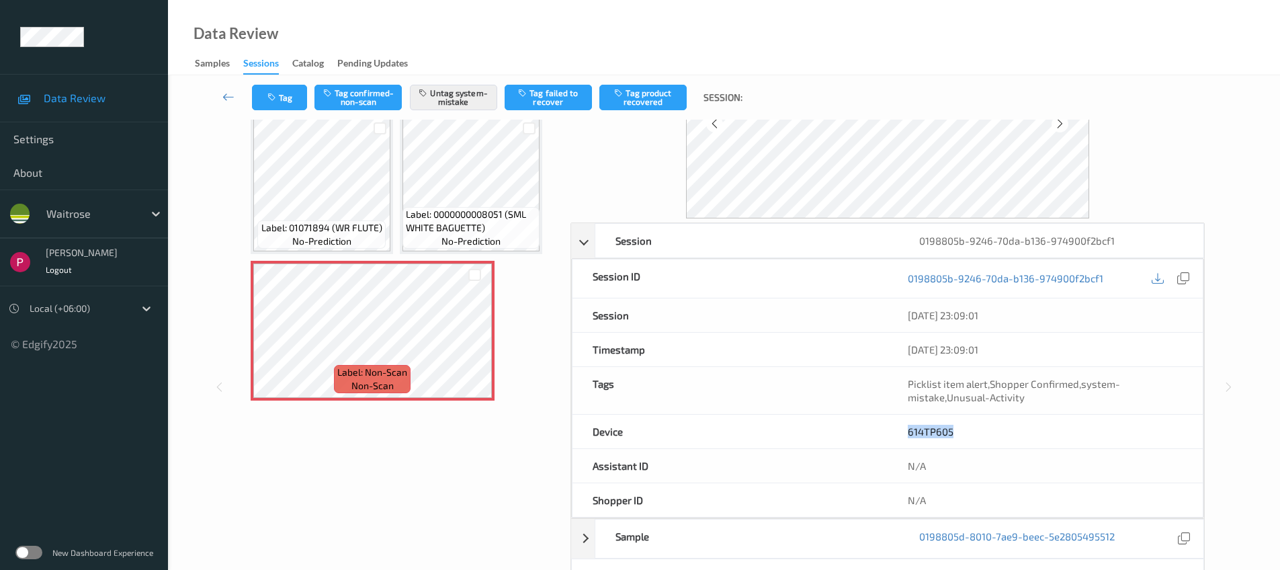
drag, startPoint x: 962, startPoint y: 435, endPoint x: 907, endPoint y: 425, distance: 56.0
click at [907, 425] on div "614TP605" at bounding box center [1045, 432] width 315 height 34
copy link "614TP605"
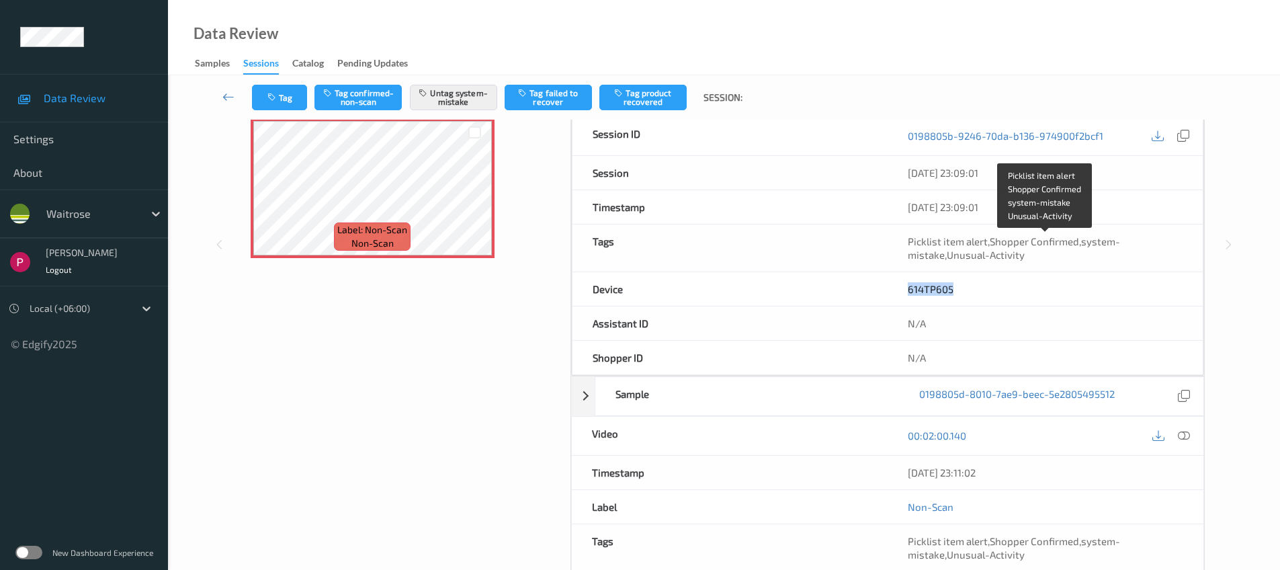
scroll to position [369, 0]
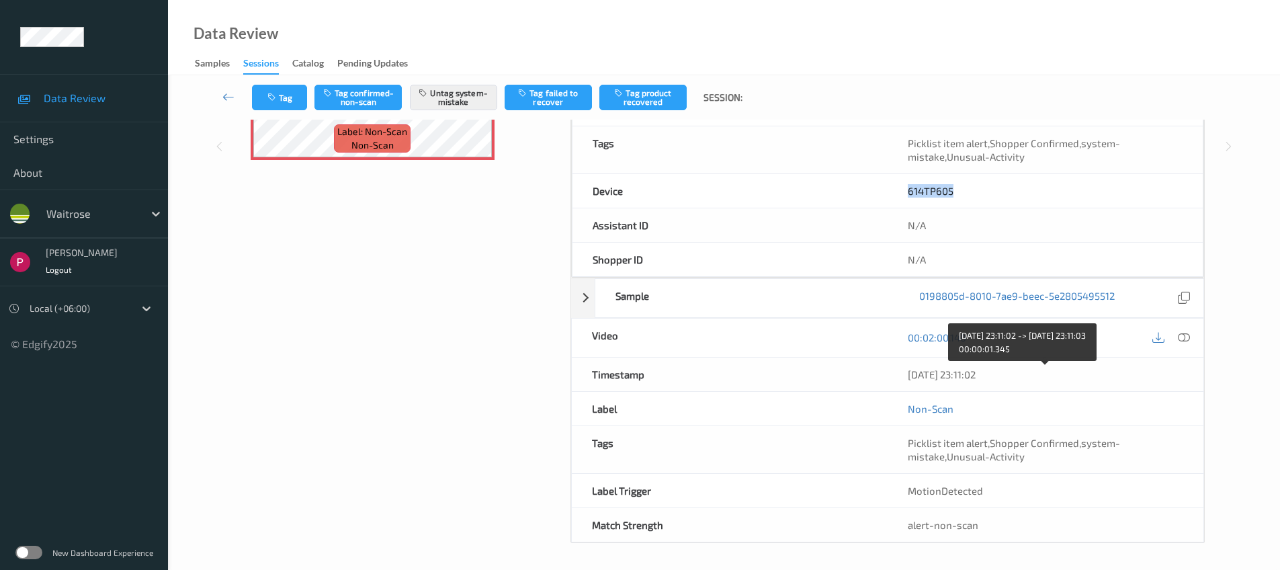
drag, startPoint x: 1008, startPoint y: 374, endPoint x: 897, endPoint y: 365, distance: 111.2
click at [899, 366] on div "[DATE] 23:11:02" at bounding box center [1046, 374] width 316 height 34
copy div "[DATE] 23:11:02"
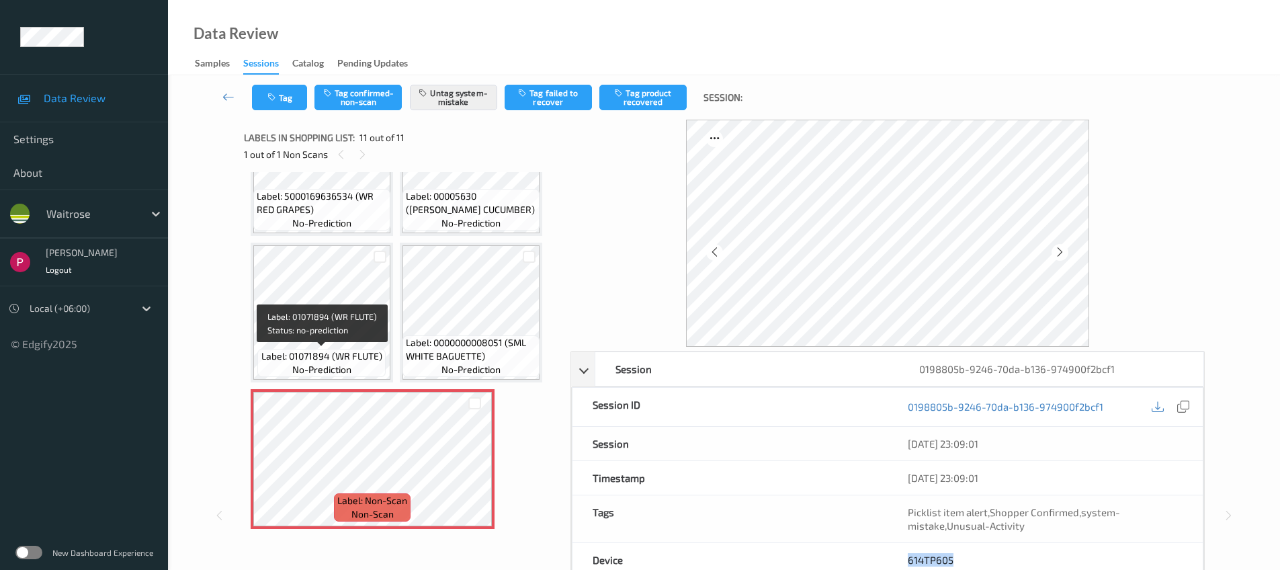
scroll to position [0, 0]
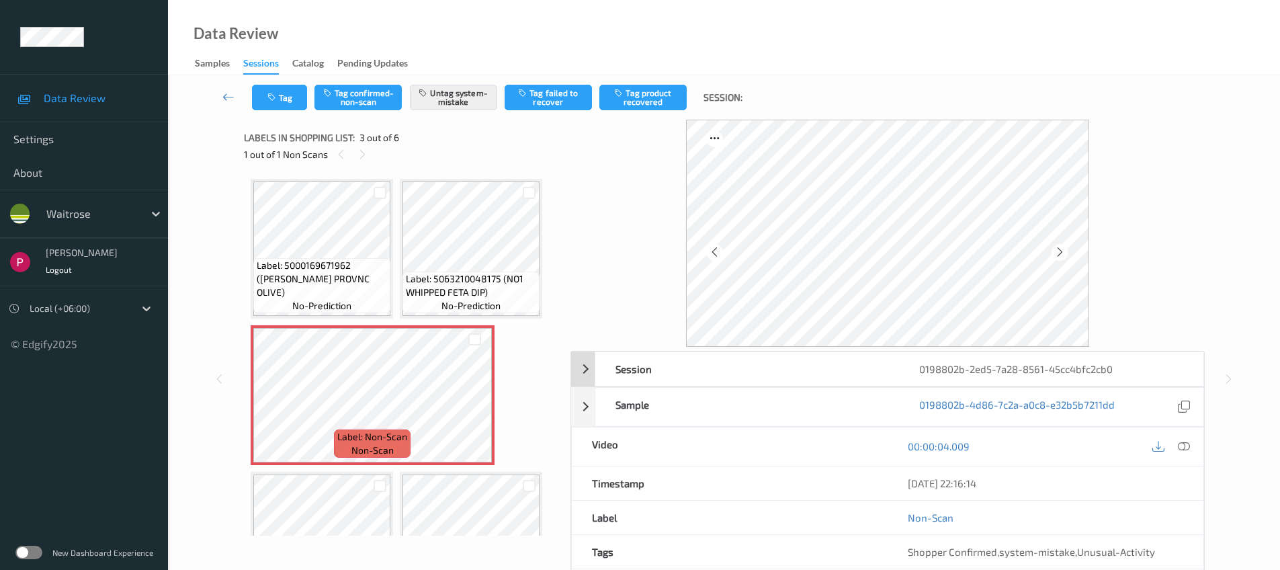
click at [995, 371] on div "0198802b-2ed5-7a28-8561-45cc4bfc2cb0" at bounding box center [1051, 369] width 304 height 34
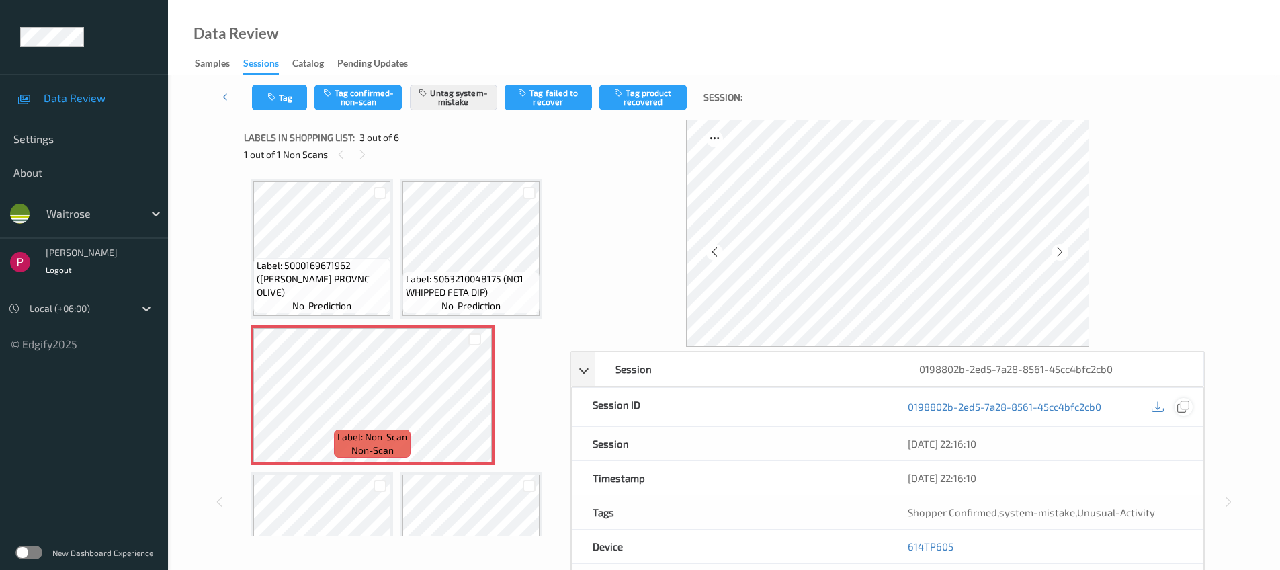
click at [1187, 407] on icon at bounding box center [1183, 406] width 12 height 12
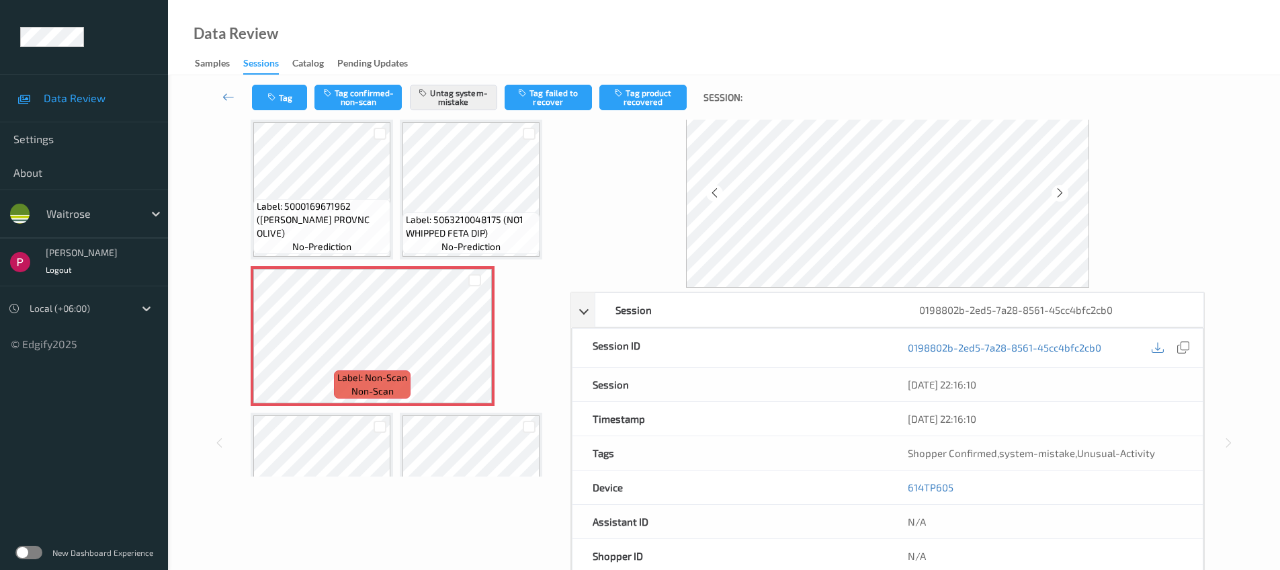
scroll to position [127, 0]
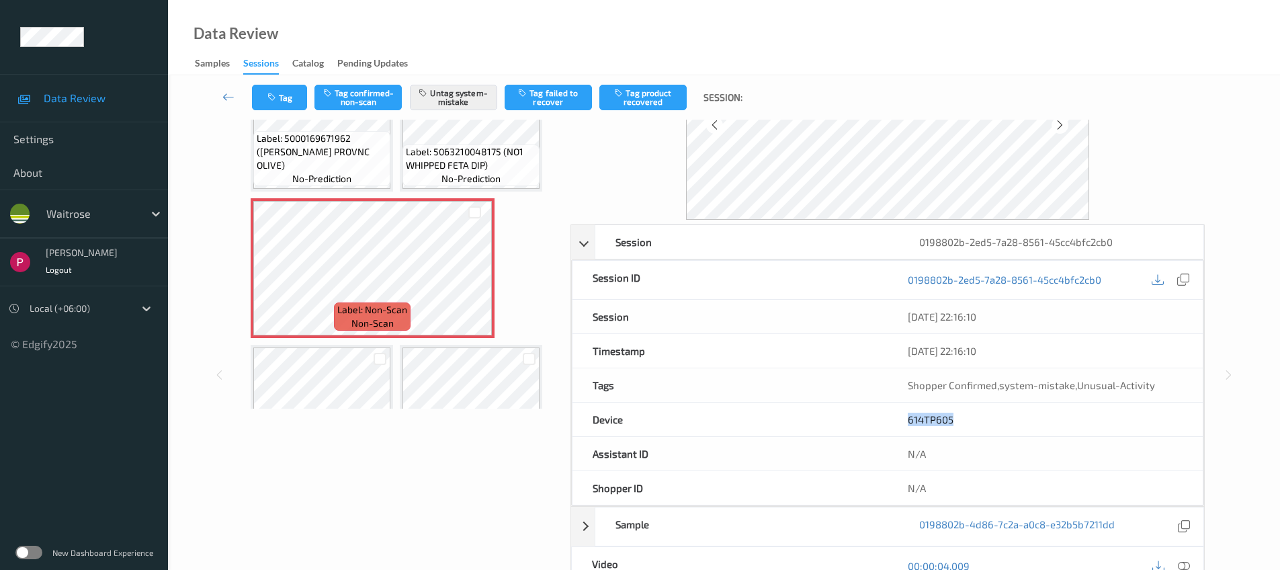
drag, startPoint x: 946, startPoint y: 419, endPoint x: 891, endPoint y: 417, distance: 55.1
click at [891, 417] on div "614TP605" at bounding box center [1045, 420] width 315 height 34
copy link "614TP605"
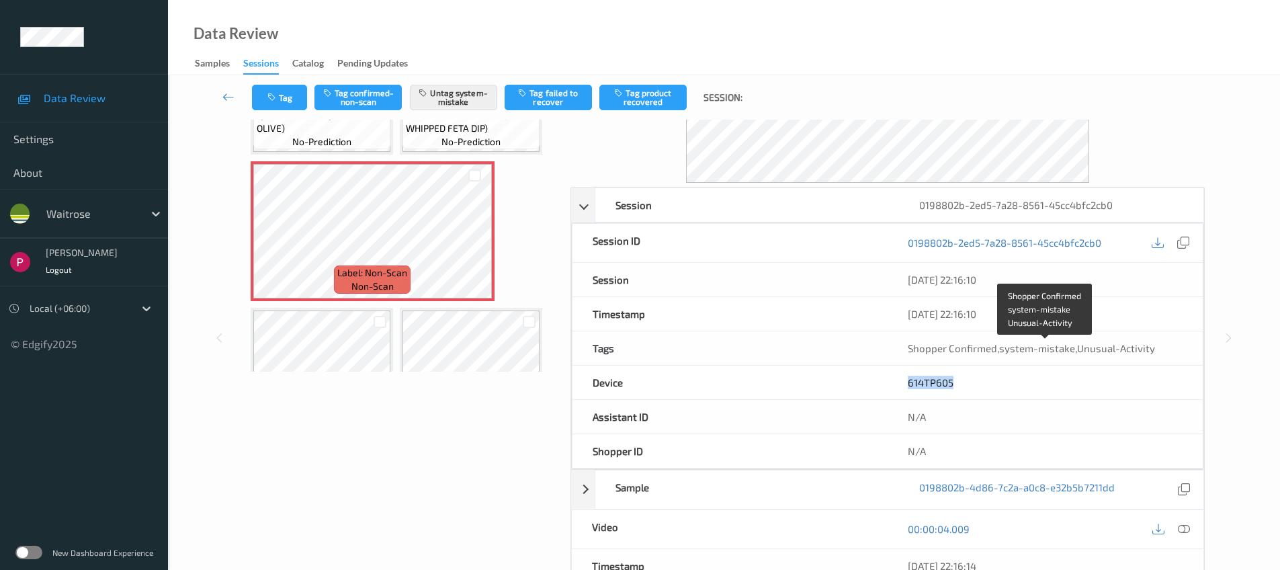
scroll to position [342, 0]
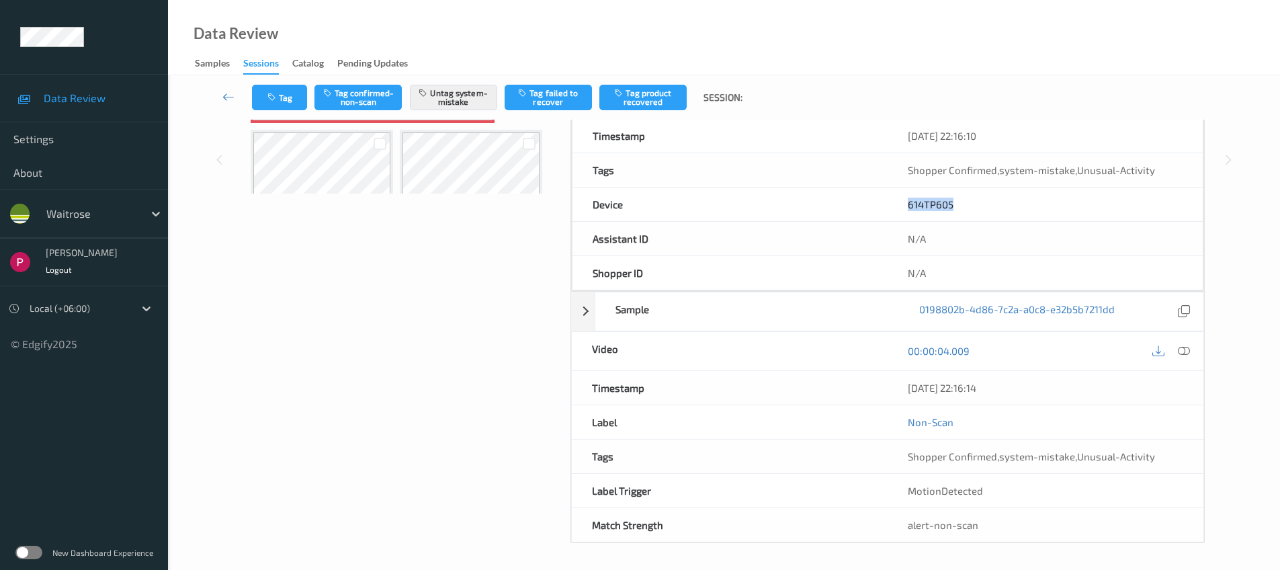
drag, startPoint x: 1017, startPoint y: 383, endPoint x: 898, endPoint y: 386, distance: 119.0
click at [898, 386] on div "06/08/2025 22:16:14" at bounding box center [1046, 388] width 316 height 34
copy div "06/08/2025 22:16:14"
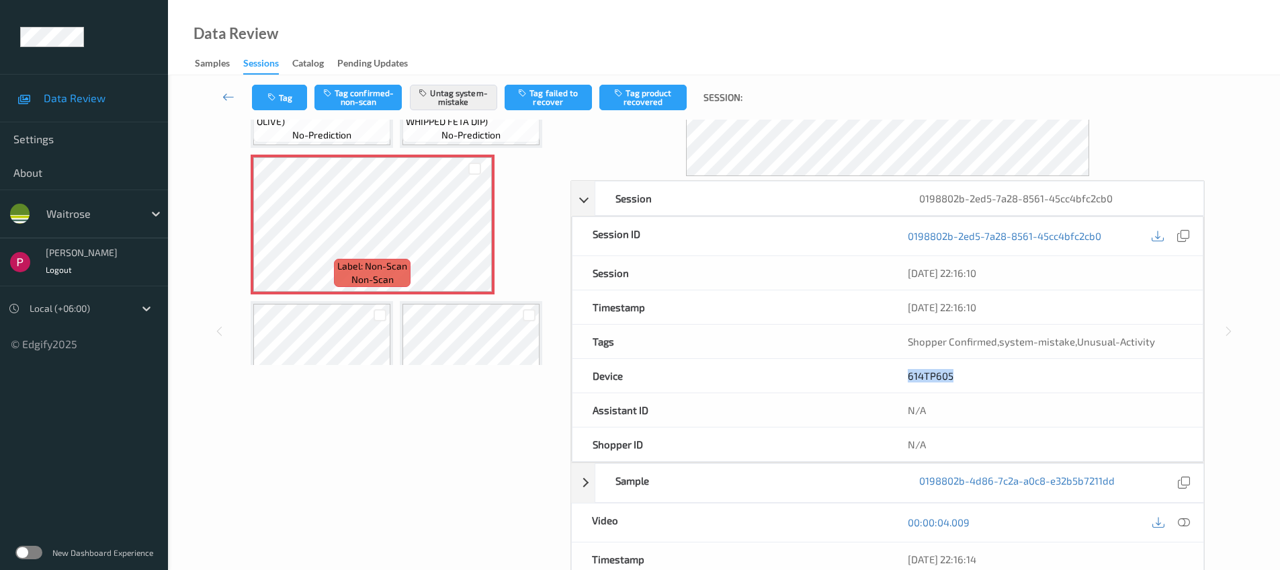
scroll to position [214, 0]
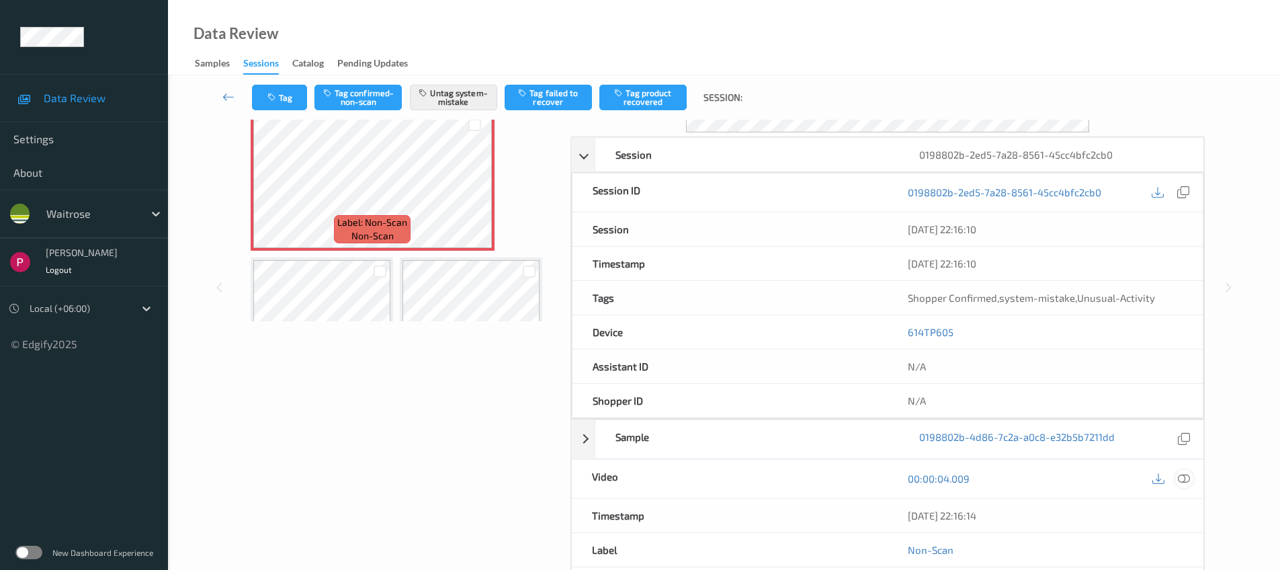
click at [1188, 479] on icon at bounding box center [1184, 478] width 12 height 12
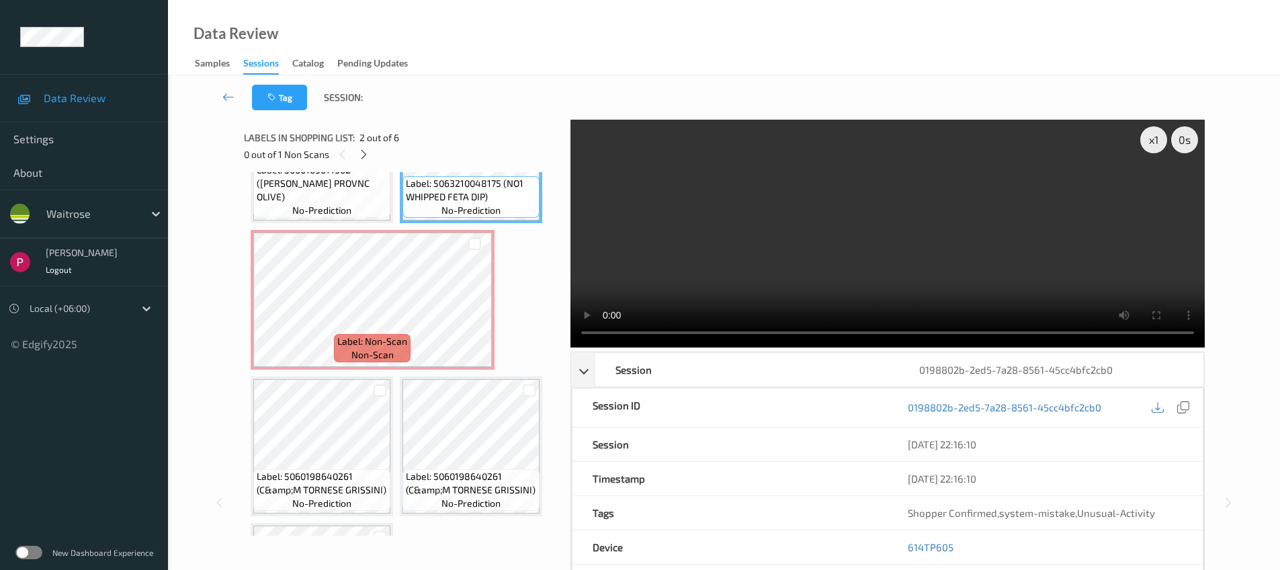
scroll to position [0, 0]
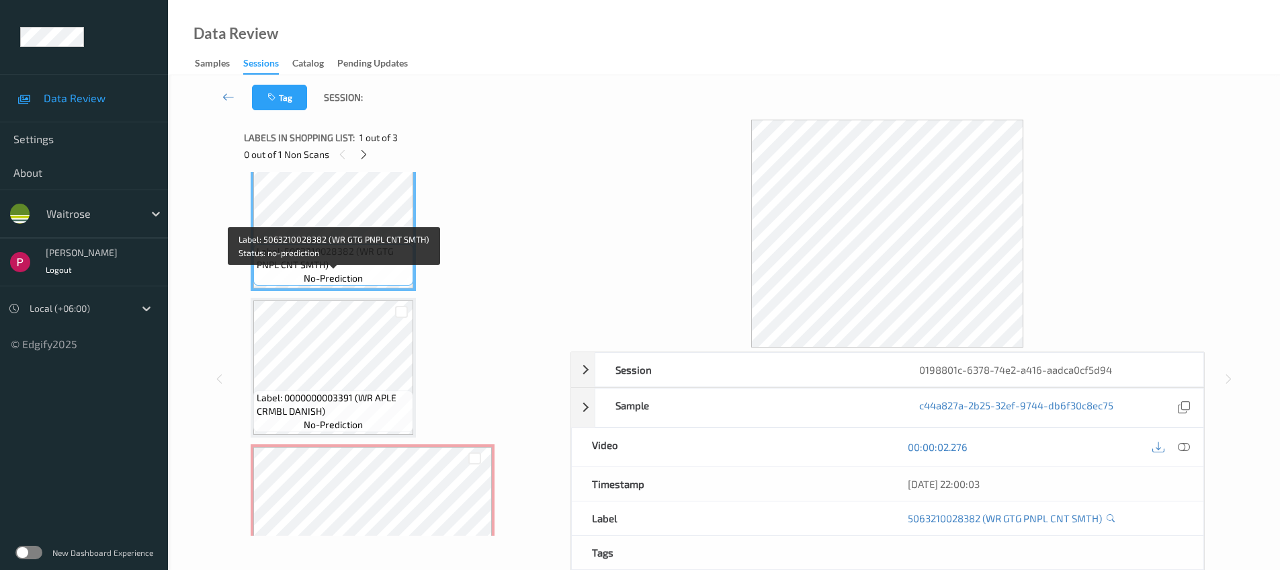
scroll to position [83, 0]
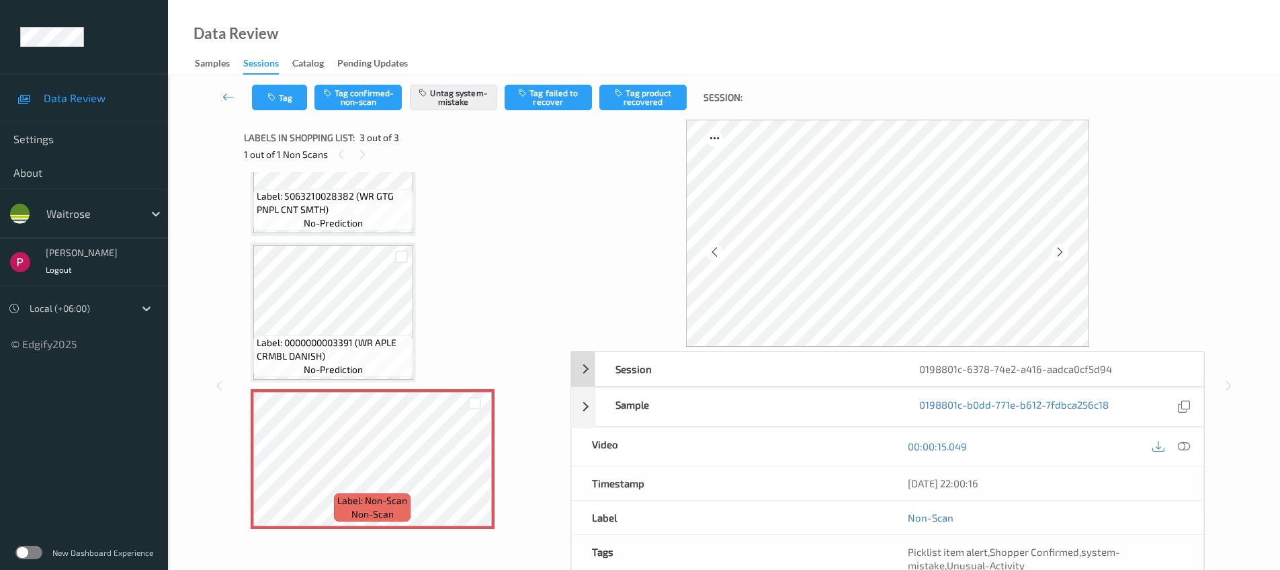
click at [1050, 369] on div "0198801c-6378-74e2-a416-aadca0cf5d94" at bounding box center [1051, 369] width 304 height 34
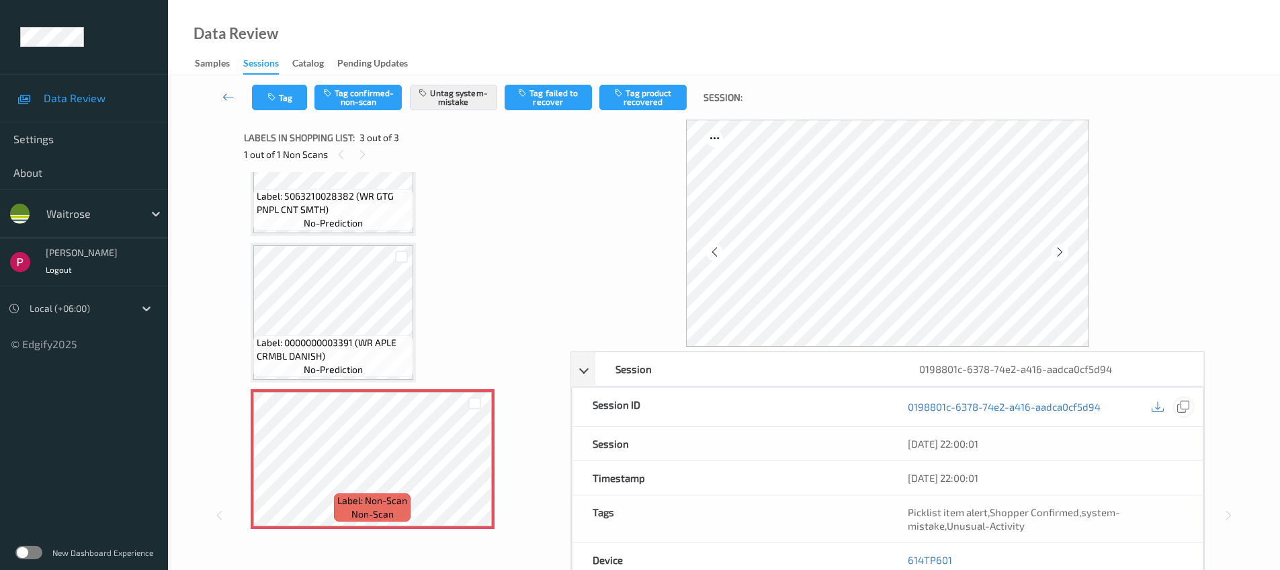
click at [1187, 408] on icon at bounding box center [1183, 406] width 12 height 12
drag, startPoint x: 956, startPoint y: 562, endPoint x: 909, endPoint y: 555, distance: 47.5
click at [904, 552] on div "614TP601" at bounding box center [1045, 560] width 315 height 34
copy link "614TP601"
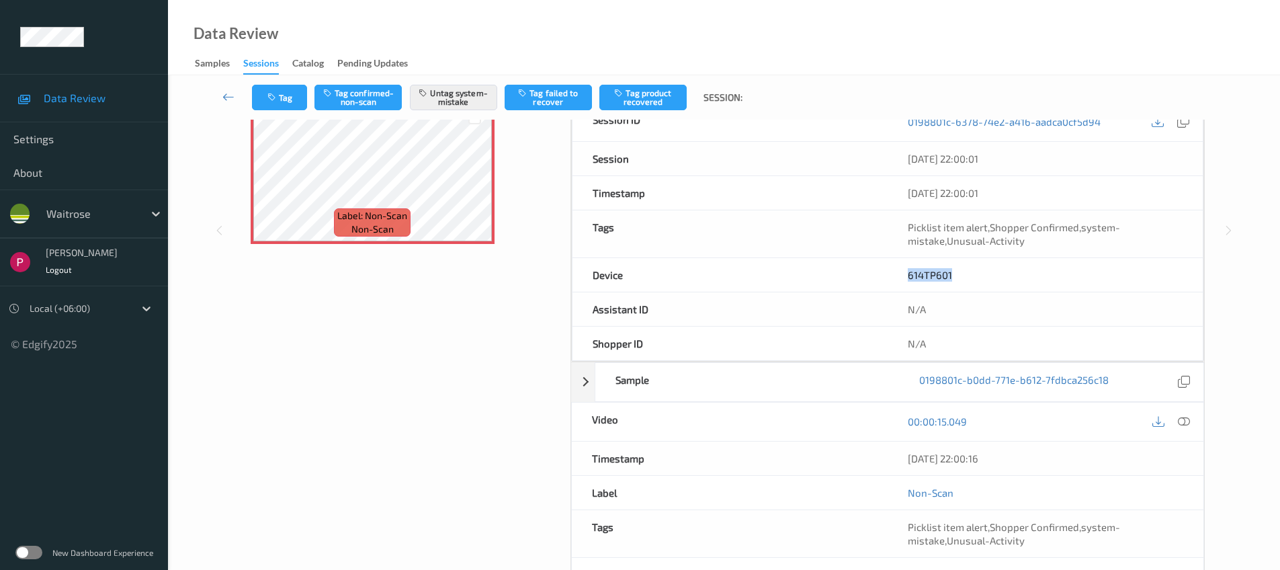
drag, startPoint x: 1005, startPoint y: 460, endPoint x: 901, endPoint y: 462, distance: 103.5
click at [900, 462] on div "06/08/2025 22:00:16" at bounding box center [1046, 458] width 316 height 34
copy div "06/08/2025 22:00:16"
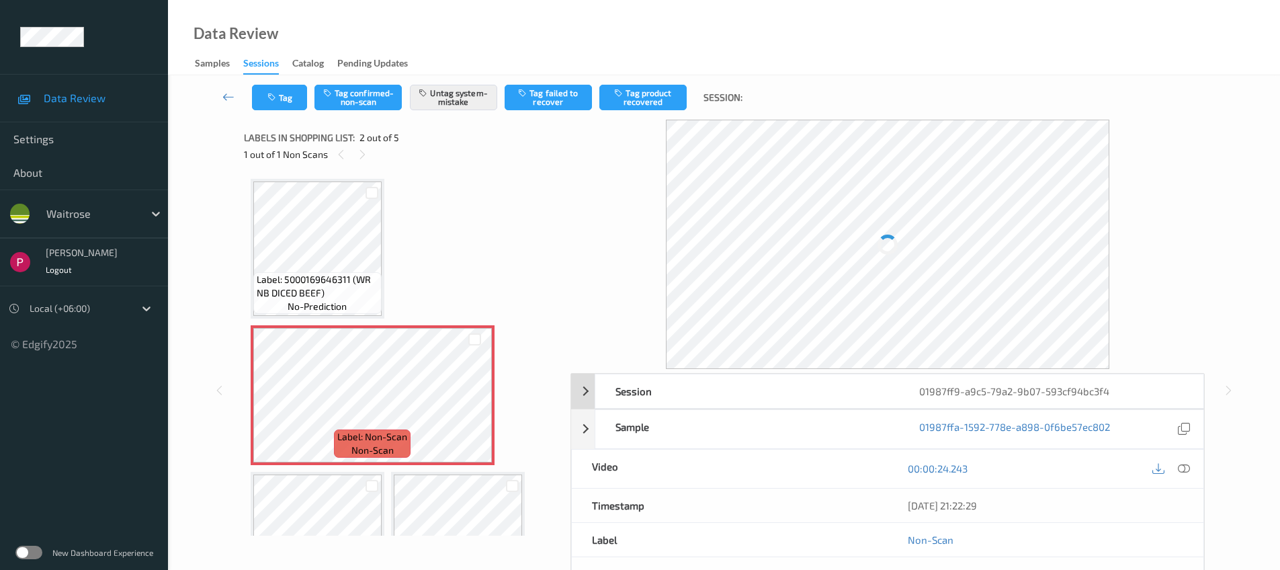
click at [990, 397] on div "01987ff9-a9c5-79a2-9b07-593cf94bc3f4" at bounding box center [1051, 391] width 304 height 34
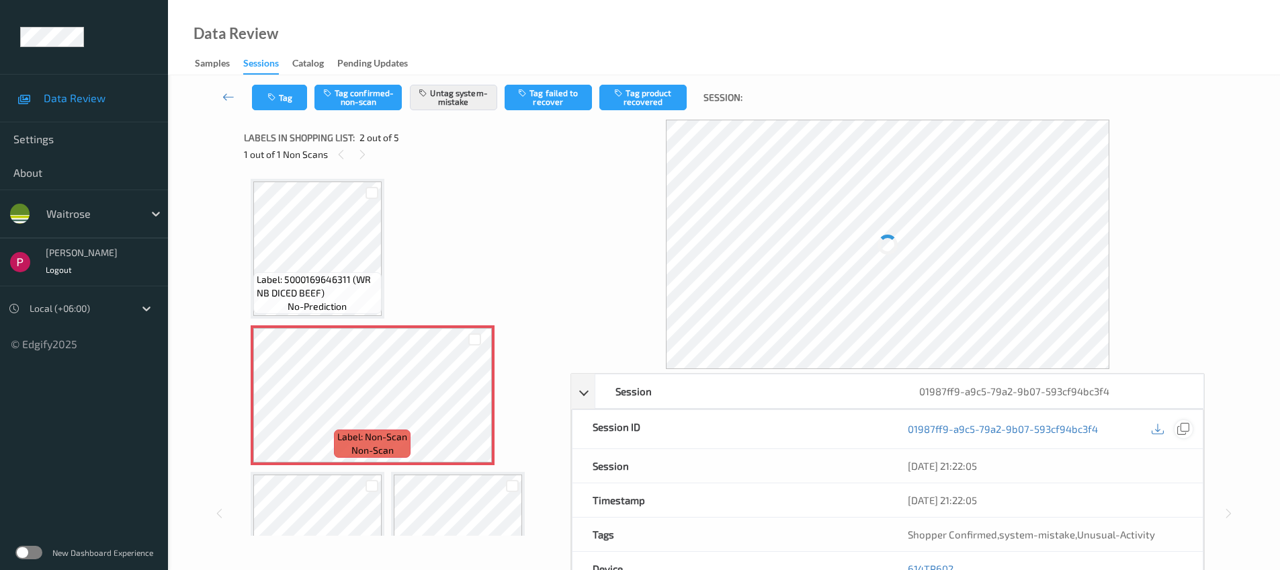
click at [1177, 423] on icon at bounding box center [1183, 429] width 12 height 12
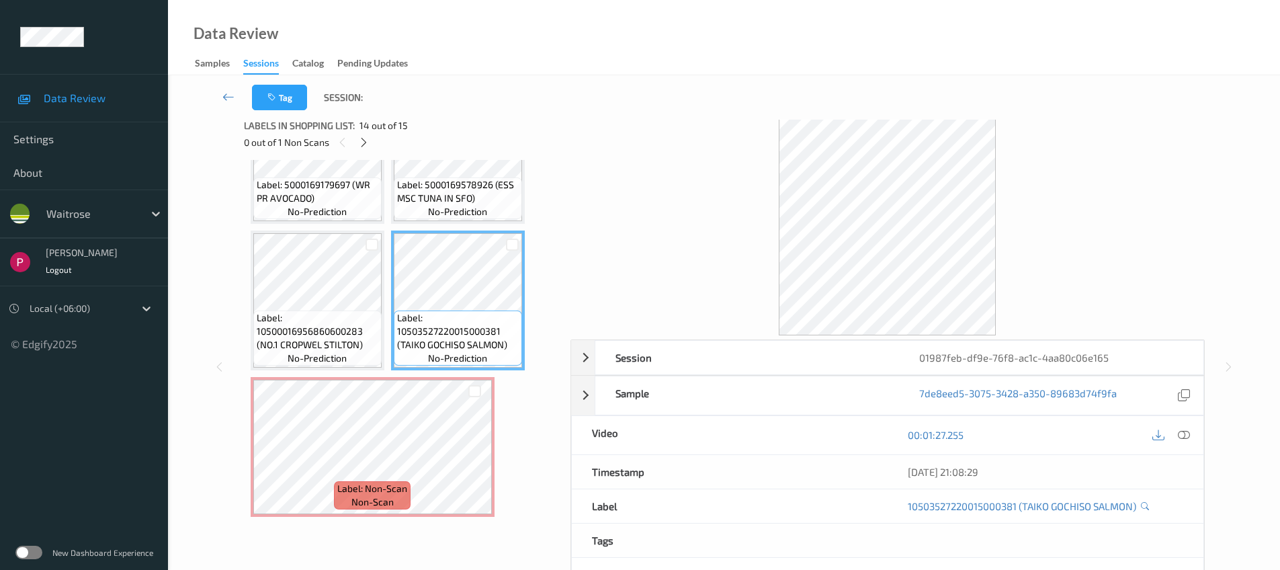
scroll to position [97, 0]
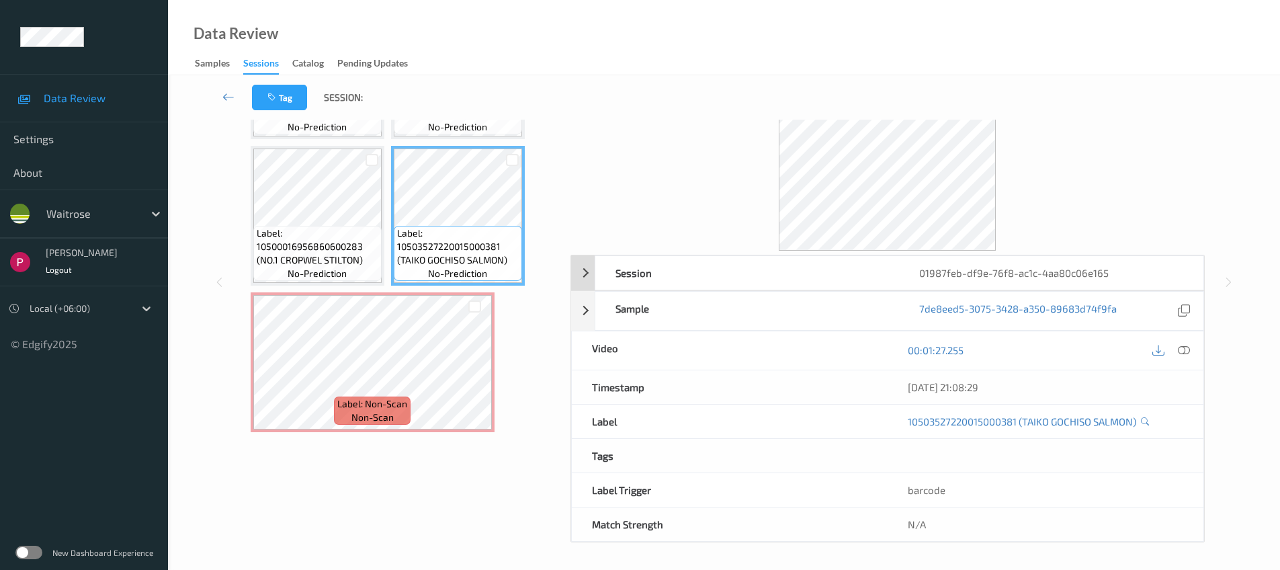
click at [747, 280] on div "Session" at bounding box center [747, 273] width 304 height 34
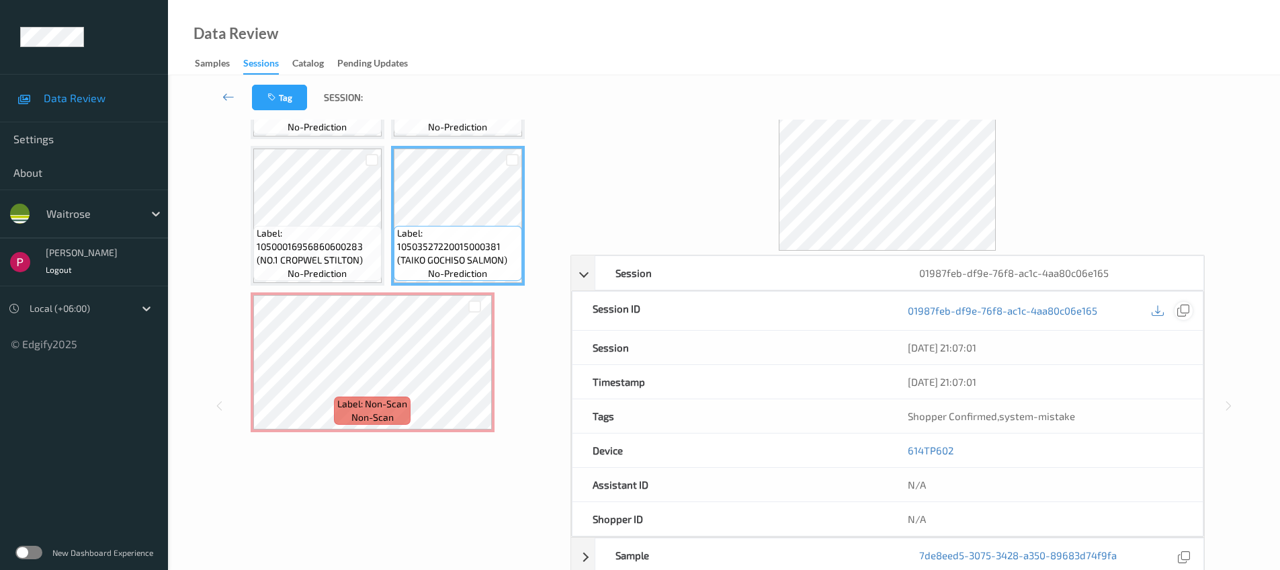
drag, startPoint x: 1188, startPoint y: 315, endPoint x: 1193, endPoint y: 329, distance: 14.2
click at [1188, 315] on icon at bounding box center [1183, 310] width 12 height 12
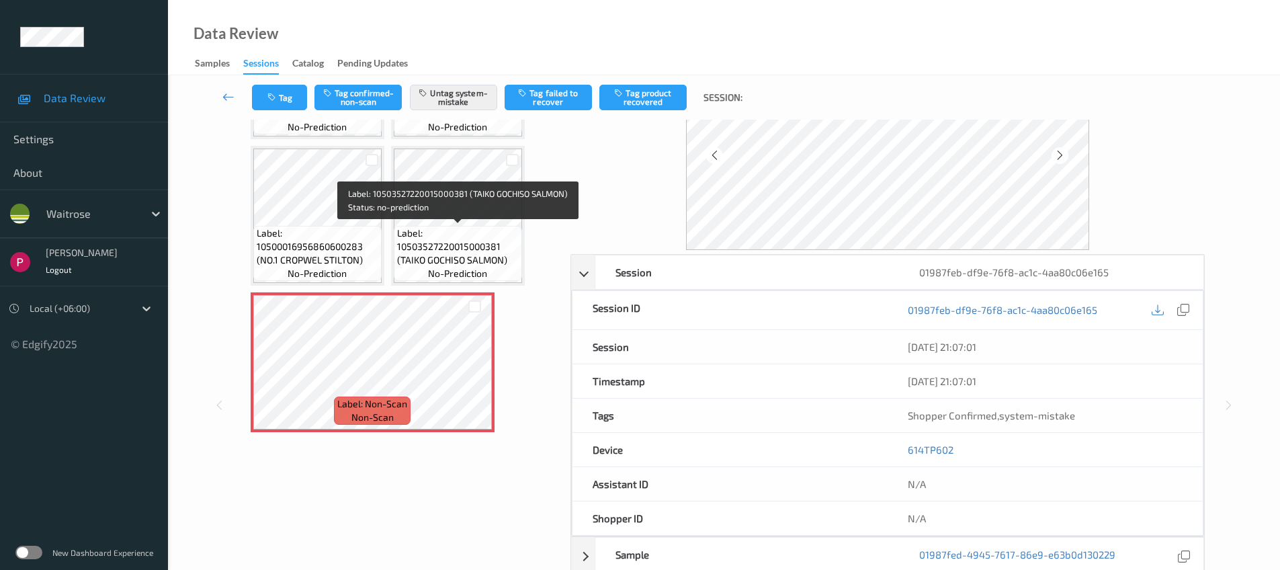
click at [471, 239] on span "Label: 10503527220015000381 (TAIKO GOCHISO SALMON)" at bounding box center [458, 246] width 122 height 40
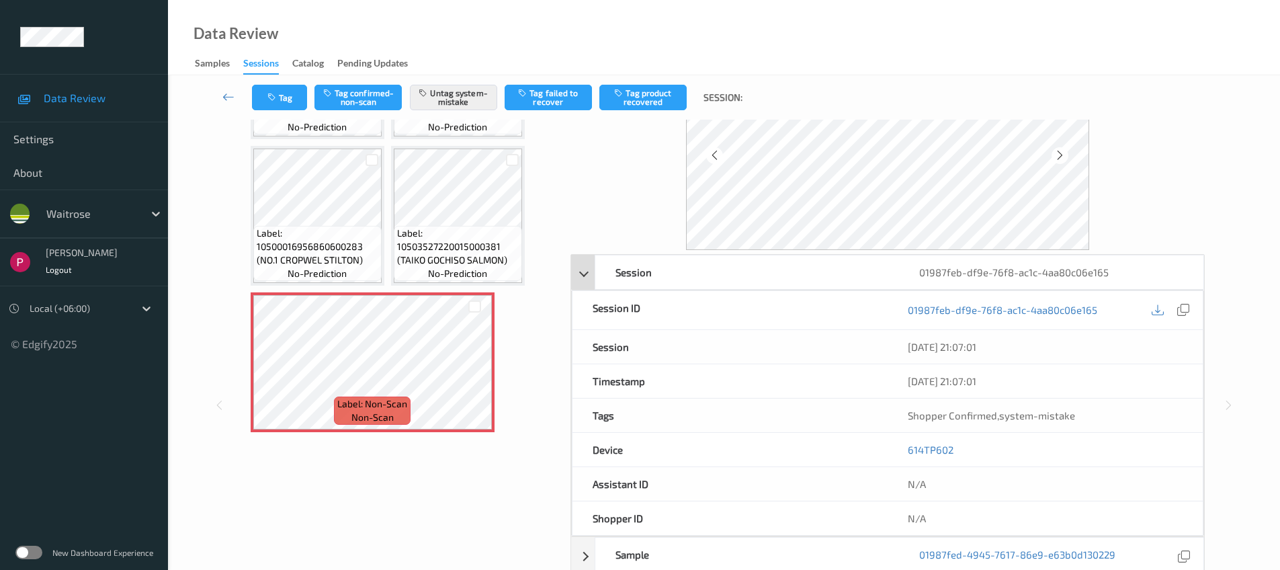
click at [1177, 267] on div "01987feb-df9e-76f8-ac1c-4aa80c06e165" at bounding box center [1051, 272] width 304 height 34
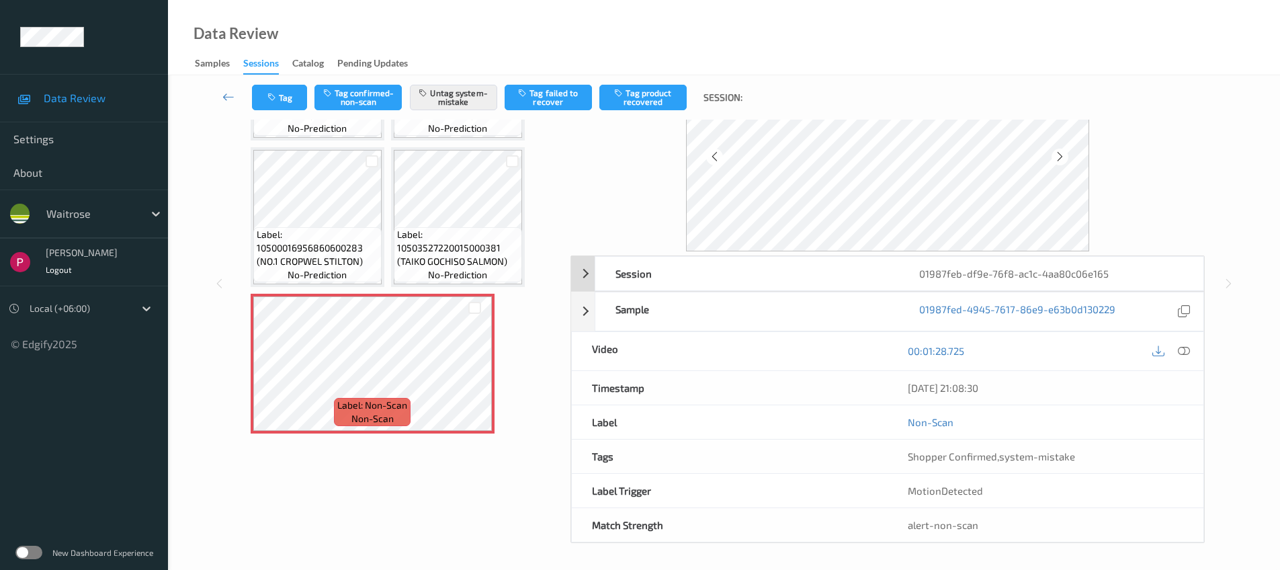
click at [1167, 289] on div "01987feb-df9e-76f8-ac1c-4aa80c06e165" at bounding box center [1051, 274] width 304 height 34
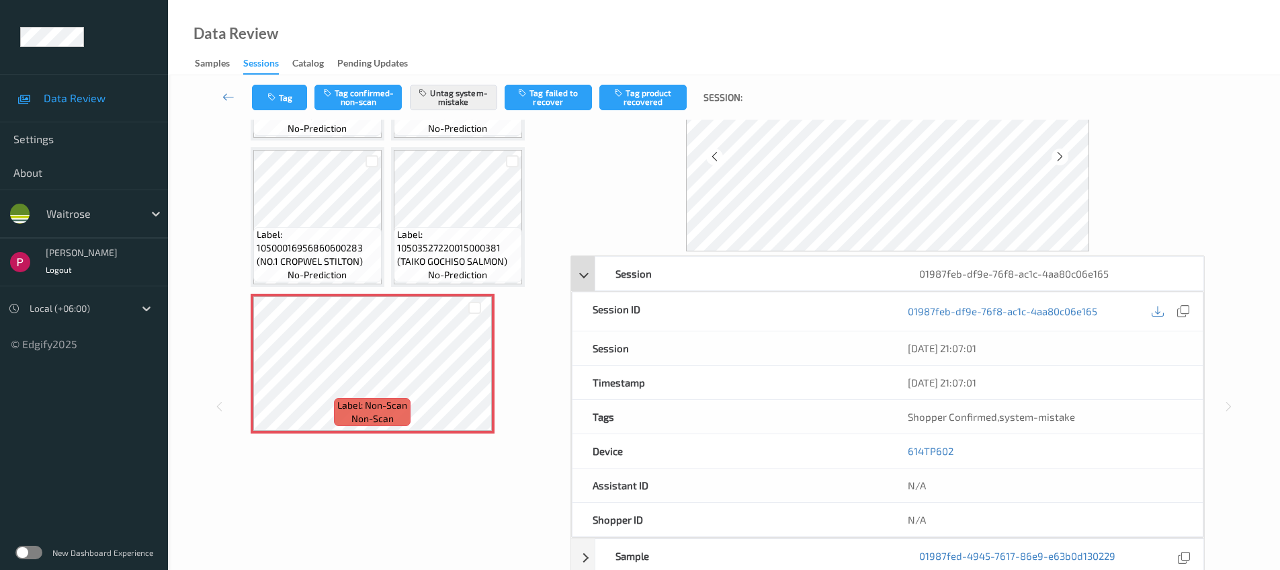
scroll to position [97, 0]
click at [1189, 310] on div at bounding box center [1184, 310] width 18 height 18
drag, startPoint x: 931, startPoint y: 450, endPoint x: 902, endPoint y: 451, distance: 29.6
click at [902, 451] on div "614TP602" at bounding box center [1045, 450] width 315 height 34
copy link "614TP602"
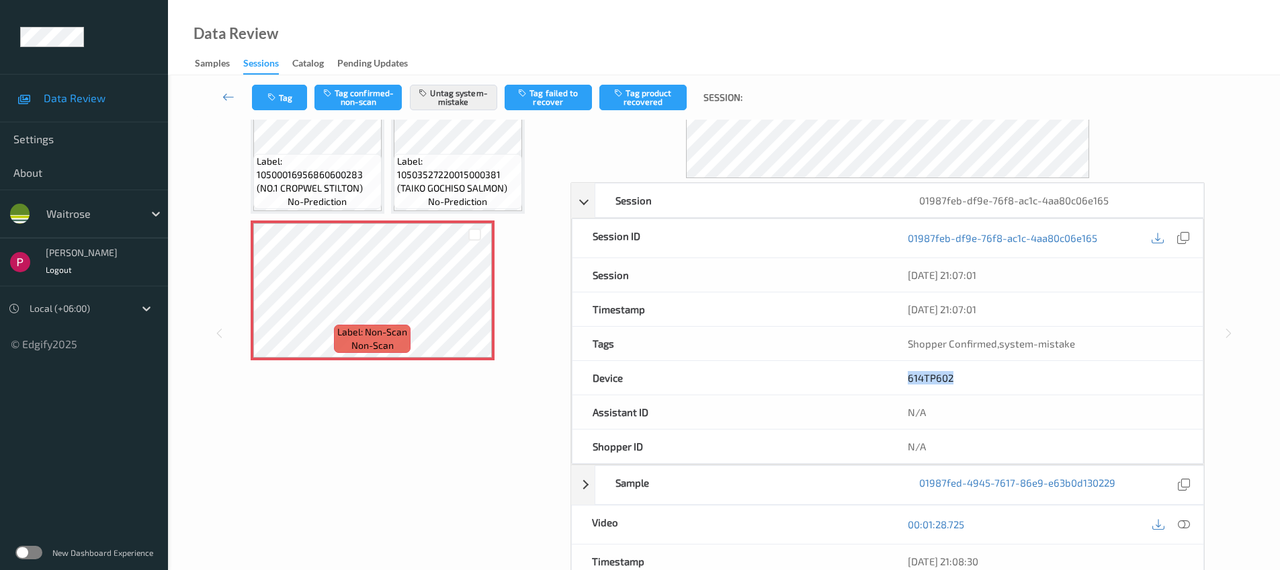
scroll to position [342, 0]
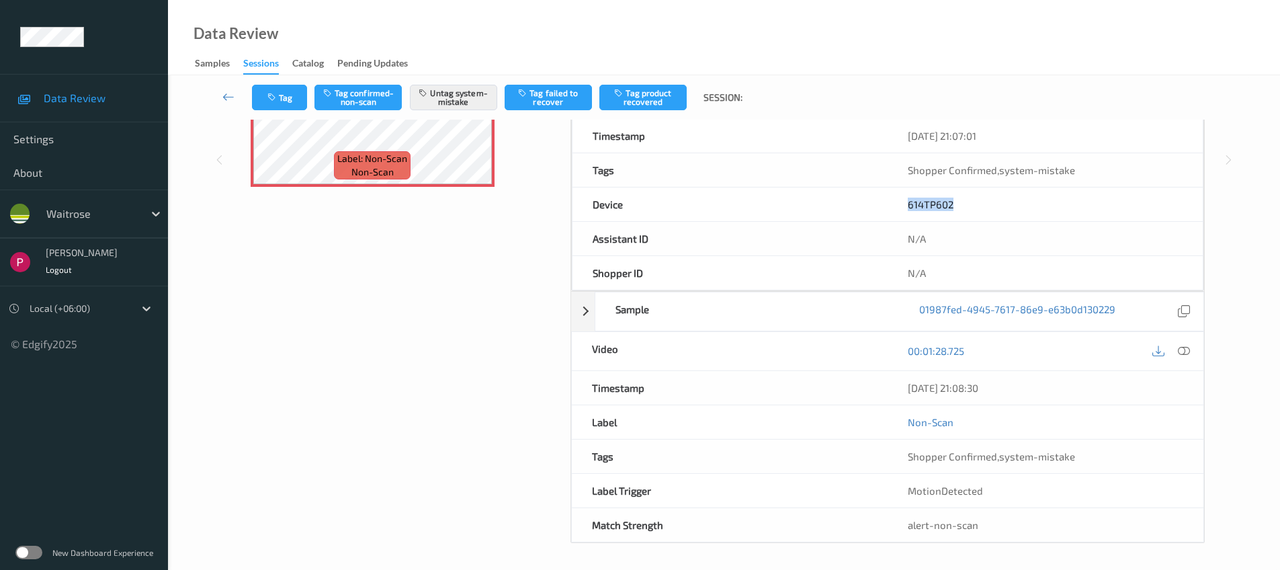
drag, startPoint x: 978, startPoint y: 385, endPoint x: 907, endPoint y: 386, distance: 71.9
click at [907, 386] on div "06/08/2025 21:08:30" at bounding box center [1046, 388] width 316 height 34
copy div "06/08/2025 21:08:30"
click at [1189, 350] on icon at bounding box center [1184, 351] width 12 height 12
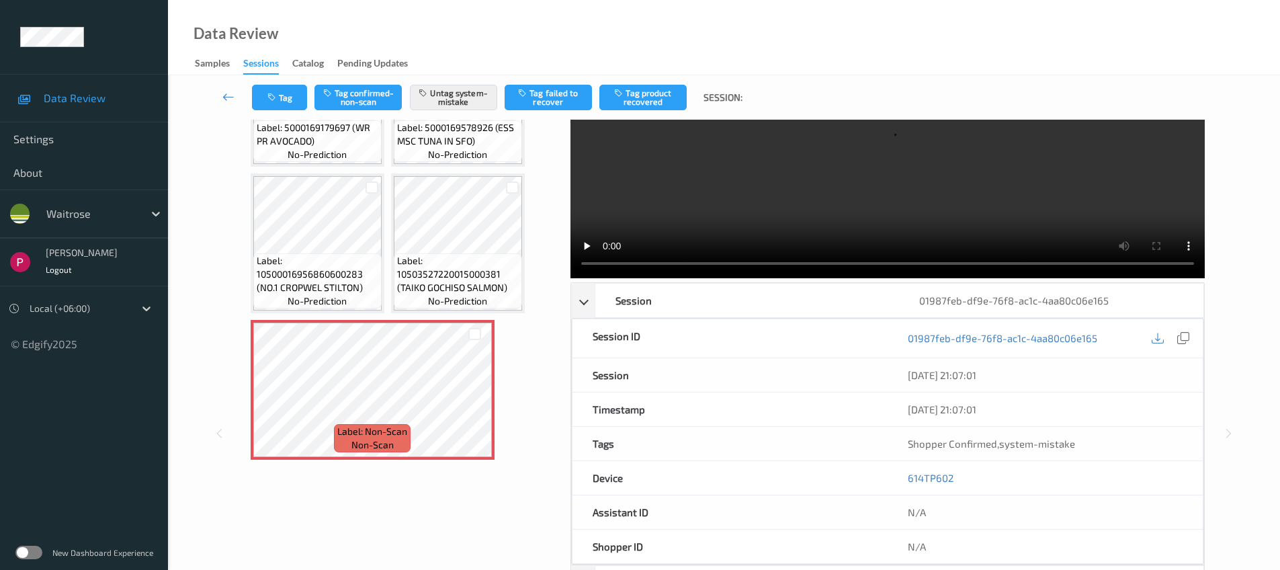
scroll to position [0, 0]
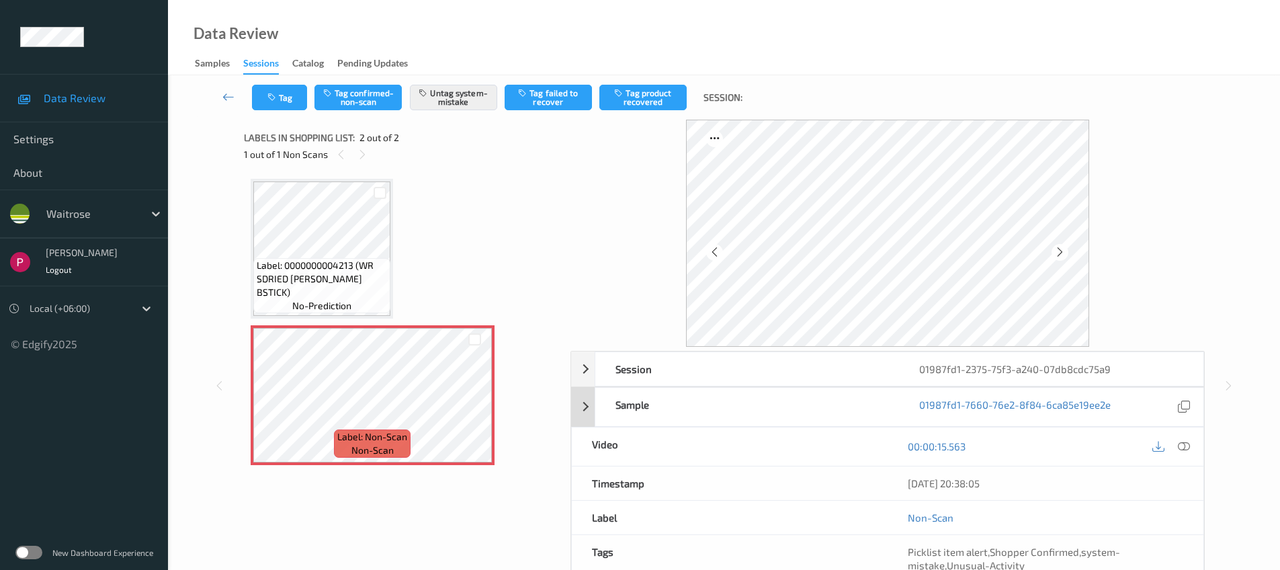
click at [1020, 389] on div "01987fd1-7660-76e2-8f84-6ca85e19ee2e" at bounding box center [1051, 407] width 304 height 38
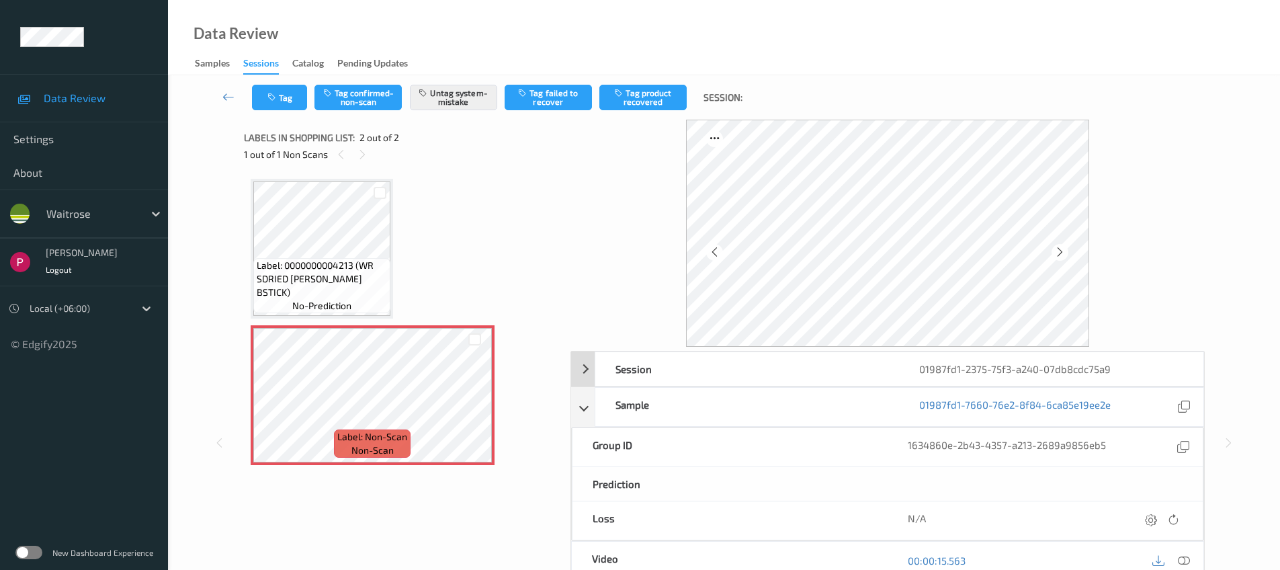
click at [1013, 366] on div "01987fd1-2375-75f3-a240-07db8cdc75a9" at bounding box center [1051, 369] width 304 height 34
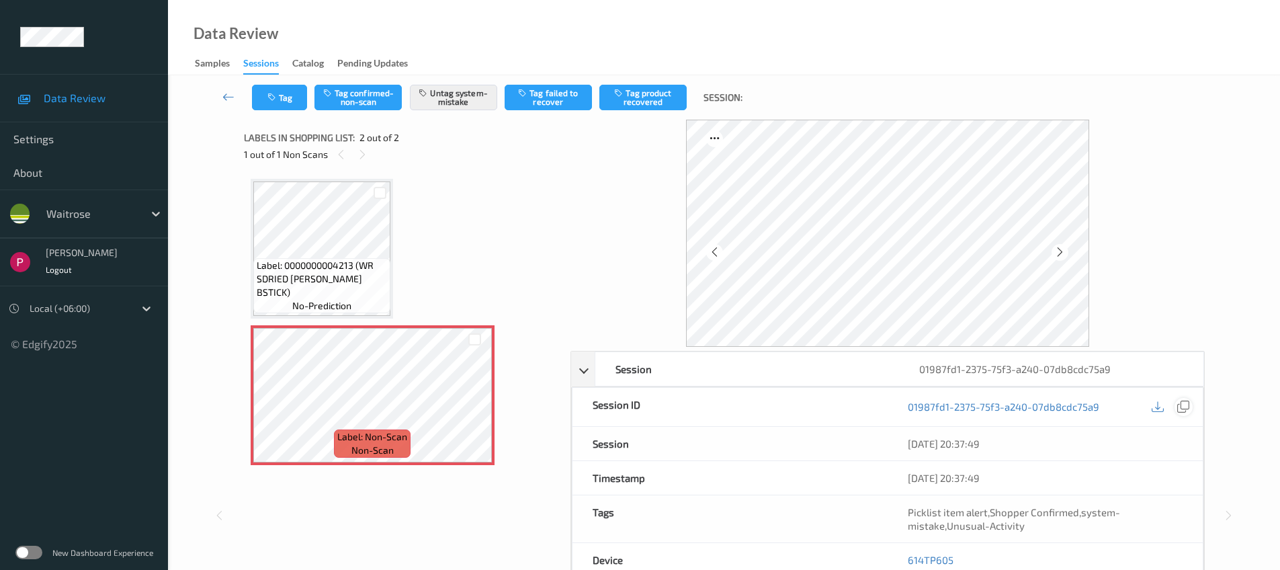
click at [1180, 406] on icon at bounding box center [1183, 406] width 12 height 12
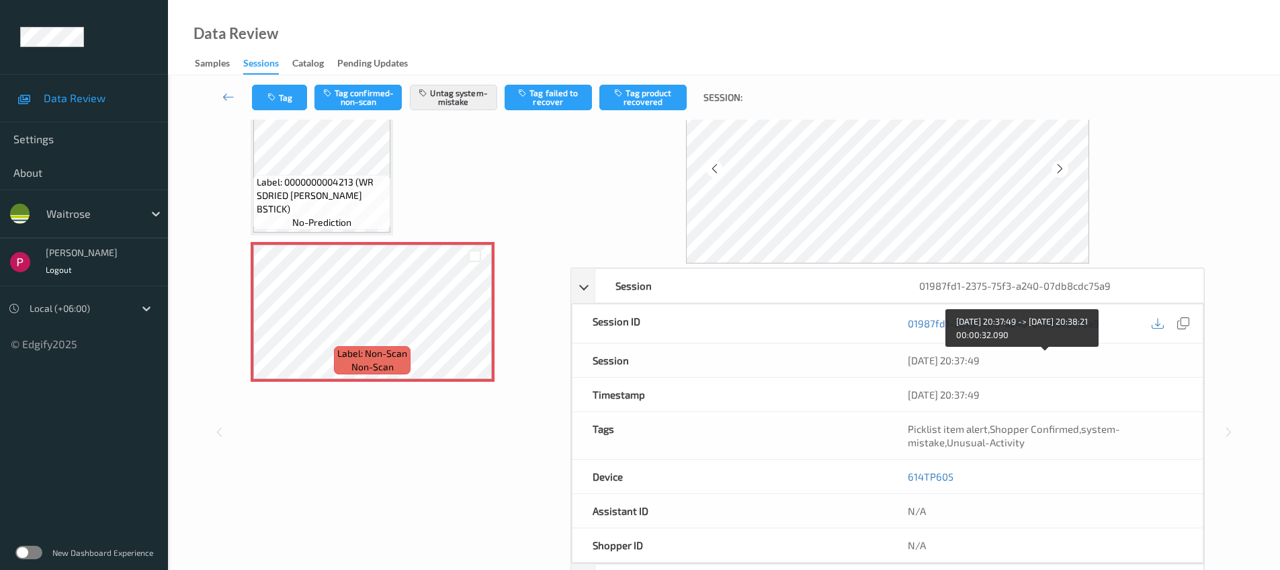
scroll to position [135, 0]
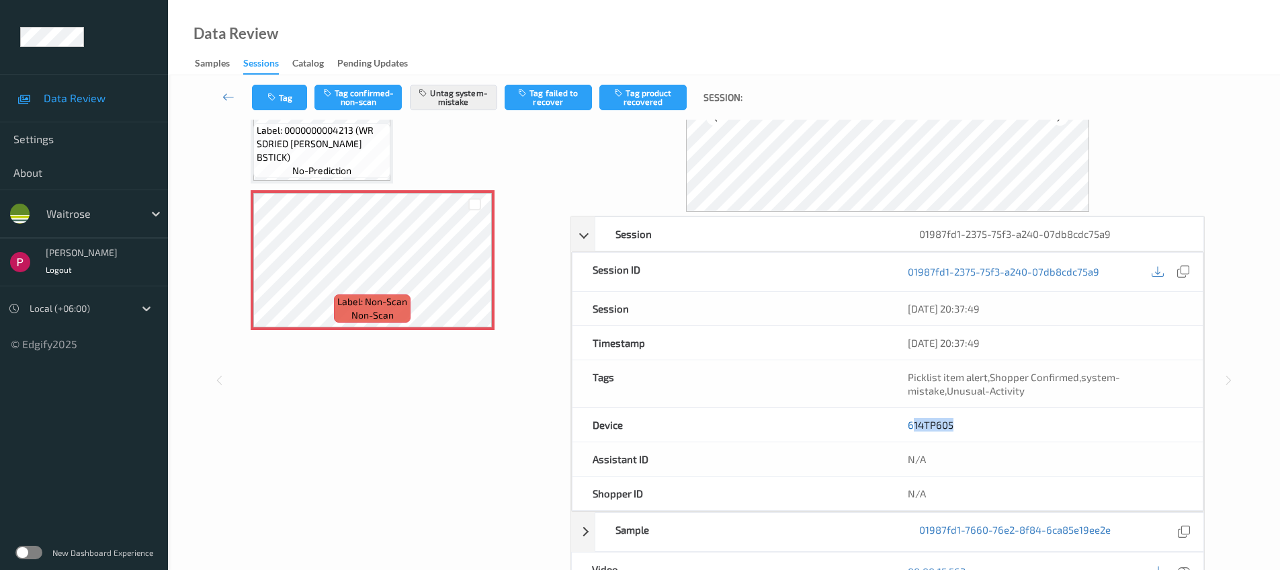
drag, startPoint x: 950, startPoint y: 428, endPoint x: 911, endPoint y: 424, distance: 39.9
click at [911, 425] on div "614TP605" at bounding box center [1045, 425] width 315 height 34
drag, startPoint x: 902, startPoint y: 420, endPoint x: 969, endPoint y: 427, distance: 67.5
click at [969, 427] on div "614TP605" at bounding box center [1045, 425] width 315 height 34
copy link "614TP605"
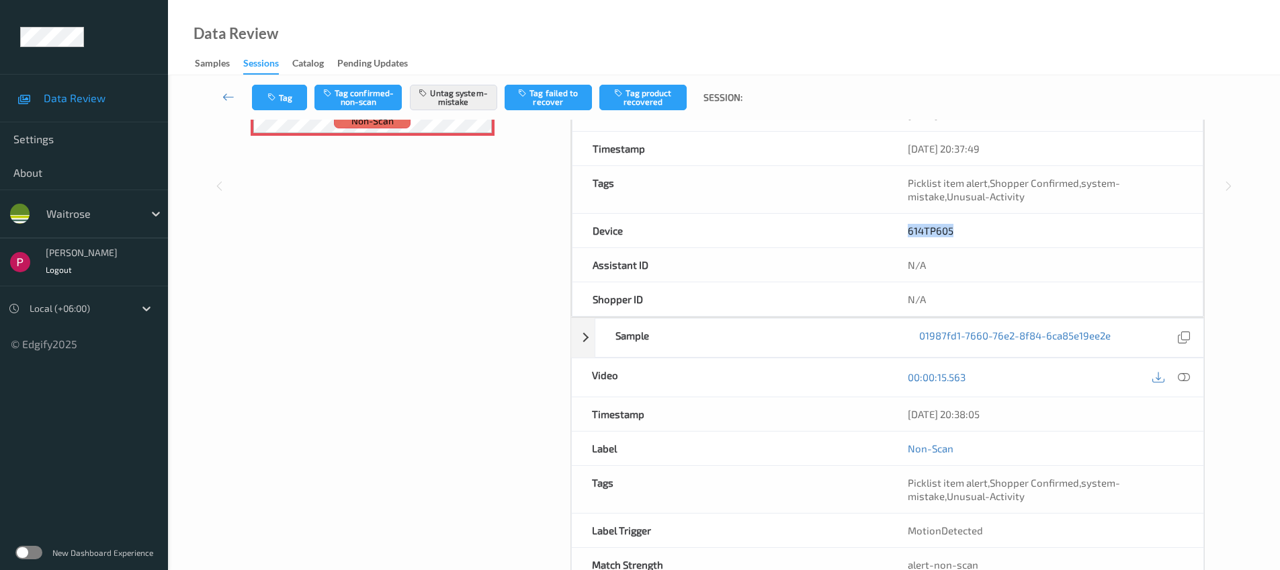
scroll to position [369, 0]
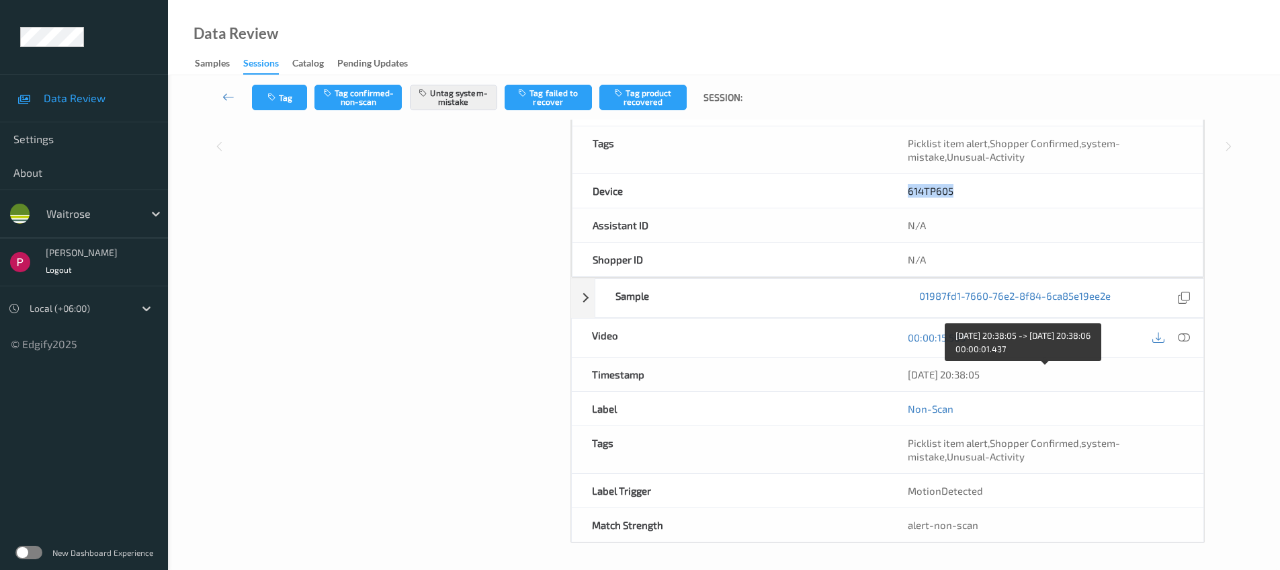
drag, startPoint x: 1015, startPoint y: 376, endPoint x: 894, endPoint y: 368, distance: 121.2
click at [894, 368] on div "06/08/2025 20:38:05" at bounding box center [1046, 374] width 316 height 34
copy div "06/08/2025 20:38:05"
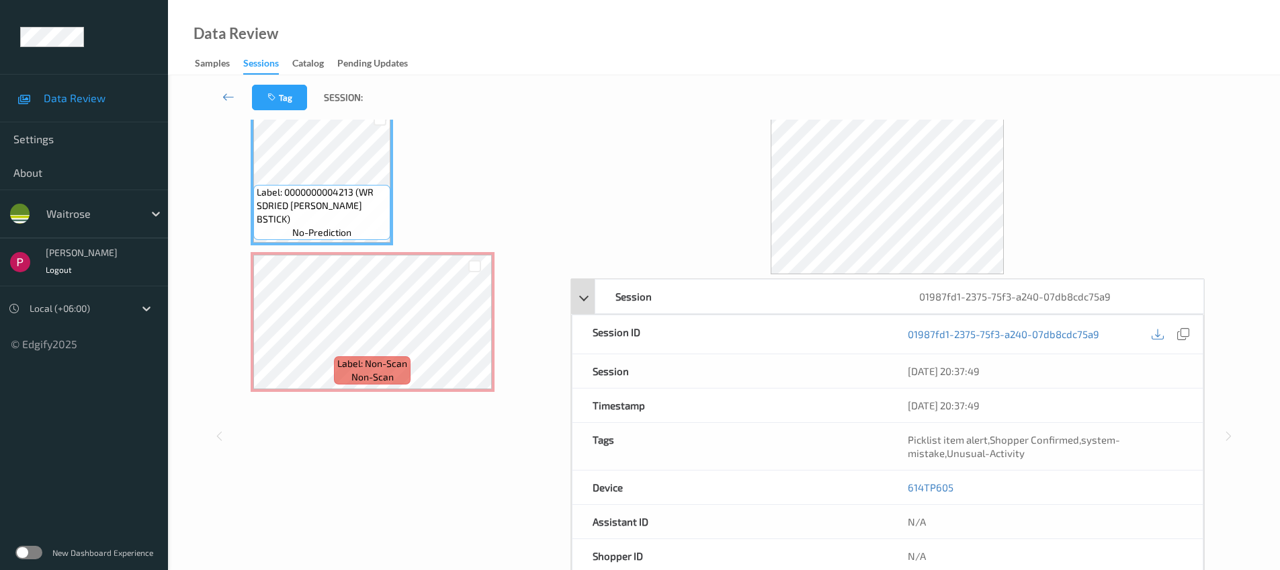
scroll to position [211, 0]
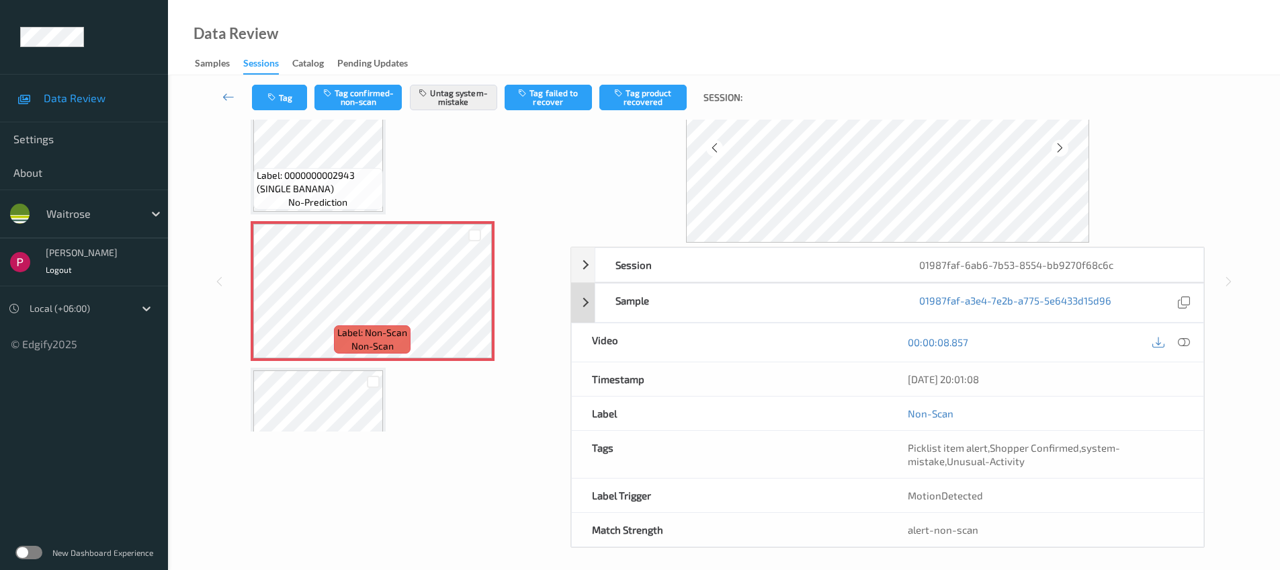
scroll to position [109, 0]
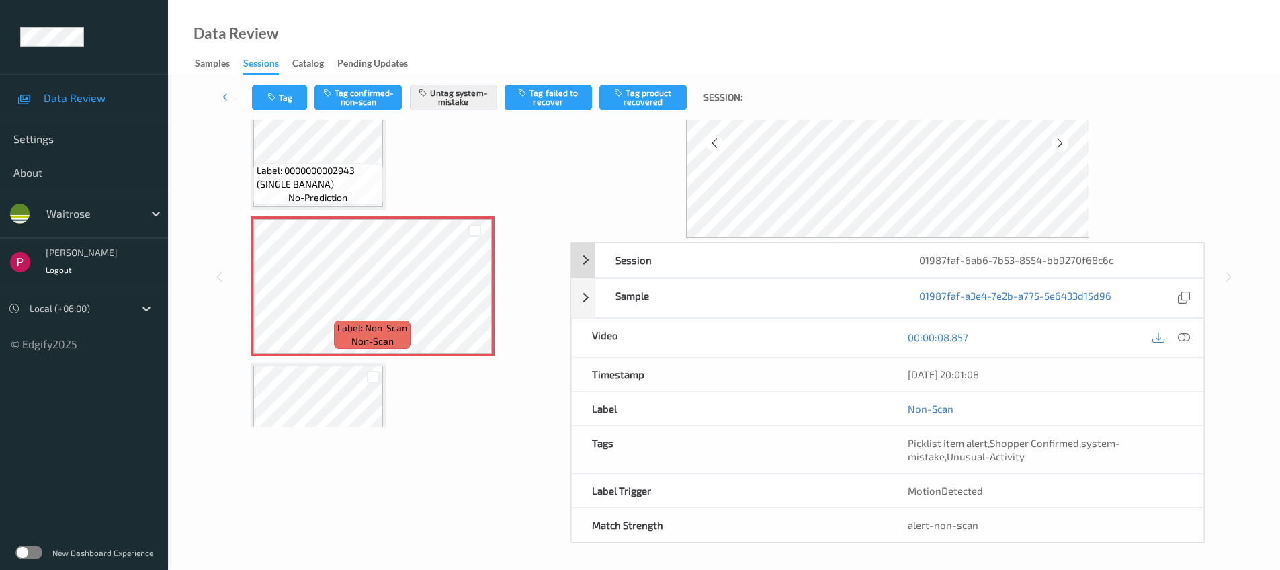
click at [1128, 259] on div "01987faf-6ab6-7b53-8554-bb9270f68c6c" at bounding box center [1051, 260] width 304 height 34
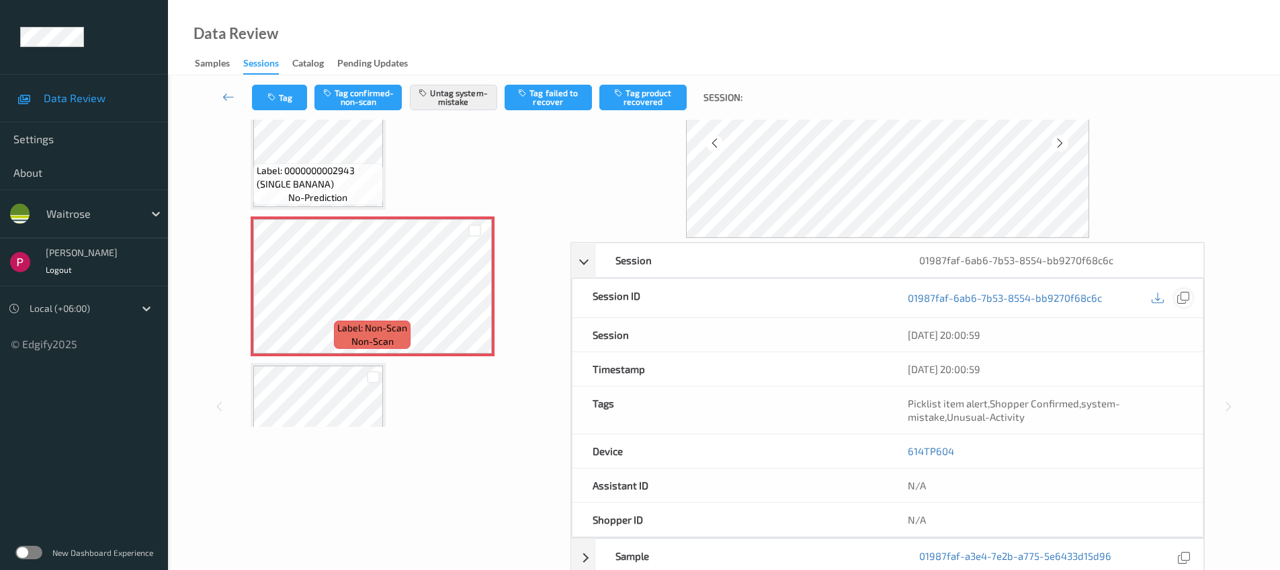
click at [1187, 295] on icon at bounding box center [1183, 298] width 12 height 12
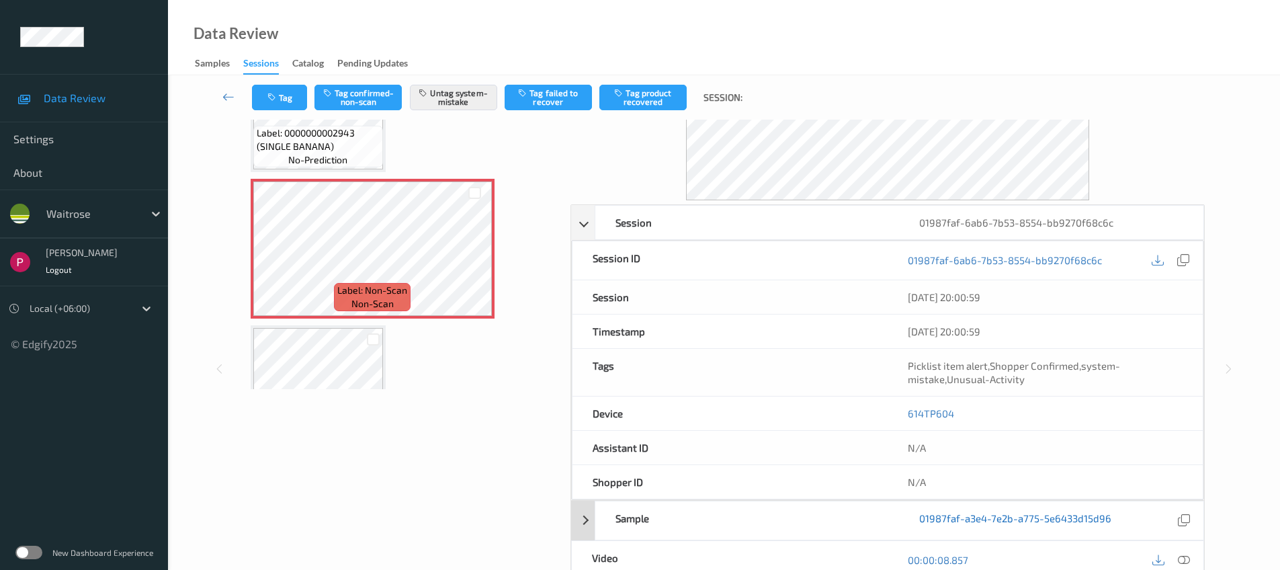
scroll to position [227, 0]
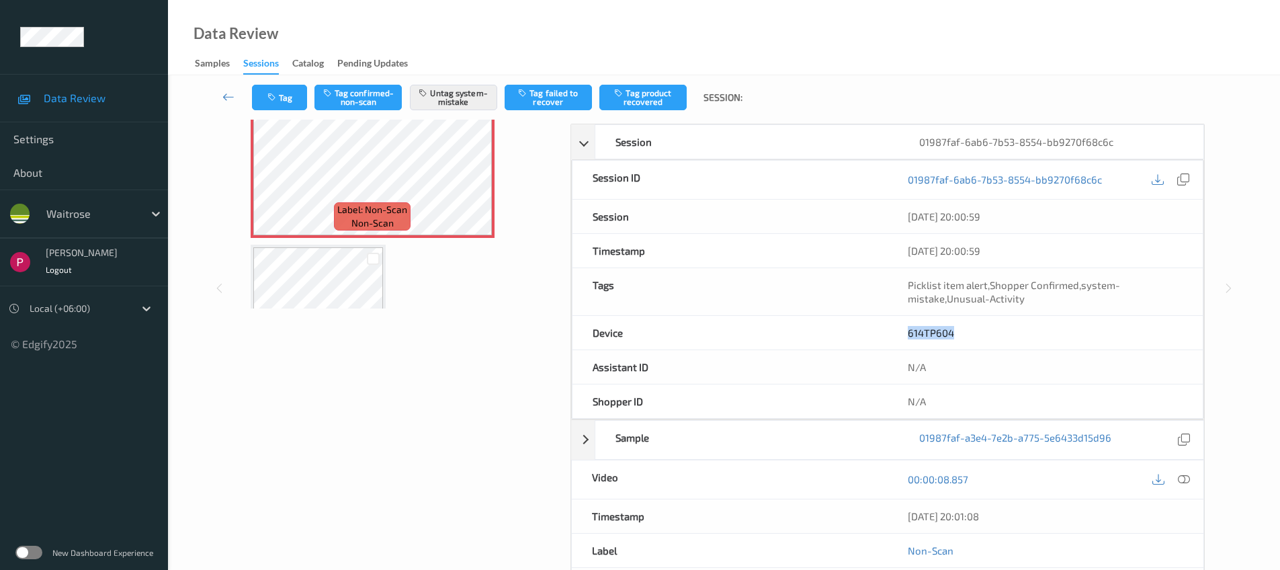
drag, startPoint x: 959, startPoint y: 334, endPoint x: 908, endPoint y: 330, distance: 51.2
click at [908, 330] on div "614TP604" at bounding box center [1045, 333] width 315 height 34
copy link "614TP604"
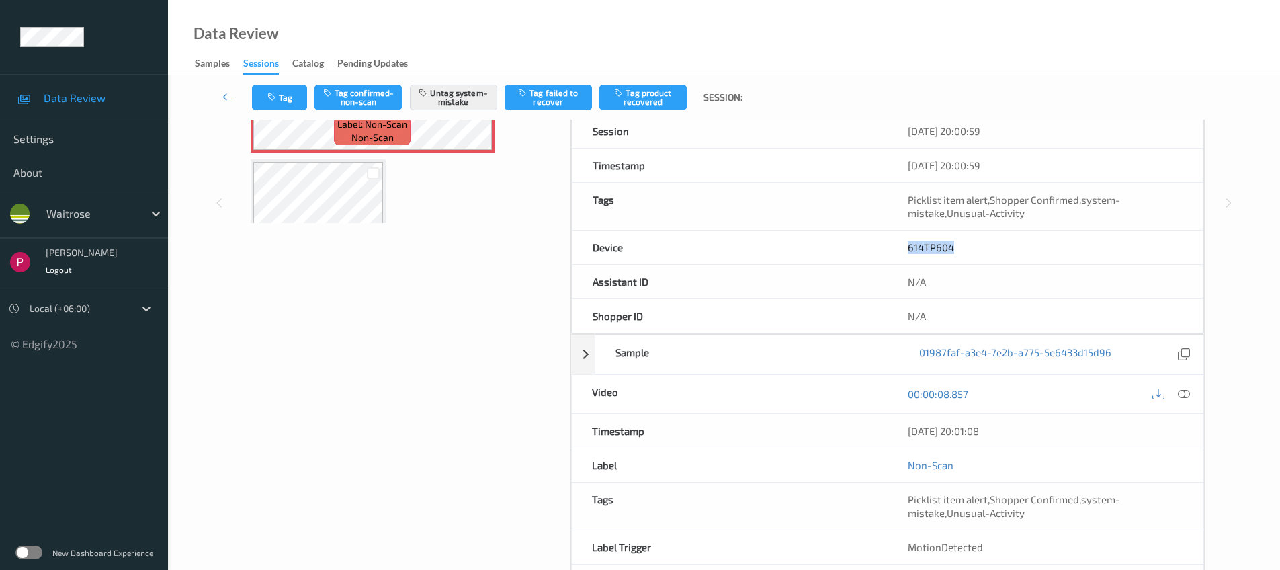
scroll to position [313, 0]
drag, startPoint x: 1002, startPoint y: 430, endPoint x: 900, endPoint y: 424, distance: 102.3
click at [900, 424] on div "[DATE] 20:01:08" at bounding box center [1046, 430] width 316 height 34
copy div "[DATE] 20:01:08"
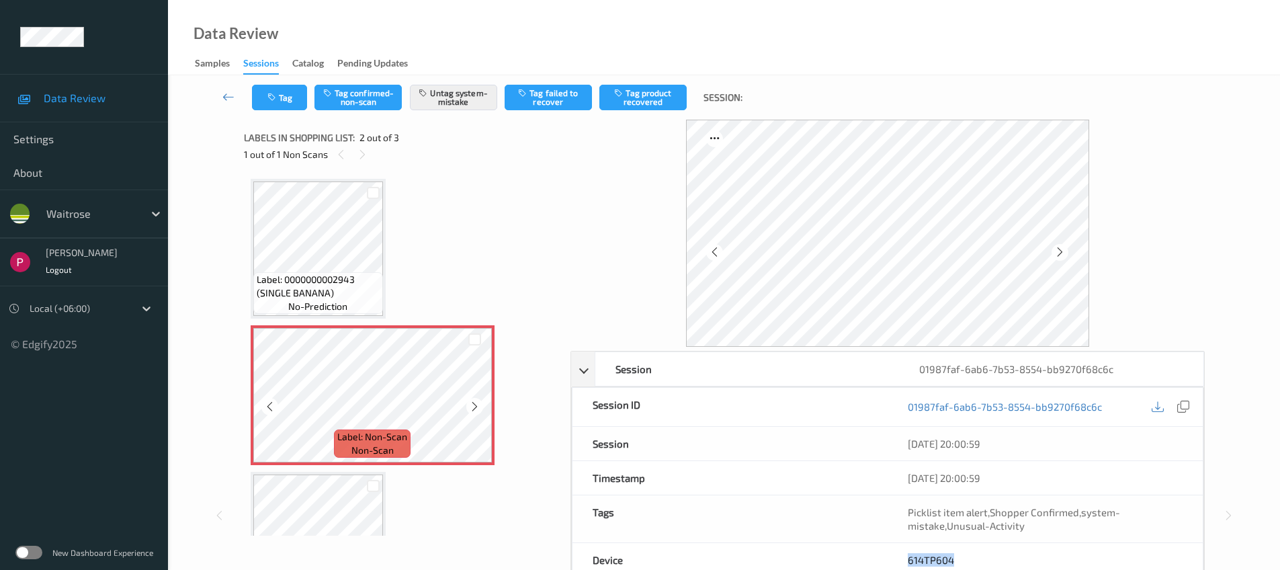
scroll to position [0, 0]
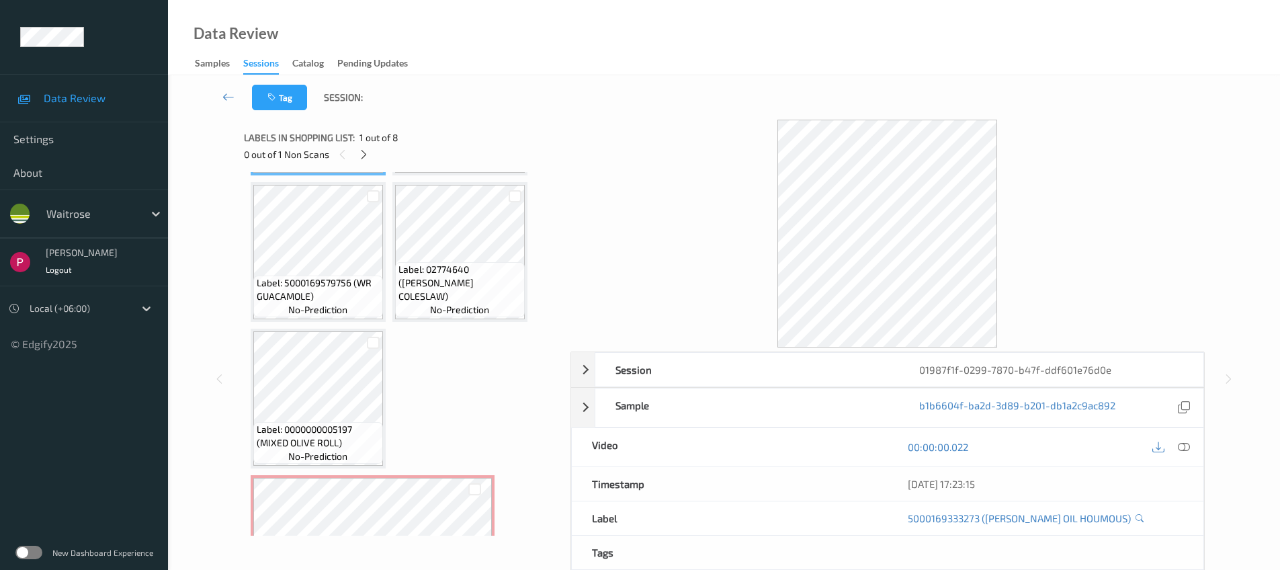
scroll to position [287, 0]
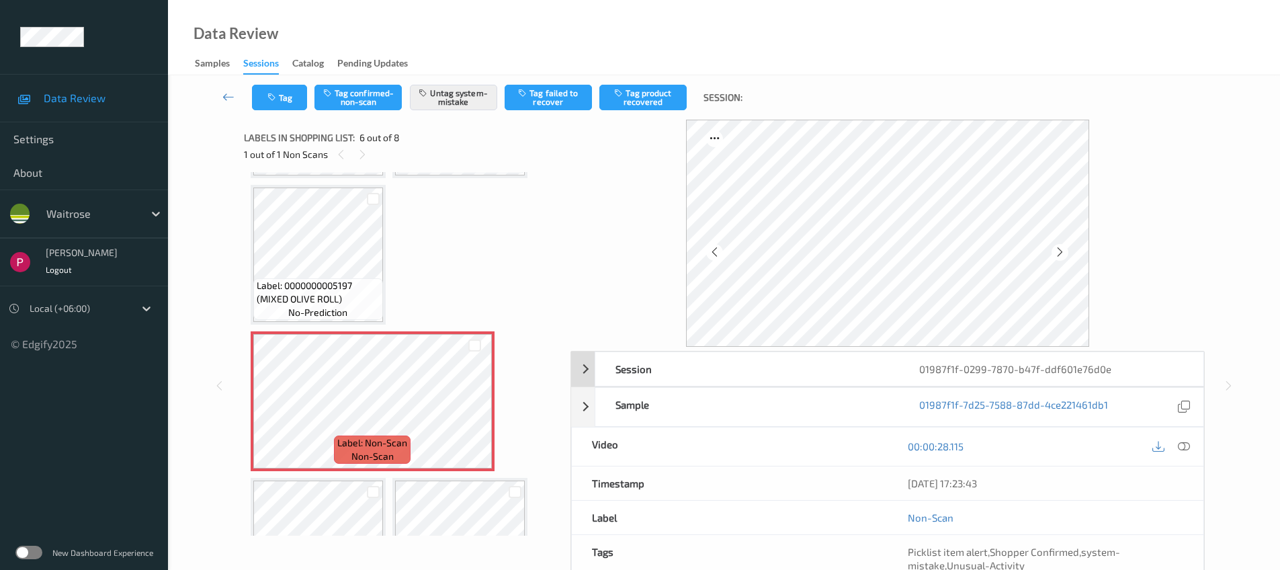
click at [1031, 367] on div "01987f1f-0299-7870-b47f-ddf601e76d0e" at bounding box center [1051, 369] width 304 height 34
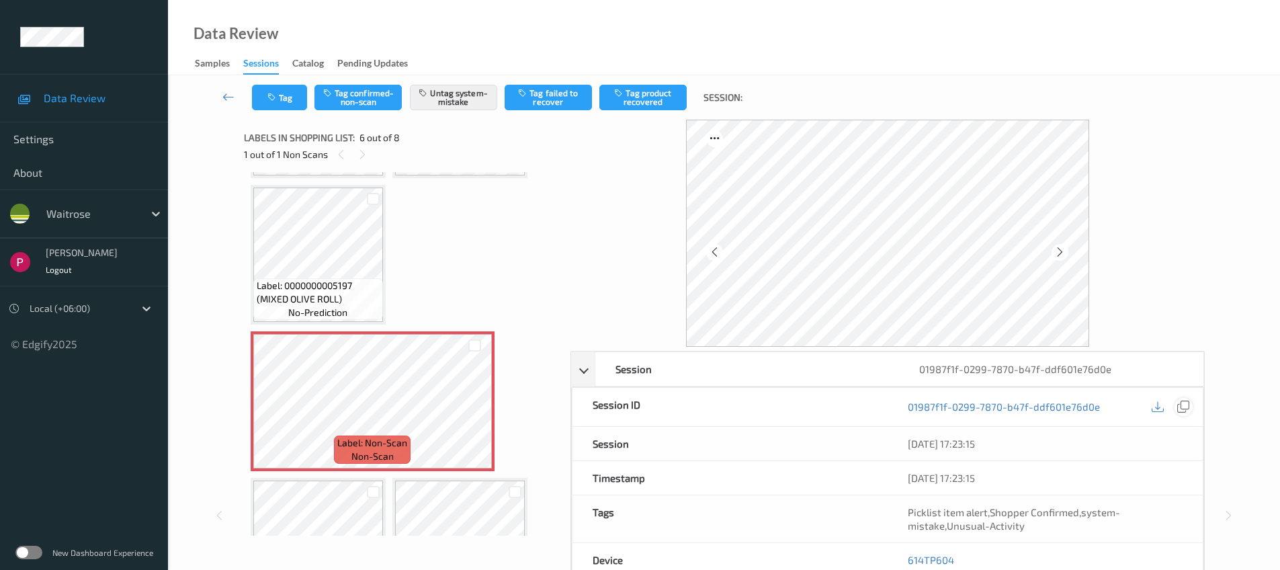
click at [1188, 407] on icon at bounding box center [1183, 406] width 12 height 12
drag, startPoint x: 940, startPoint y: 560, endPoint x: 902, endPoint y: 558, distance: 37.7
click at [902, 558] on div "614TP604" at bounding box center [1045, 560] width 315 height 34
copy link "614TP604"
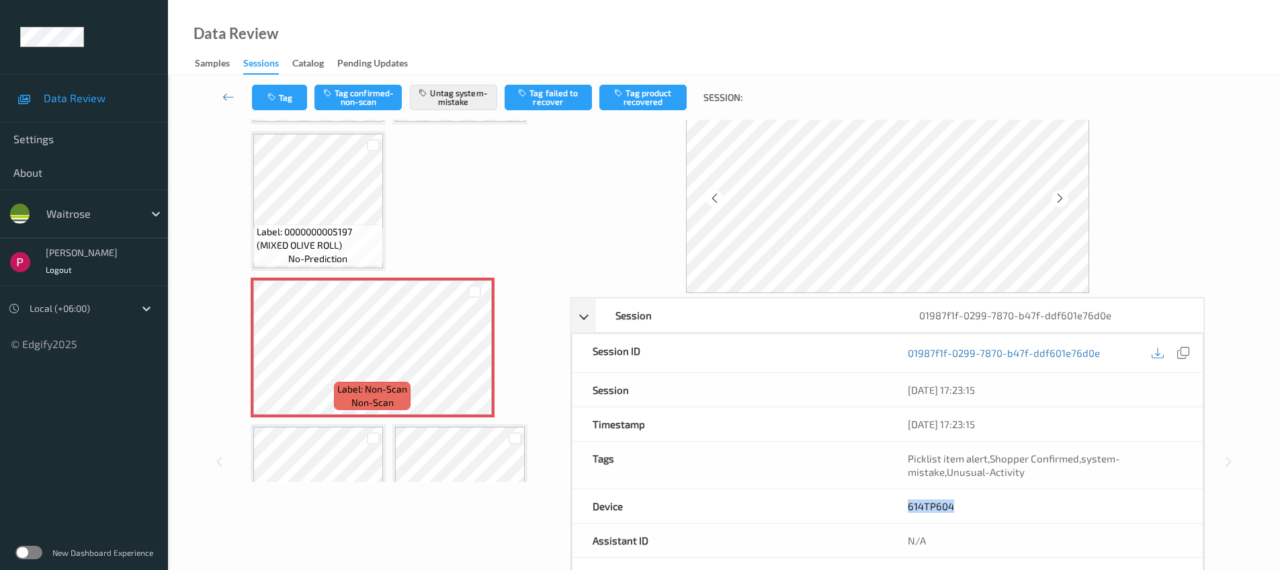
scroll to position [271, 0]
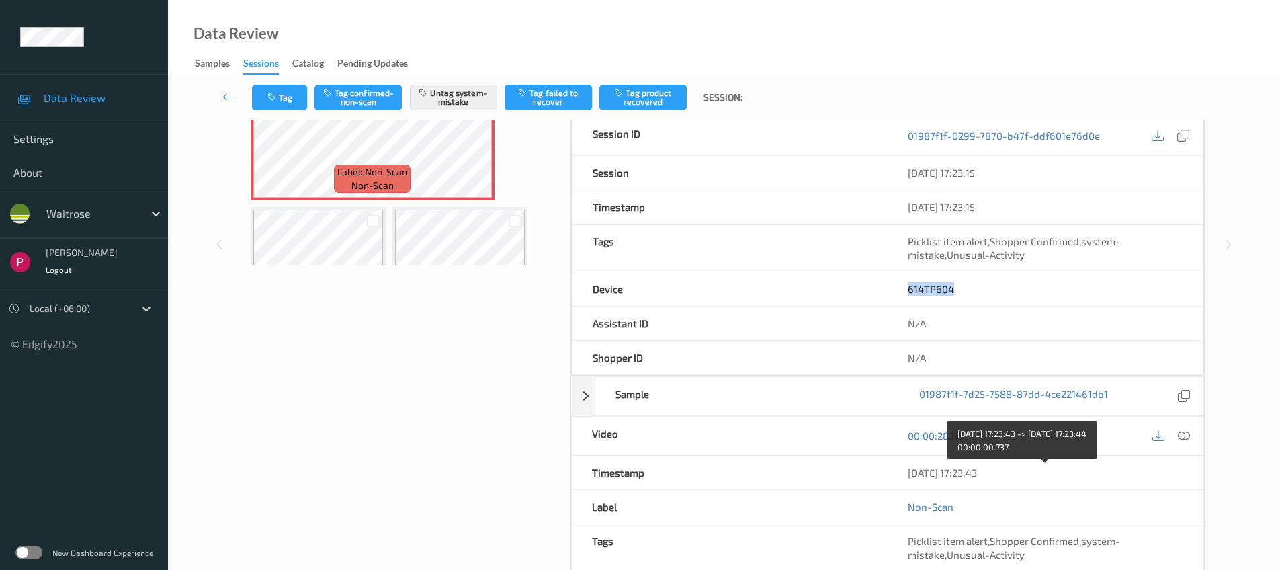
drag, startPoint x: 1015, startPoint y: 478, endPoint x: 909, endPoint y: 470, distance: 106.5
click at [909, 470] on div "06/08/2025 17:23:43" at bounding box center [1046, 472] width 276 height 13
copy div "06/08/2025 17:23:43"
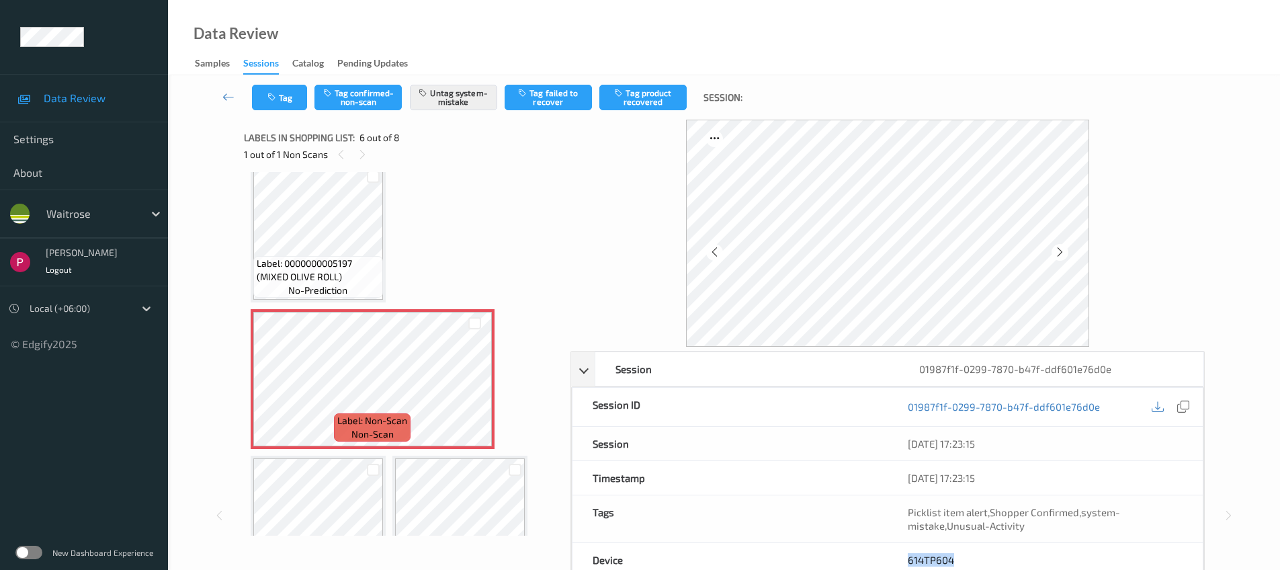
scroll to position [376, 0]
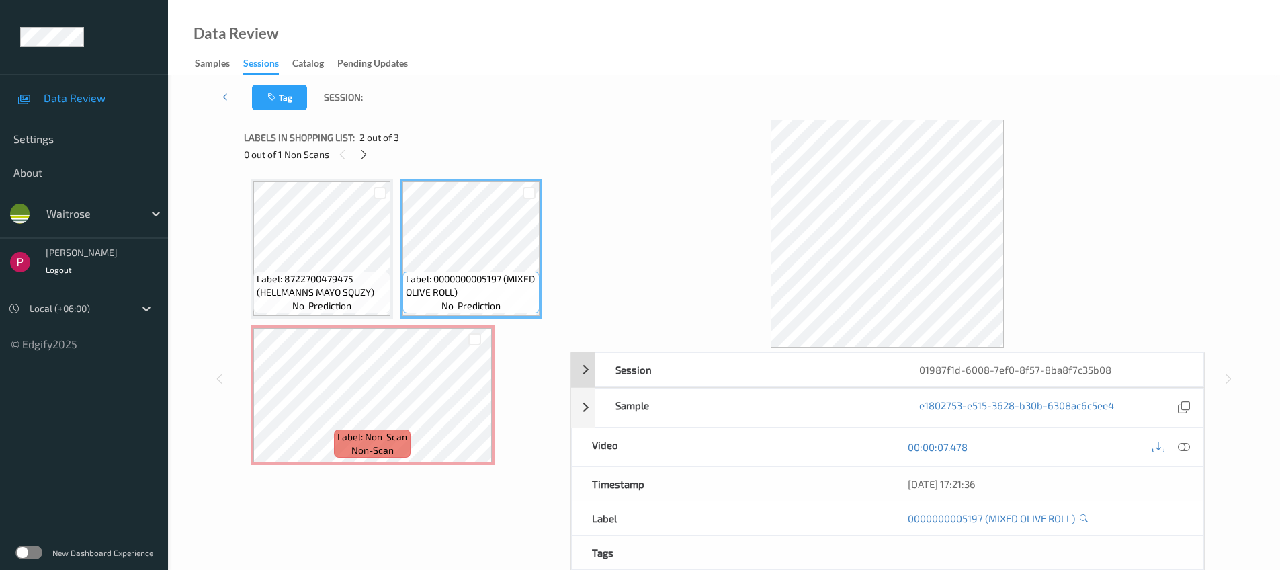
click at [1090, 377] on div "01987f1d-6008-7ef0-8f57-8ba8f7c35b08" at bounding box center [1051, 370] width 304 height 34
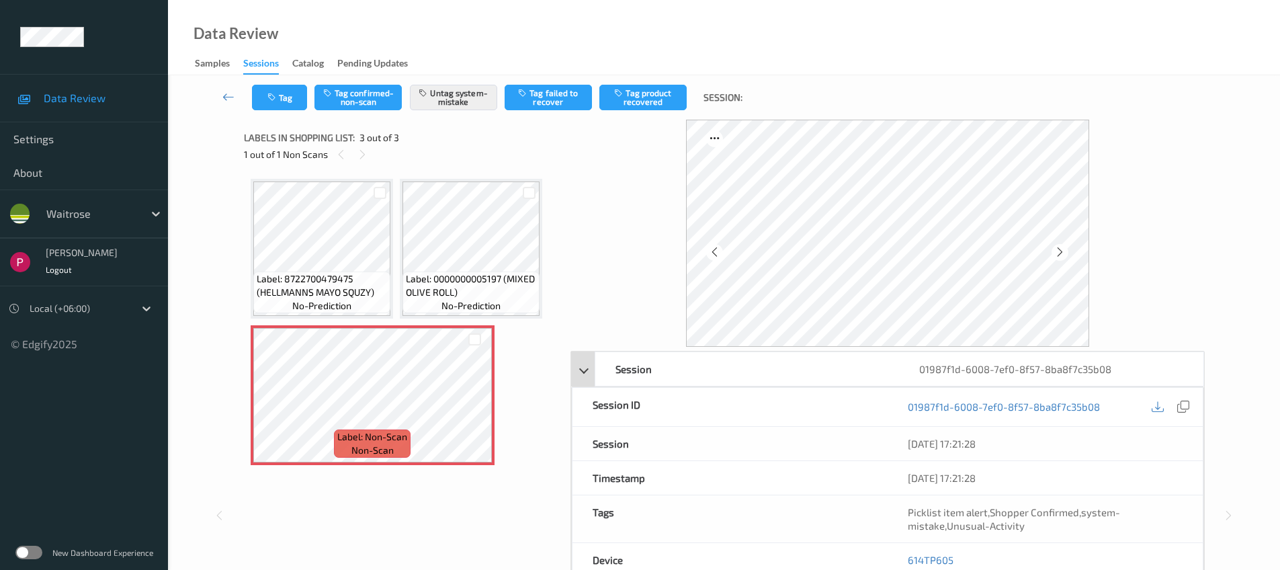
click at [1082, 368] on div "01987f1d-6008-7ef0-8f57-8ba8f7c35b08" at bounding box center [1051, 369] width 304 height 34
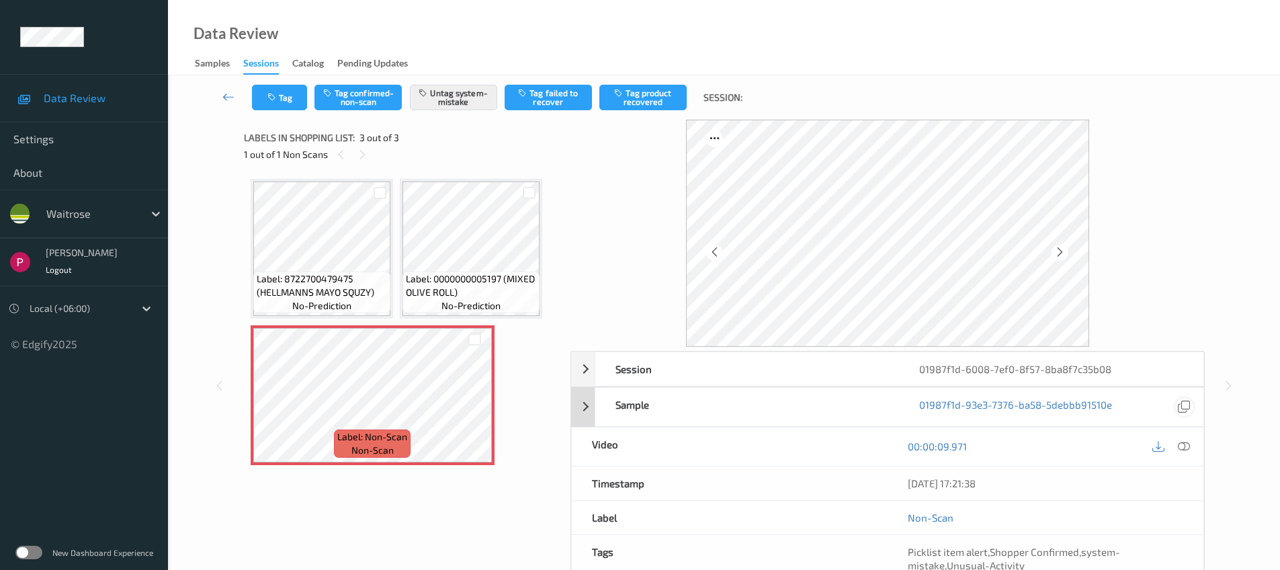
drag, startPoint x: 1189, startPoint y: 406, endPoint x: 1178, endPoint y: 406, distance: 11.4
click at [1189, 406] on icon at bounding box center [1184, 406] width 12 height 12
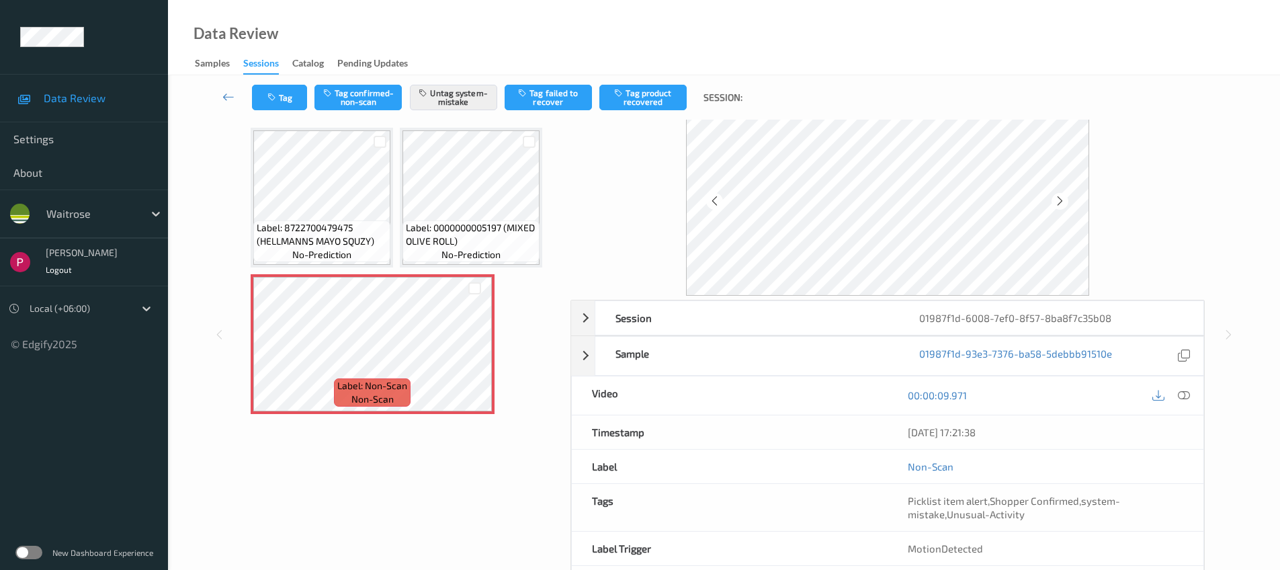
scroll to position [109, 0]
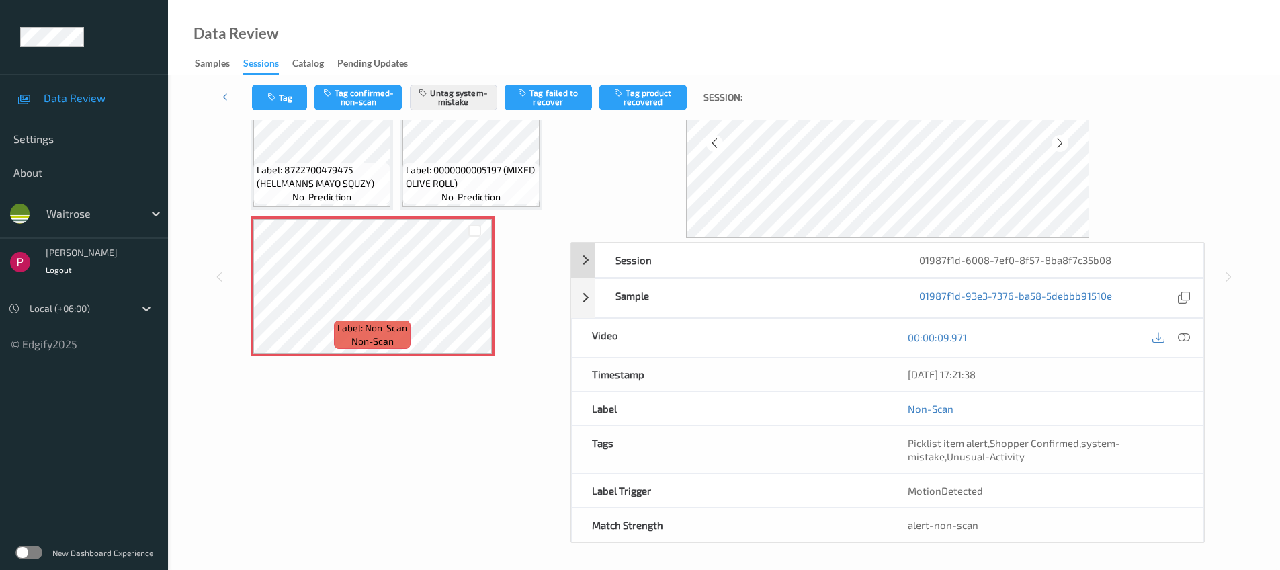
click at [981, 257] on div "01987f1d-6008-7ef0-8f57-8ba8f7c35b08" at bounding box center [1051, 260] width 304 height 34
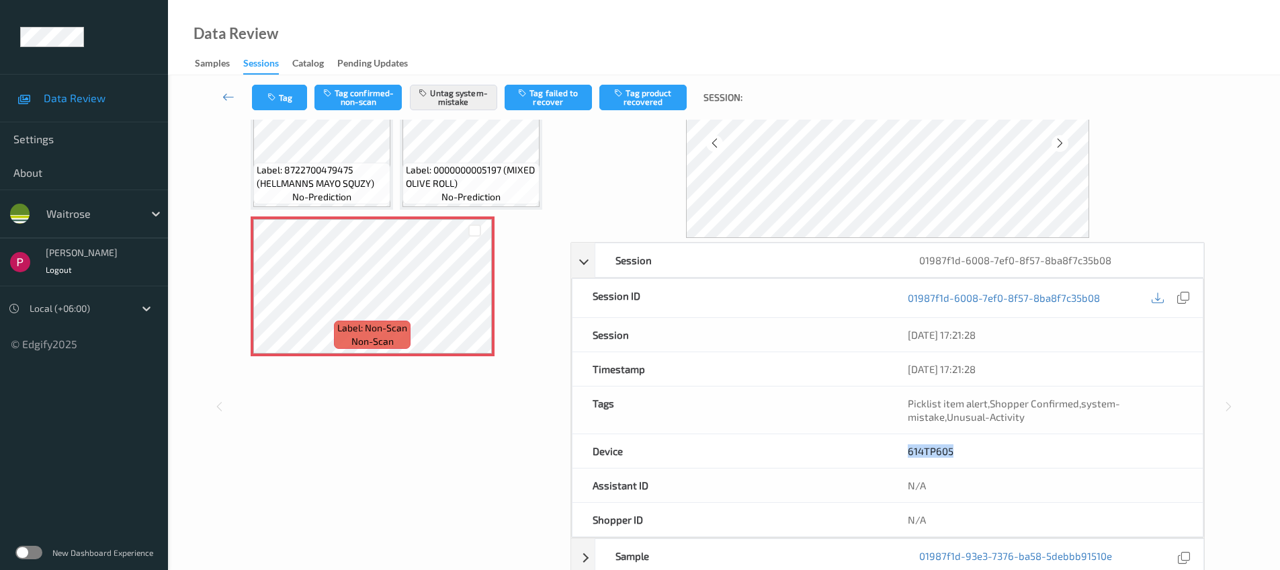
drag, startPoint x: 955, startPoint y: 450, endPoint x: 900, endPoint y: 454, distance: 55.2
click at [900, 454] on div "614TP605" at bounding box center [1045, 451] width 315 height 34
copy link "614TP605"
click at [1182, 298] on icon at bounding box center [1183, 298] width 12 height 12
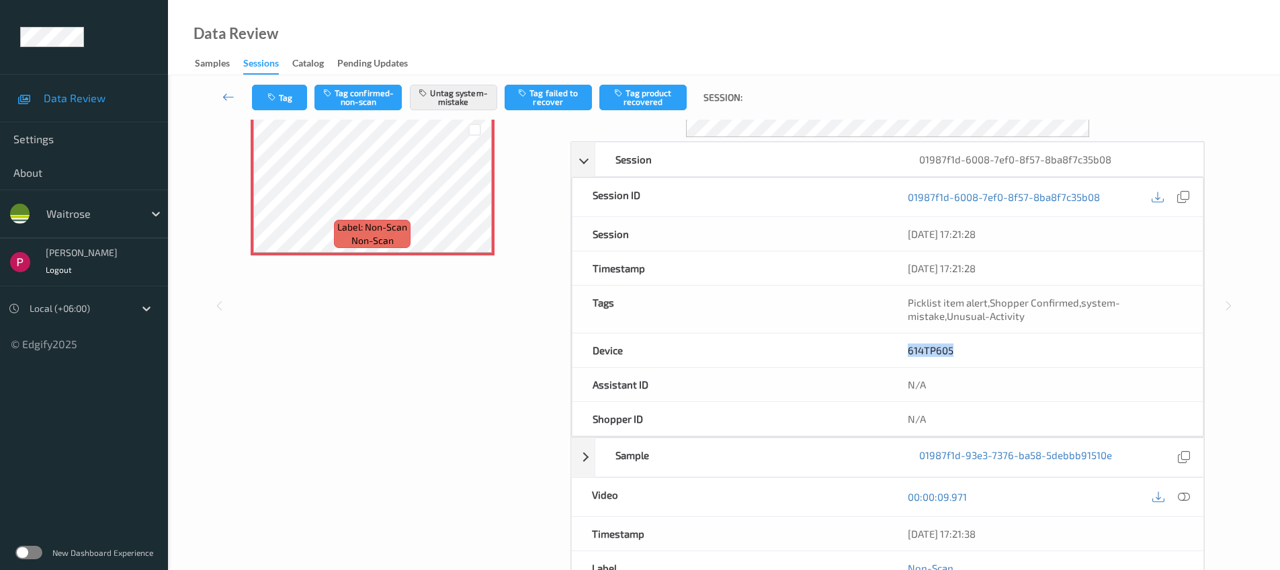
scroll to position [216, 0]
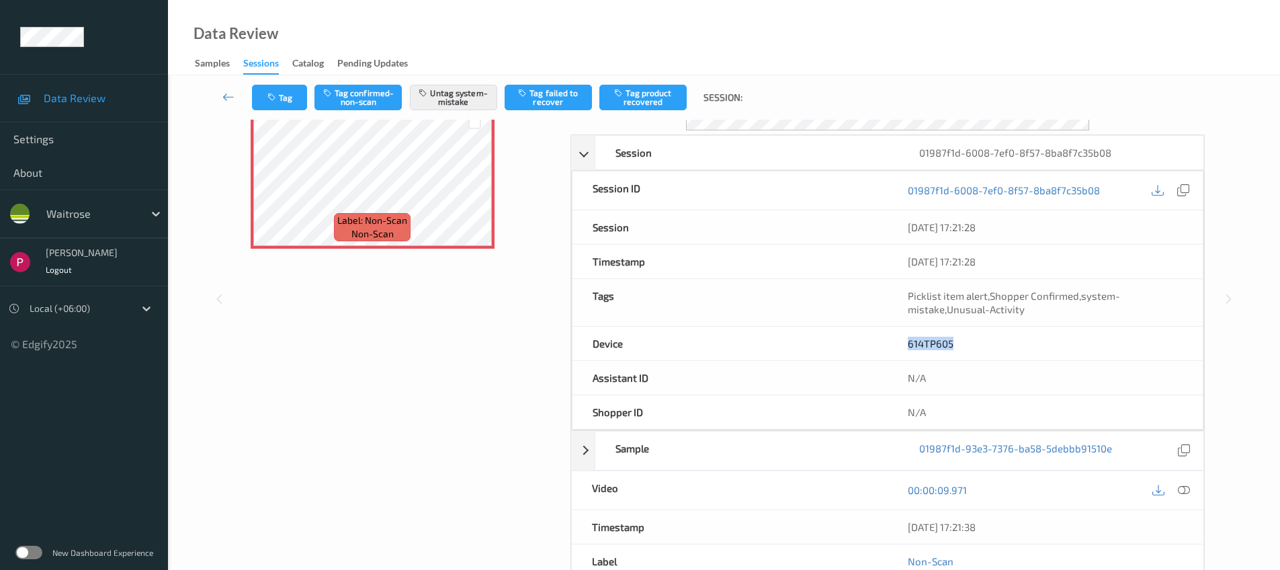
drag, startPoint x: 1005, startPoint y: 523, endPoint x: 880, endPoint y: 521, distance: 124.3
click at [884, 521] on div "Timestamp 06/08/2025 17:21:38" at bounding box center [887, 527] width 633 height 34
copy div "06/08/2025 17:21:38"
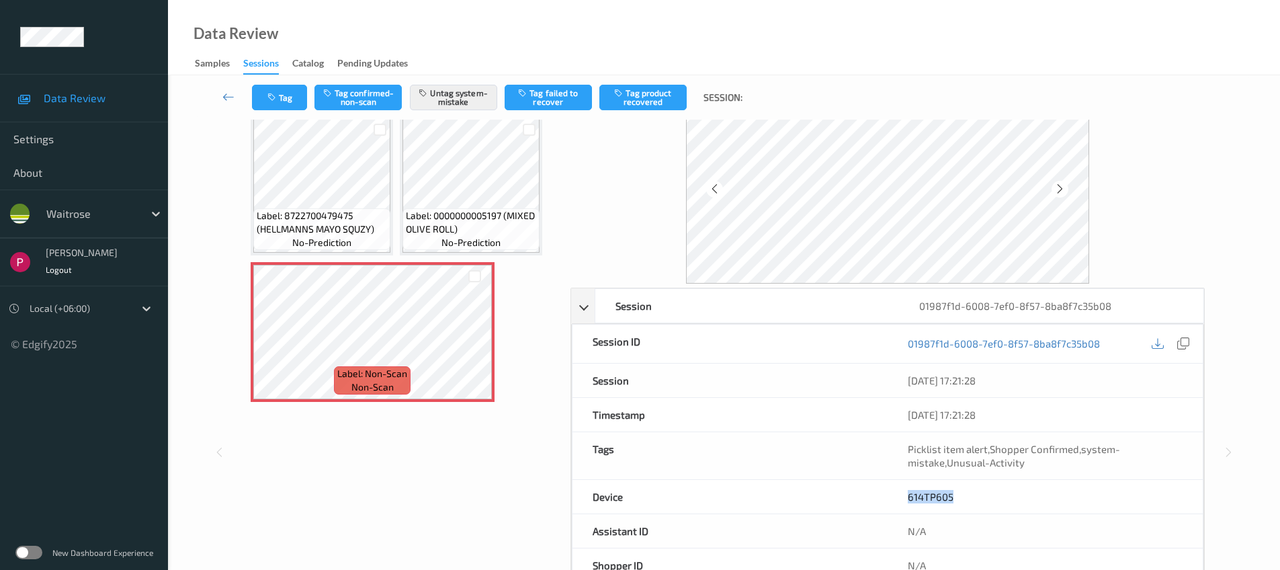
scroll to position [0, 0]
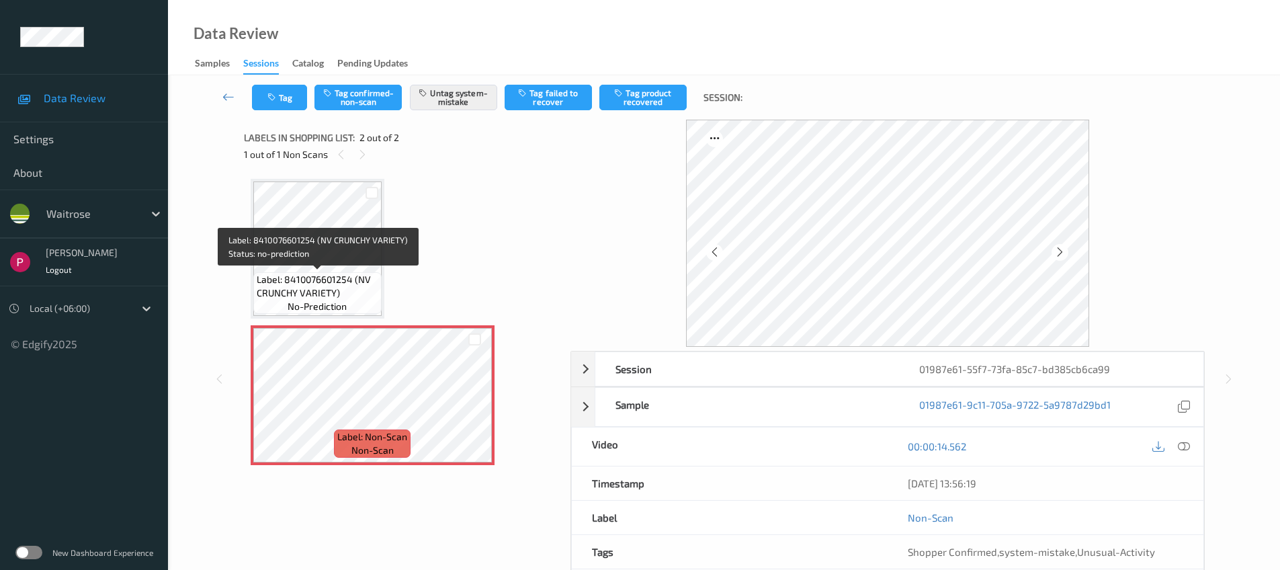
click at [327, 276] on span "Label: 8410076601254 (NV CRUNCHY VARIETY)" at bounding box center [318, 286] width 122 height 27
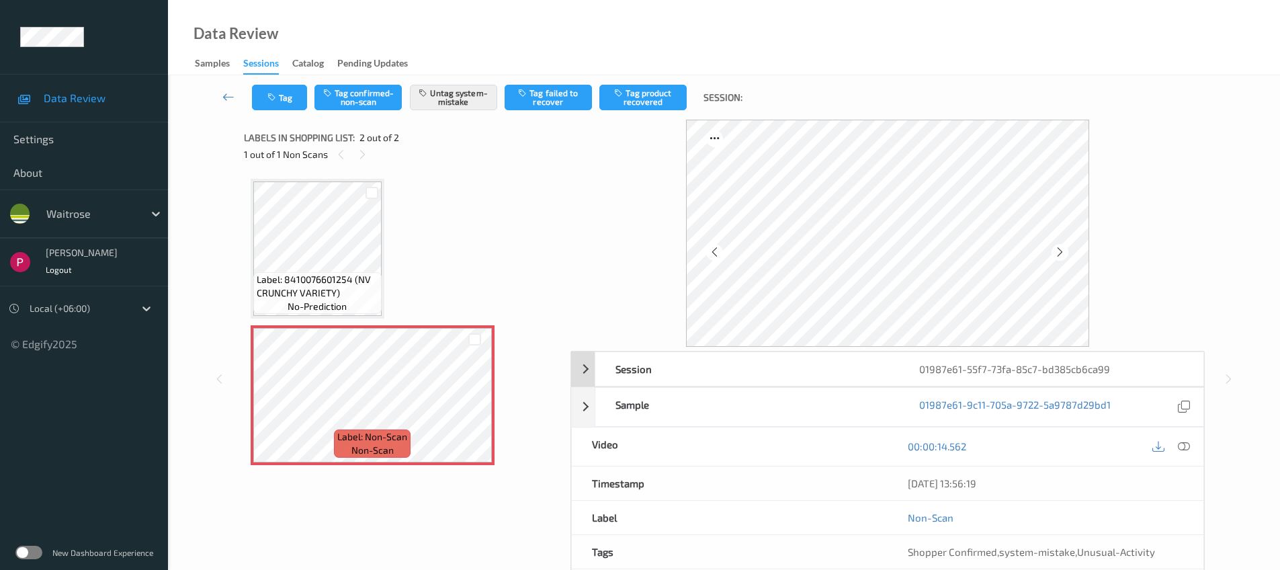
click at [1040, 368] on div "01987e61-55f7-73fa-85c7-bd385cb6ca99" at bounding box center [1051, 369] width 304 height 34
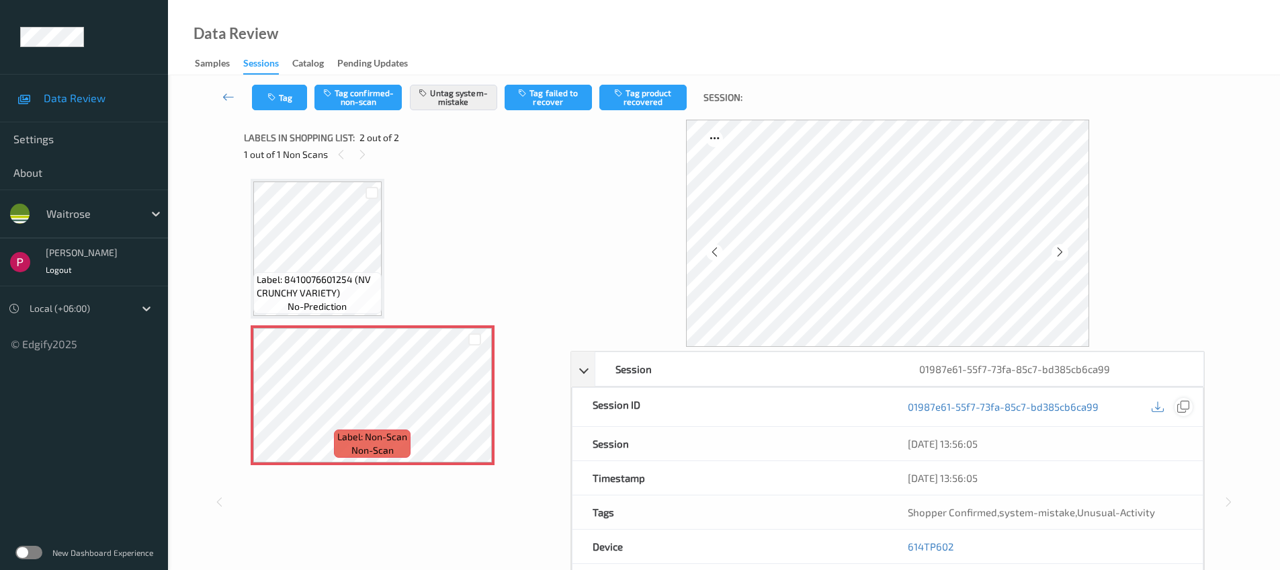
click at [1178, 404] on icon at bounding box center [1183, 406] width 12 height 12
drag, startPoint x: 962, startPoint y: 545, endPoint x: 903, endPoint y: 547, distance: 58.5
click at [903, 547] on div "614TP602" at bounding box center [1045, 547] width 315 height 34
copy link "614TP602"
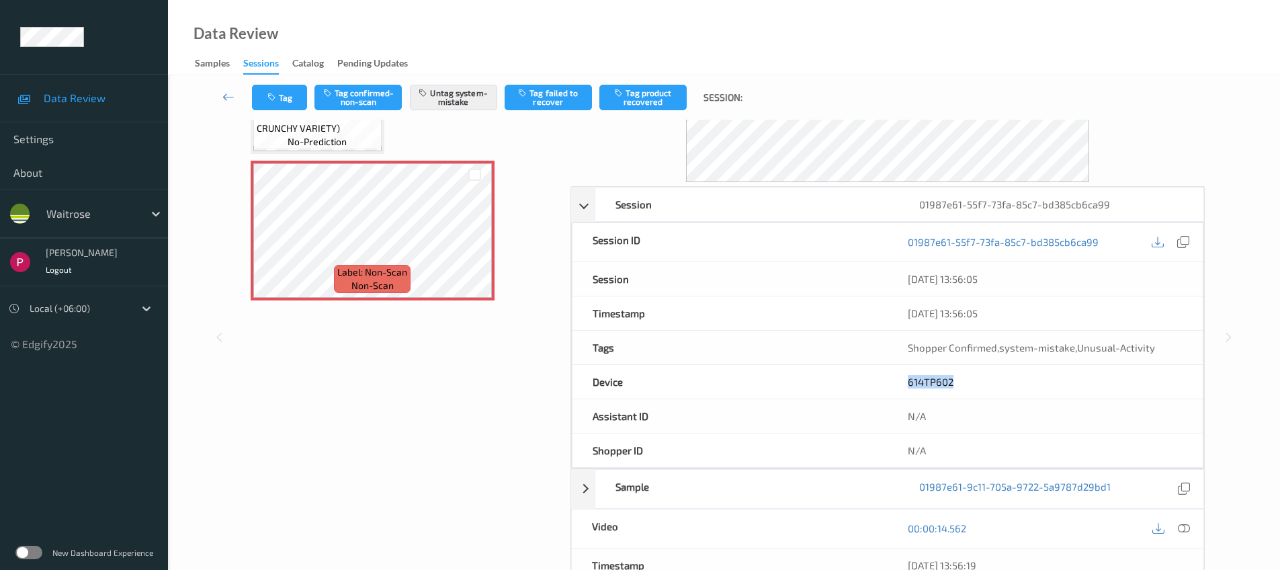
scroll to position [284, 0]
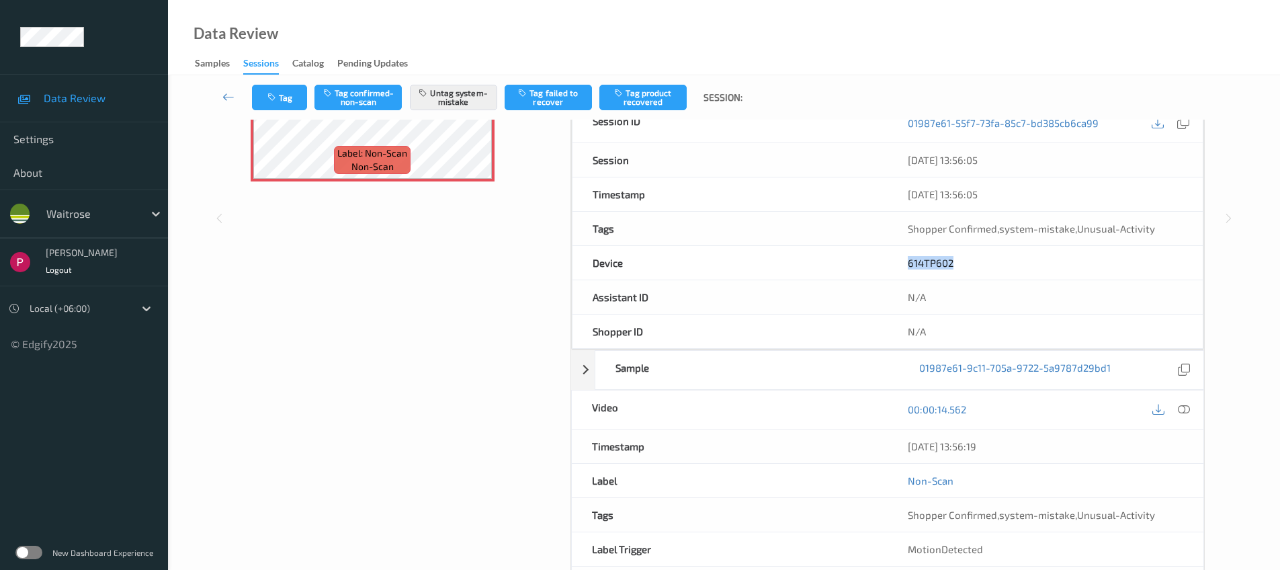
drag, startPoint x: 1003, startPoint y: 446, endPoint x: 882, endPoint y: 435, distance: 122.1
click at [882, 435] on div "Timestamp [DATE] 13:56:19" at bounding box center [887, 446] width 633 height 34
click at [1091, 452] on div "06/08/2025 13:56:19" at bounding box center [1046, 445] width 276 height 13
drag, startPoint x: 1040, startPoint y: 448, endPoint x: 908, endPoint y: 446, distance: 132.4
click at [908, 446] on div "06/08/2025 13:56:19" at bounding box center [1046, 445] width 276 height 13
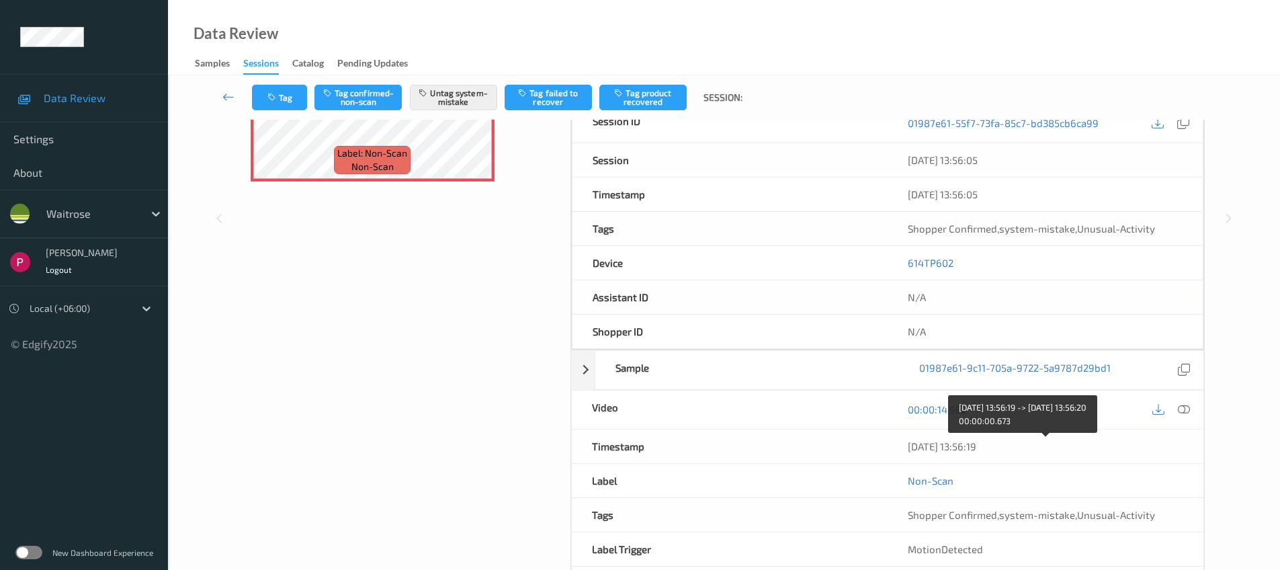
copy div "06/08/2025 13:56:19"
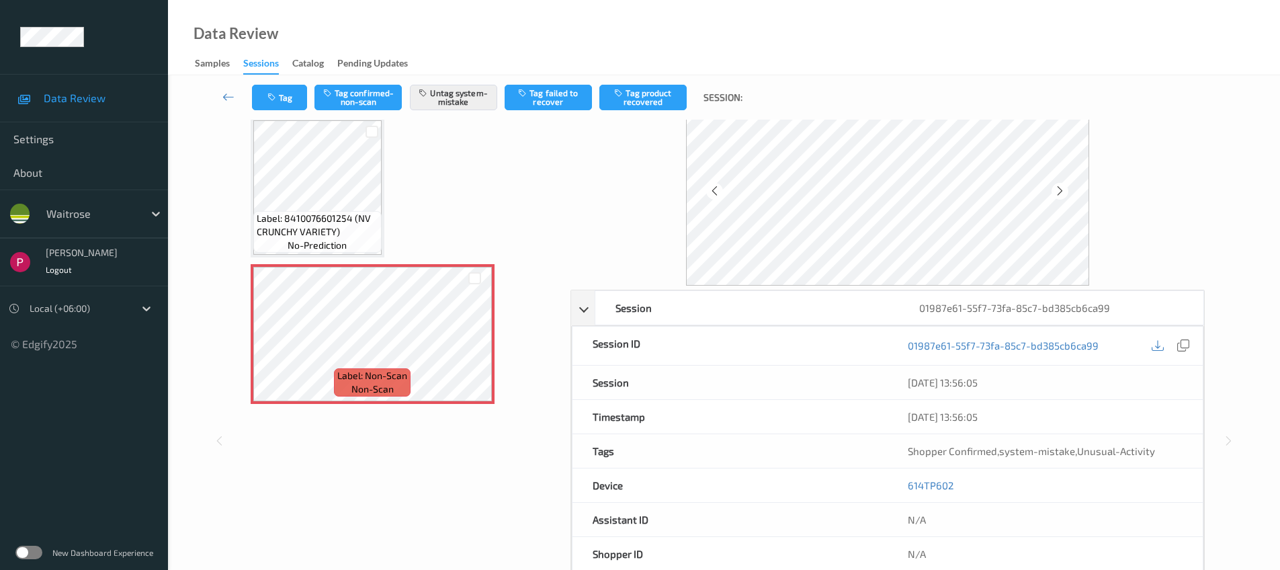
scroll to position [60, 0]
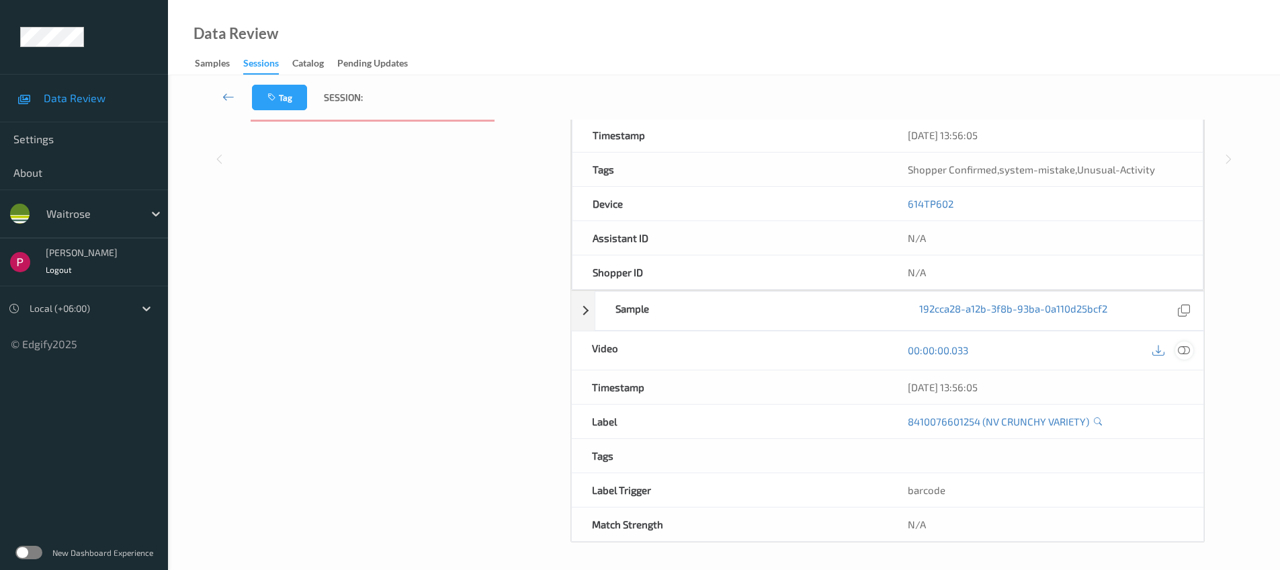
click at [1184, 351] on icon at bounding box center [1184, 350] width 12 height 12
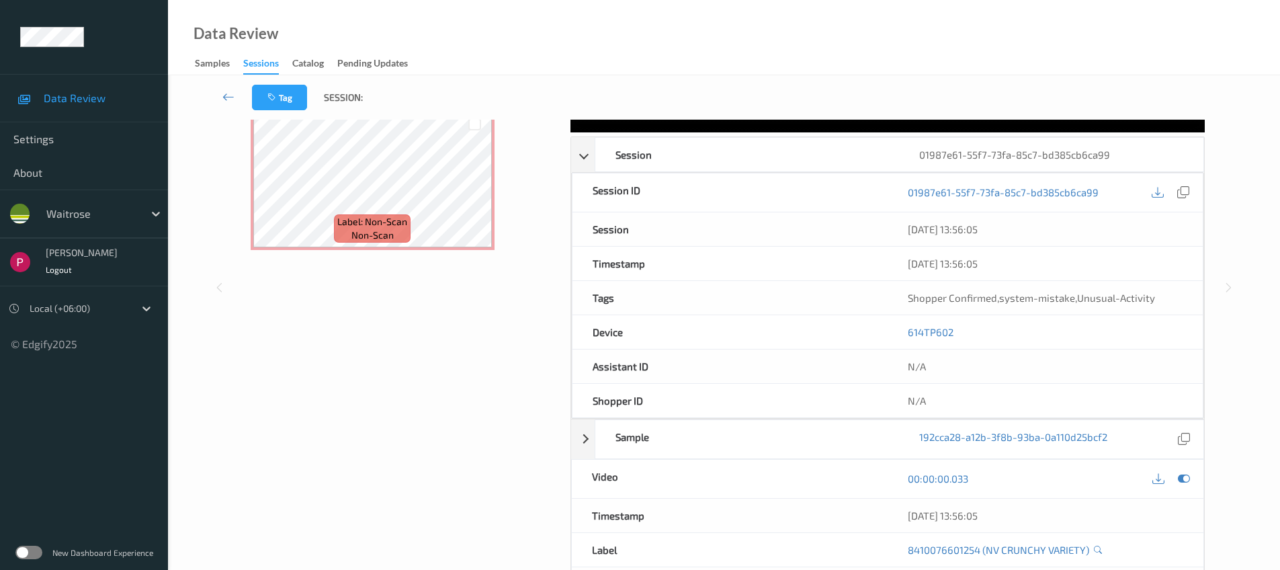
scroll to position [0, 0]
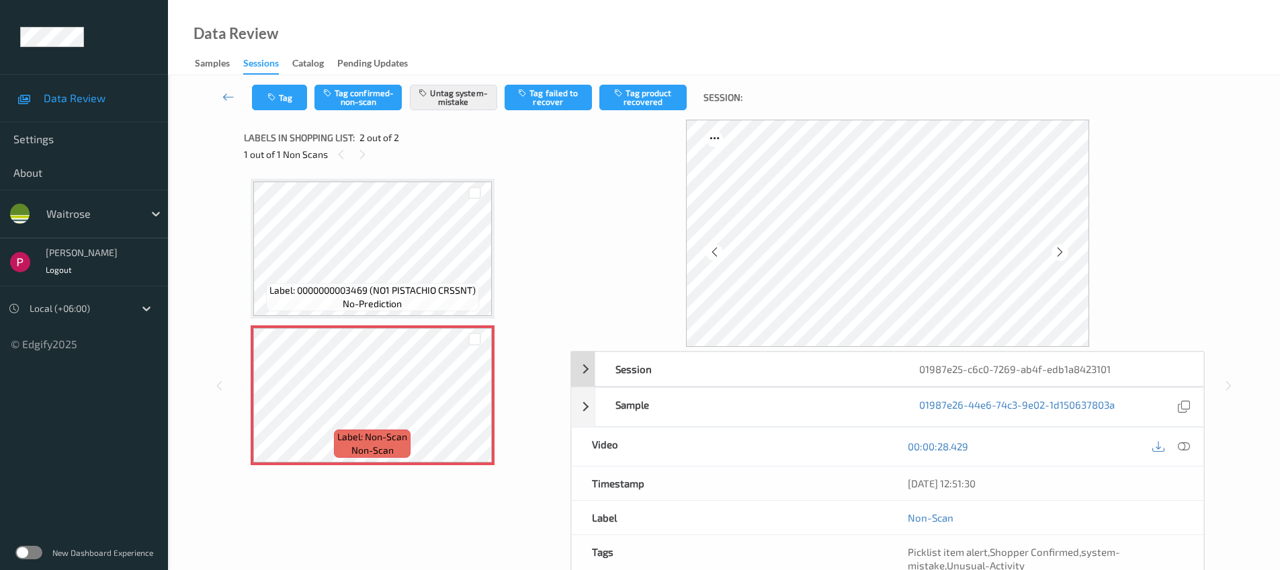
click at [788, 383] on div "Session" at bounding box center [747, 369] width 304 height 34
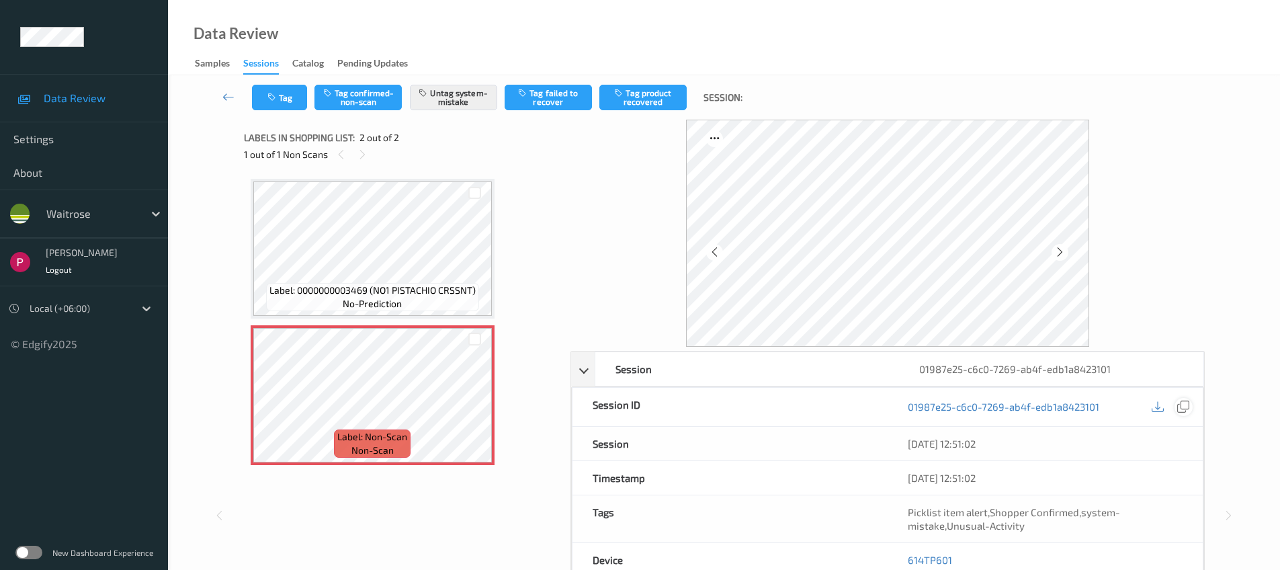
click at [1183, 403] on icon at bounding box center [1183, 406] width 12 height 12
drag, startPoint x: 954, startPoint y: 560, endPoint x: 907, endPoint y: 558, distance: 47.1
click at [907, 558] on div "614TP601" at bounding box center [1045, 560] width 315 height 34
copy link "614TP601"
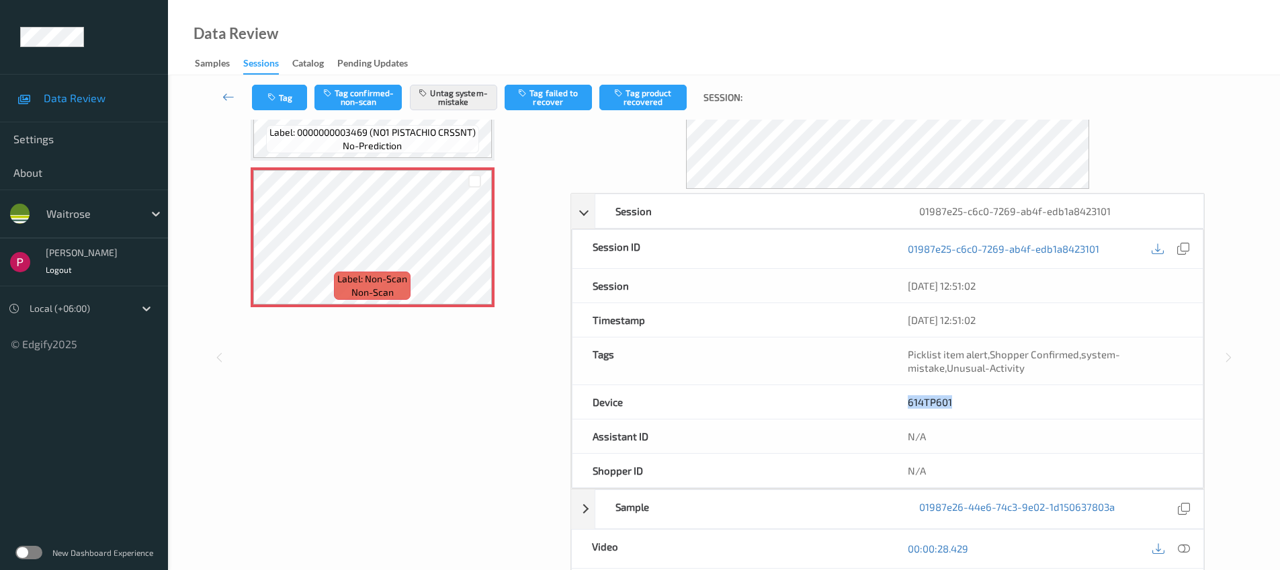
scroll to position [282, 0]
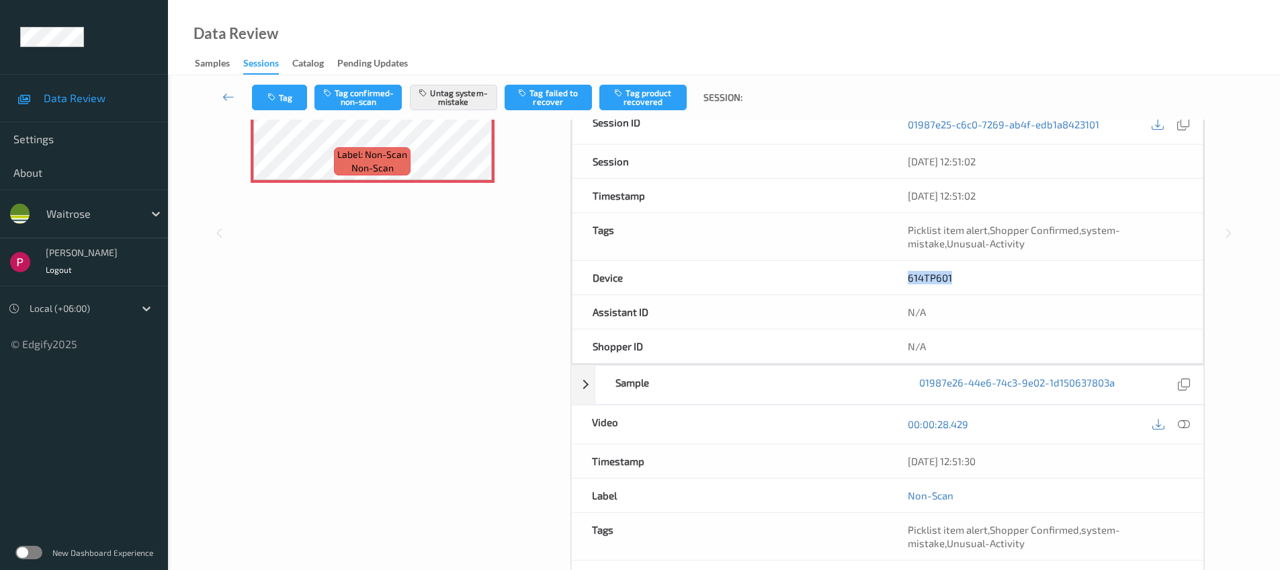
drag, startPoint x: 1013, startPoint y: 463, endPoint x: 901, endPoint y: 466, distance: 111.6
click at [901, 466] on div "06/08/2025 12:51:30" at bounding box center [1046, 461] width 316 height 34
copy div "06/08/2025 12:51:30"
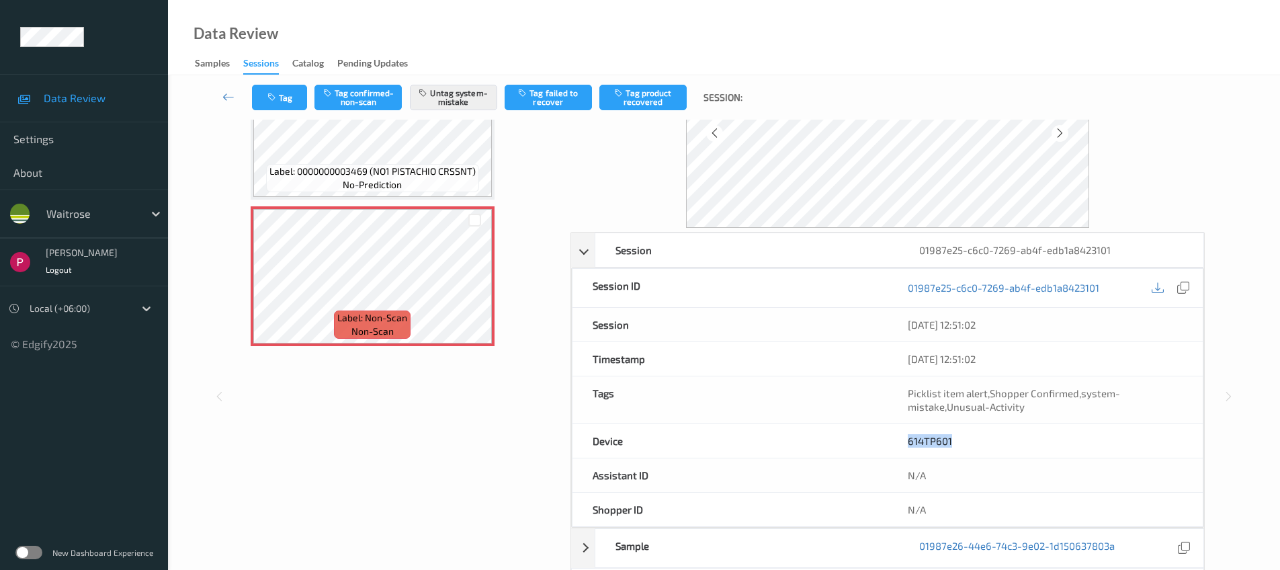
scroll to position [0, 0]
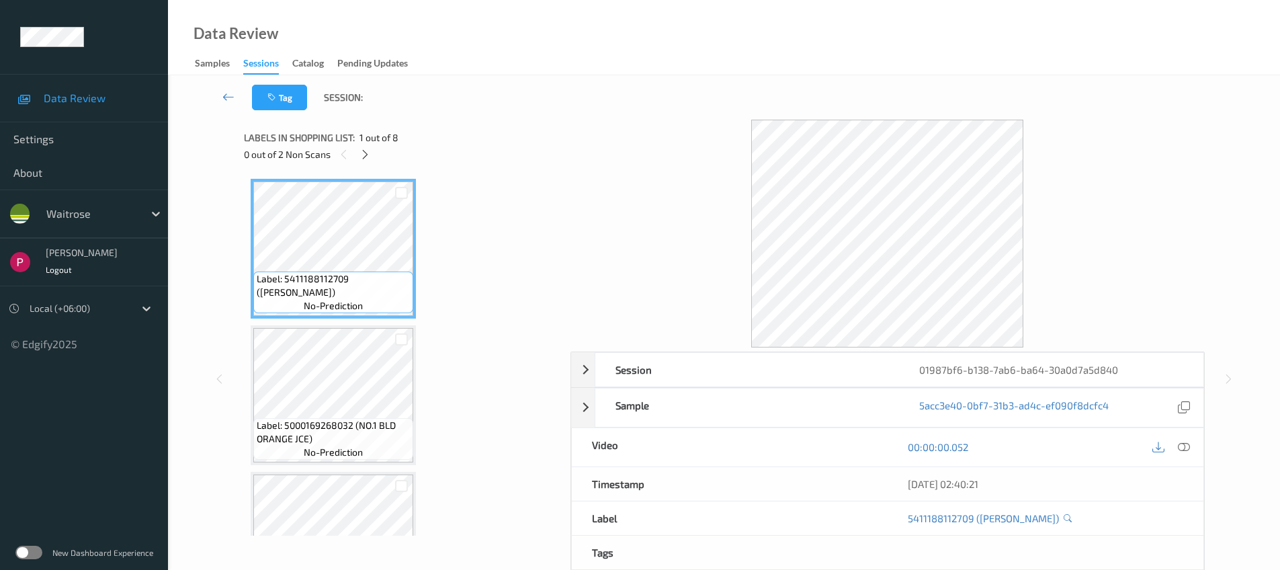
scroll to position [677, 0]
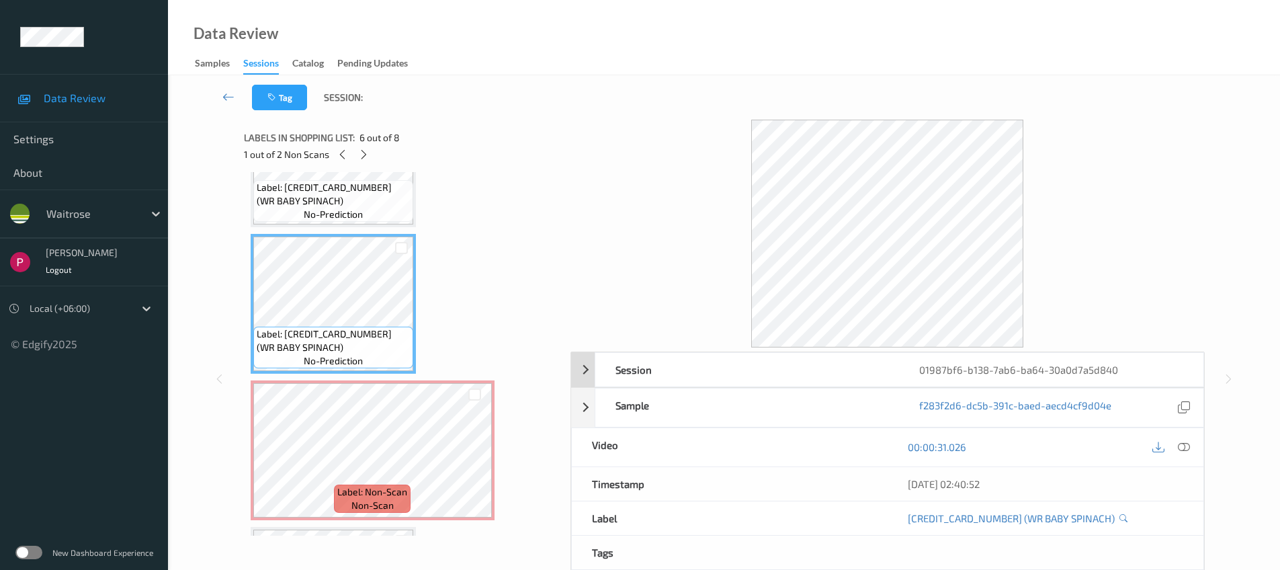
click at [1129, 374] on div "01987bf6-b138-7ab6-ba64-30a0d7a5d840" at bounding box center [1051, 370] width 304 height 34
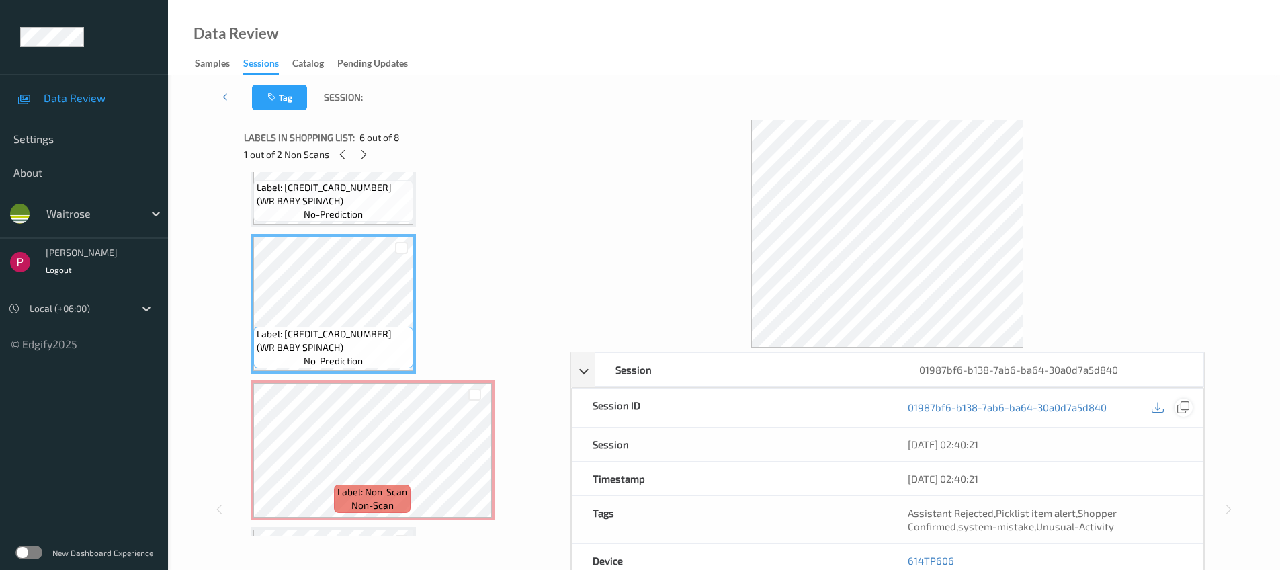
click at [1186, 408] on icon at bounding box center [1183, 407] width 12 height 12
drag, startPoint x: 962, startPoint y: 564, endPoint x: 909, endPoint y: 559, distance: 53.4
click at [909, 560] on div "614TP606" at bounding box center [1045, 558] width 315 height 34
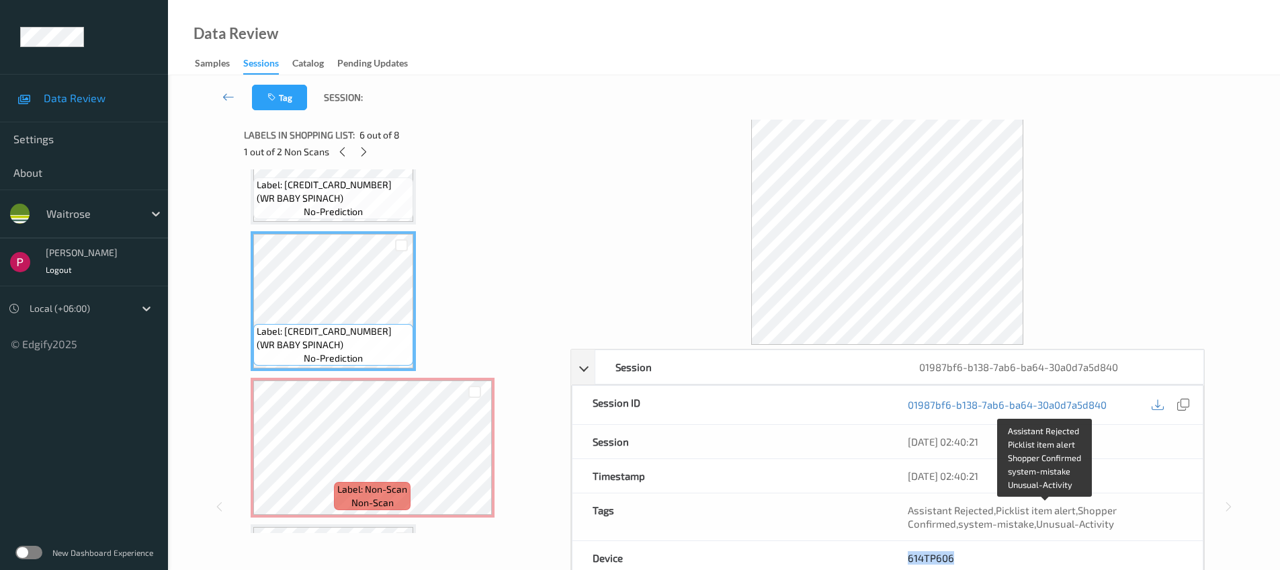
copy link "614TP606"
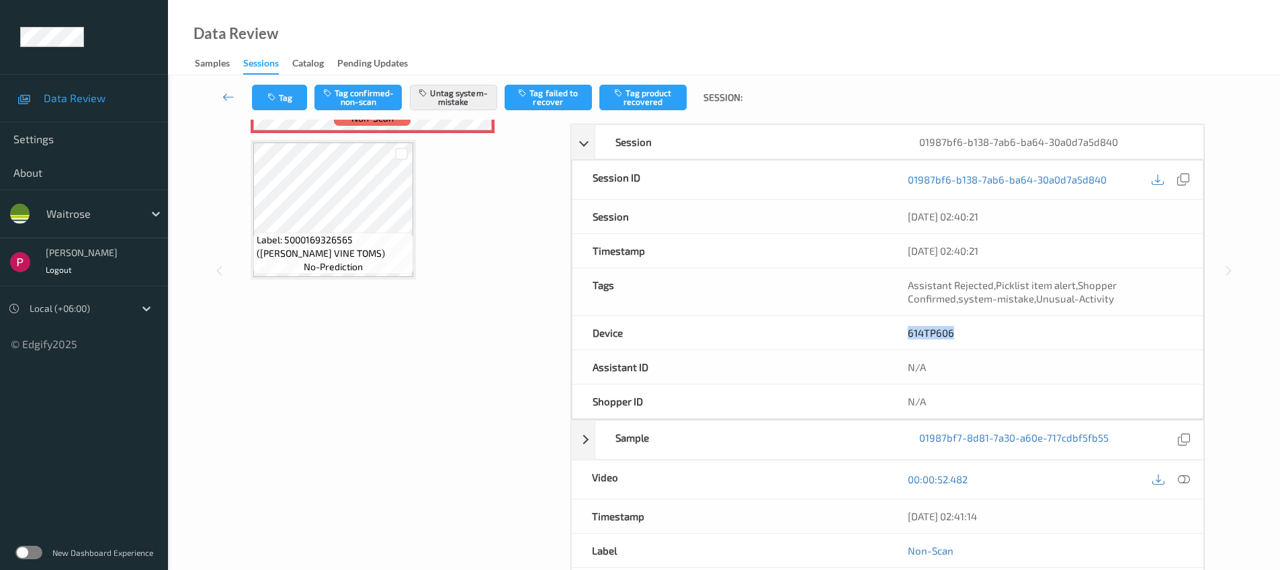
scroll to position [251, 0]
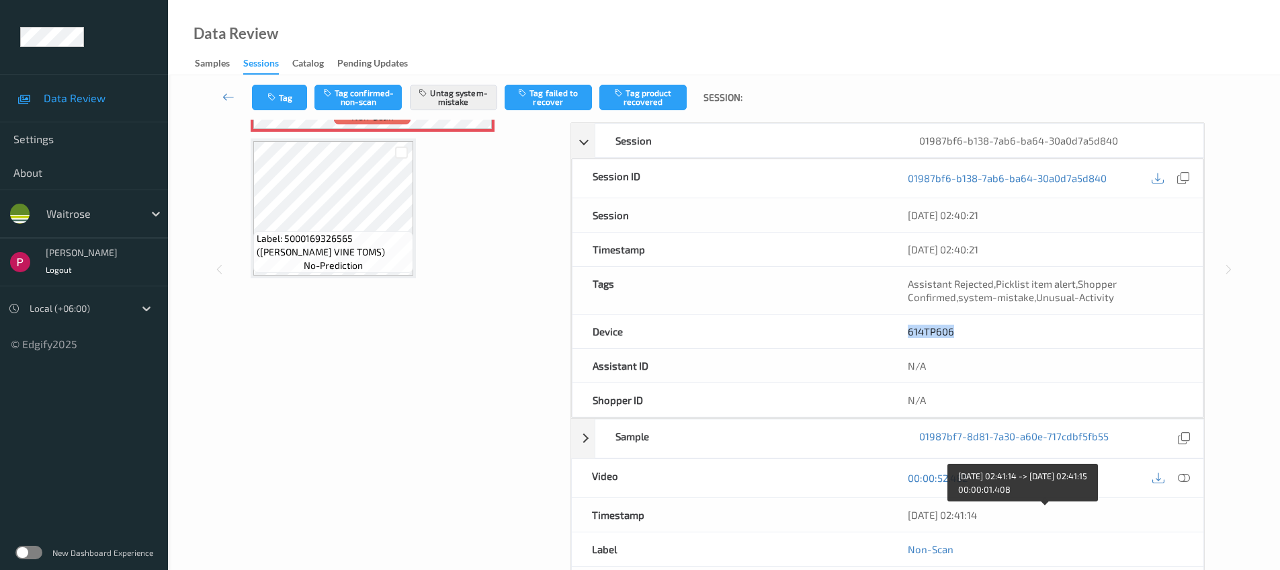
drag, startPoint x: 1007, startPoint y: 515, endPoint x: 910, endPoint y: 502, distance: 97.6
click at [906, 509] on div "[DATE] 02:41:14" at bounding box center [1046, 515] width 316 height 34
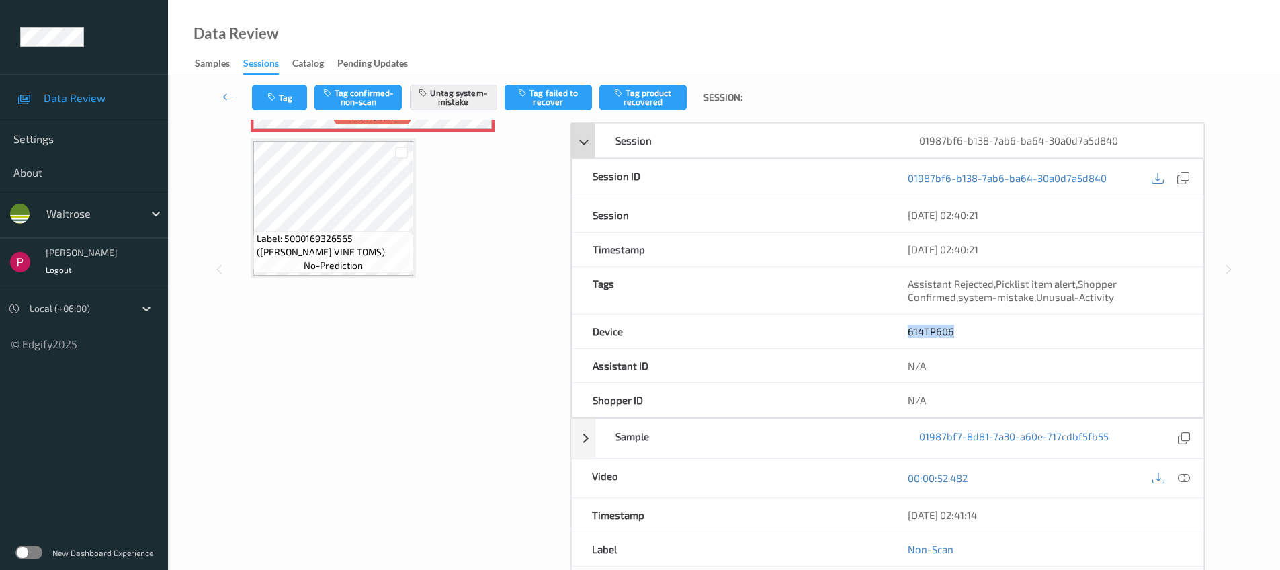
copy div "[DATE] 02:41:14"
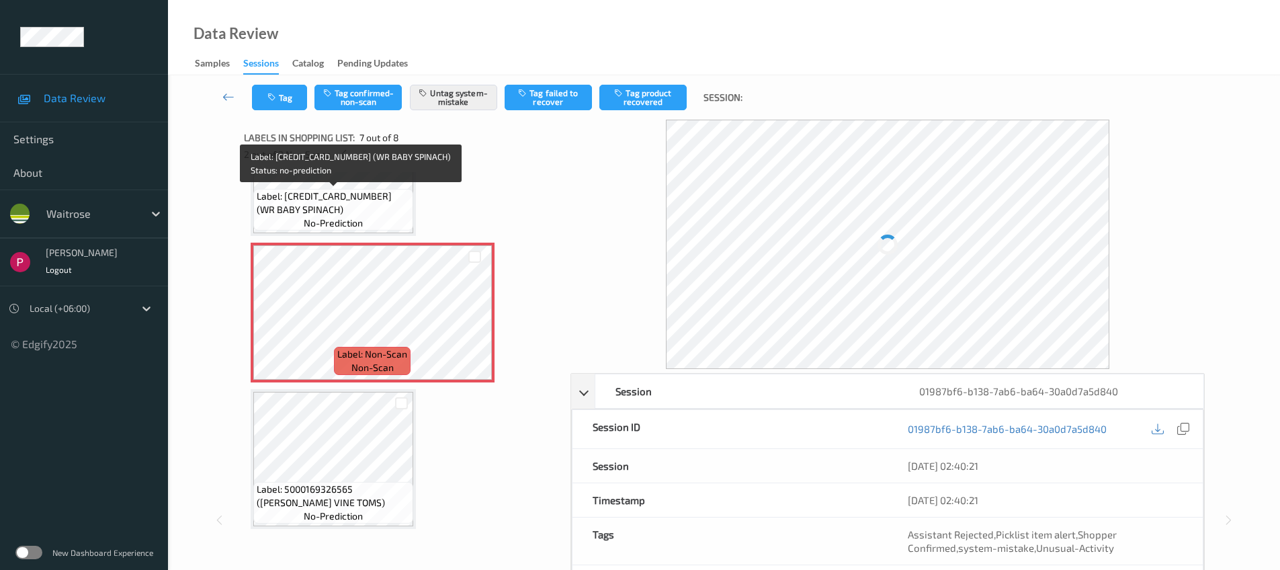
click at [358, 213] on span "Label: [CREDIT_CARD_NUMBER] (WR BABY SPINACH)" at bounding box center [333, 202] width 153 height 27
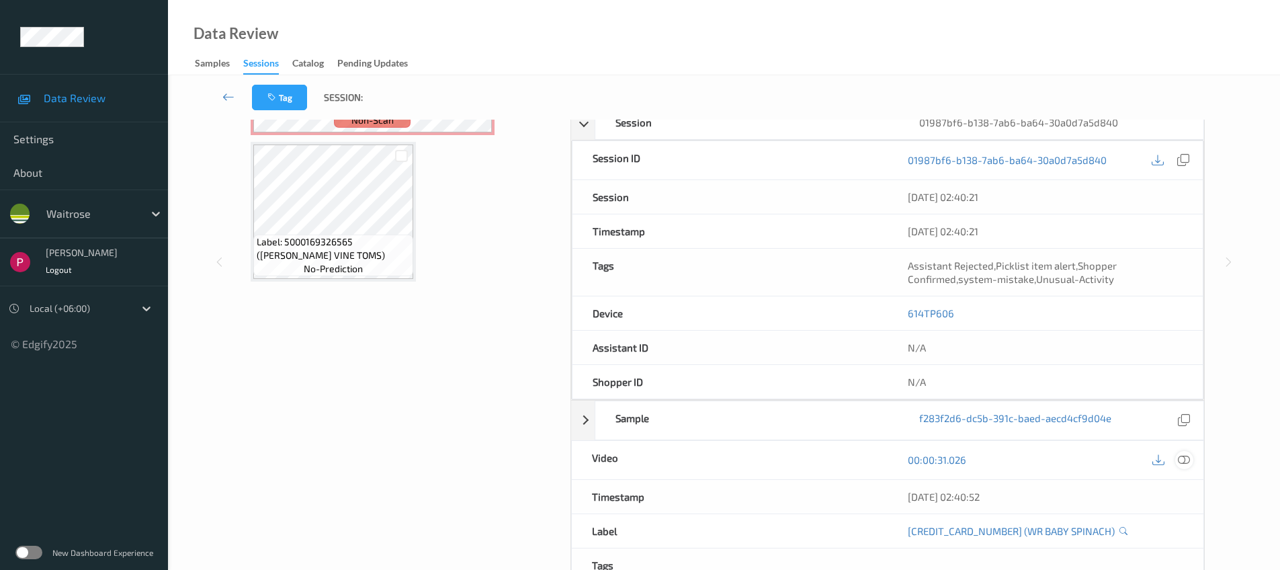
click at [1182, 452] on div at bounding box center [1184, 460] width 18 height 18
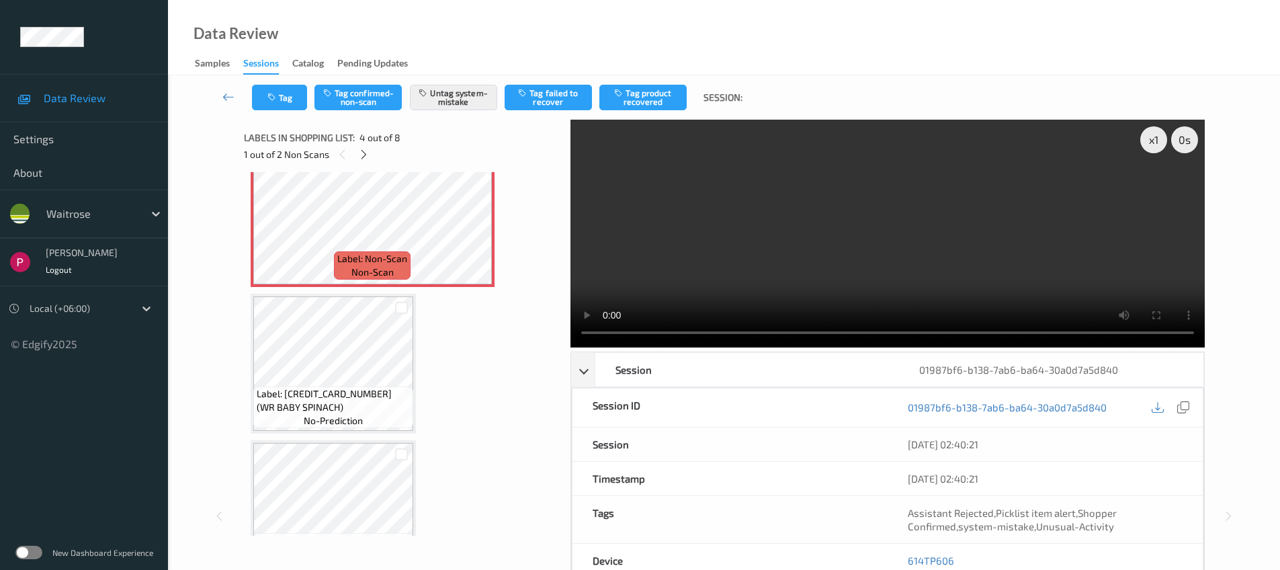
scroll to position [370, 0]
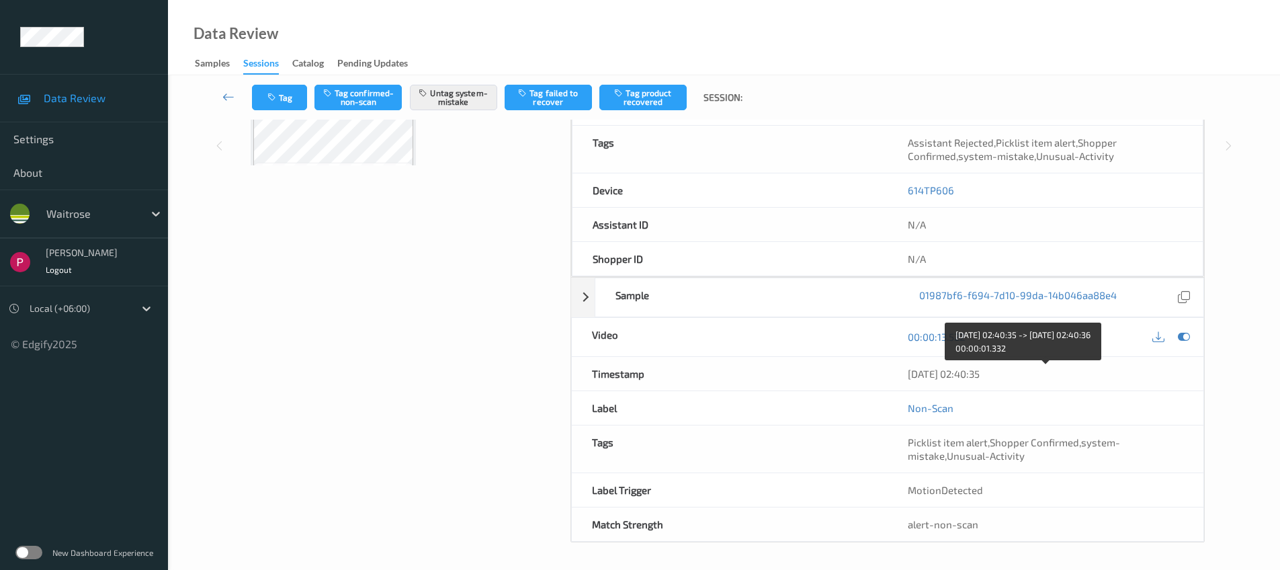
drag, startPoint x: 1007, startPoint y: 376, endPoint x: 896, endPoint y: 368, distance: 111.8
click at [896, 368] on div "[DATE] 02:40:35" at bounding box center [1046, 374] width 316 height 34
copy div "[DATE] 02:40:35"
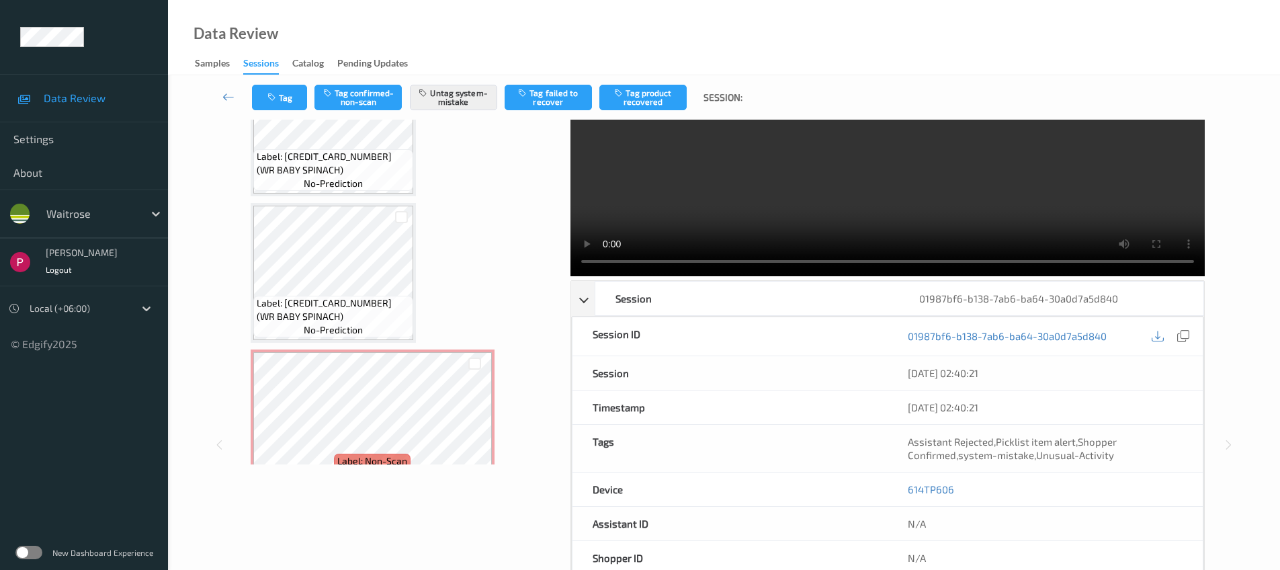
scroll to position [640, 0]
click at [378, 297] on span "Label: [CREDIT_CARD_NUMBER] (WR BABY SPINACH)" at bounding box center [333, 306] width 153 height 27
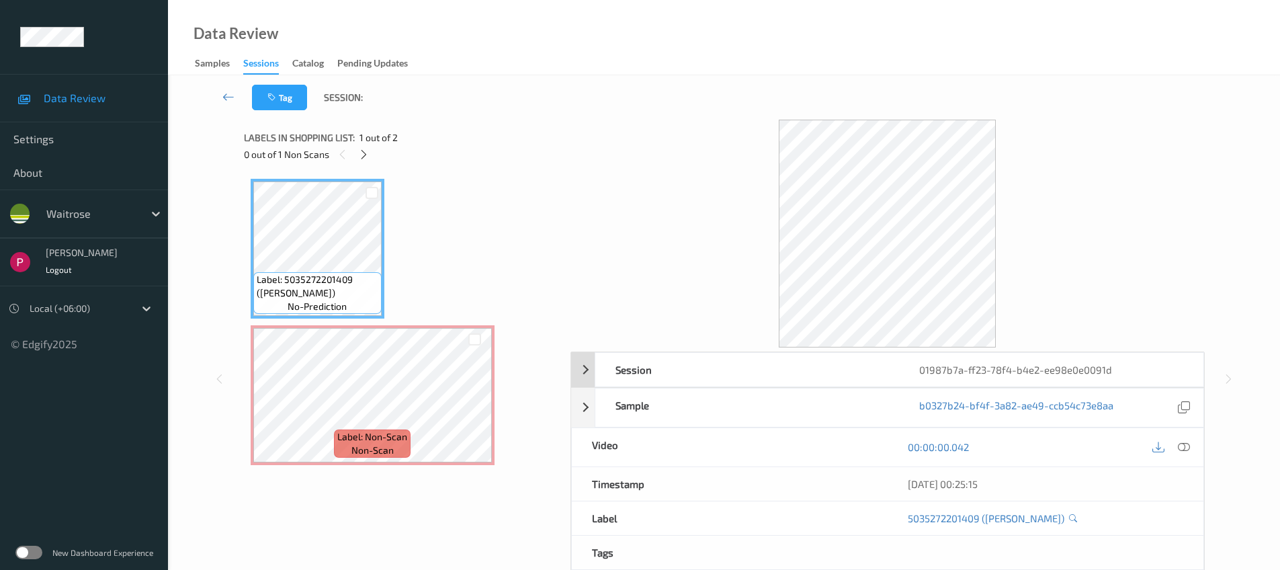
click at [1099, 369] on div "01987b7a-ff23-78f4-b4e2-ee98e0e0091d" at bounding box center [1051, 370] width 304 height 34
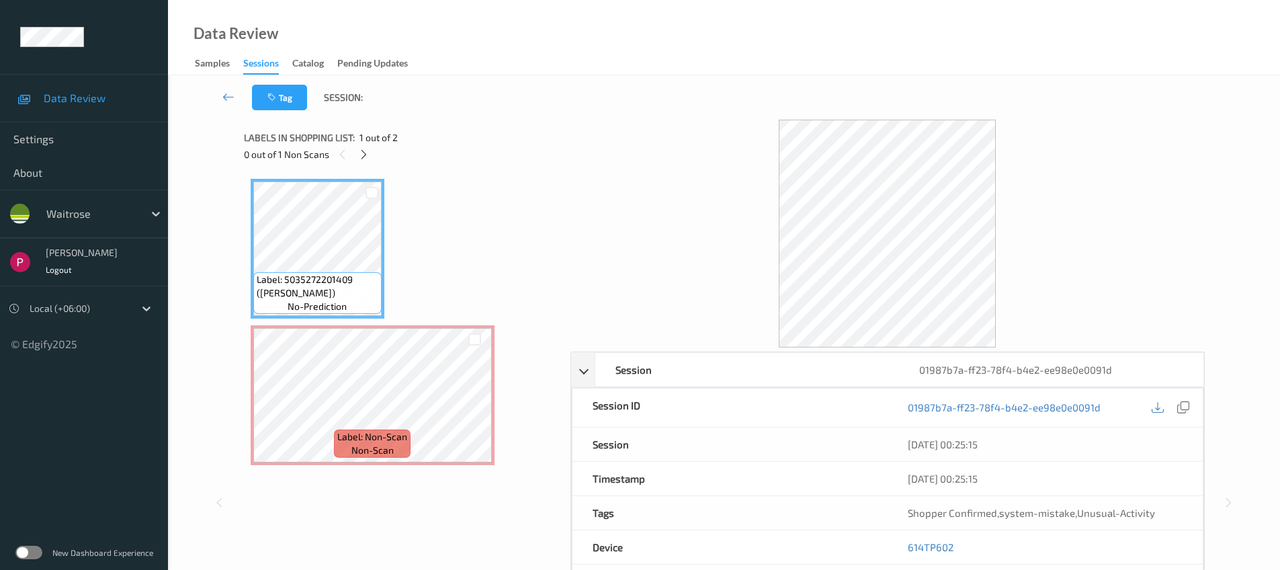
drag, startPoint x: 1183, startPoint y: 409, endPoint x: 1174, endPoint y: 396, distance: 15.9
click at [1183, 409] on icon at bounding box center [1183, 407] width 12 height 12
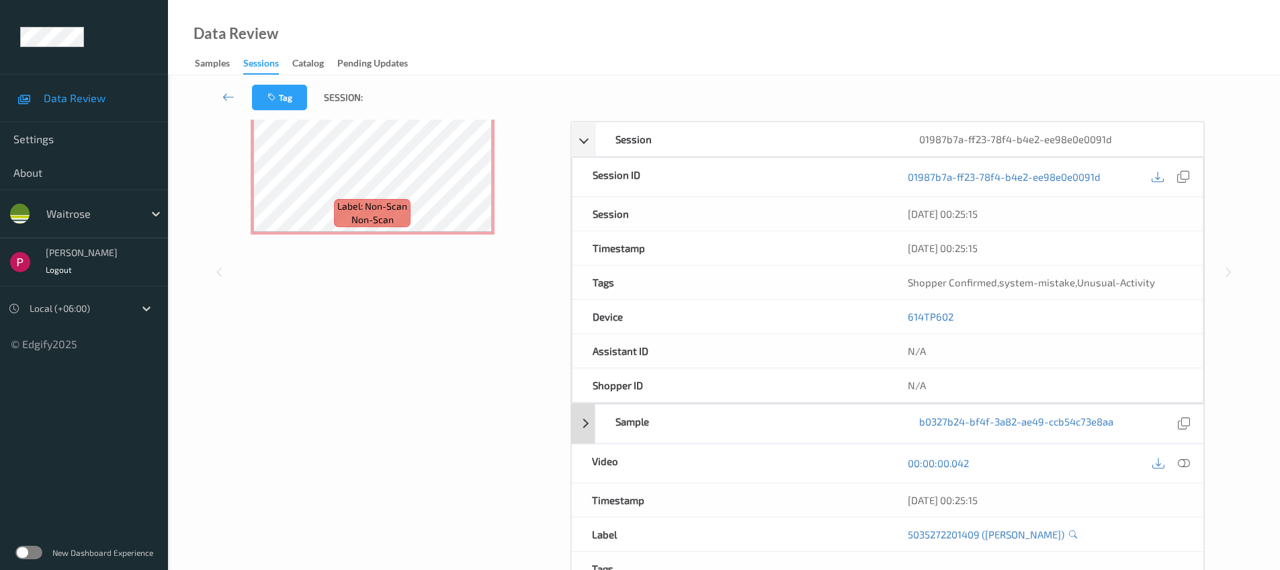
scroll to position [240, 0]
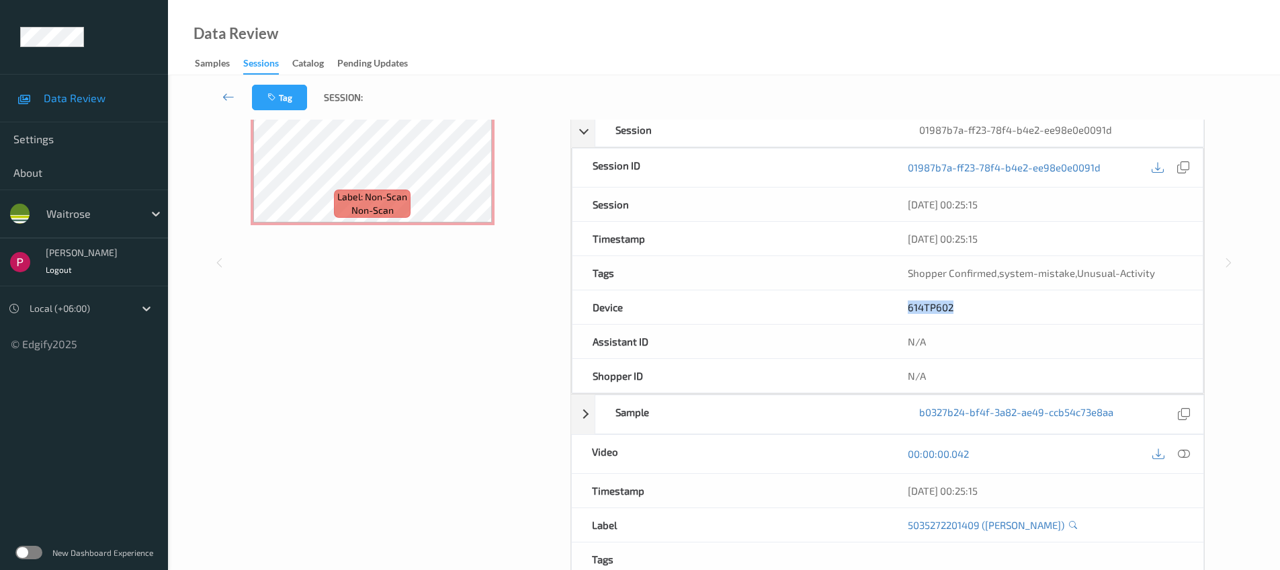
drag, startPoint x: 964, startPoint y: 304, endPoint x: 902, endPoint y: 298, distance: 62.1
click at [902, 298] on div "614TP602" at bounding box center [1045, 307] width 315 height 34
copy link "614TP602"
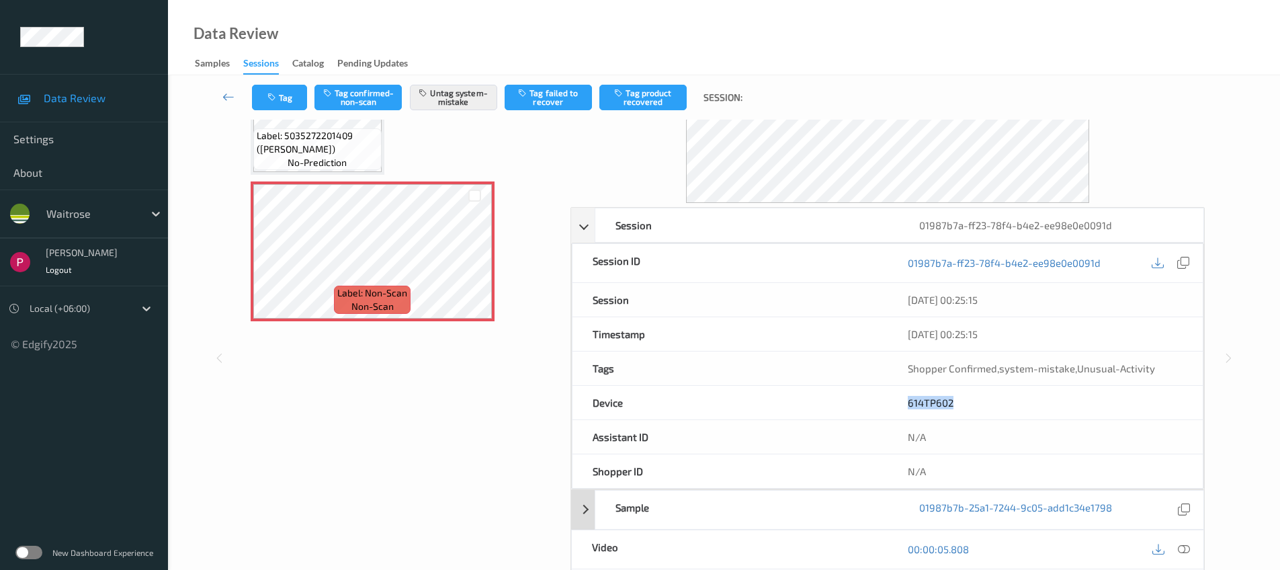
scroll to position [284, 0]
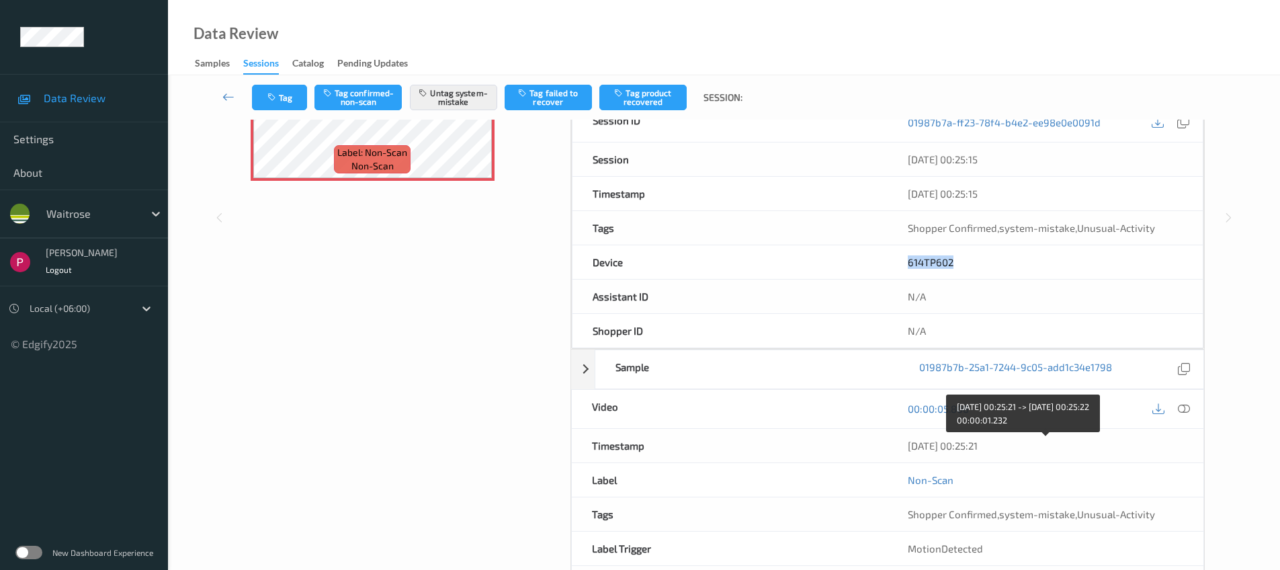
drag, startPoint x: 1015, startPoint y: 446, endPoint x: 891, endPoint y: 437, distance: 124.0
click at [891, 437] on div "06/08/2025 00:25:21" at bounding box center [1046, 446] width 316 height 34
copy div "06/08/2025 00:25:21"
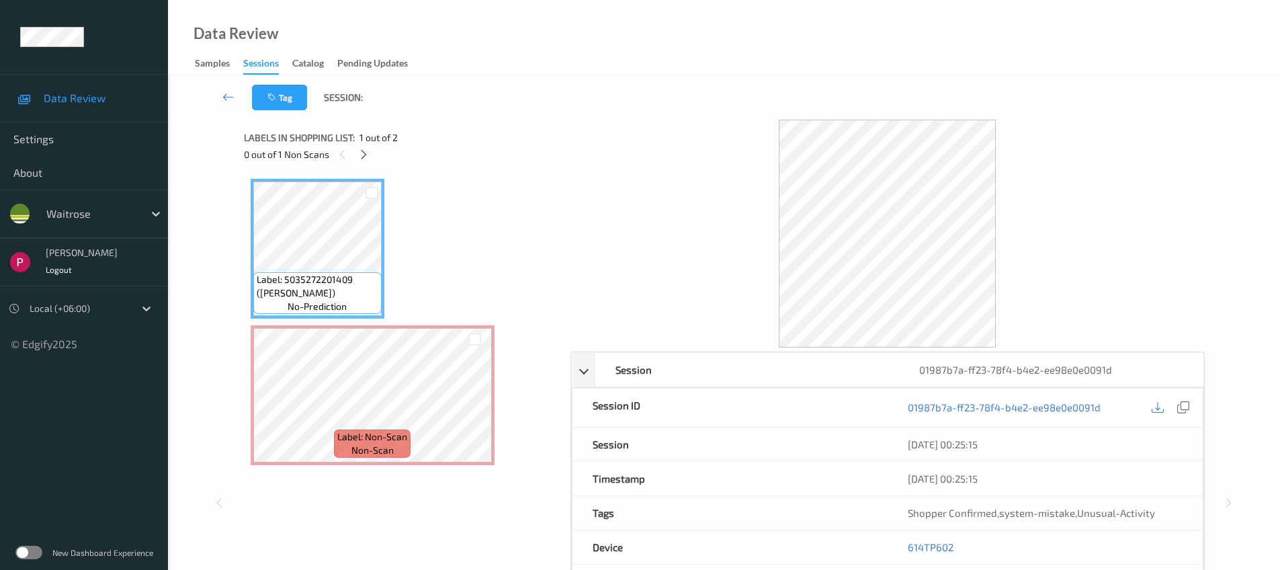
scroll to position [136, 0]
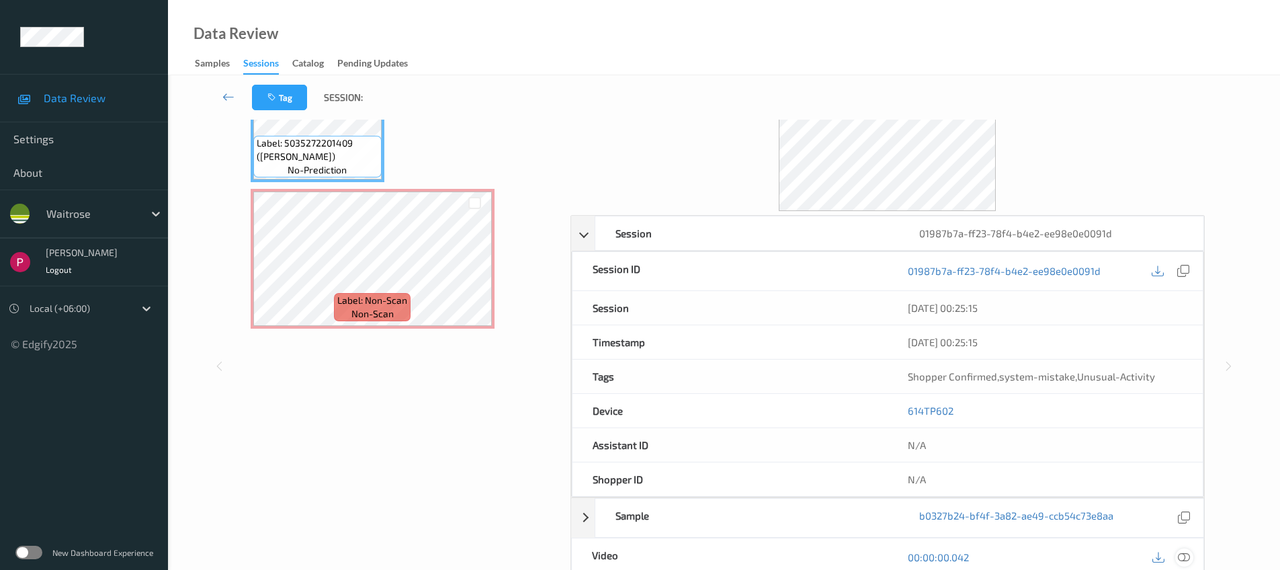
click at [1190, 556] on div at bounding box center [1184, 557] width 18 height 18
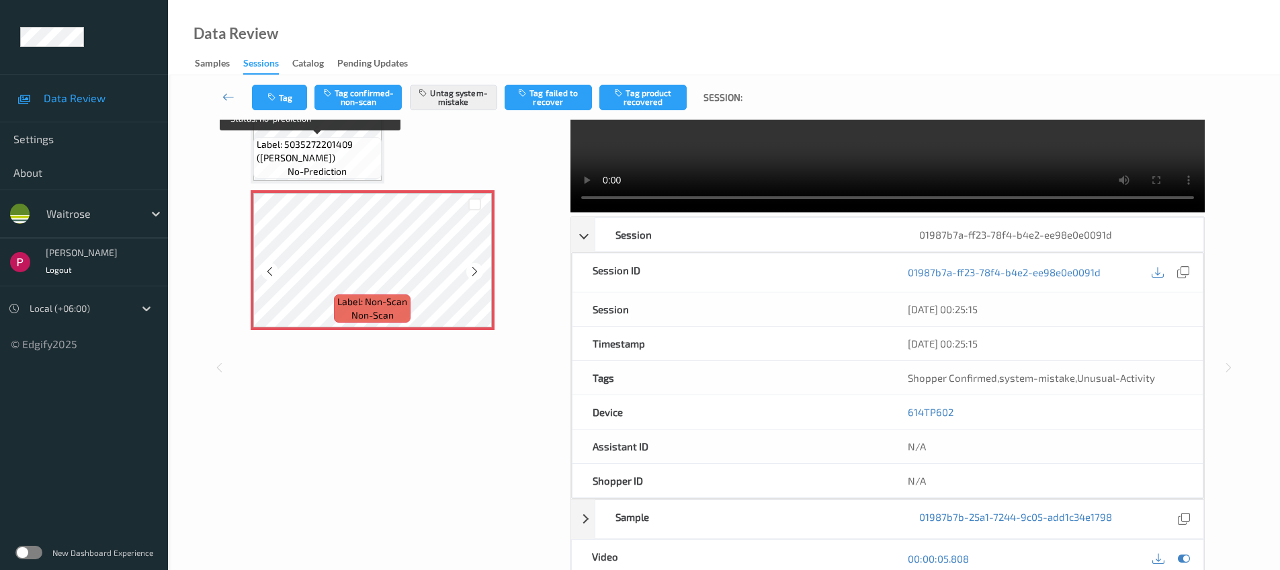
scroll to position [0, 0]
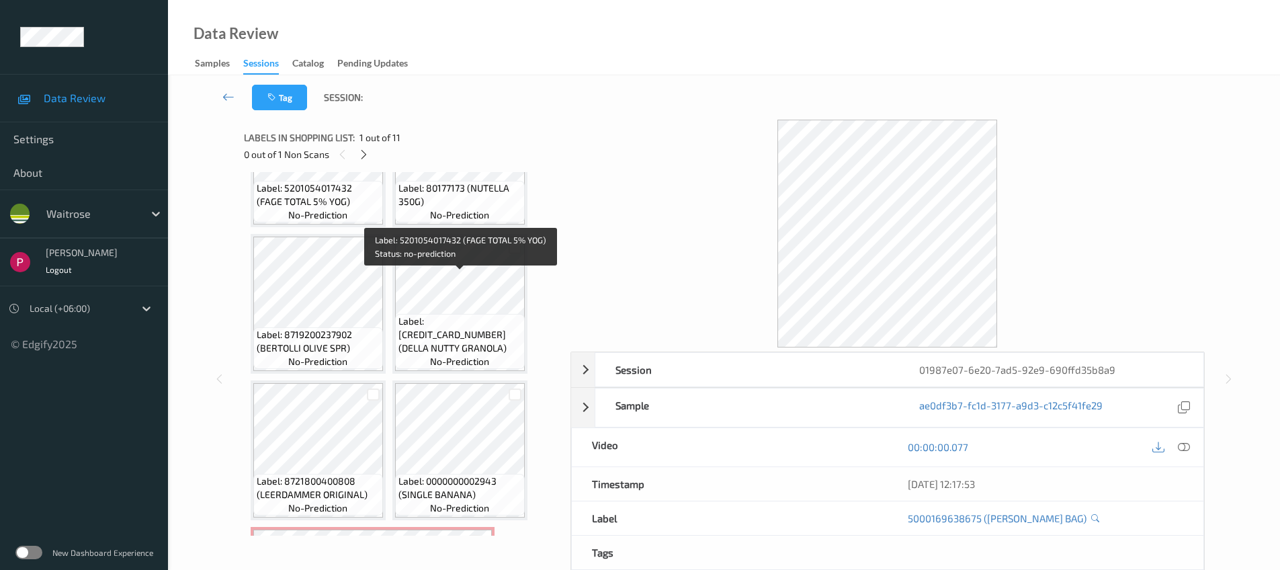
scroll to position [522, 0]
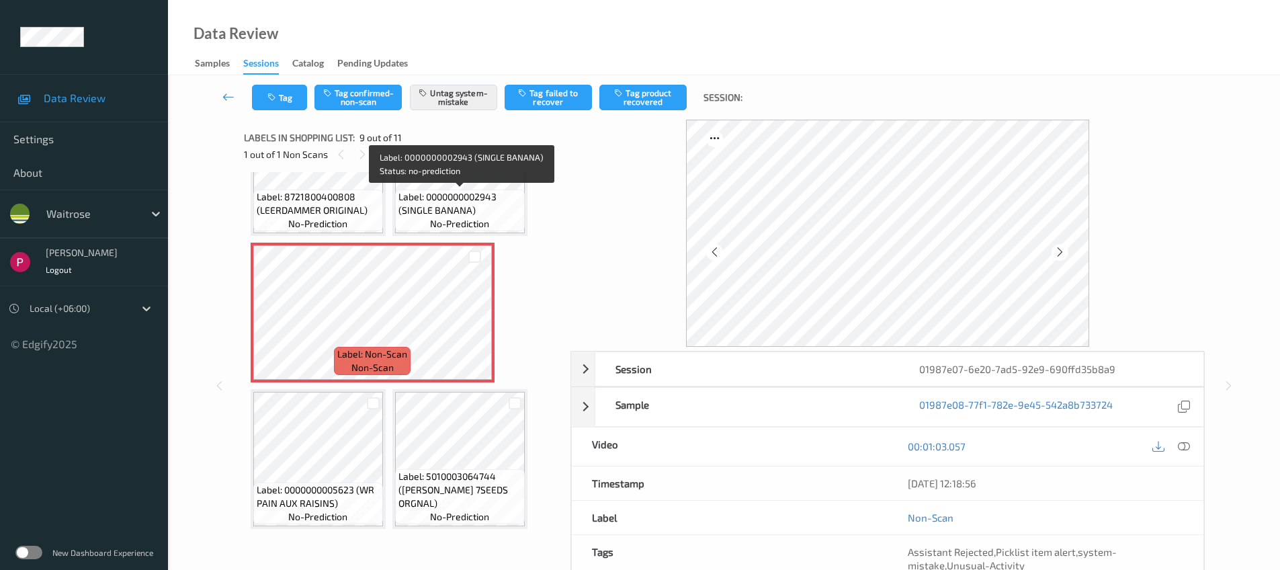
click at [470, 221] on span "no-prediction" at bounding box center [459, 223] width 59 height 13
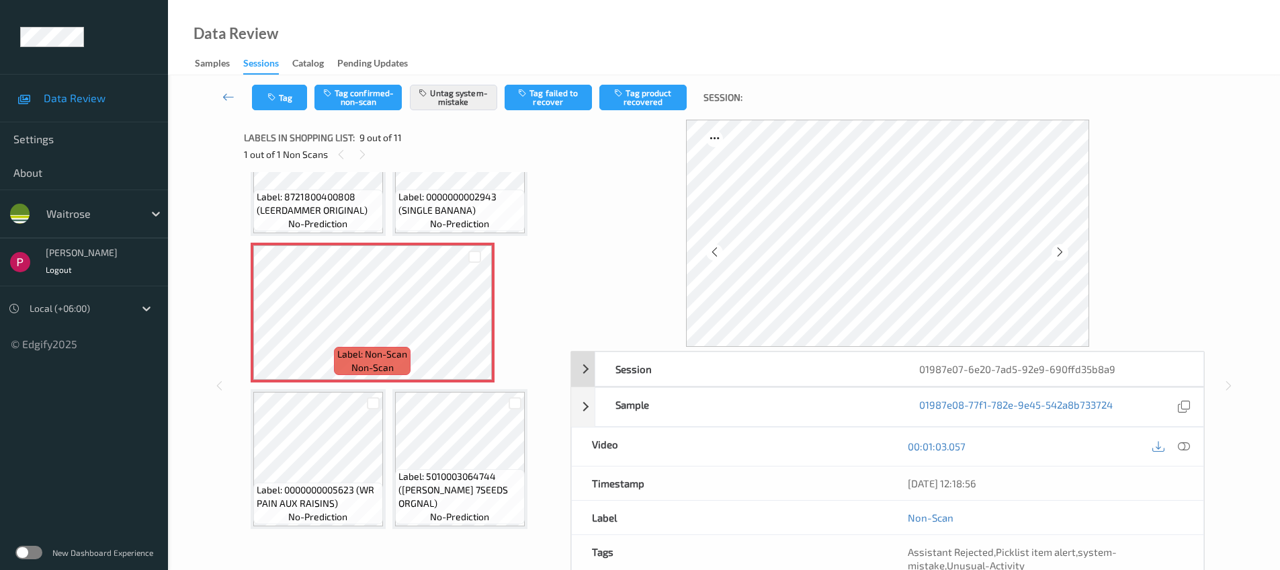
click at [1030, 375] on div "01987e07-6e20-7ad5-92e9-690ffd35b8a9" at bounding box center [1051, 369] width 304 height 34
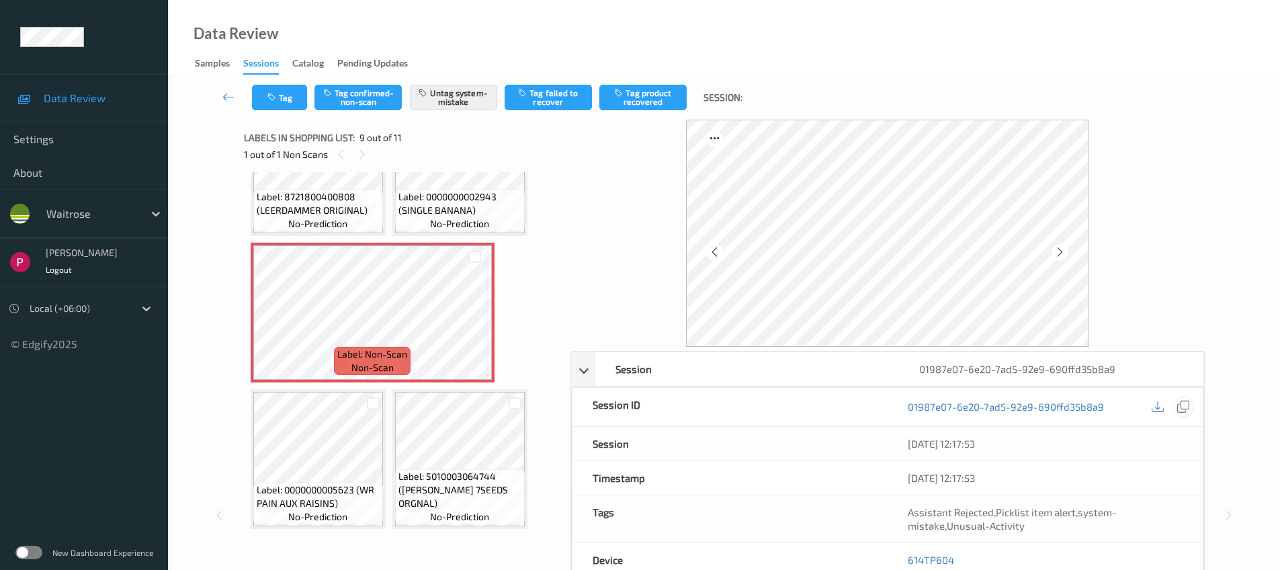
click at [1188, 411] on icon at bounding box center [1183, 406] width 12 height 12
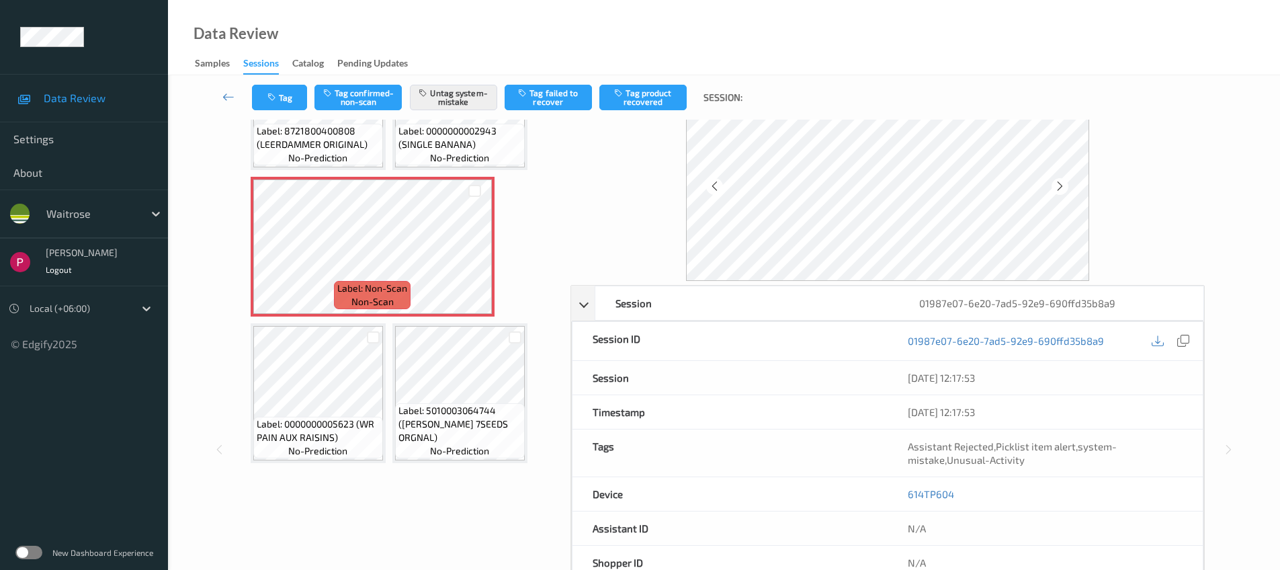
scroll to position [103, 0]
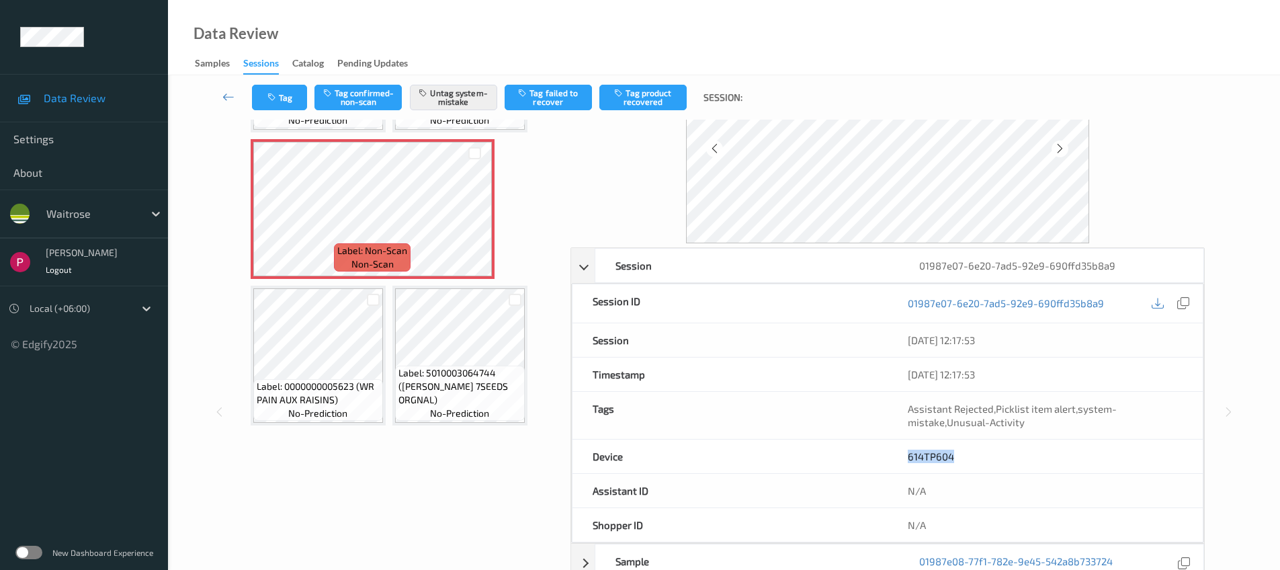
drag, startPoint x: 945, startPoint y: 458, endPoint x: 886, endPoint y: 454, distance: 59.3
click at [886, 454] on div "Device 614TP604" at bounding box center [888, 456] width 632 height 34
copy div "614TP604"
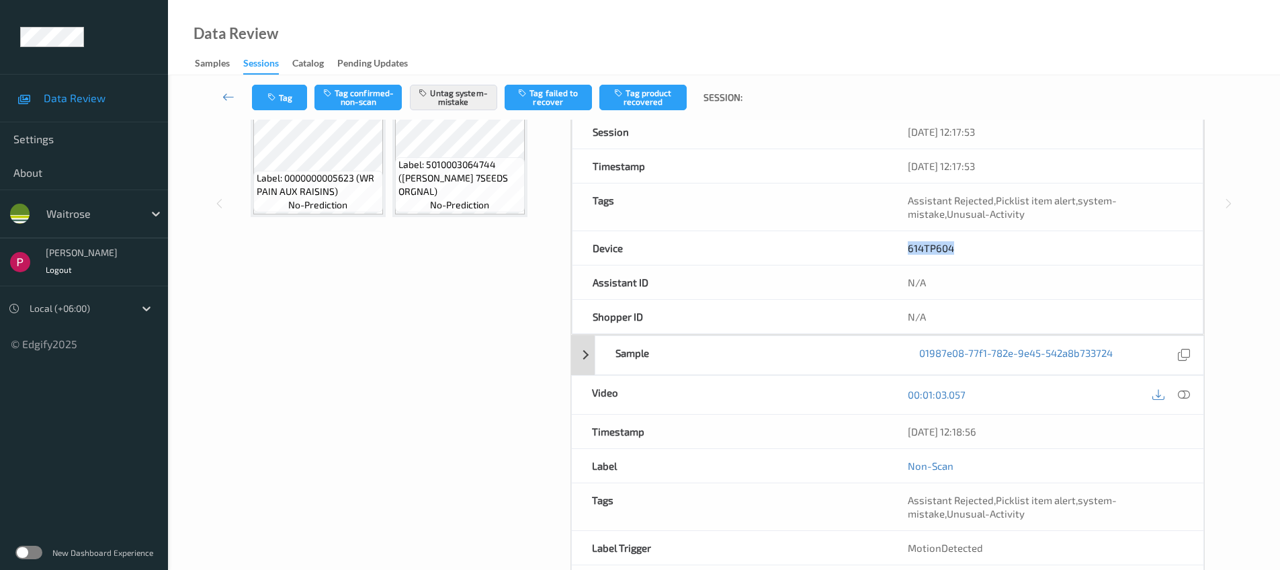
scroll to position [315, 0]
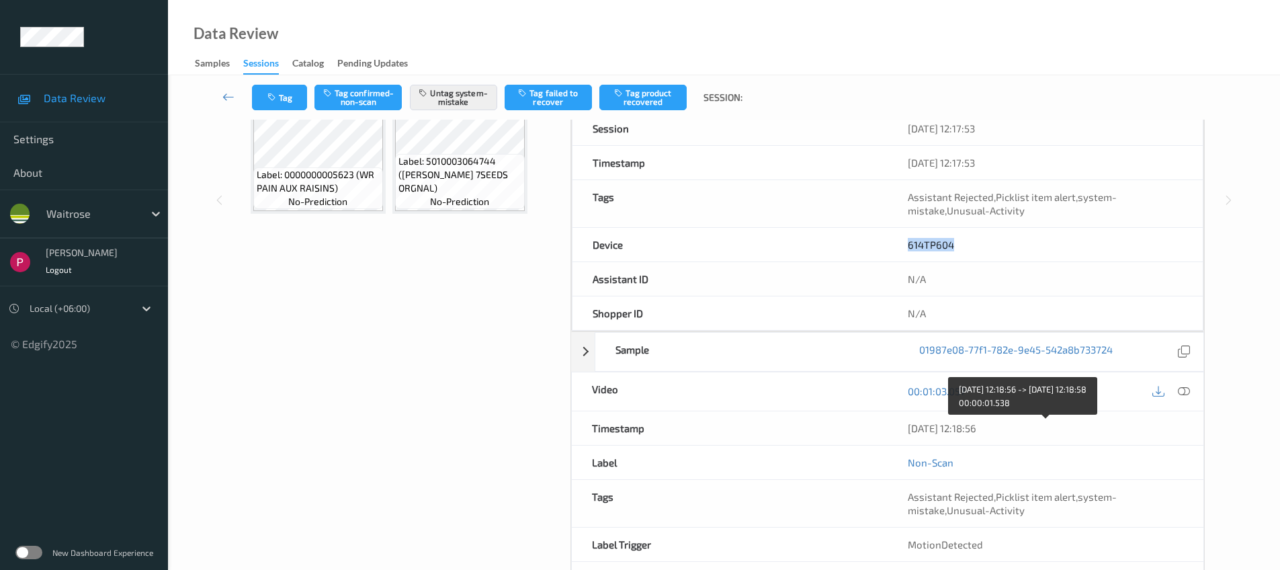
drag, startPoint x: 983, startPoint y: 429, endPoint x: 902, endPoint y: 427, distance: 81.3
click at [902, 427] on div "06/08/2025 12:18:56" at bounding box center [1046, 428] width 316 height 34
copy div "06/08/2025 12:18:56"
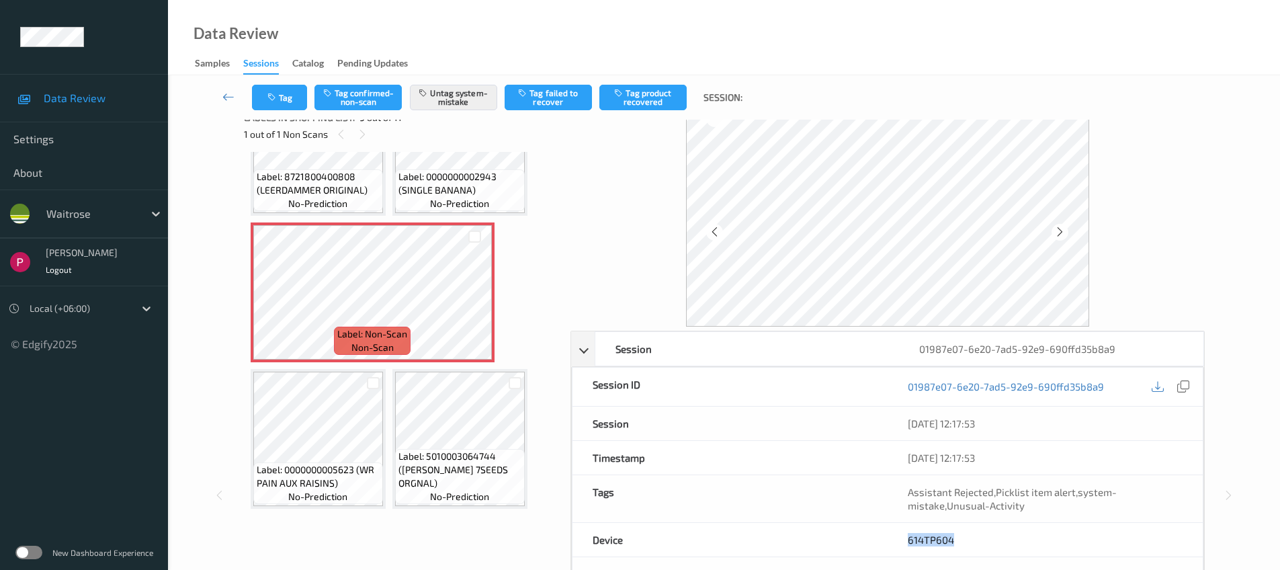
scroll to position [0, 0]
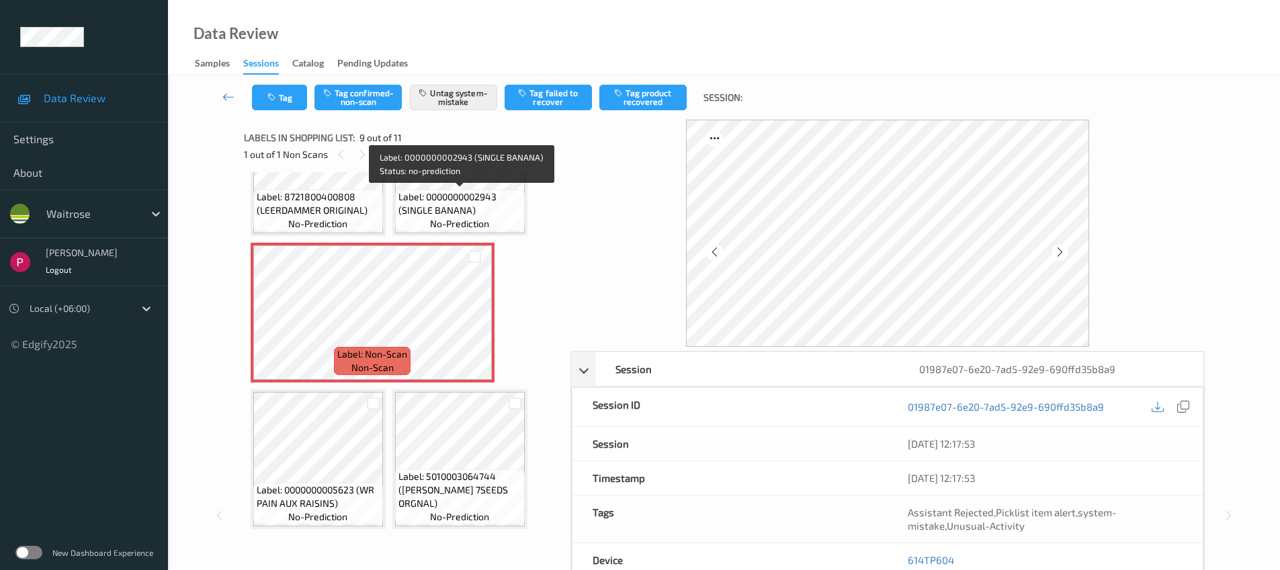
click at [459, 210] on span "Label: 0000000002943 (SINGLE BANANA)" at bounding box center [459, 203] width 123 height 27
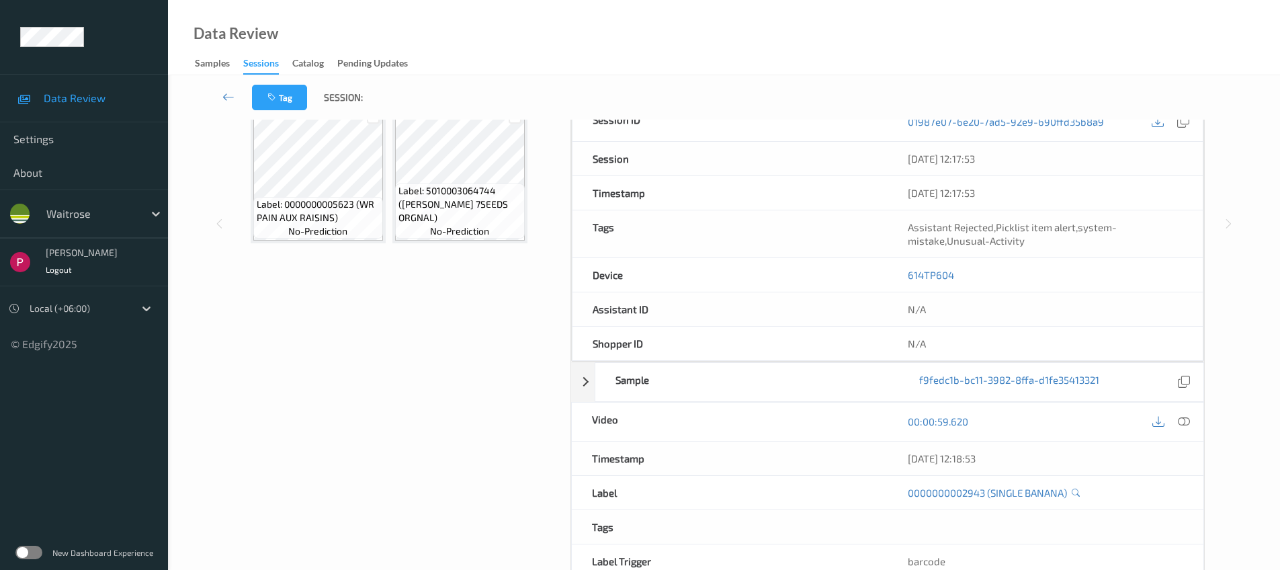
click at [1187, 423] on icon at bounding box center [1184, 421] width 12 height 12
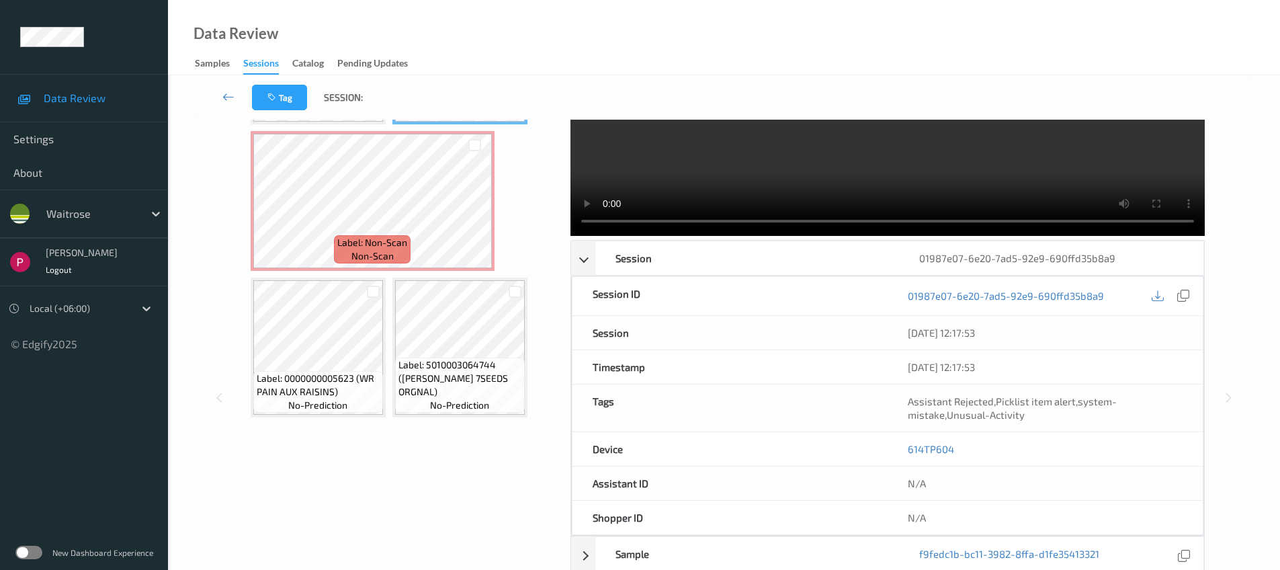
scroll to position [280, 0]
